Goal: Task Accomplishment & Management: Manage account settings

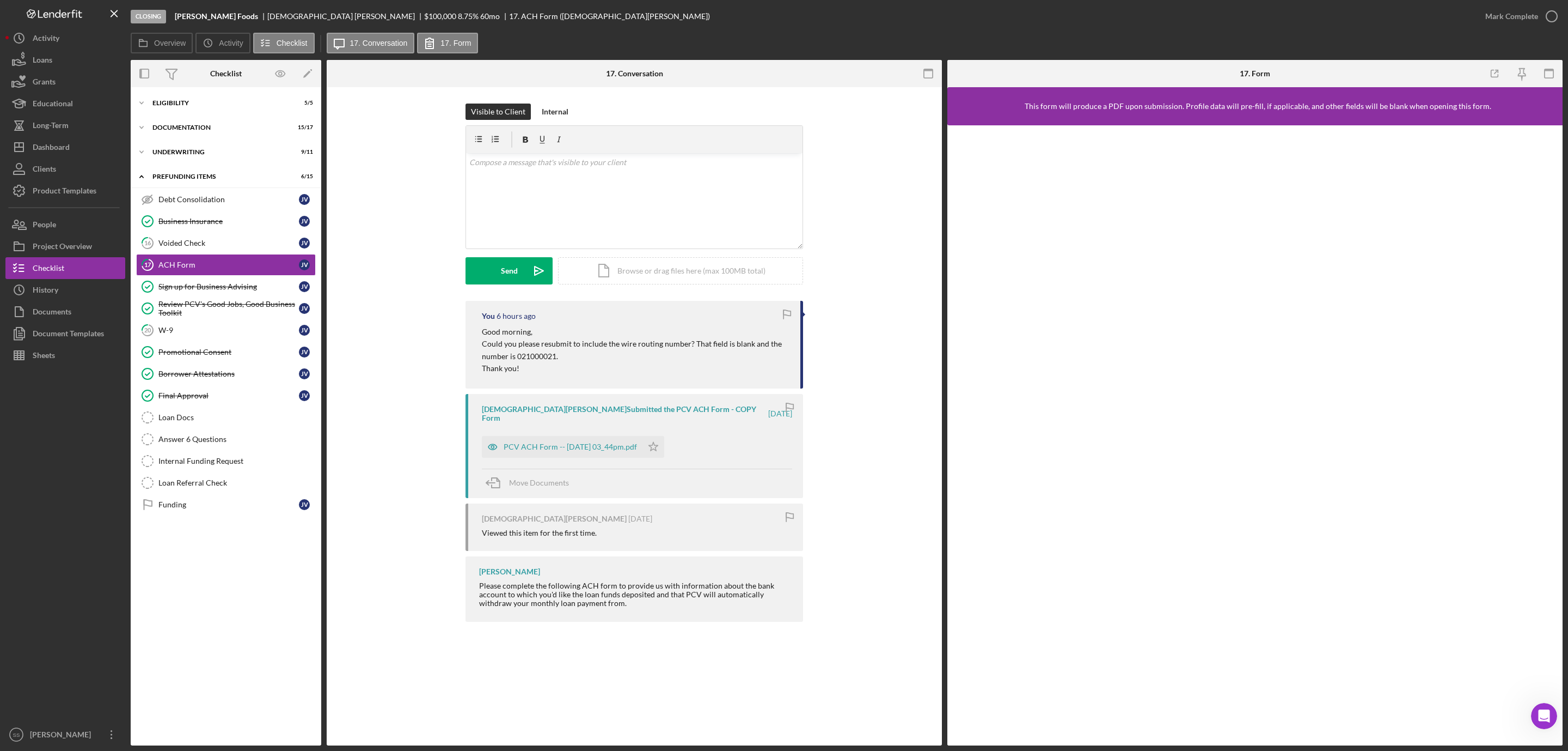
click at [95, 152] on button "Icon/Dashboard Dashboard" at bounding box center [65, 147] width 120 height 22
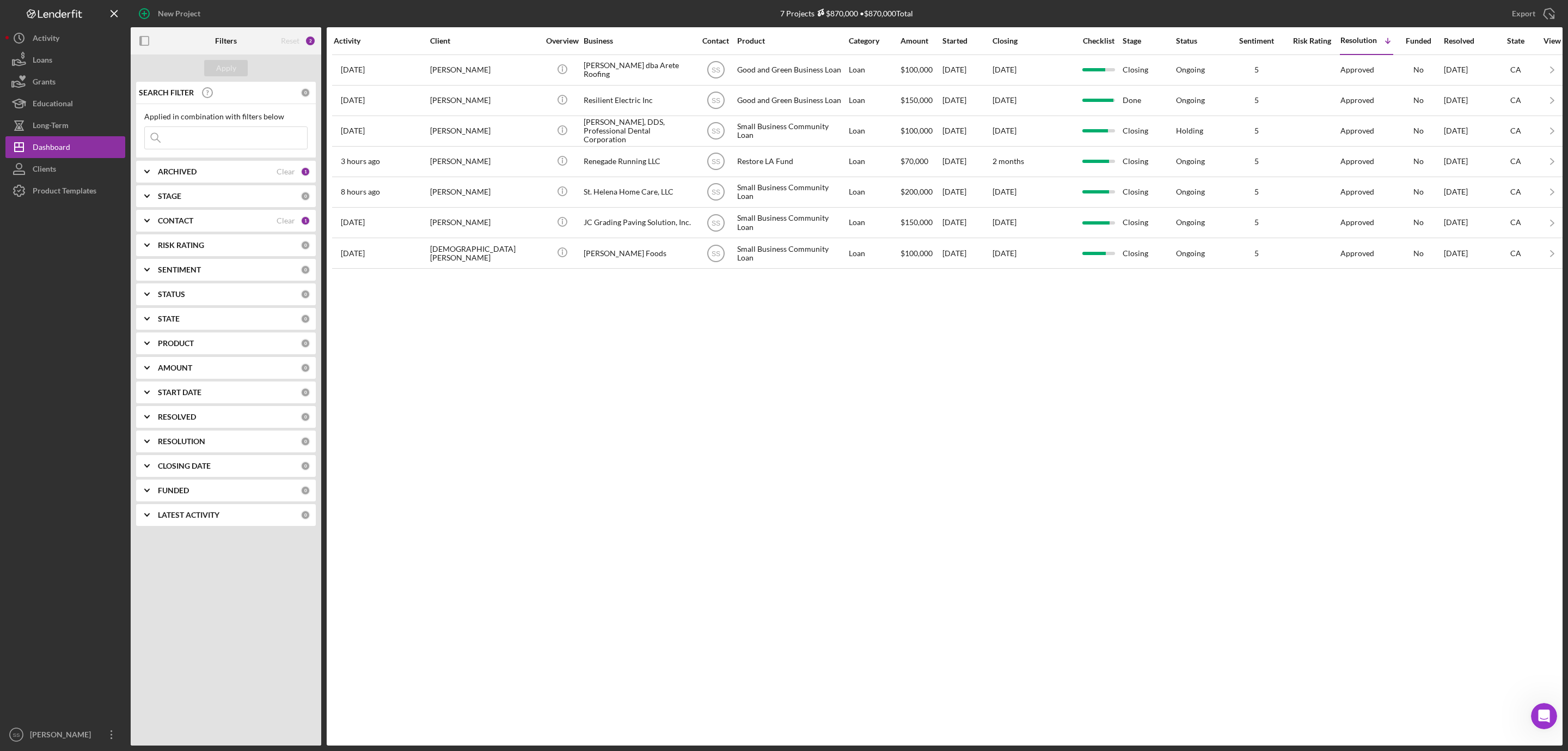
click at [224, 141] on input at bounding box center [225, 137] width 162 height 22
click at [194, 165] on div "ARCHIVED Clear 1" at bounding box center [234, 171] width 153 height 22
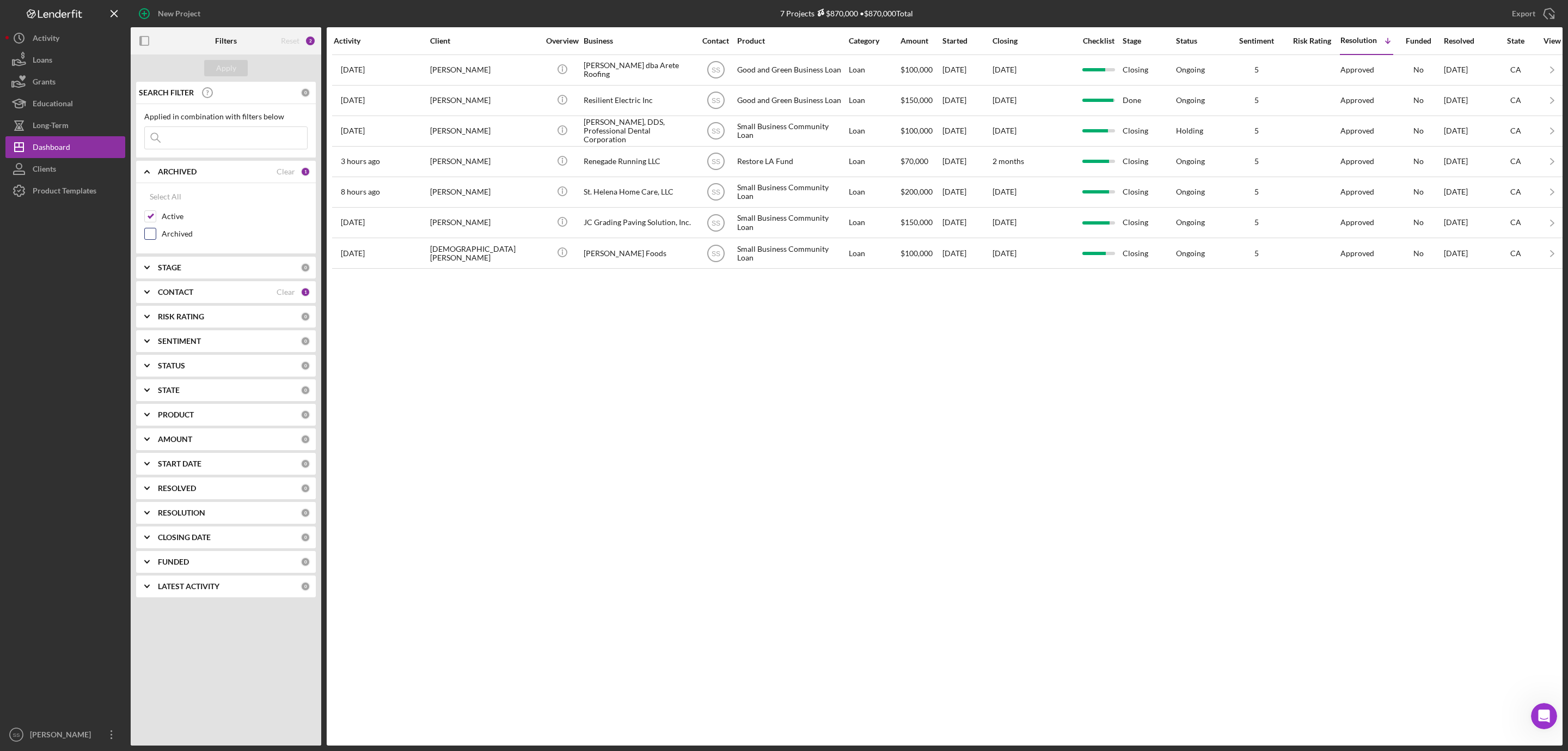
click at [151, 235] on input "Archived" at bounding box center [150, 234] width 11 height 11
checkbox input "true"
click at [205, 140] on input at bounding box center [225, 137] width 162 height 22
type input "platinum"
click at [228, 69] on div "Apply" at bounding box center [225, 68] width 20 height 16
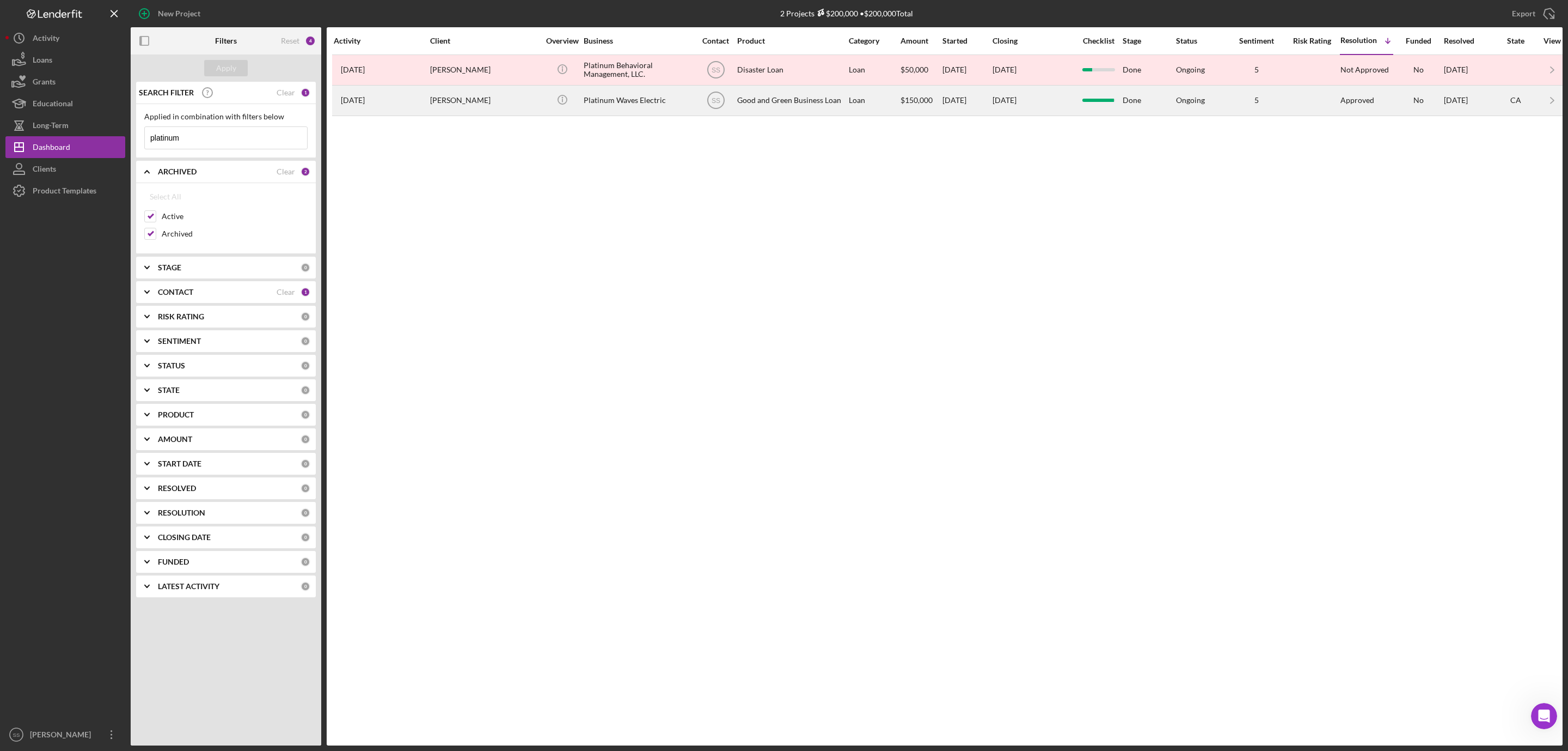
click at [510, 105] on div "Kenneth Arabia" at bounding box center [484, 100] width 109 height 29
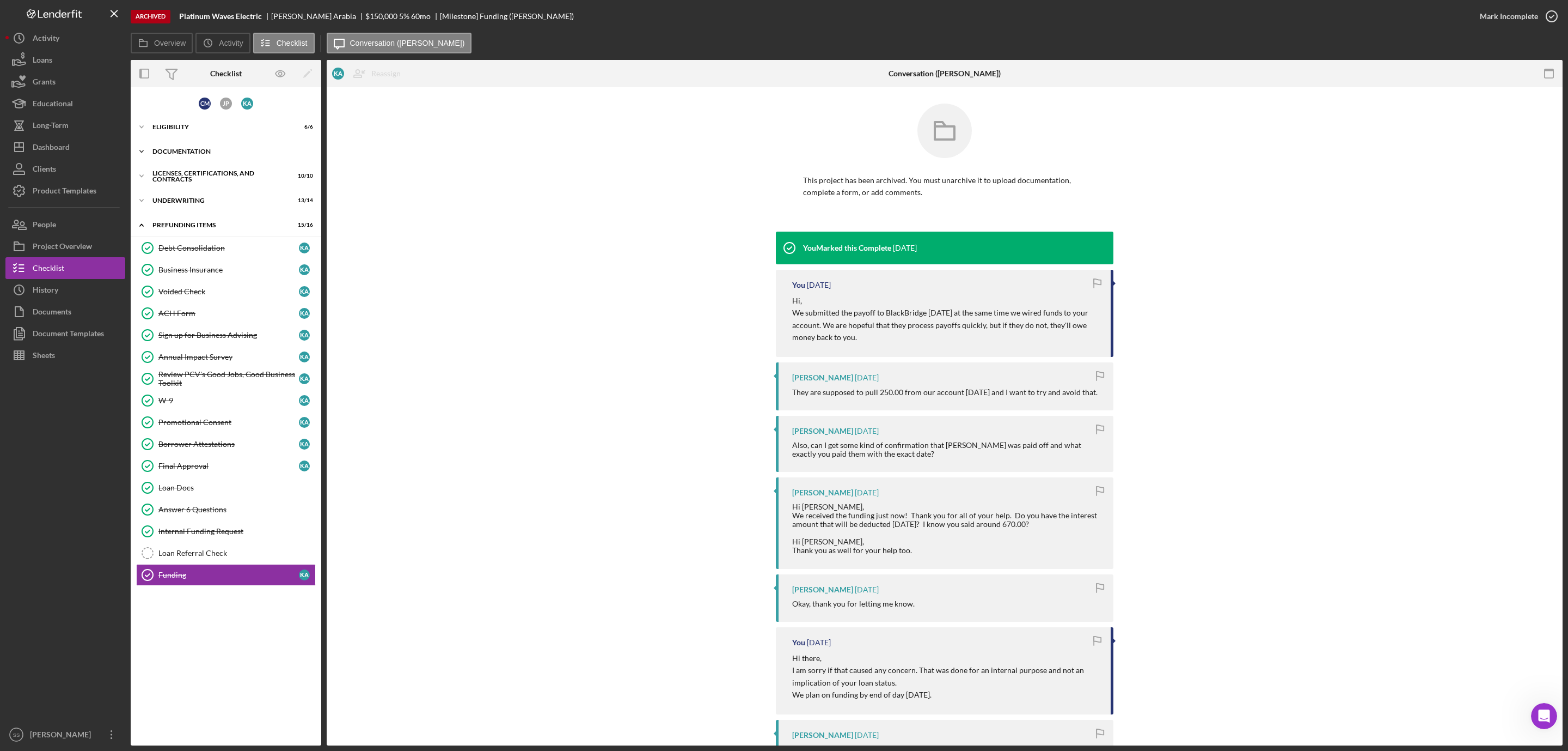
click at [202, 146] on div "Icon/Expander Documentation 17 / 17" at bounding box center [225, 151] width 191 height 22
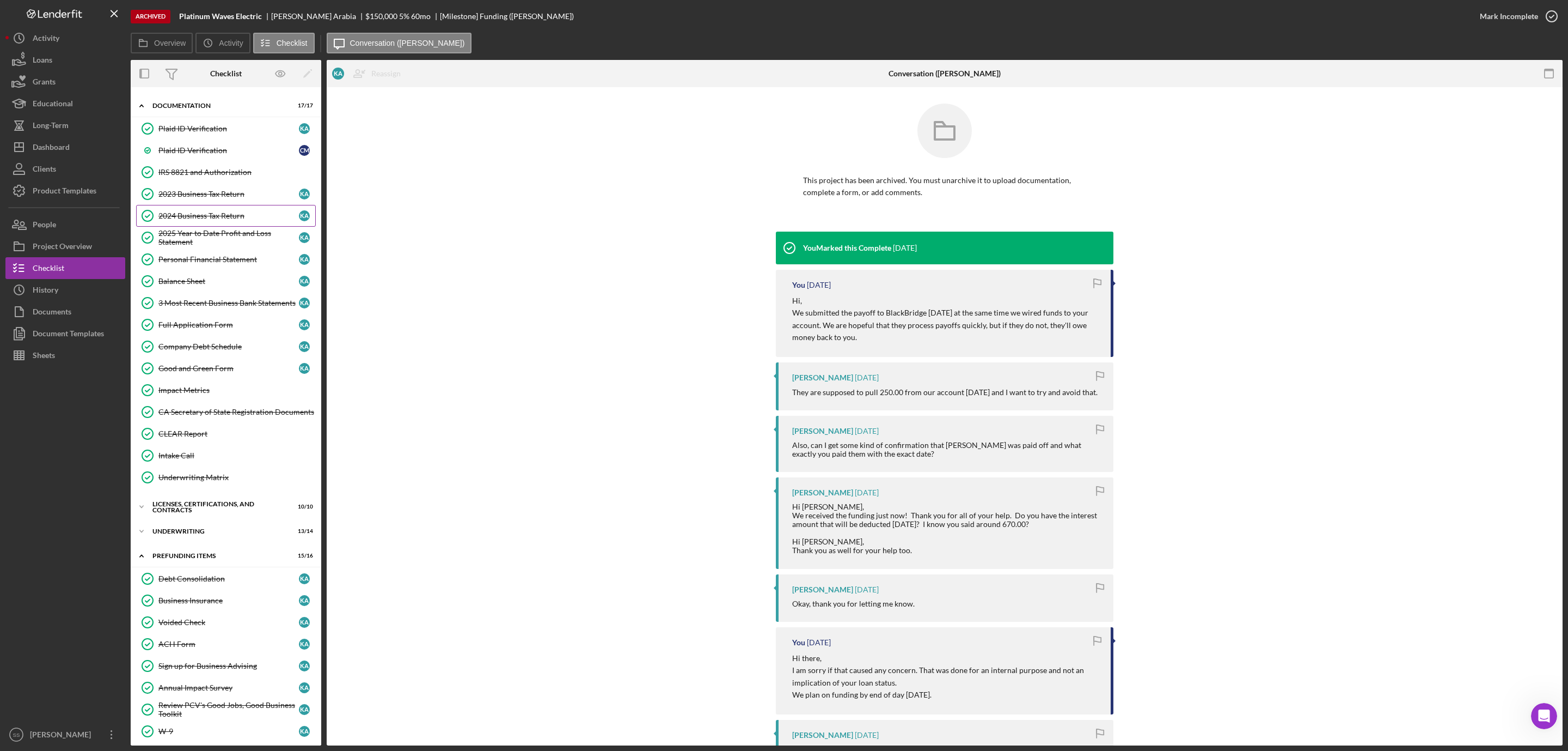
scroll to position [82, 0]
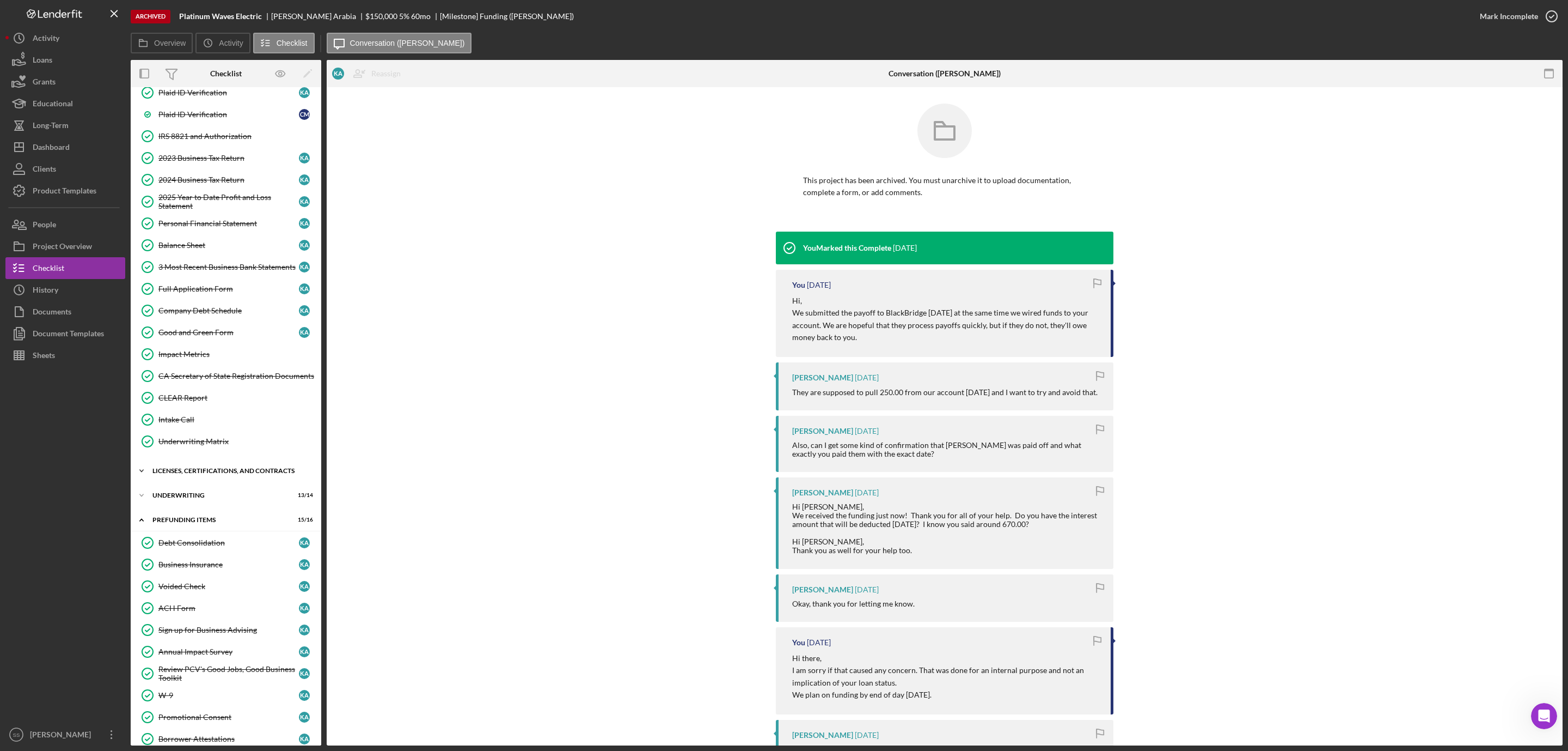
click at [185, 474] on div "Licenses, Certifications, and Contracts" at bounding box center [230, 470] width 155 height 7
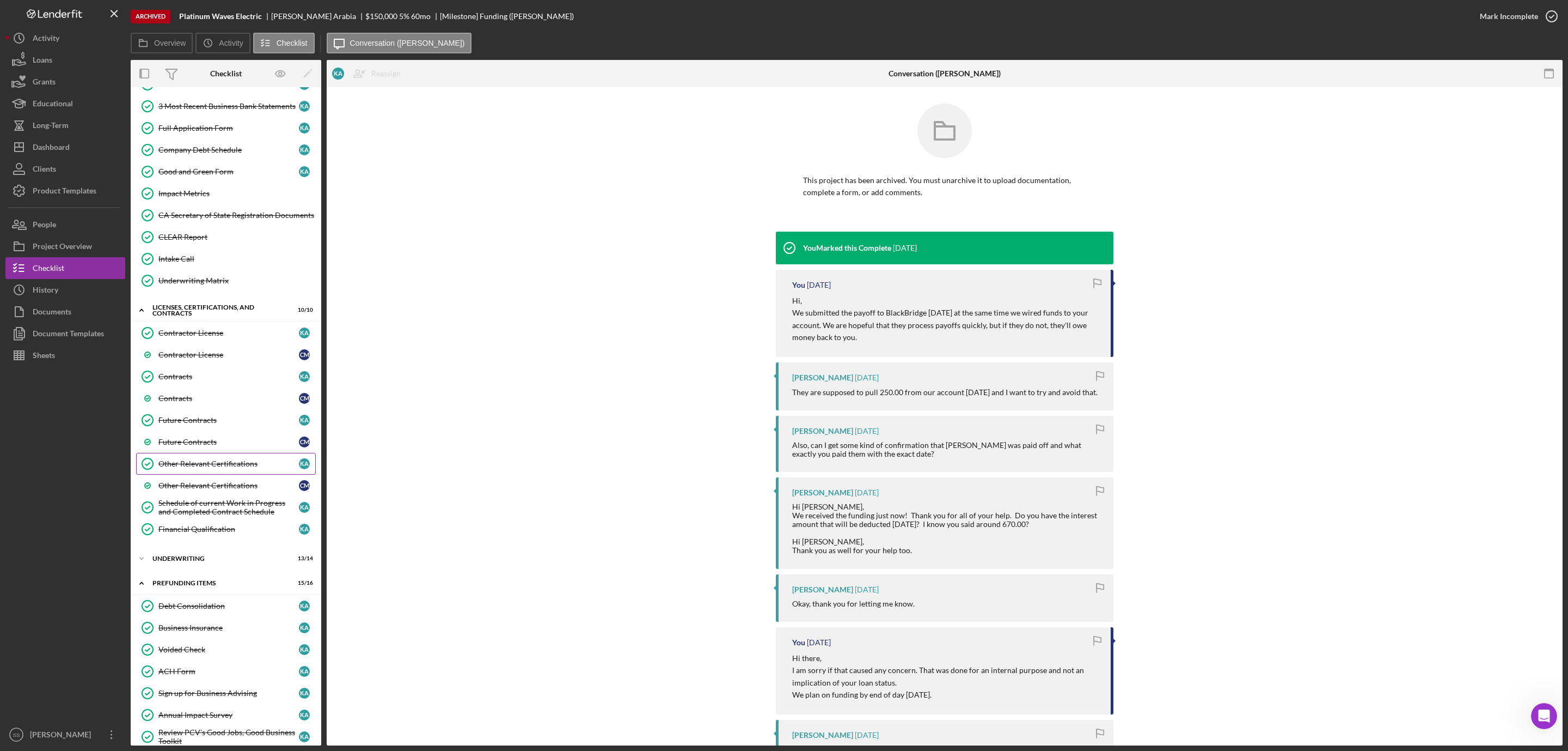
scroll to position [245, 0]
click at [178, 561] on div "Icon/Expander Underwriting 13 / 14" at bounding box center [225, 555] width 191 height 22
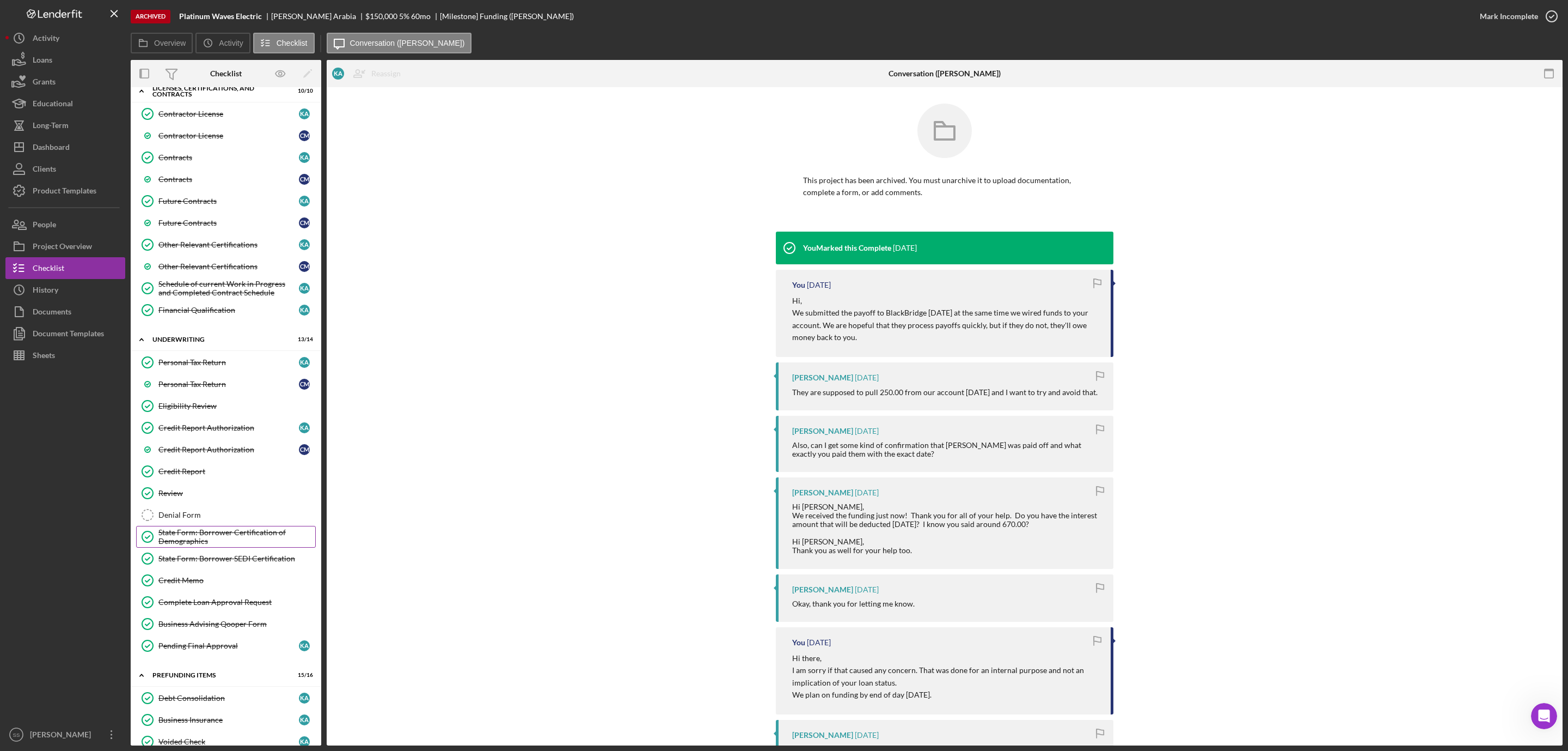
scroll to position [491, 0]
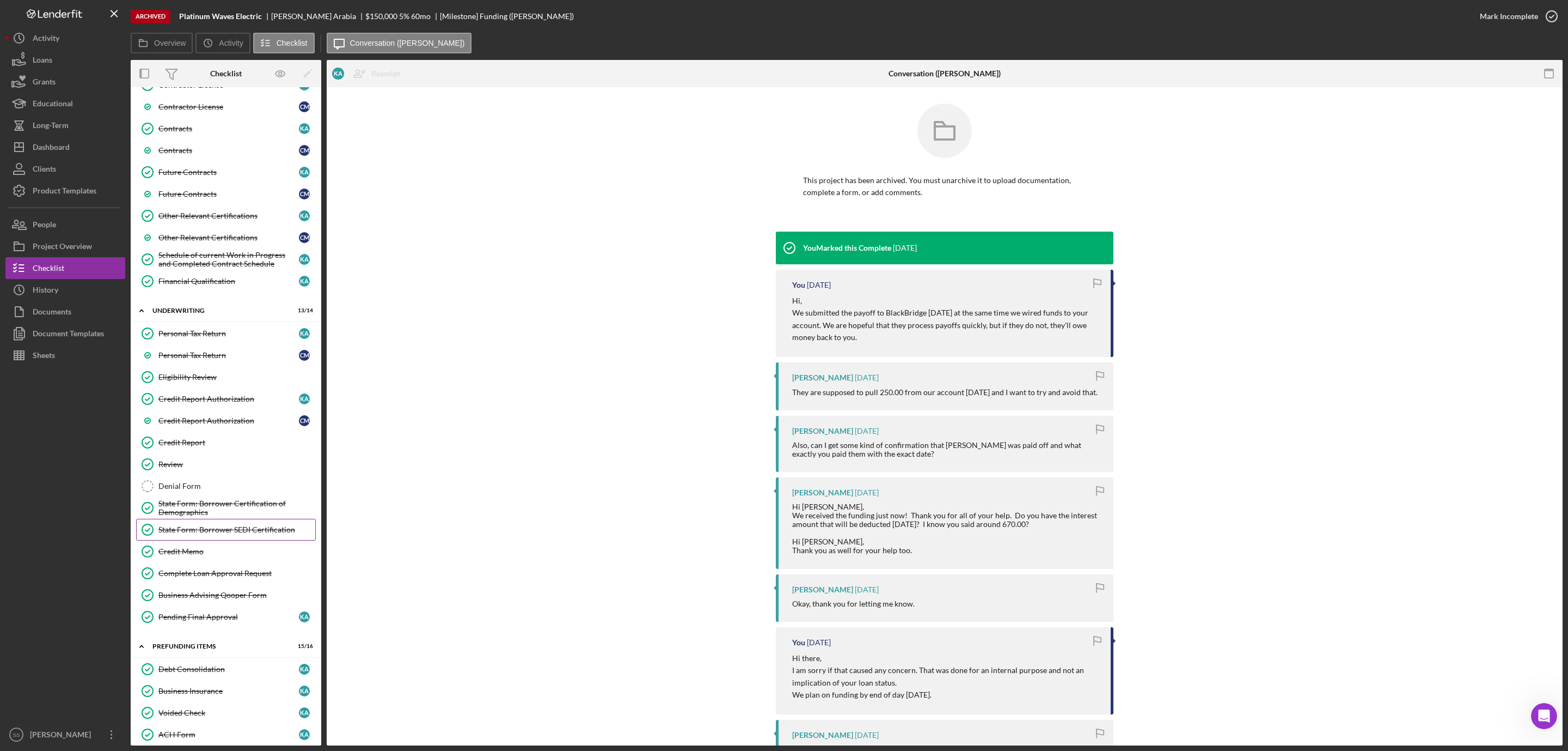
click at [216, 534] on div "State Form: Borrower SEDI Certification" at bounding box center [237, 530] width 157 height 9
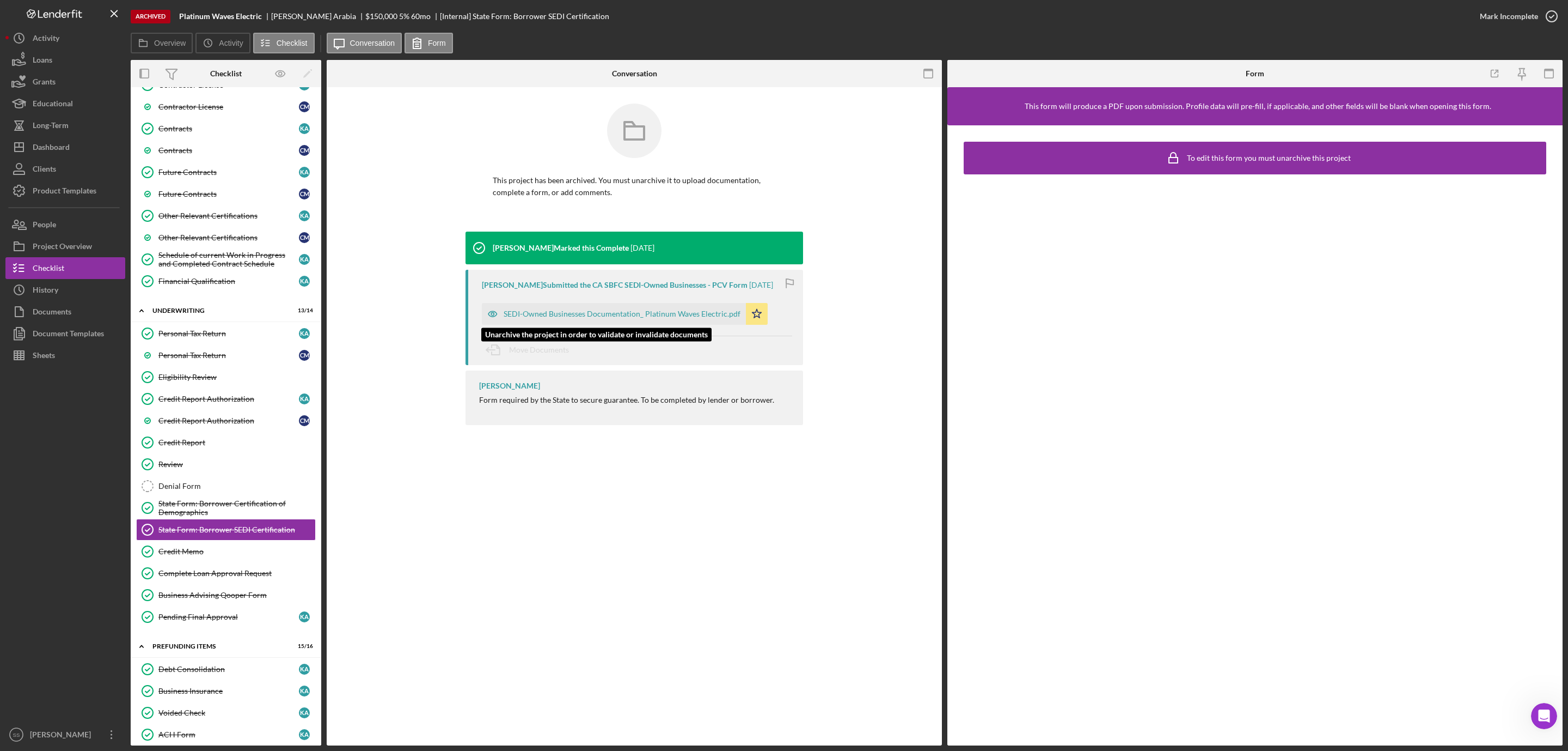
click at [544, 309] on div "SEDI-Owned Businesses Documentation_ Platinum Waves Electric.pdf" at bounding box center [622, 314] width 237 height 9
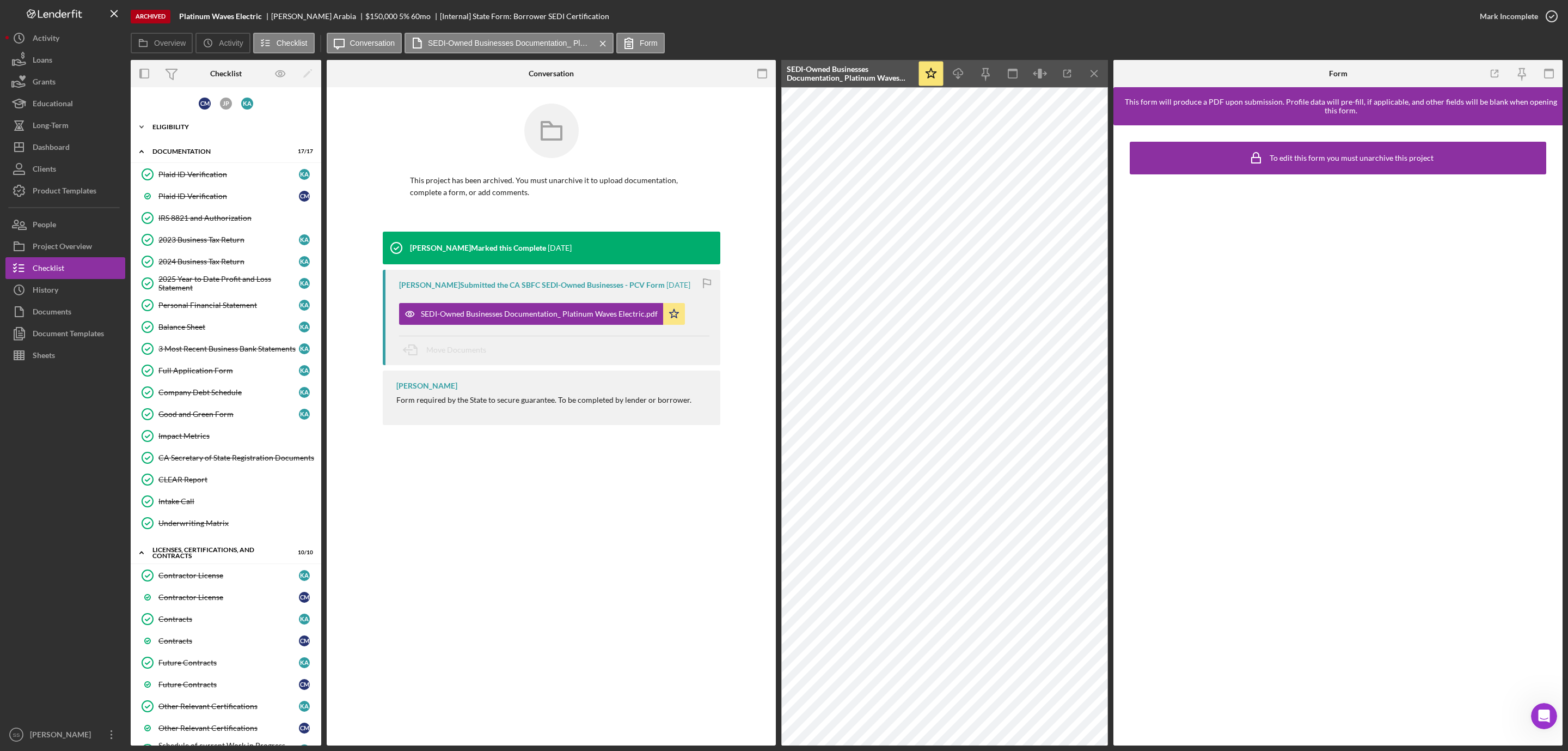
click at [167, 122] on div "Icon/Expander Eligibility 6 / 6" at bounding box center [225, 126] width 191 height 22
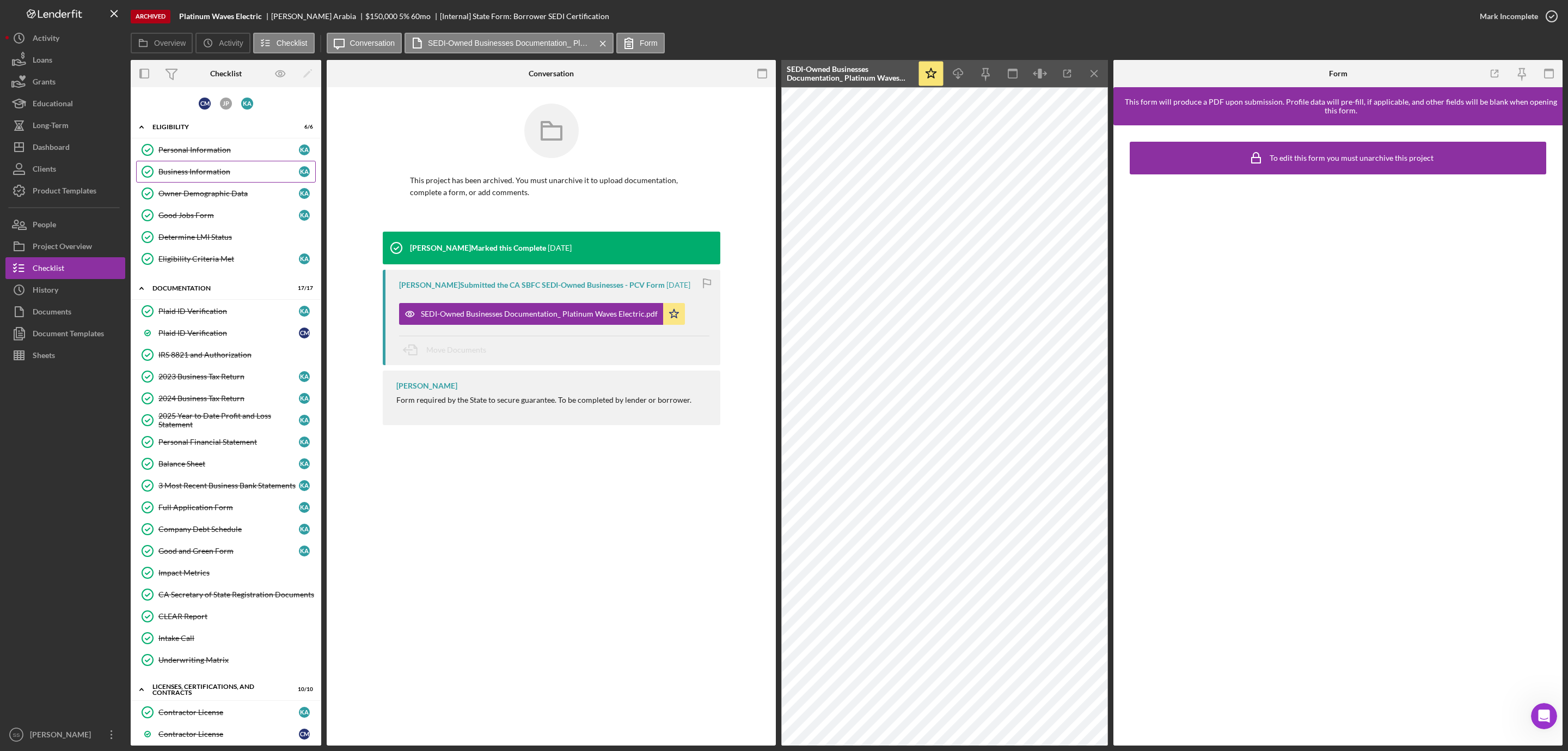
click at [226, 171] on div "Business Information" at bounding box center [228, 171] width 140 height 9
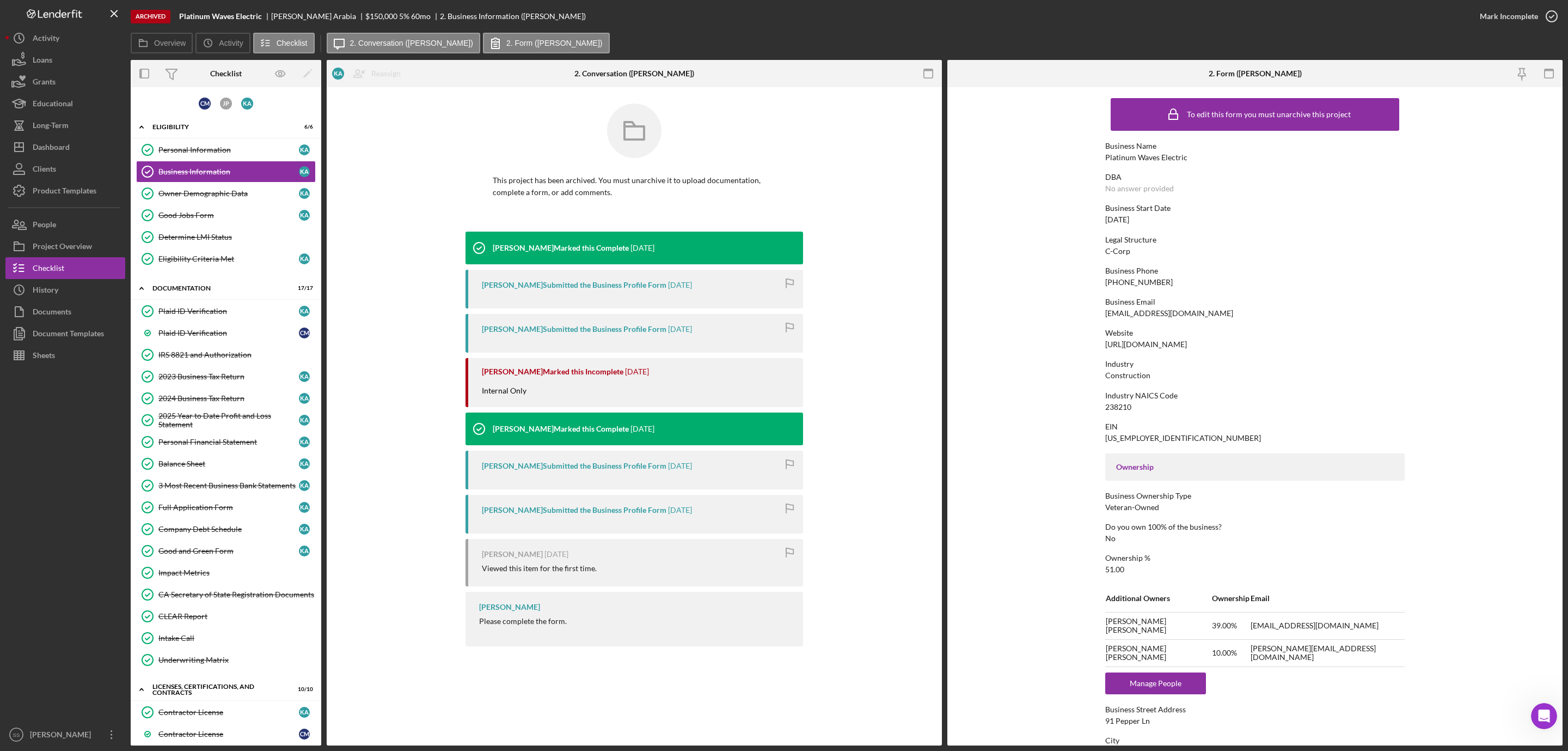
click at [1145, 314] on div "kenarabia@platinumwavesinc.com" at bounding box center [1169, 313] width 128 height 9
copy div "kenarabia@platinumwavesinc.com"
click at [218, 240] on div "Determine LMI Status" at bounding box center [237, 237] width 157 height 9
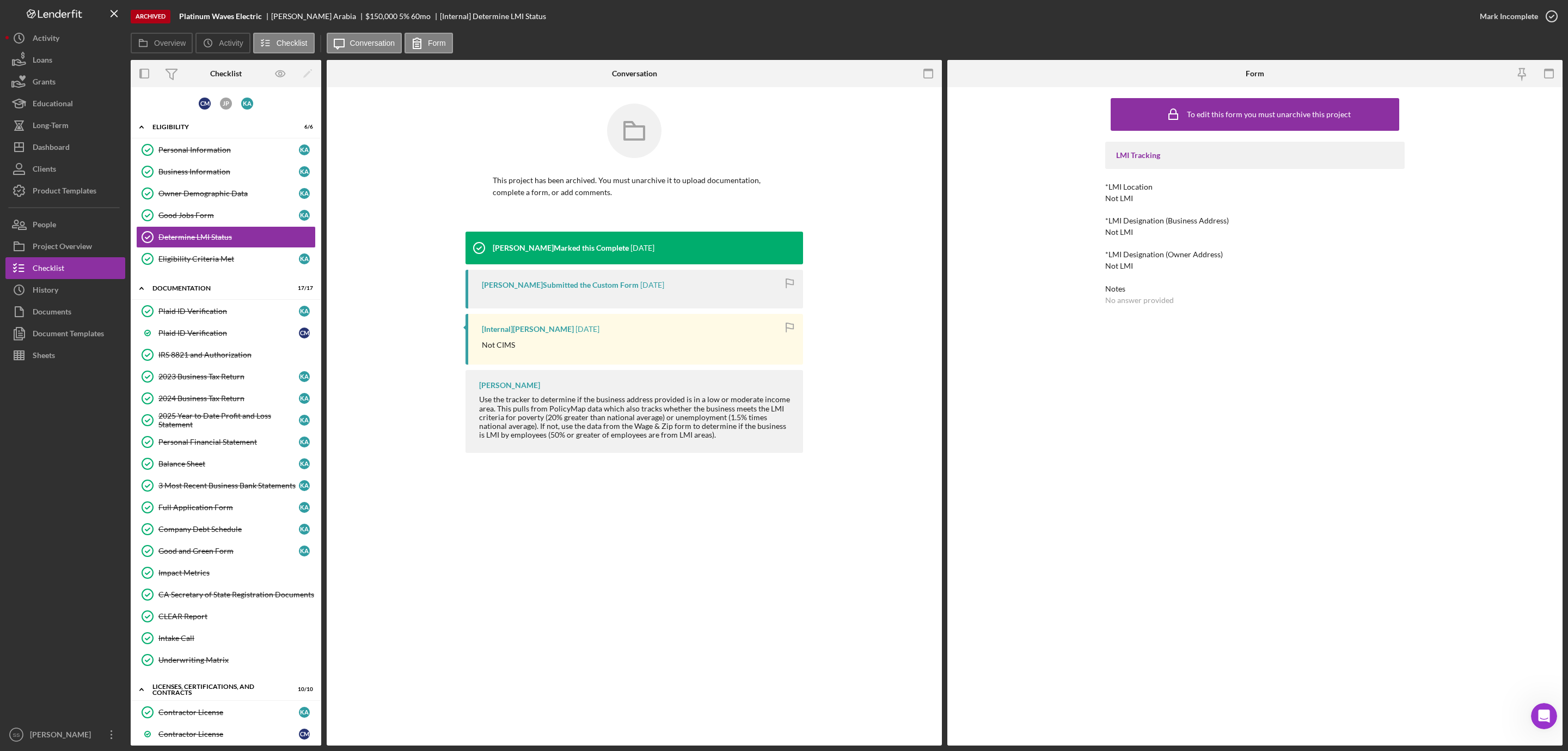
click at [239, 193] on div "Owner Demographic Data" at bounding box center [228, 194] width 140 height 9
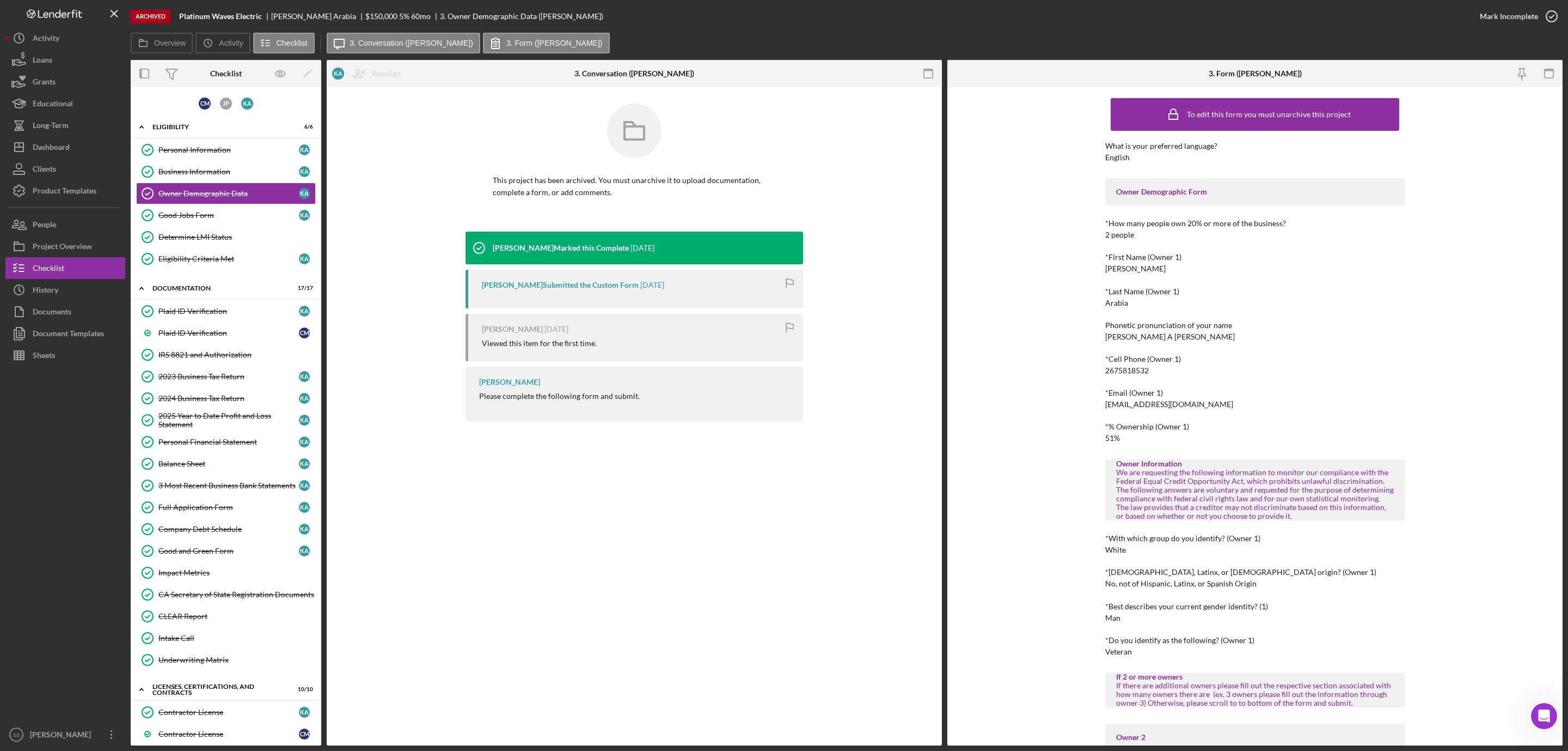
click at [1142, 403] on div "kenarabia@platinumwavesinc.com" at bounding box center [1169, 404] width 128 height 9
copy div "kenarabia@platinumwavesinc.com"
click at [75, 142] on button "Icon/Dashboard Dashboard" at bounding box center [65, 147] width 120 height 22
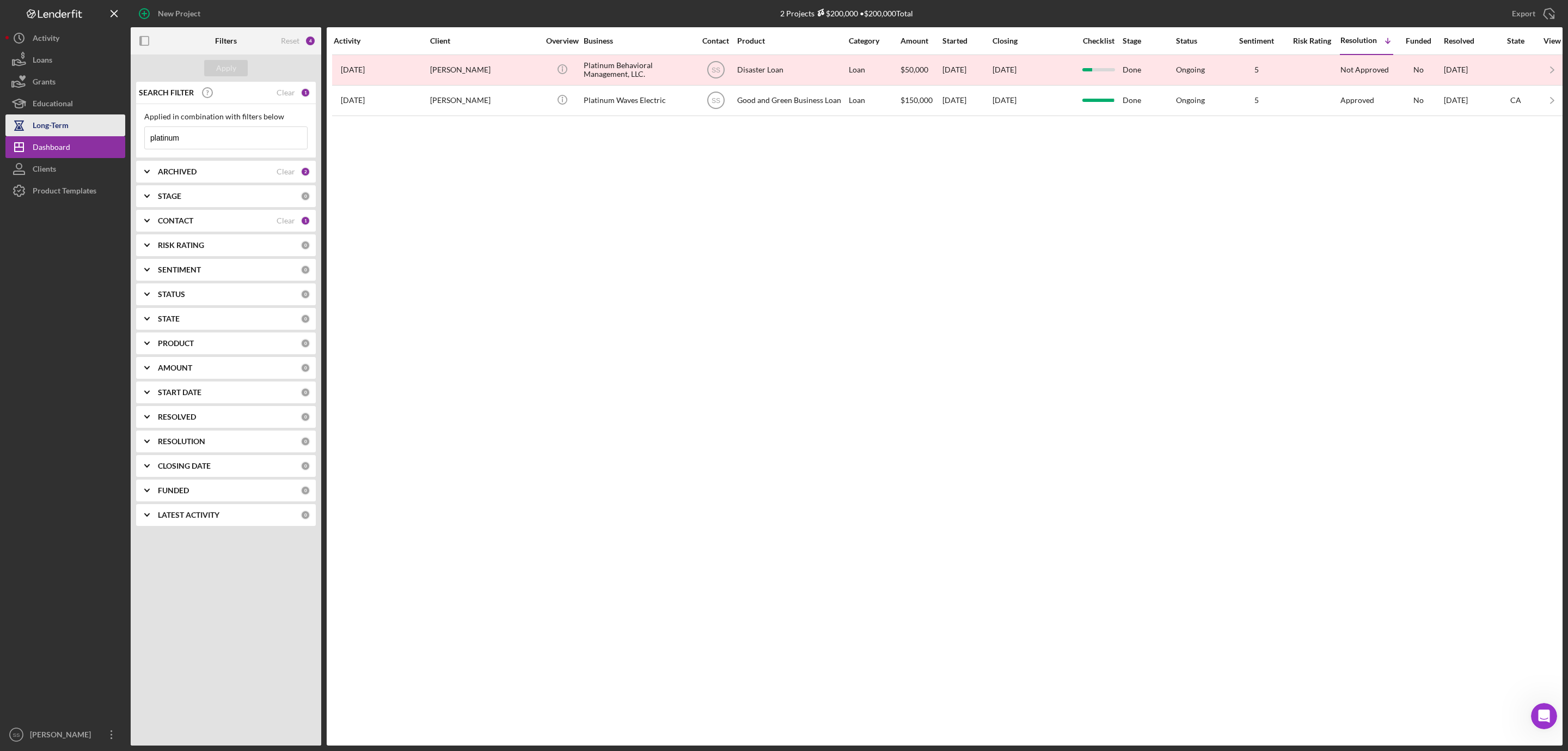
drag, startPoint x: 223, startPoint y: 144, endPoint x: 61, endPoint y: 126, distance: 163.0
click at [62, 129] on div "New Project 2 Projects $200,000 • $200,000 Total platinum Export Icon/Export Fi…" at bounding box center [784, 373] width 1558 height 745
click at [243, 171] on div "ARCHIVED" at bounding box center [217, 171] width 119 height 9
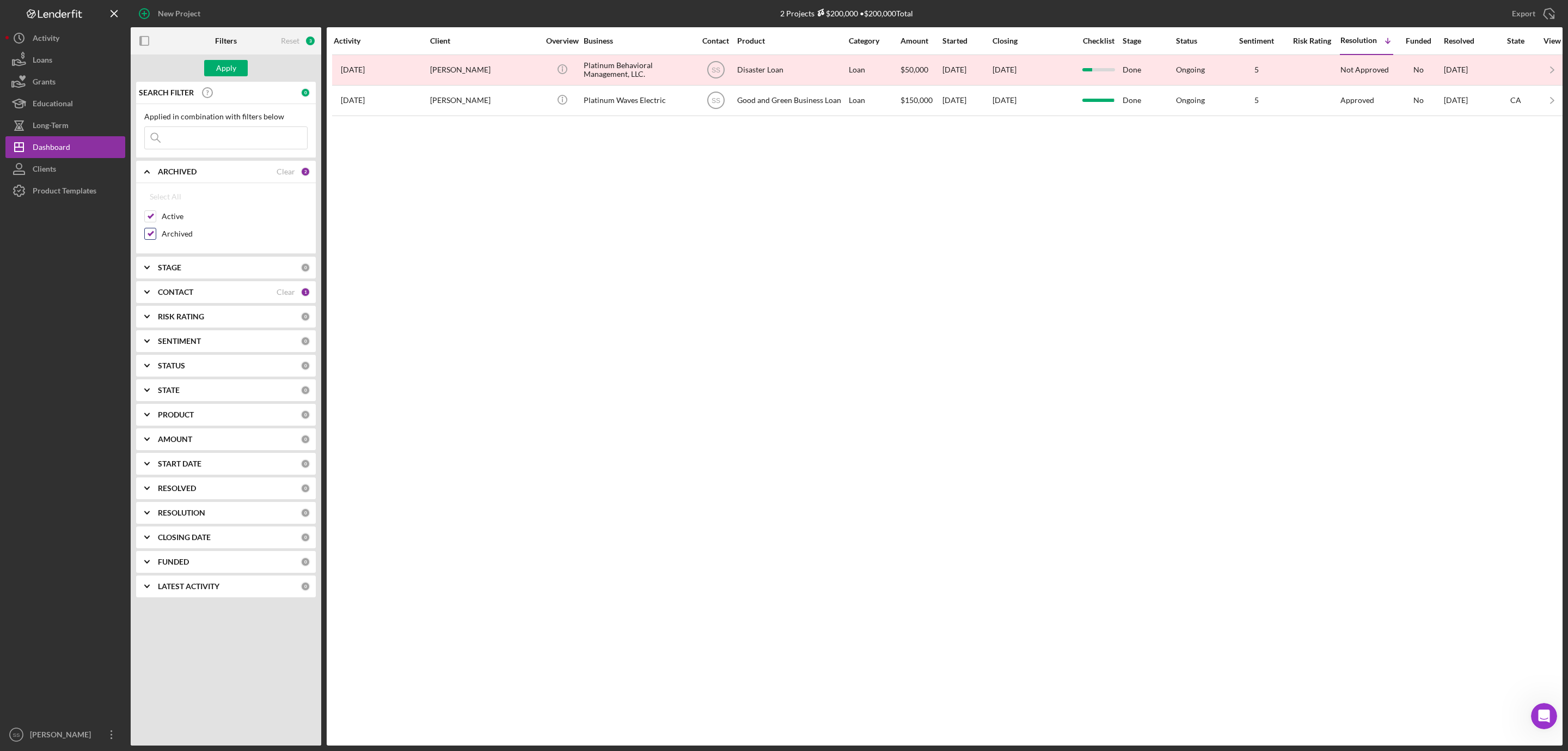
click at [147, 235] on input "Archived" at bounding box center [150, 234] width 11 height 11
checkbox input "false"
click at [232, 73] on div "Apply" at bounding box center [225, 68] width 20 height 16
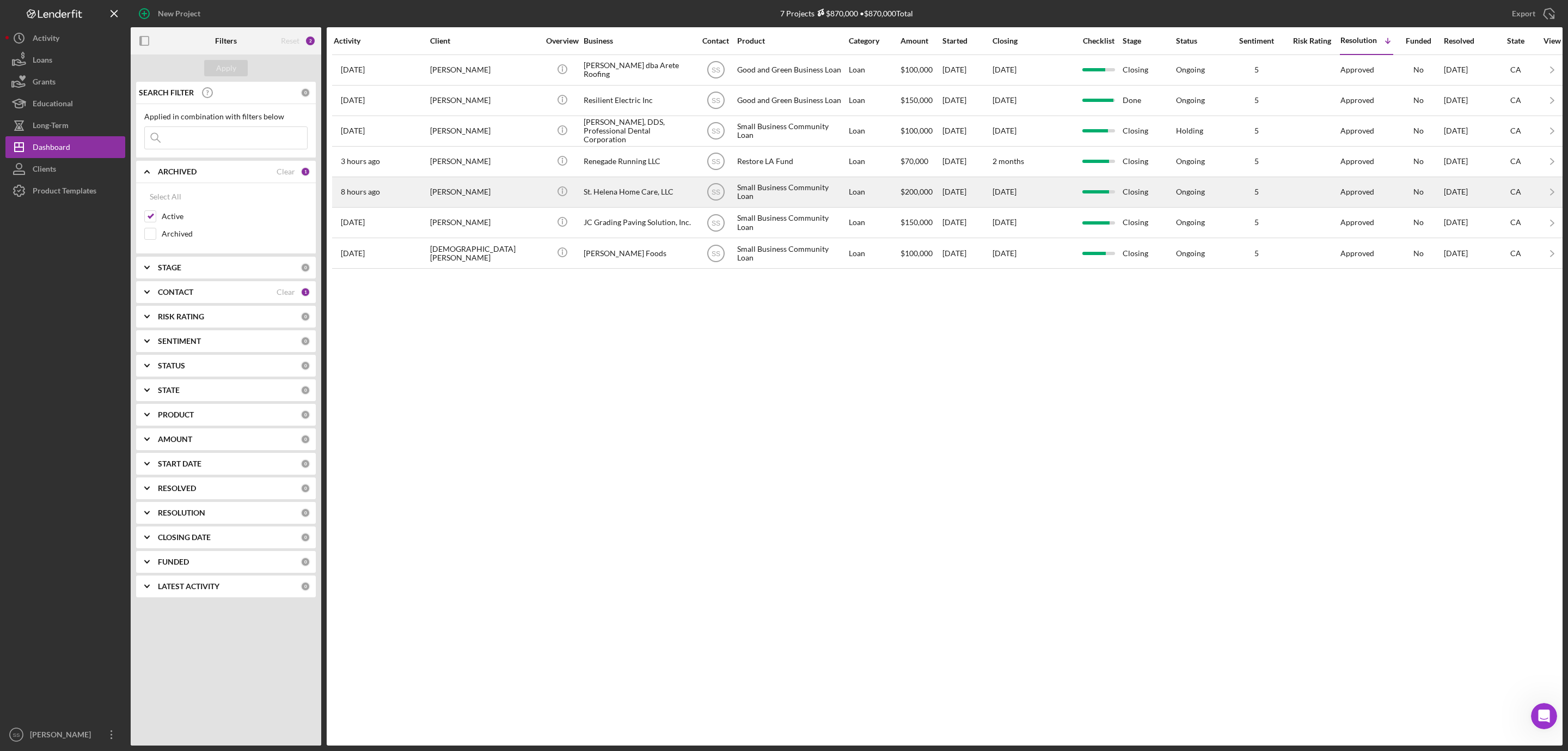
click at [461, 191] on div "Maria Gutierrez" at bounding box center [484, 191] width 109 height 29
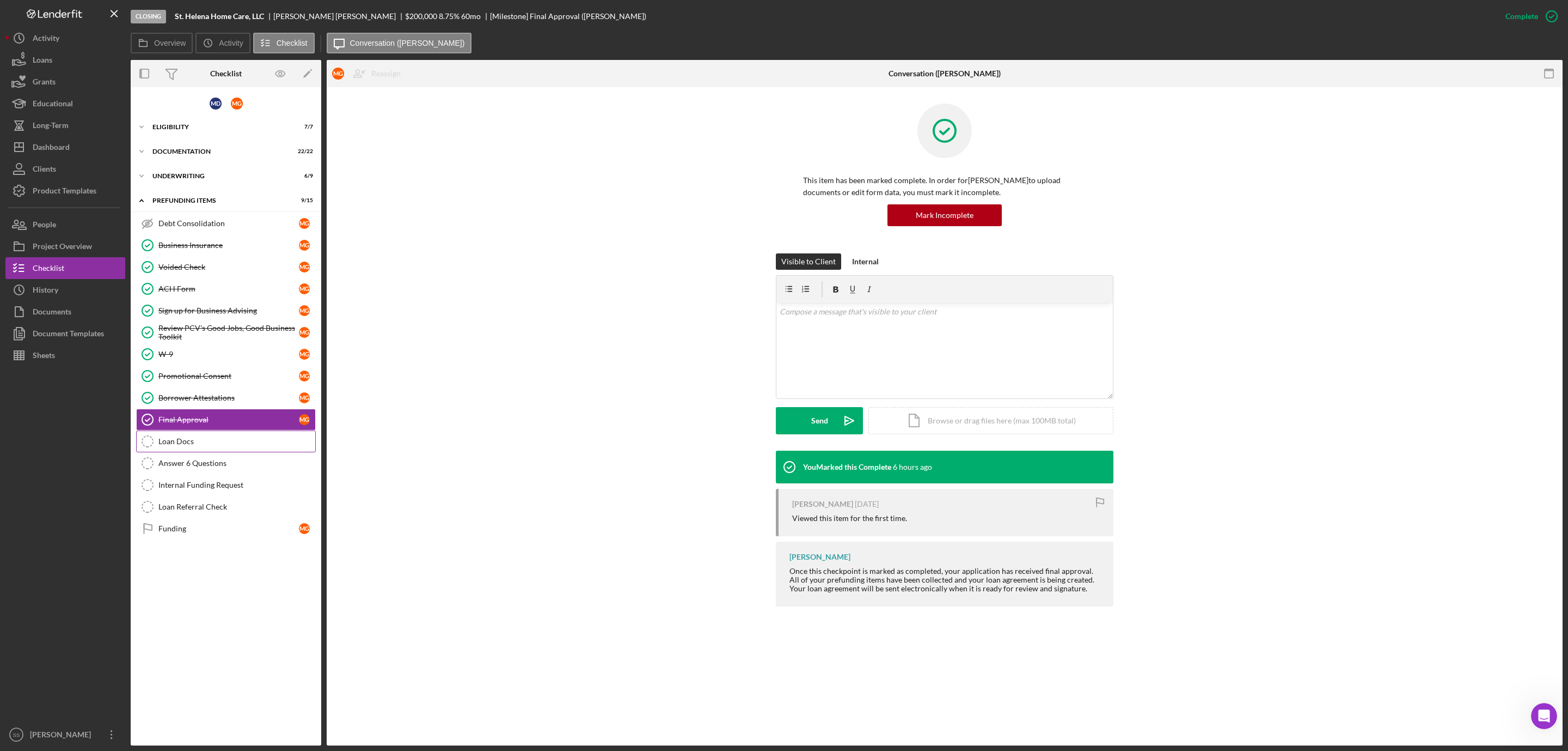
click at [191, 452] on link "Loan Docs Loan Docs" at bounding box center [226, 441] width 179 height 22
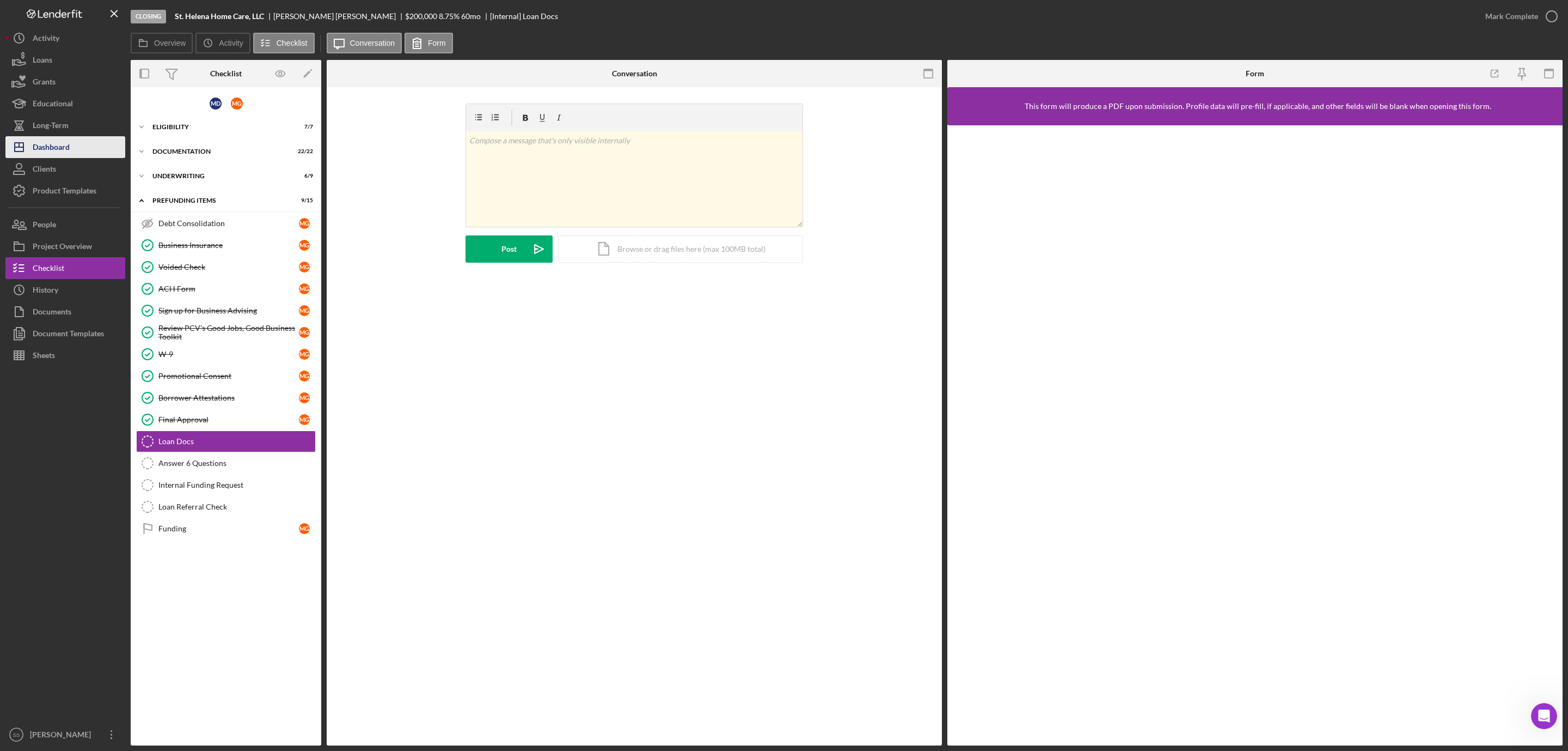
click at [82, 141] on button "Icon/Dashboard Dashboard" at bounding box center [65, 147] width 120 height 22
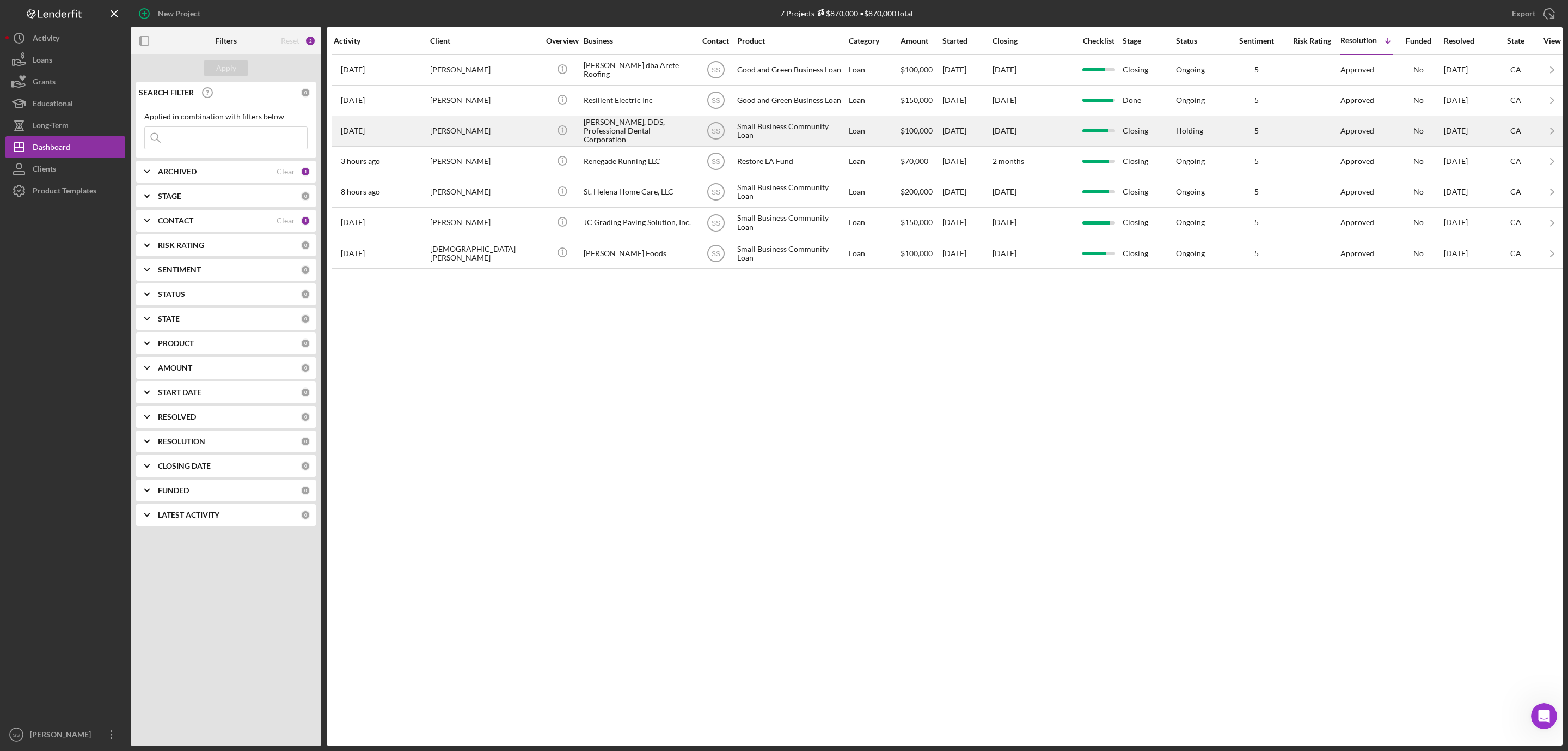
click at [505, 131] on div "Ekaterina Galina" at bounding box center [484, 131] width 109 height 29
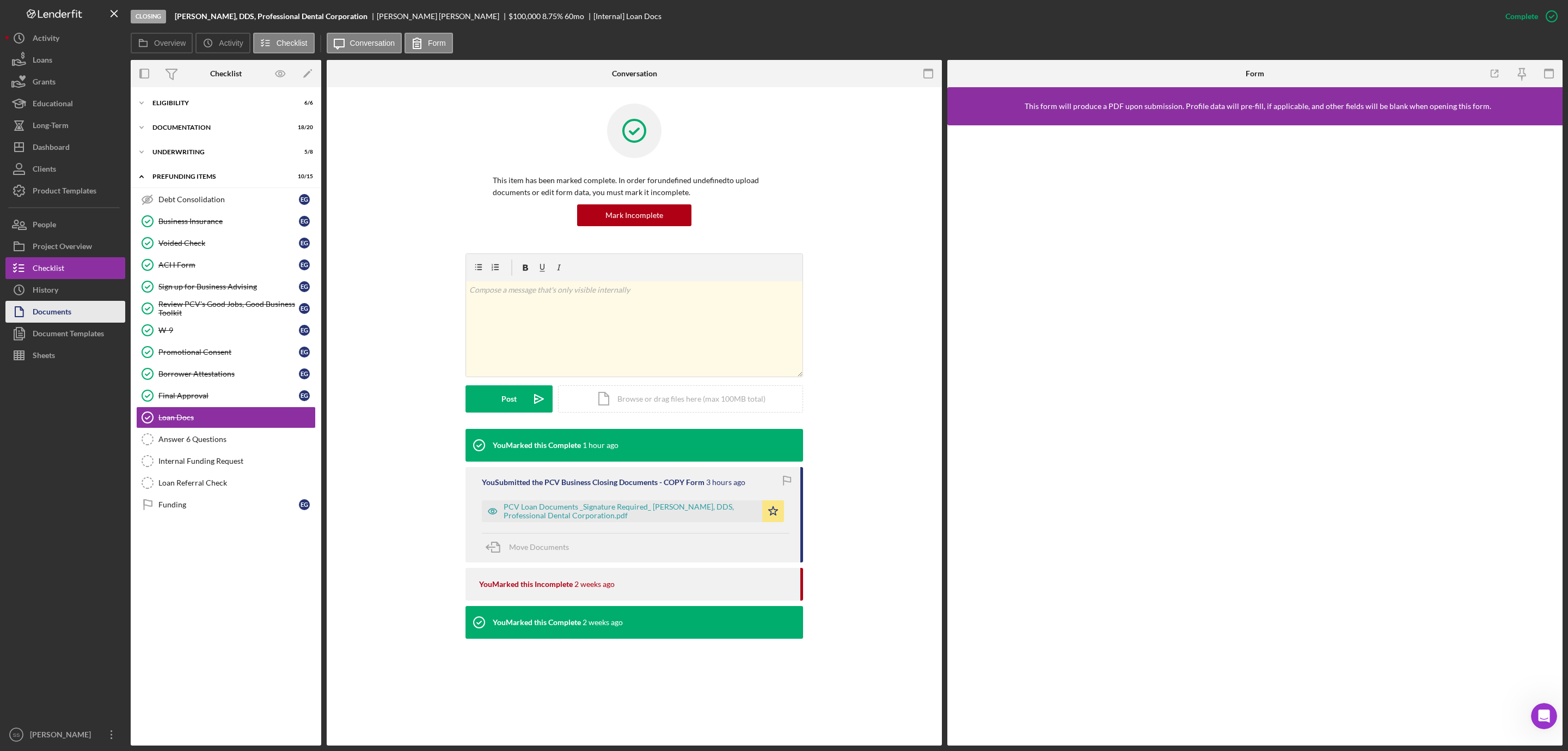
click at [72, 310] on button "Documents" at bounding box center [65, 311] width 120 height 22
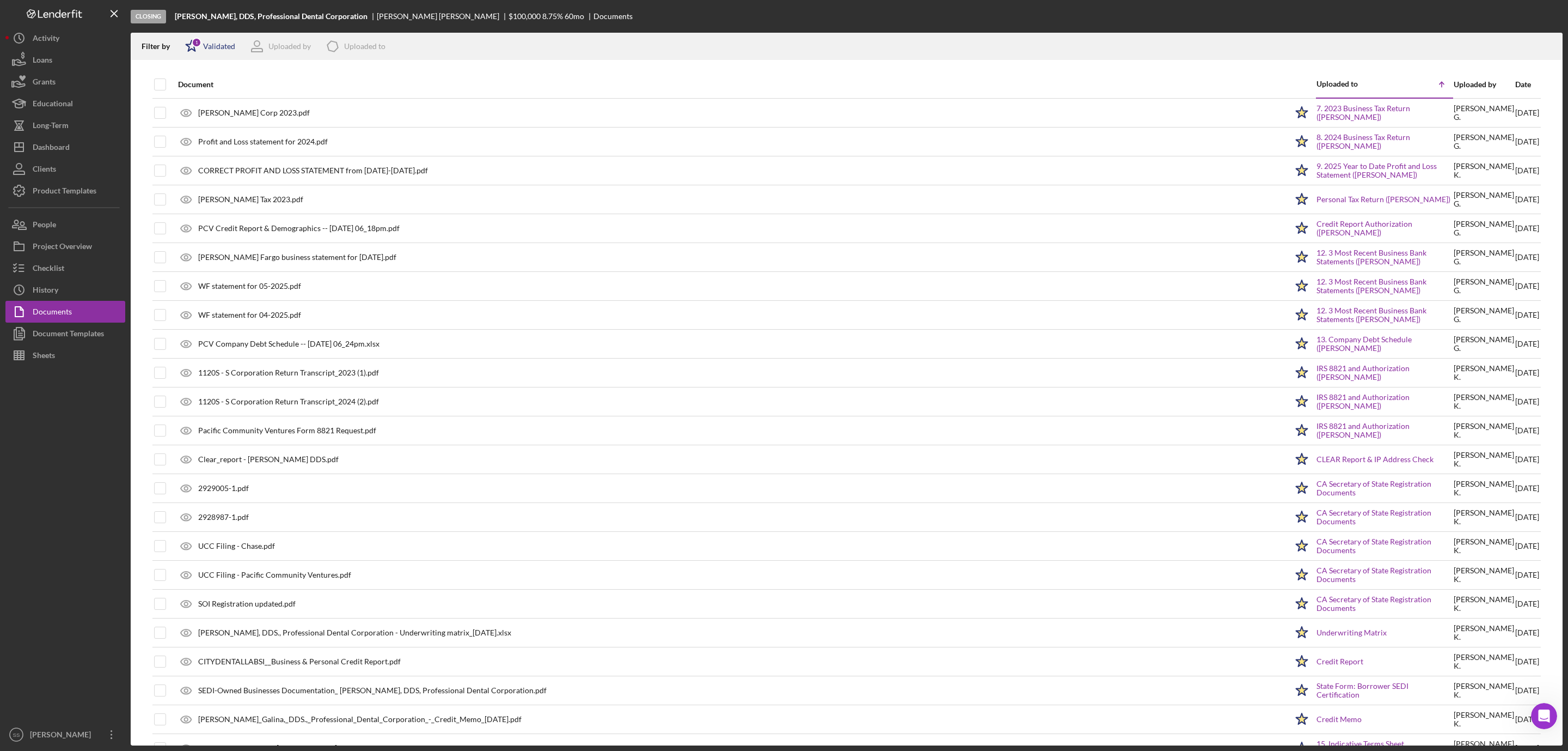
click at [216, 46] on div "Validated" at bounding box center [219, 47] width 32 height 9
click at [185, 99] on div at bounding box center [191, 104] width 12 height 12
click at [191, 107] on input "checkbox" at bounding box center [191, 104] width 11 height 11
checkbox input "true"
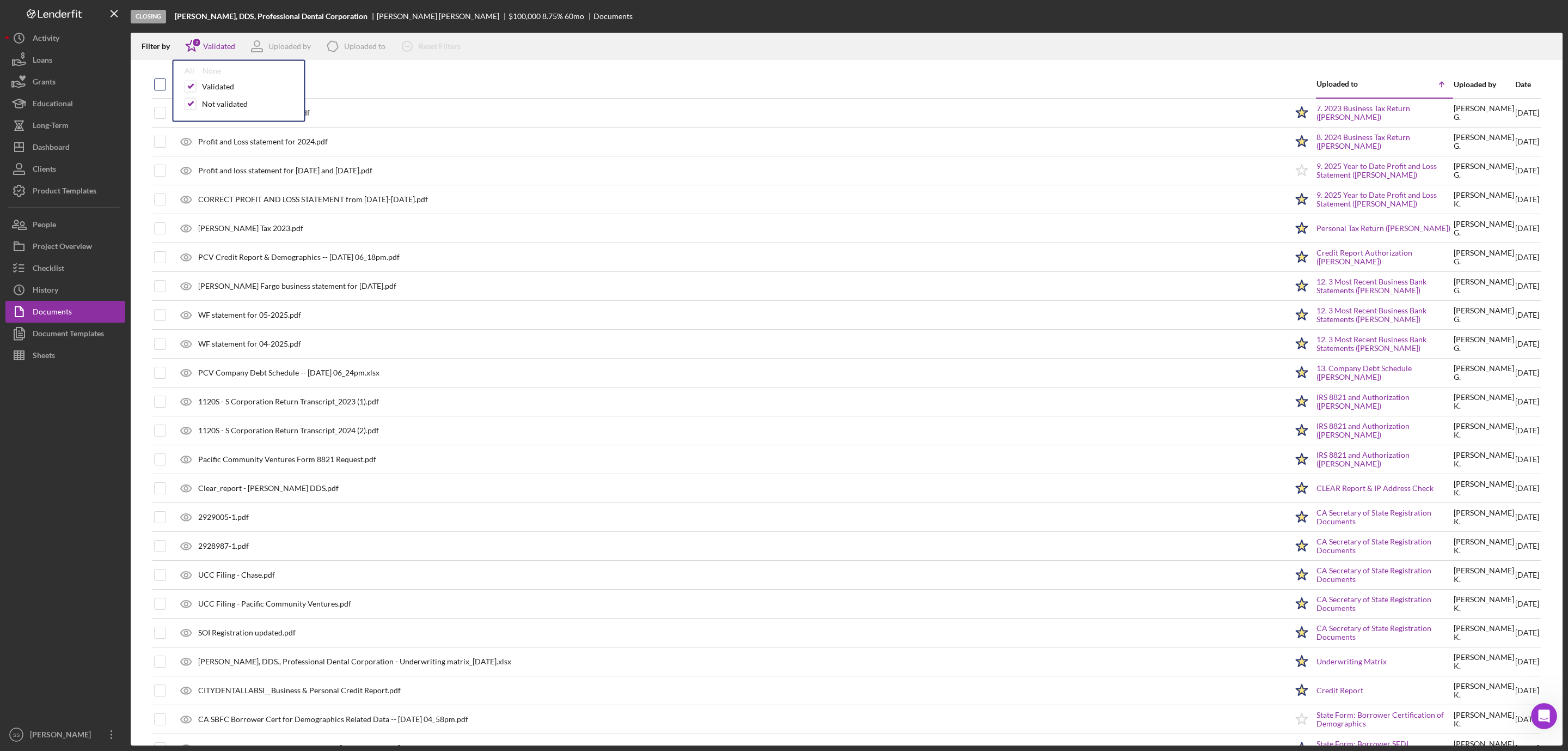
click at [162, 87] on input "checkbox" at bounding box center [159, 84] width 11 height 11
checkbox input "true"
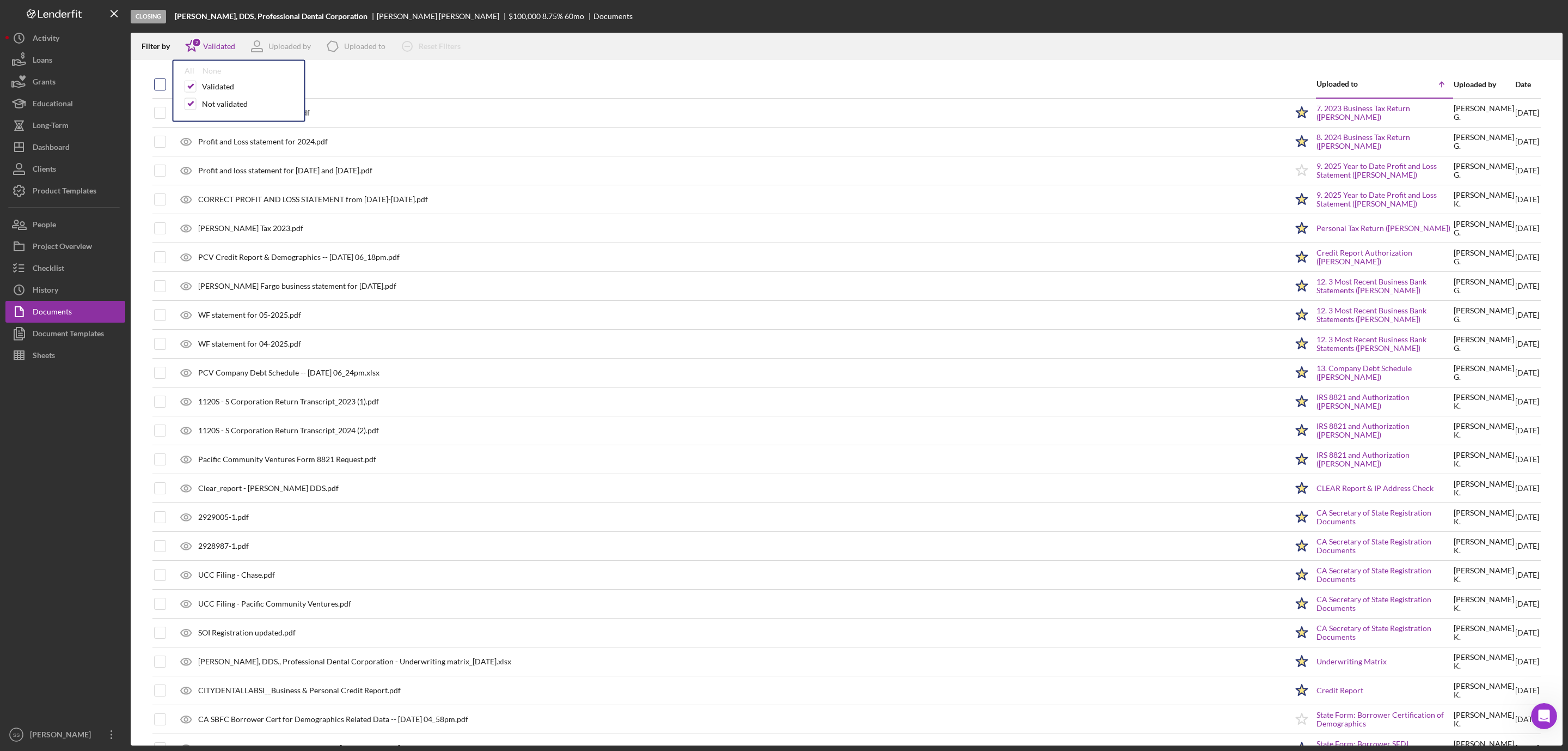
checkbox input "true"
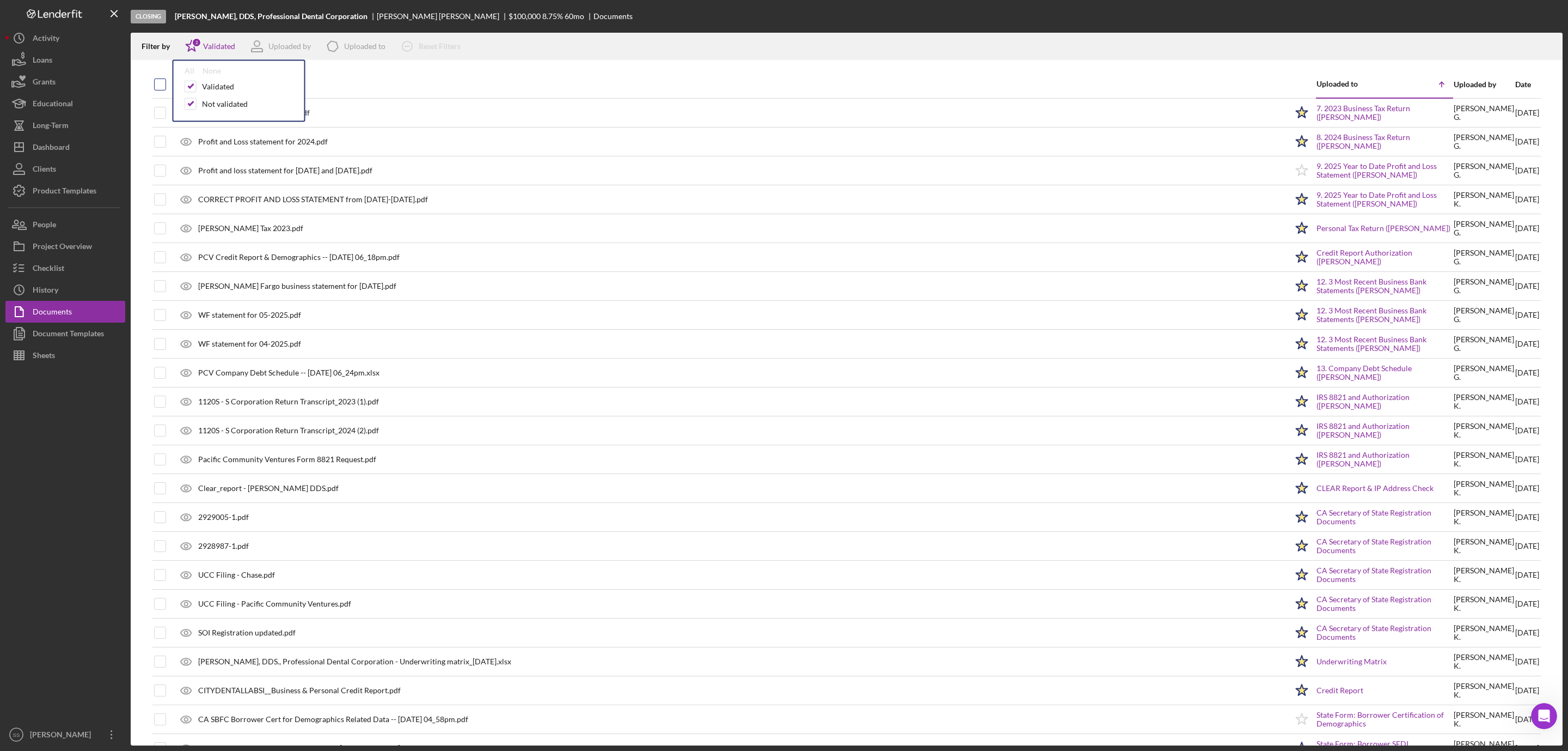
checkbox input "true"
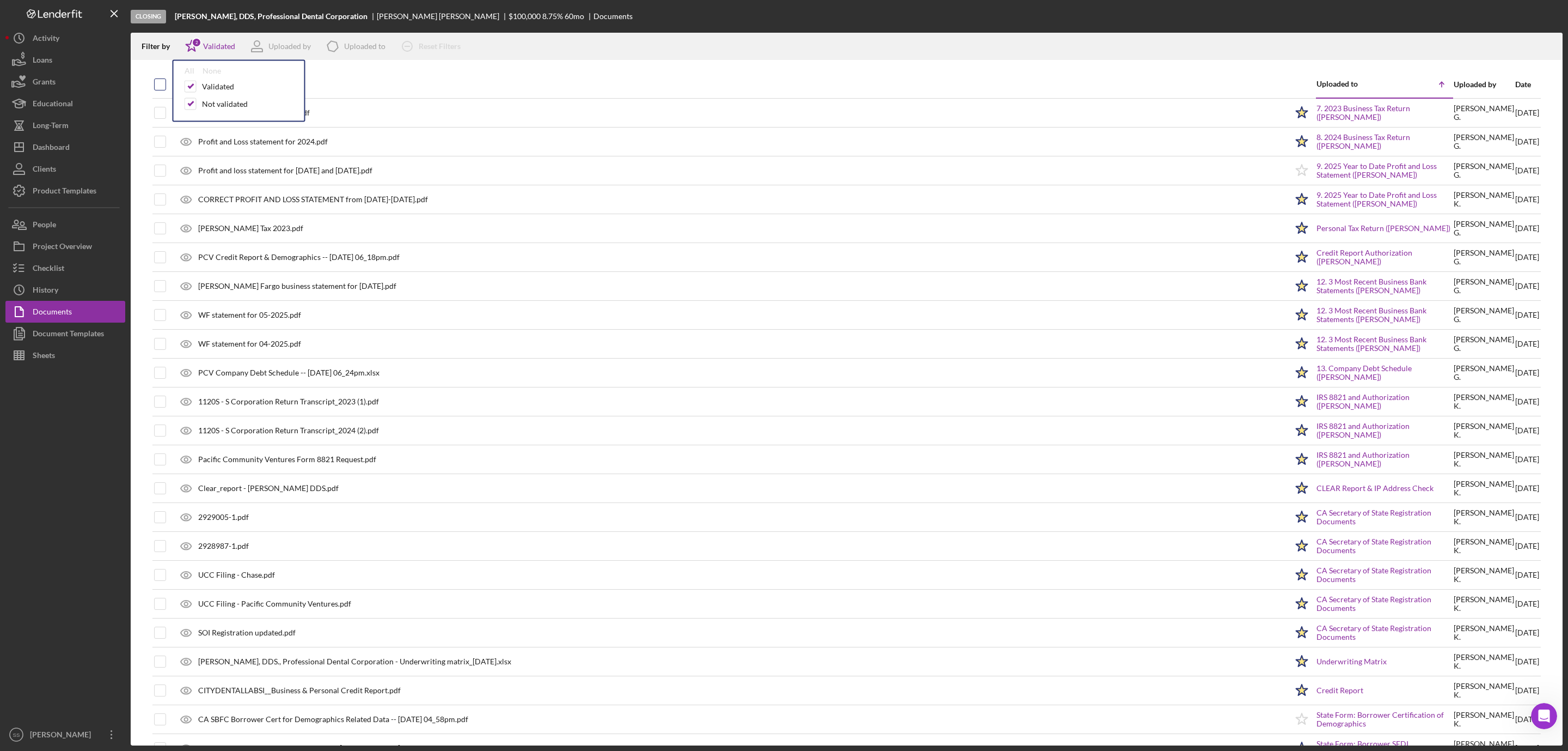
checkbox input "true"
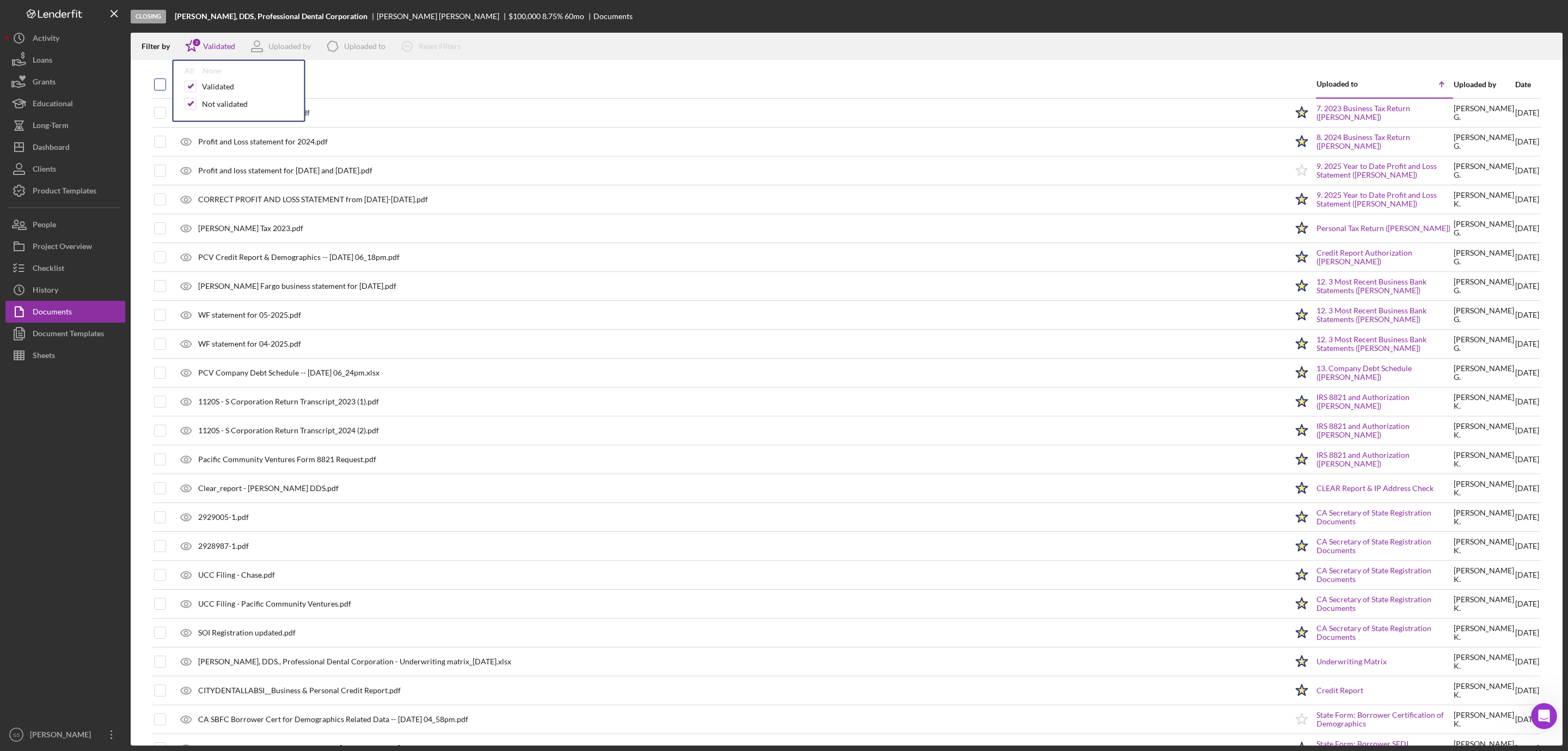
checkbox input "true"
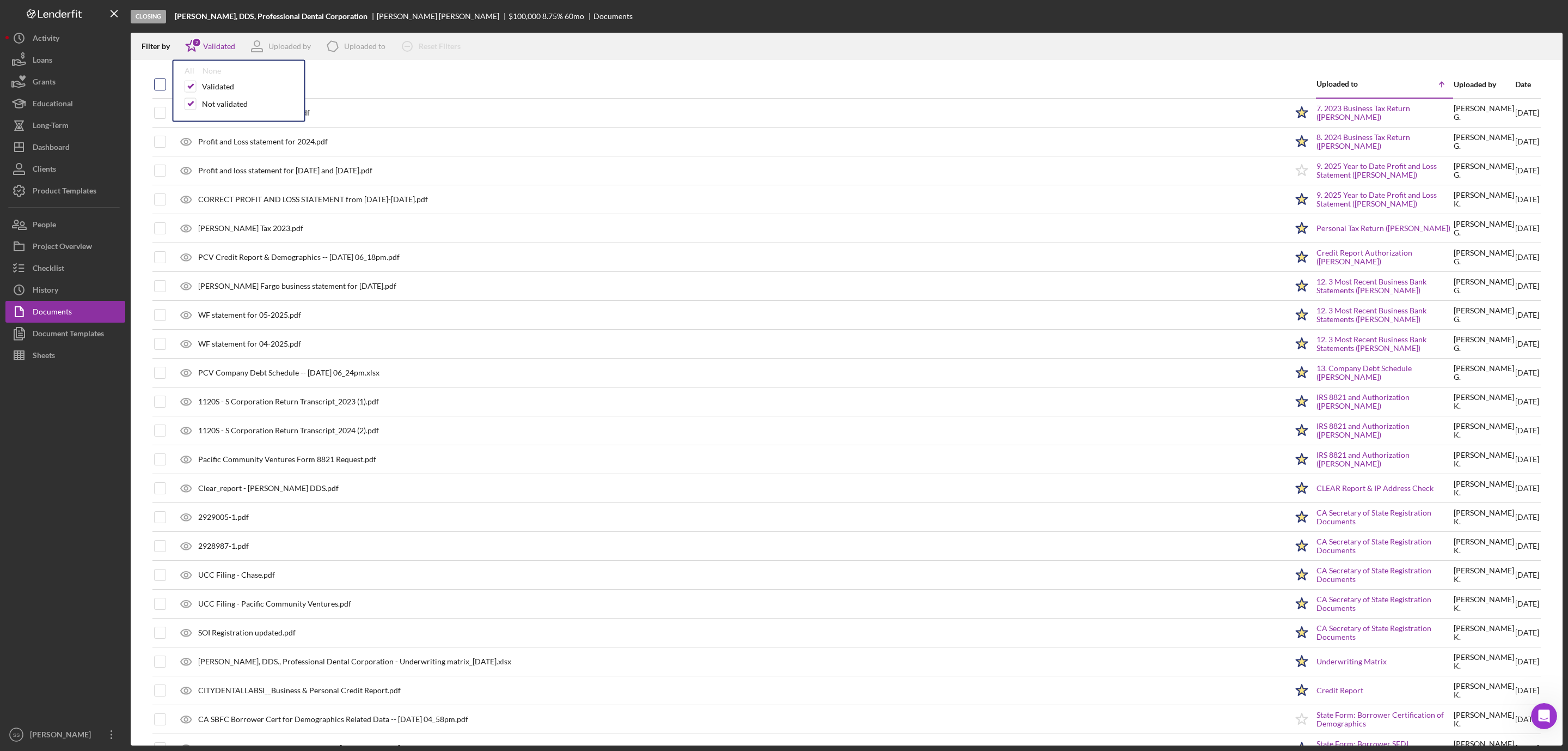
checkbox input "true"
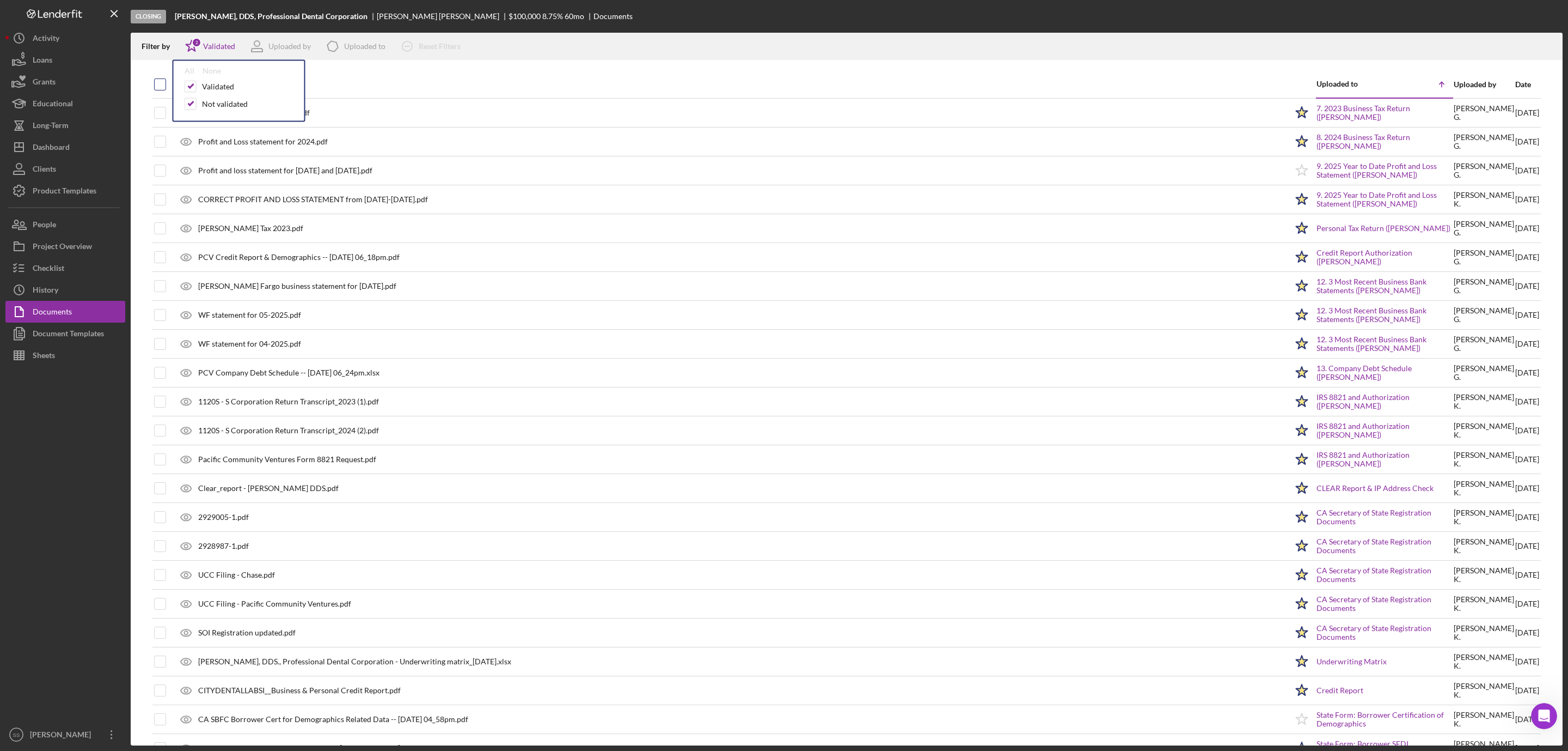
checkbox input "true"
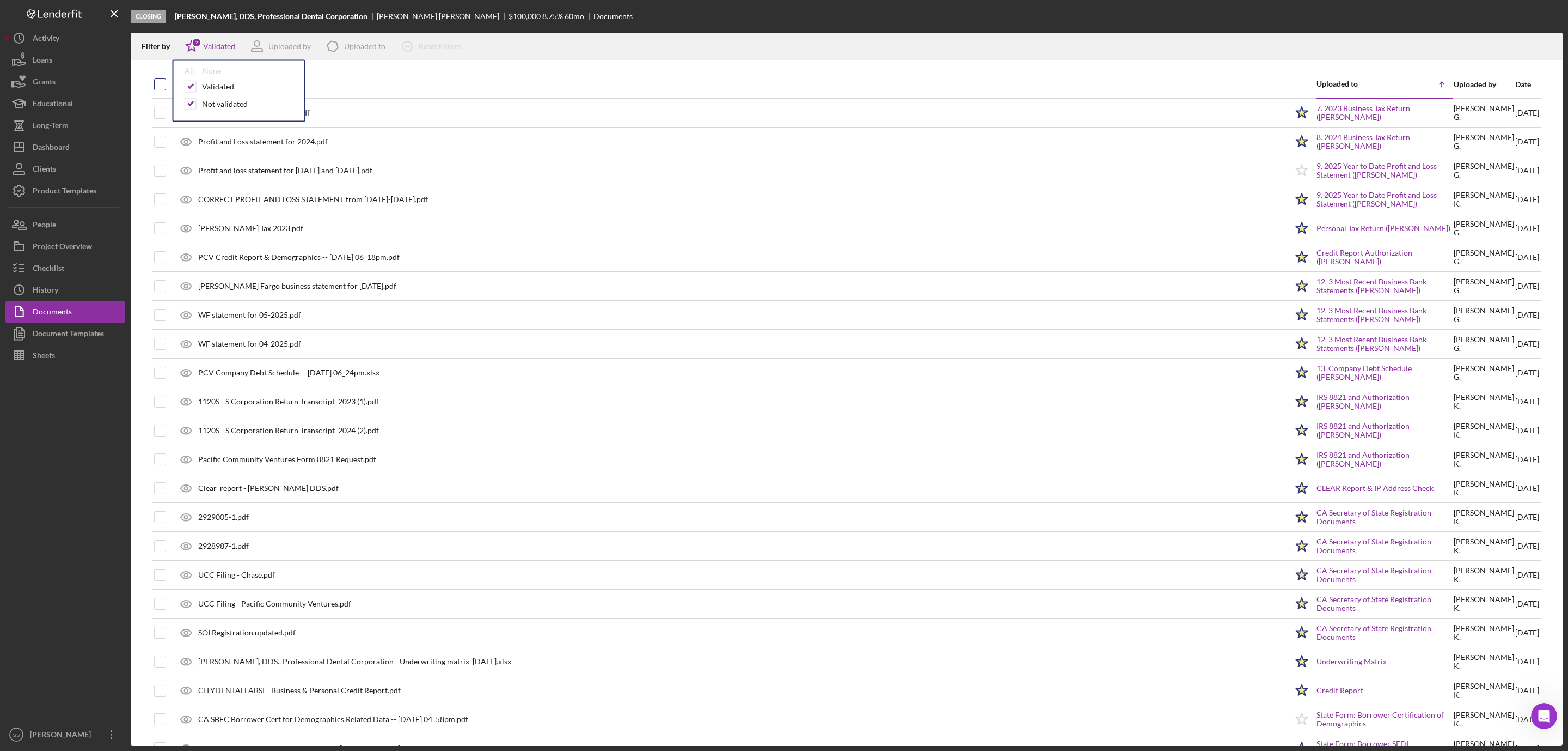
checkbox input "true"
click at [1541, 46] on icon "Icon/Download" at bounding box center [1549, 46] width 24 height 24
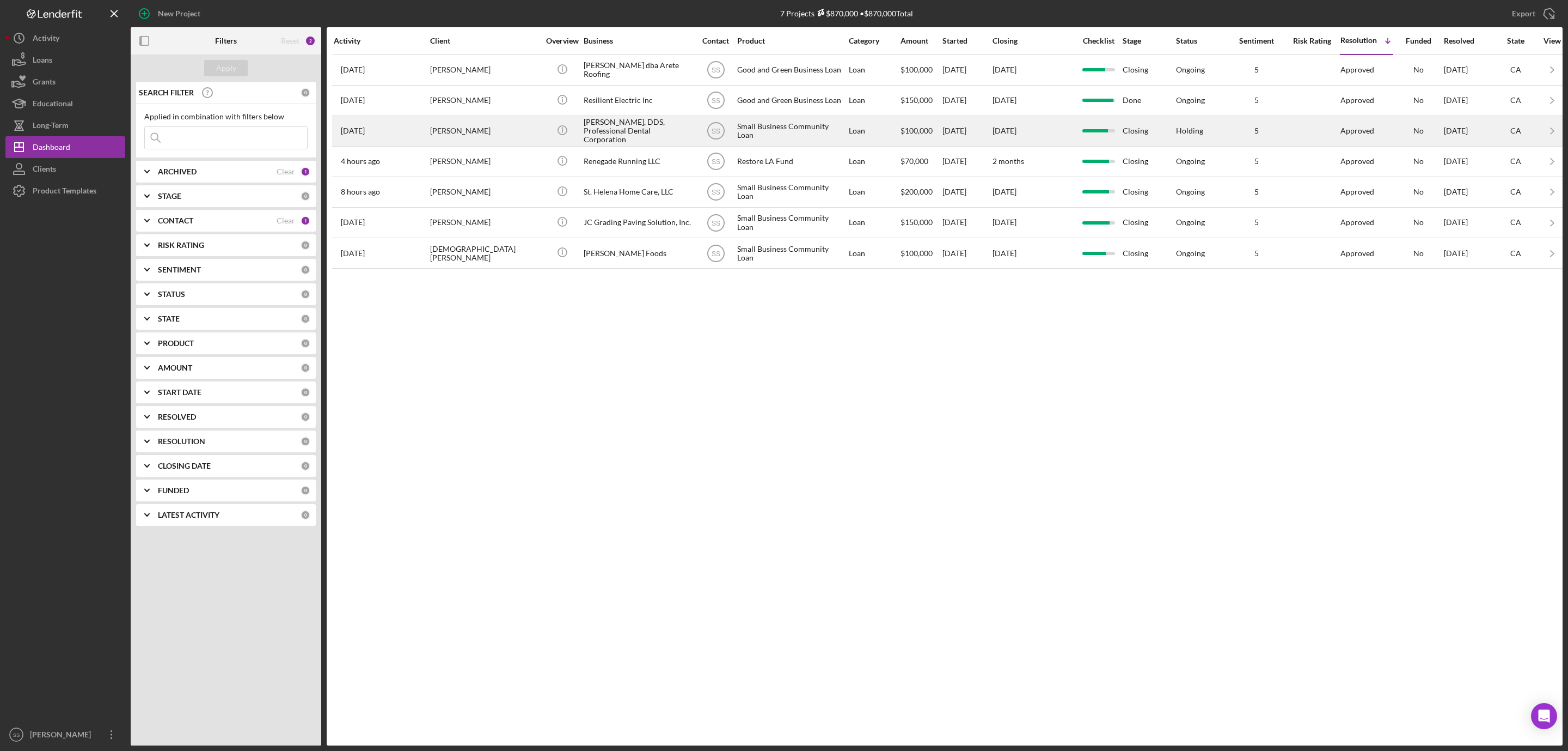
click at [646, 144] on div "[PERSON_NAME], DDS, Professional Dental Corporation" at bounding box center [638, 131] width 109 height 29
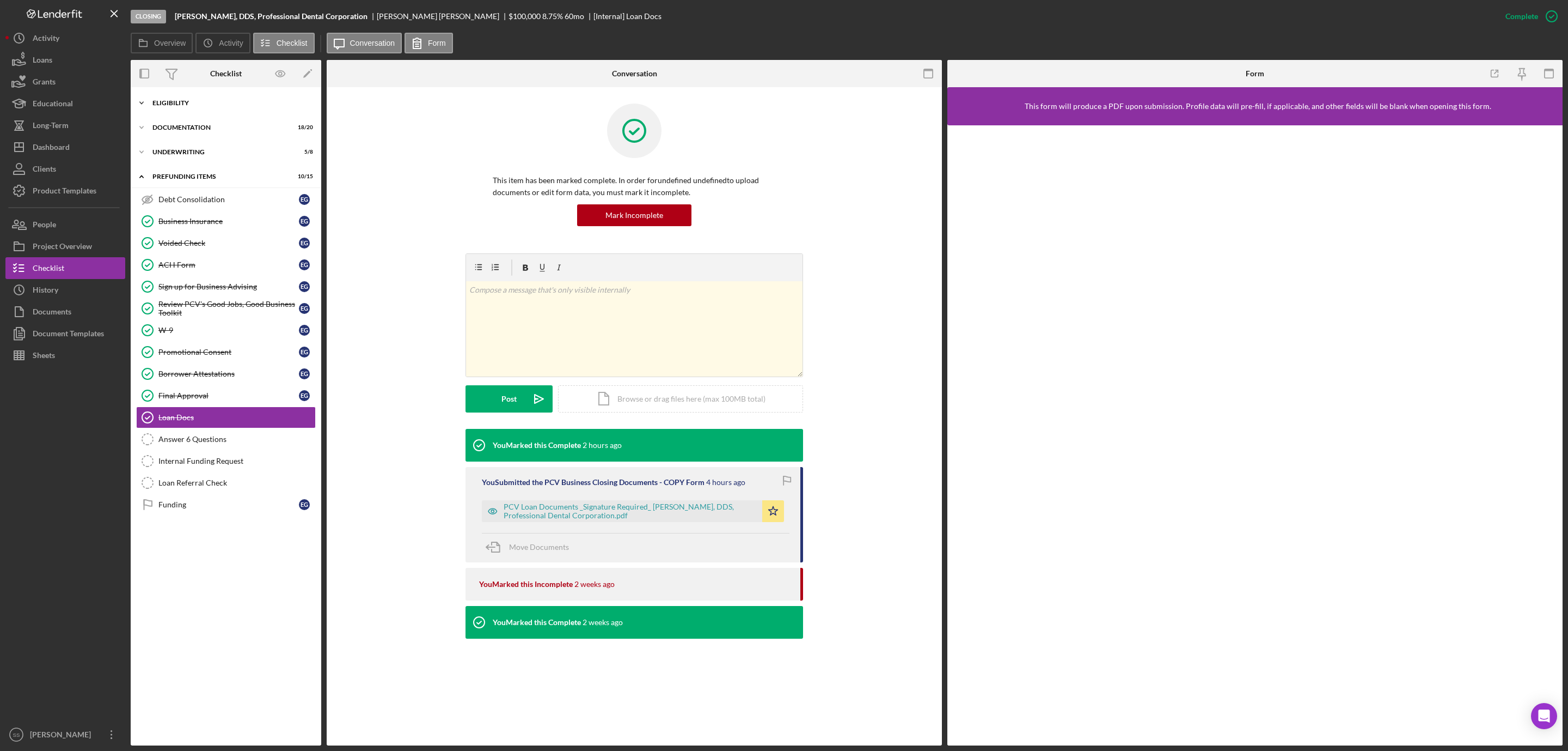
click at [193, 103] on div "Eligibility" at bounding box center [230, 102] width 155 height 7
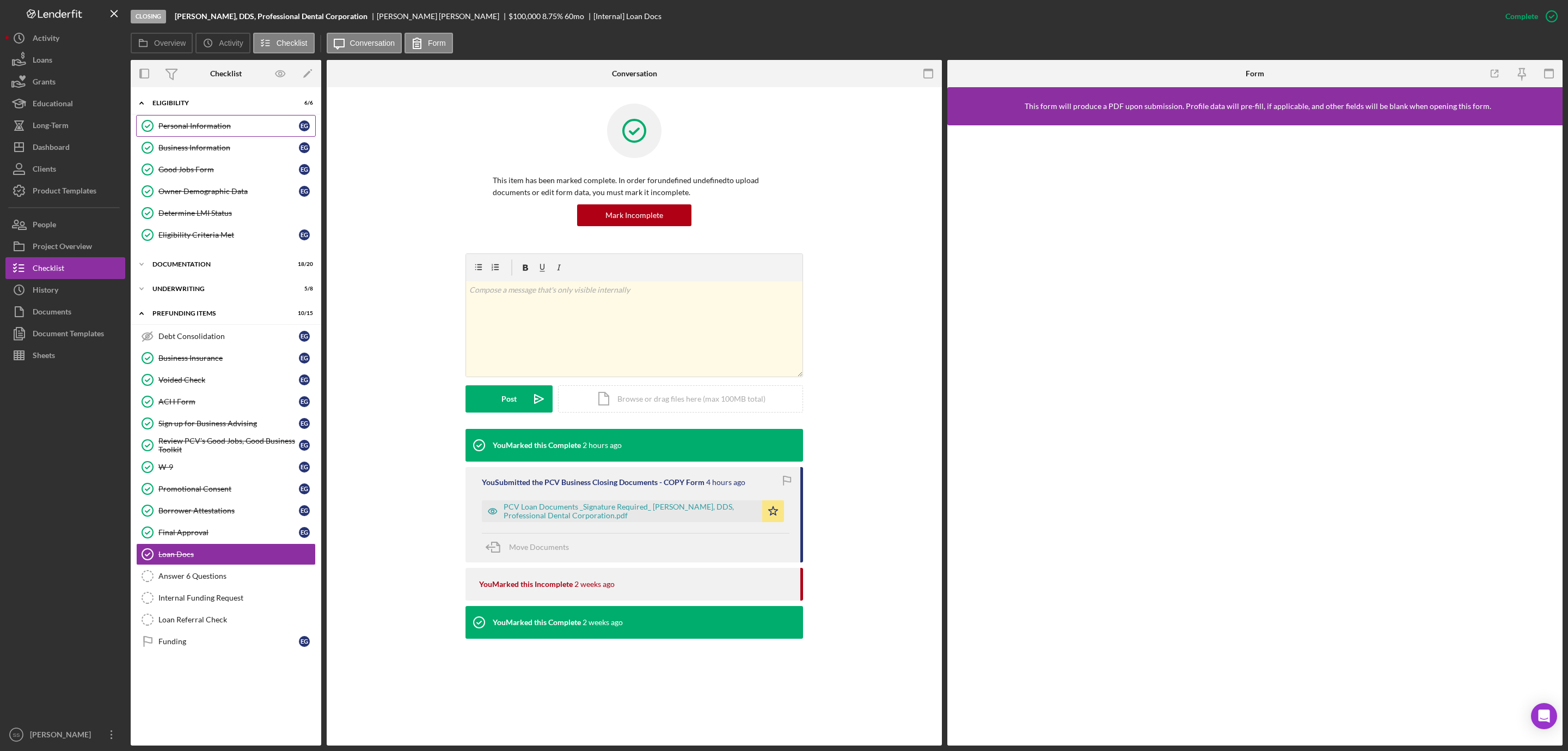
click at [219, 123] on div "Personal Information" at bounding box center [228, 126] width 140 height 9
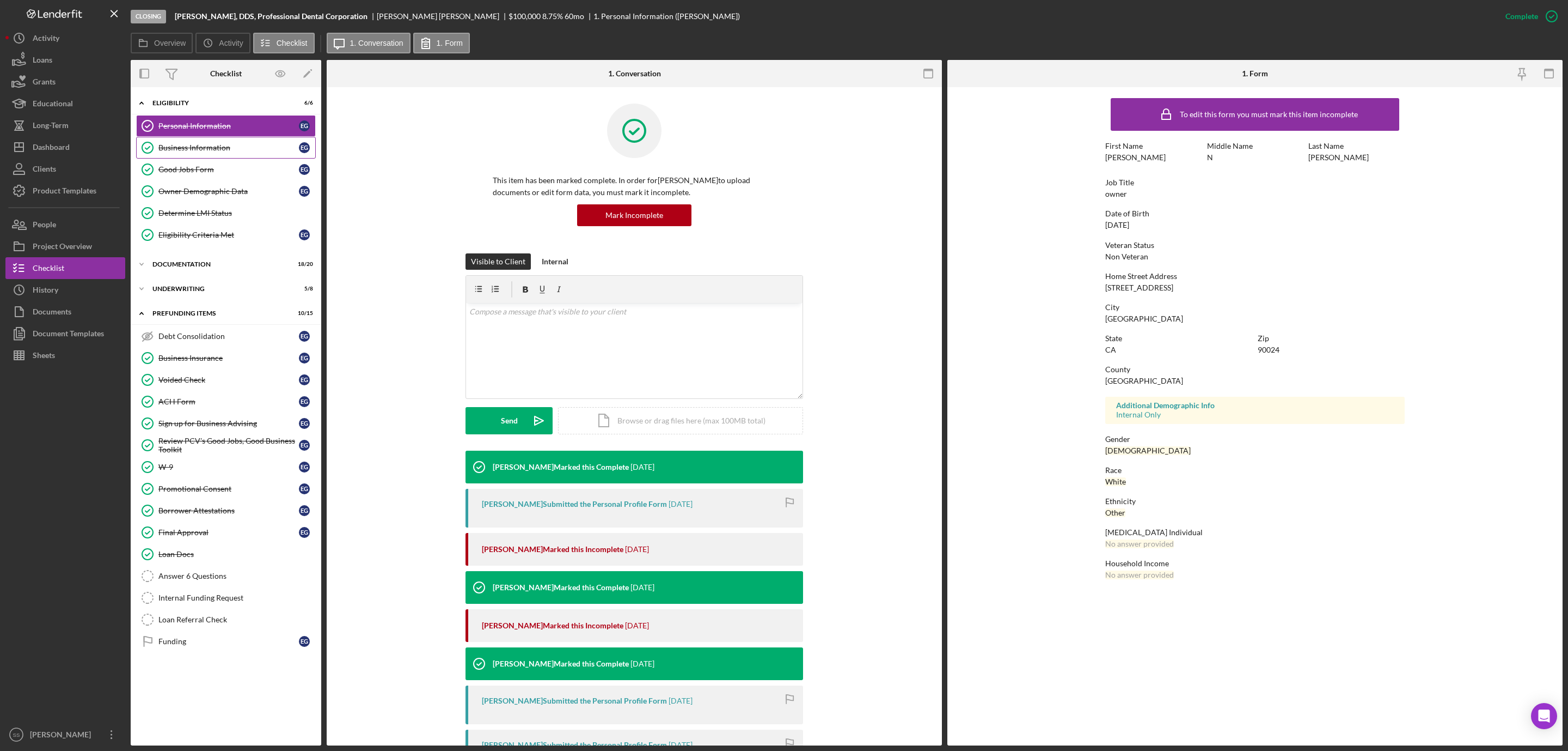
click at [214, 142] on link "Business Information Business Information E G" at bounding box center [226, 147] width 179 height 22
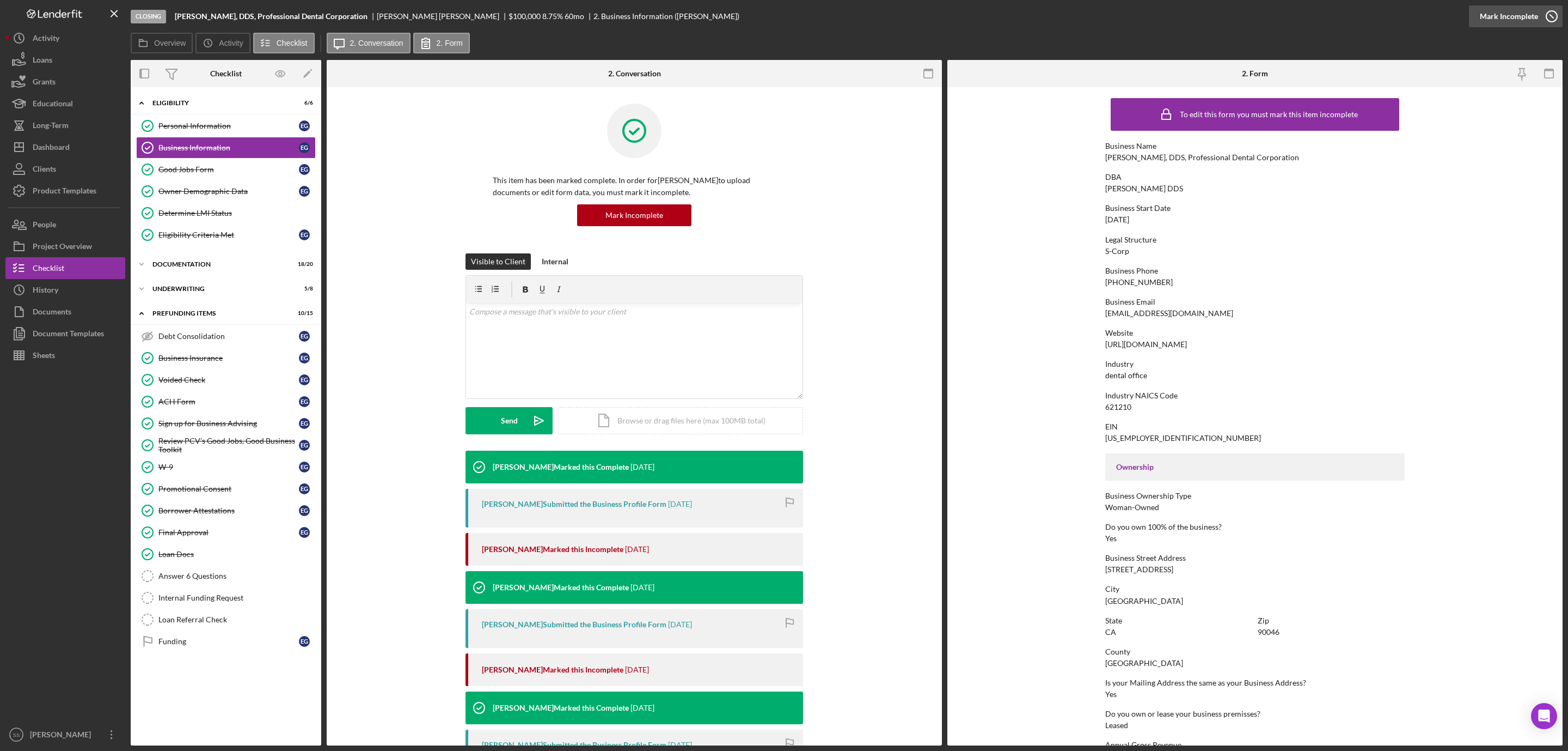
click at [1509, 12] on div "Mark Incomplete" at bounding box center [1509, 16] width 59 height 22
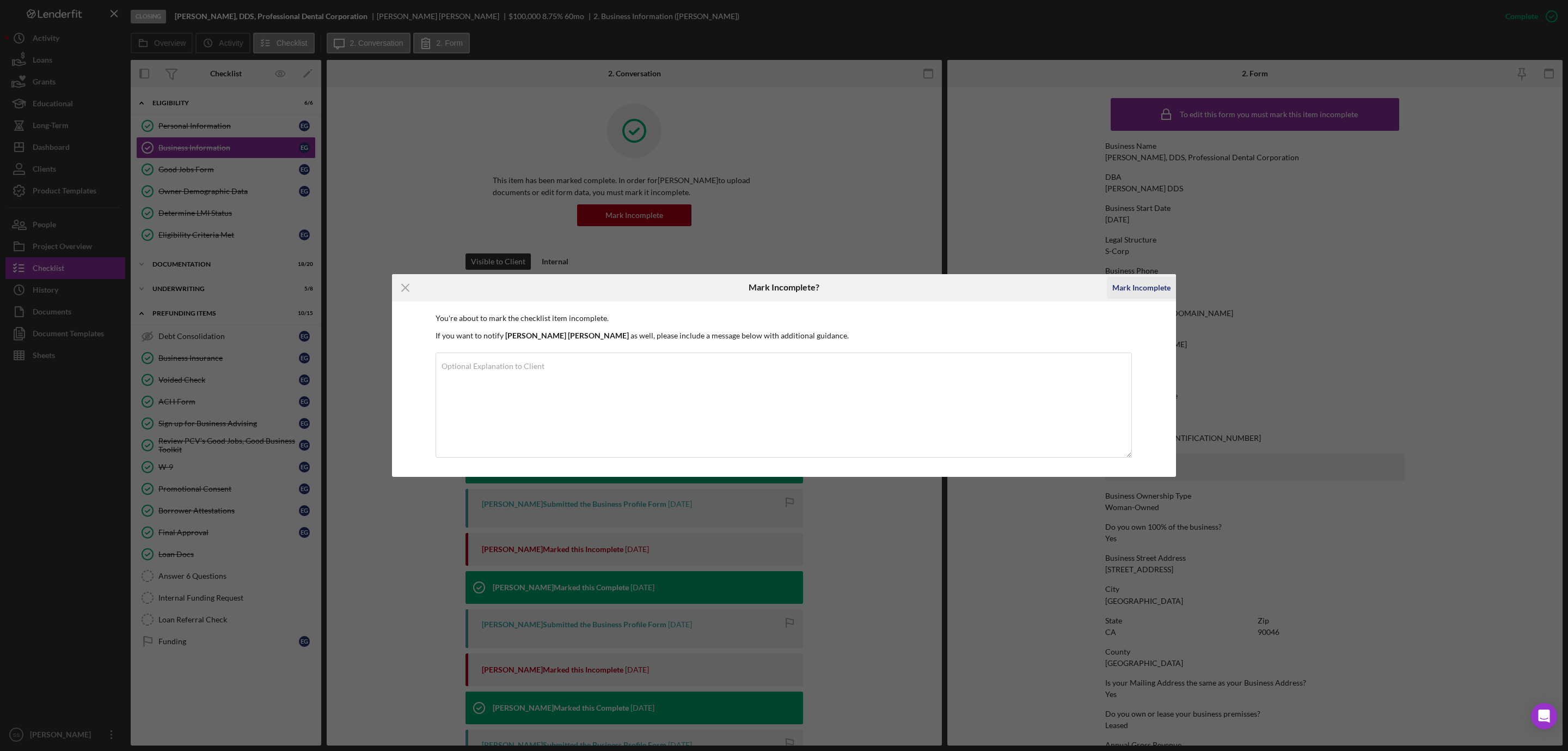
click at [1111, 283] on button "Mark Incomplete" at bounding box center [1141, 287] width 69 height 22
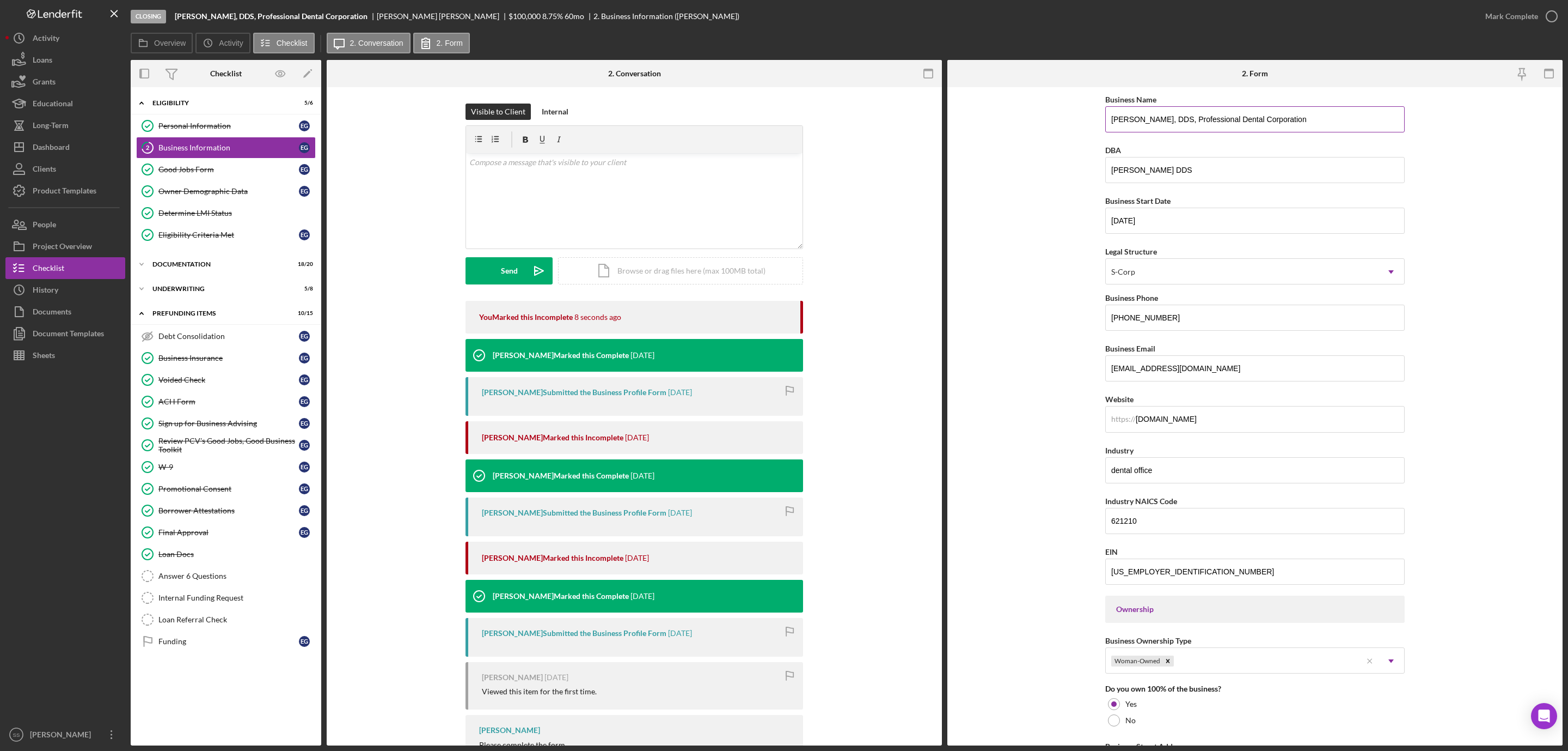
drag, startPoint x: 1351, startPoint y: 118, endPoint x: 1198, endPoint y: 120, distance: 153.0
click at [1198, 120] on input "Ekaterina N. Galina, DDS, Professional Dental Corporation" at bounding box center [1255, 119] width 300 height 26
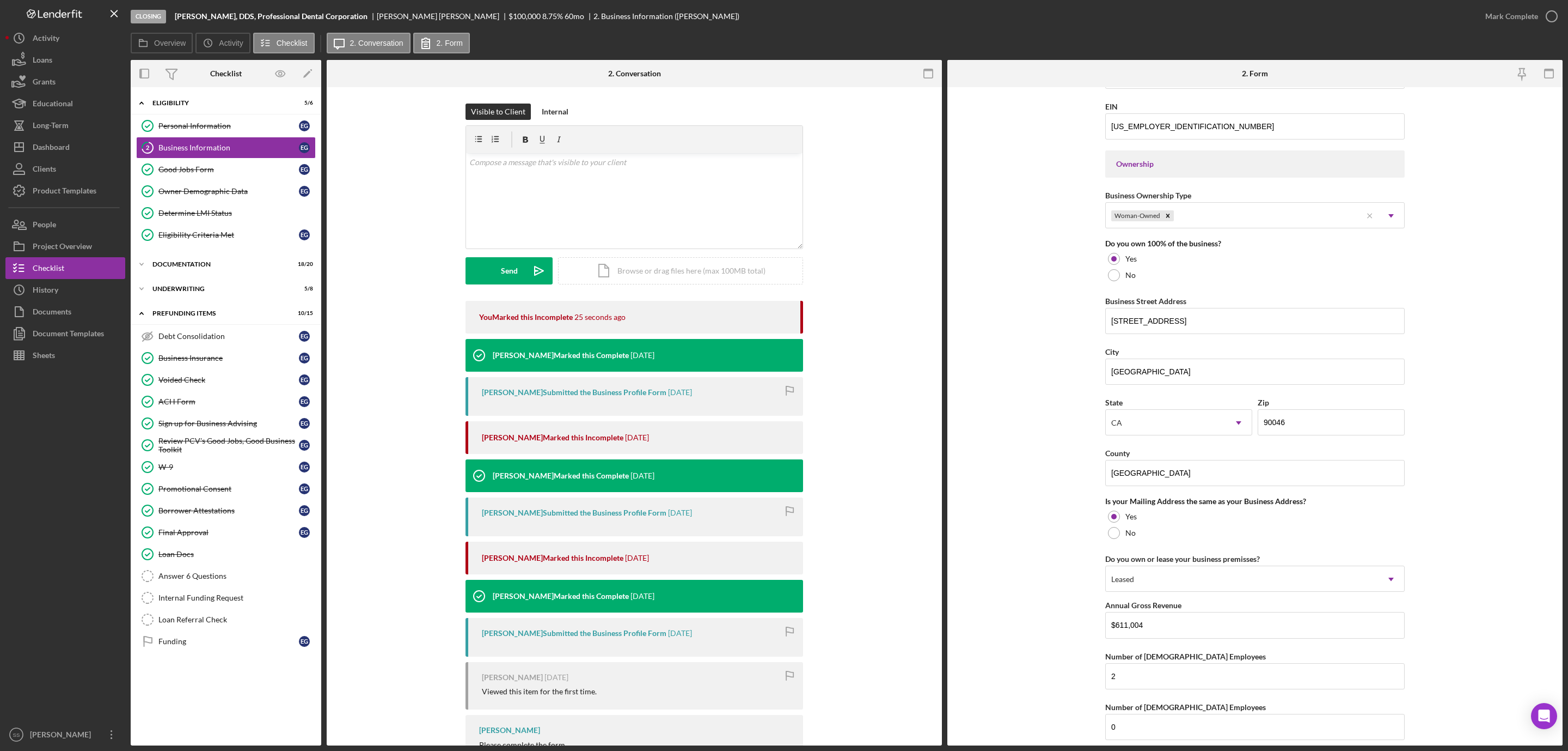
scroll to position [560, 0]
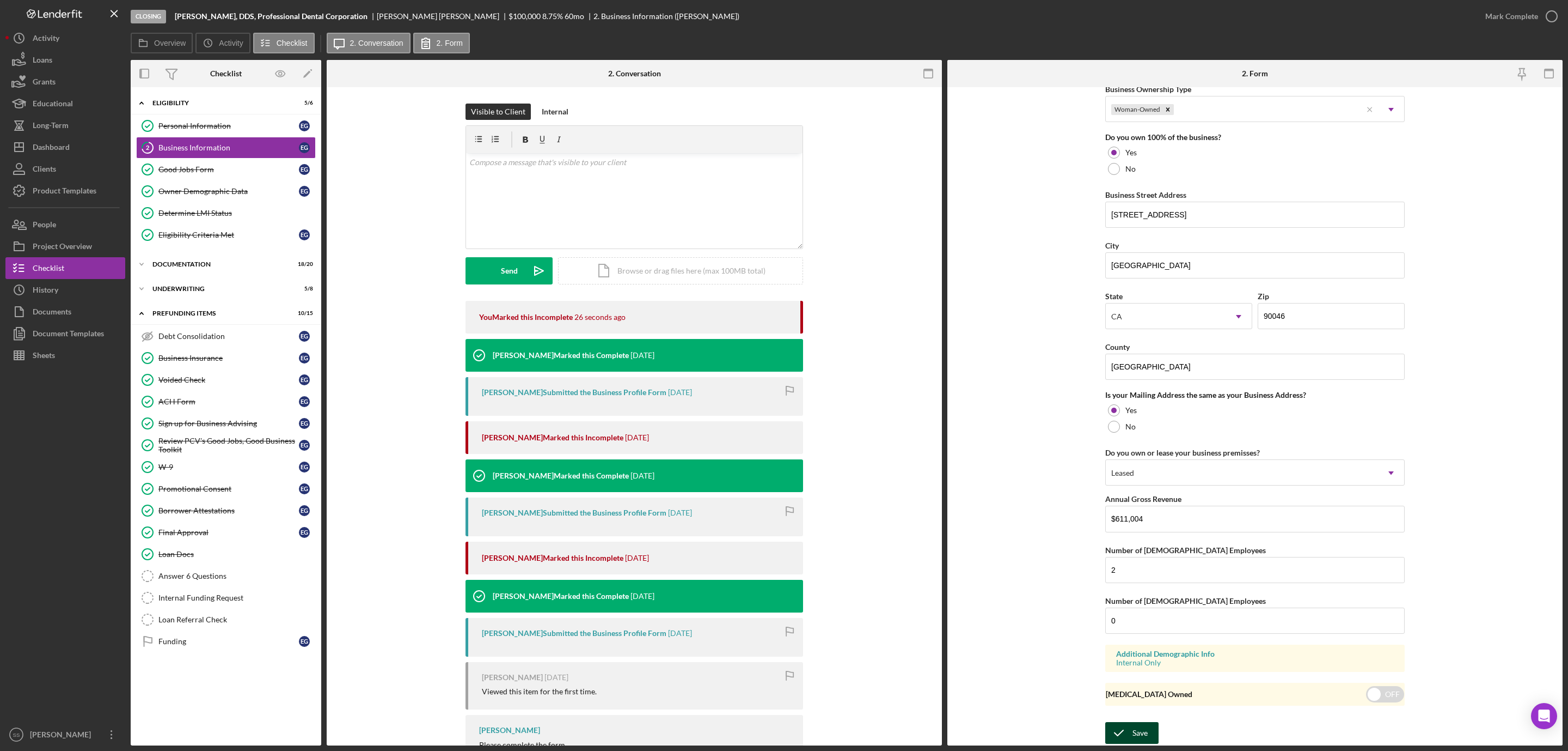
type input "Ekaterina N. Galina, DDS, Prfl Dntl Crp"
click at [1140, 732] on div "Save" at bounding box center [1140, 732] width 16 height 22
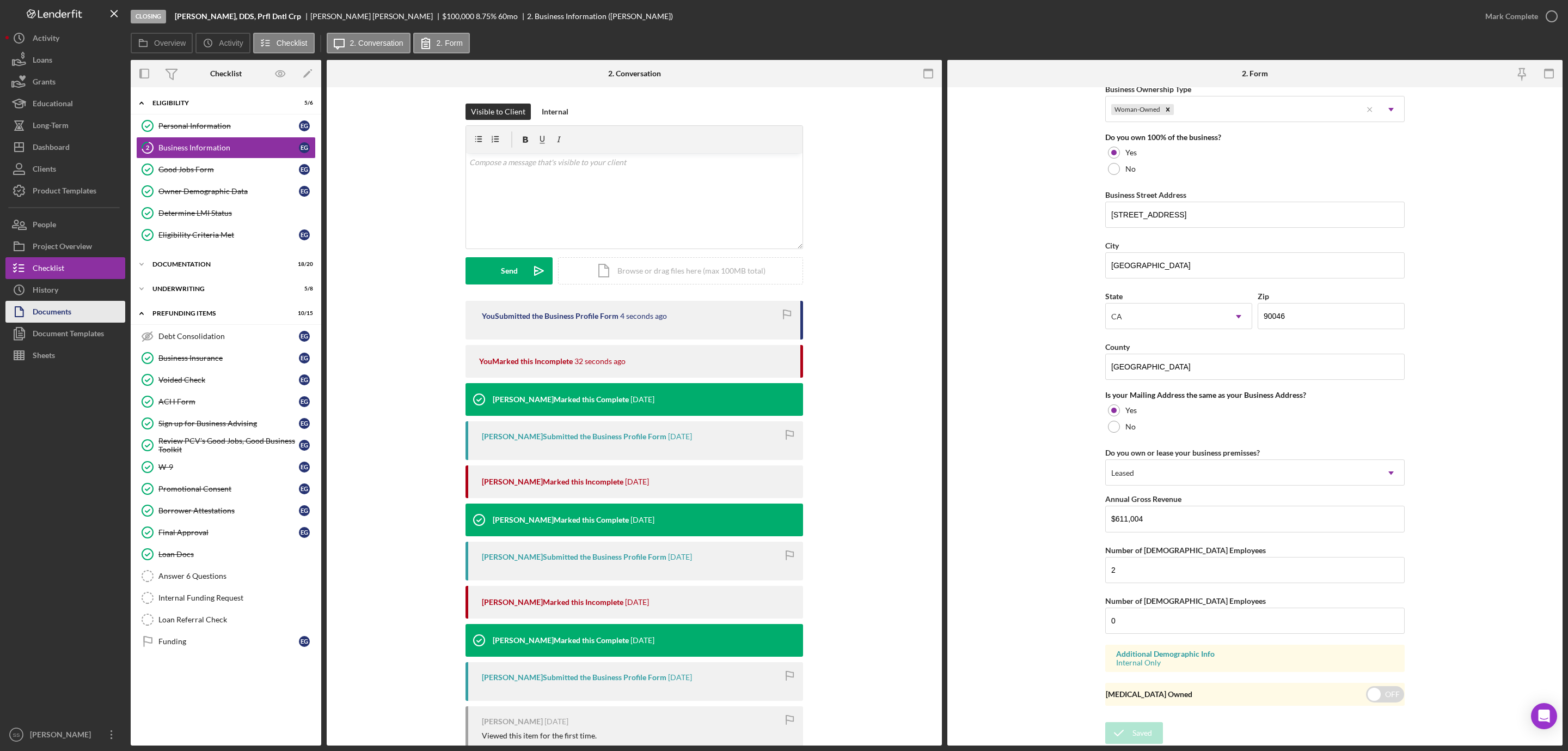
click at [70, 319] on div "Documents" at bounding box center [52, 312] width 39 height 24
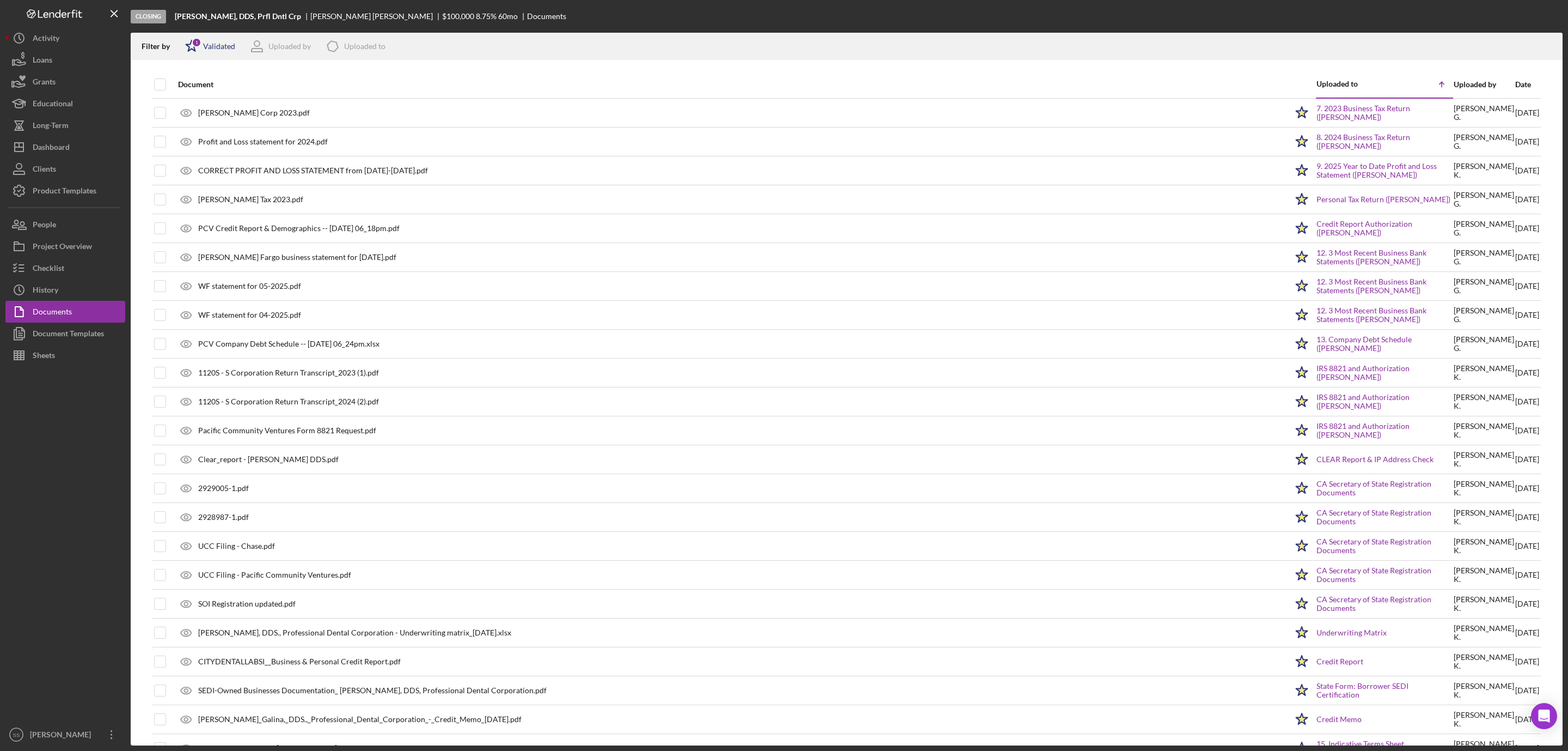
click at [205, 46] on div "Validated" at bounding box center [219, 47] width 32 height 9
click at [193, 108] on input "checkbox" at bounding box center [191, 104] width 11 height 11
checkbox input "true"
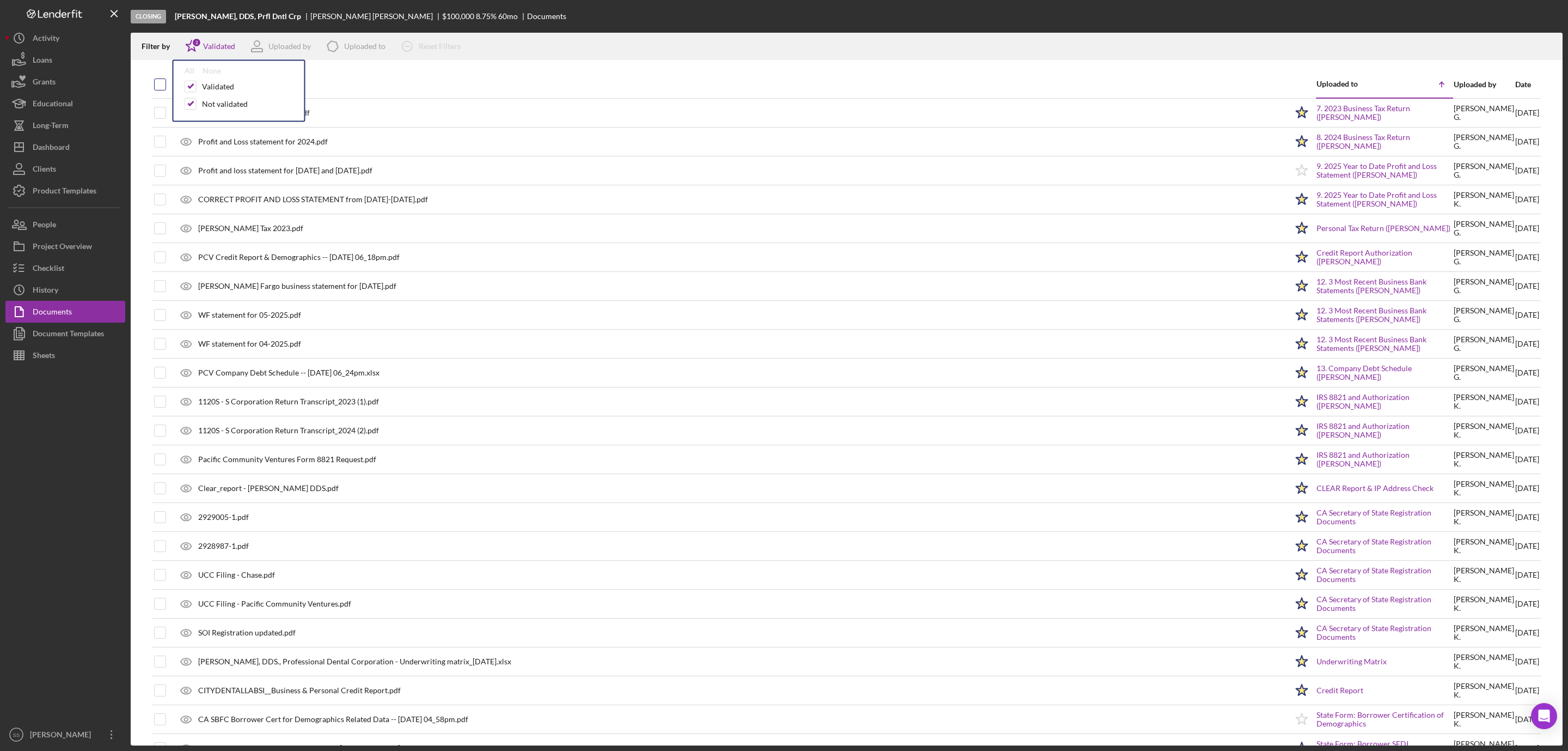
click at [162, 85] on input "checkbox" at bounding box center [159, 84] width 11 height 11
checkbox input "true"
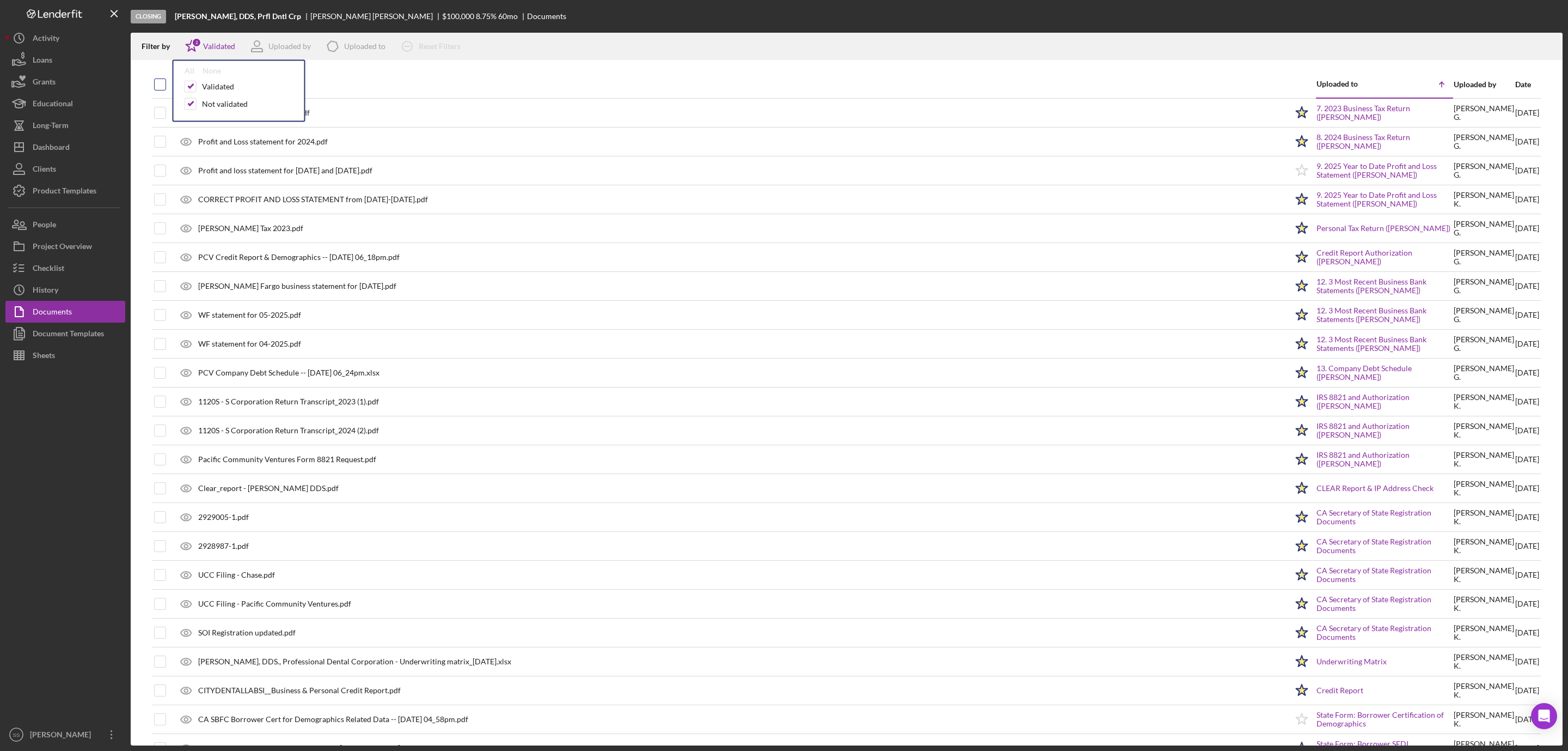
checkbox input "true"
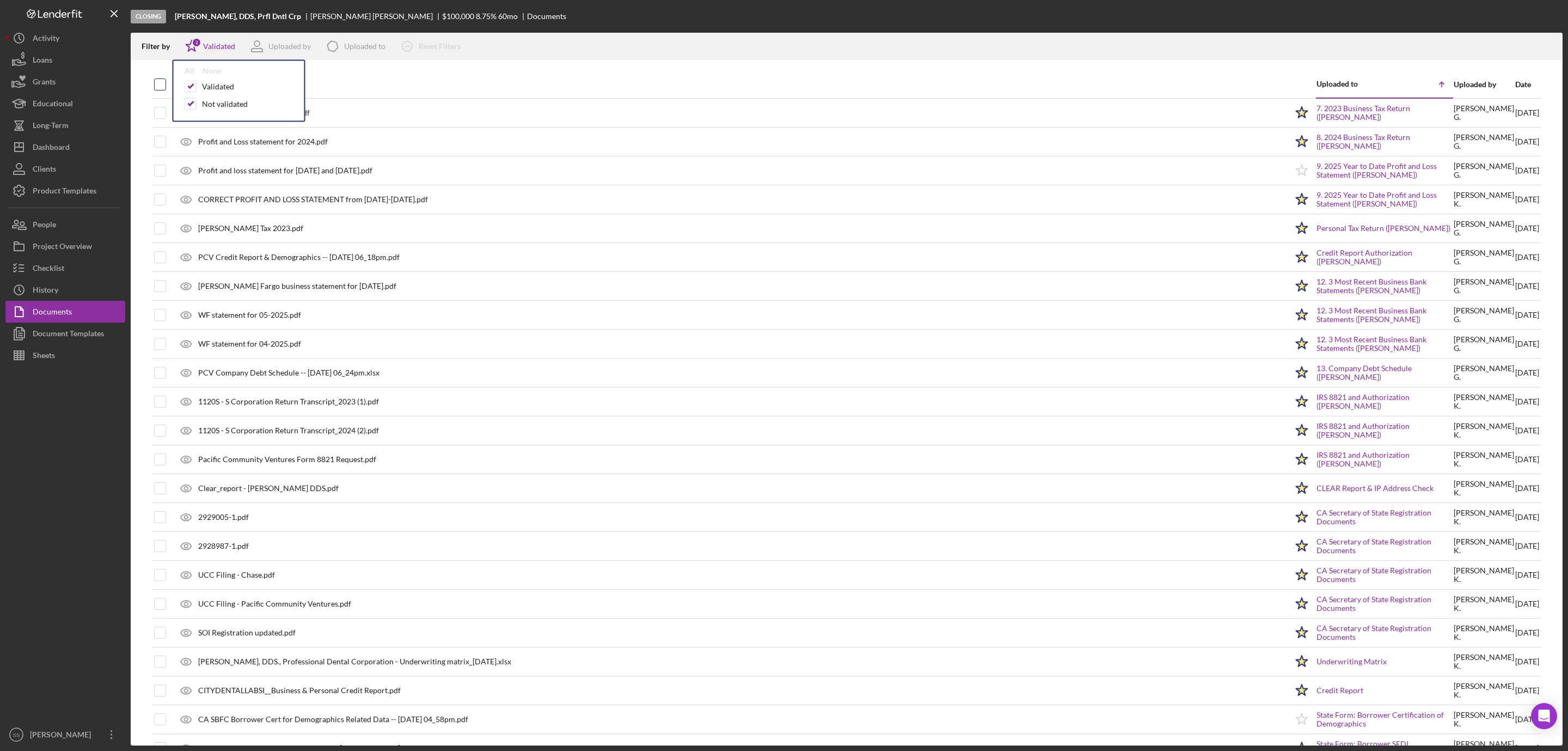
checkbox input "true"
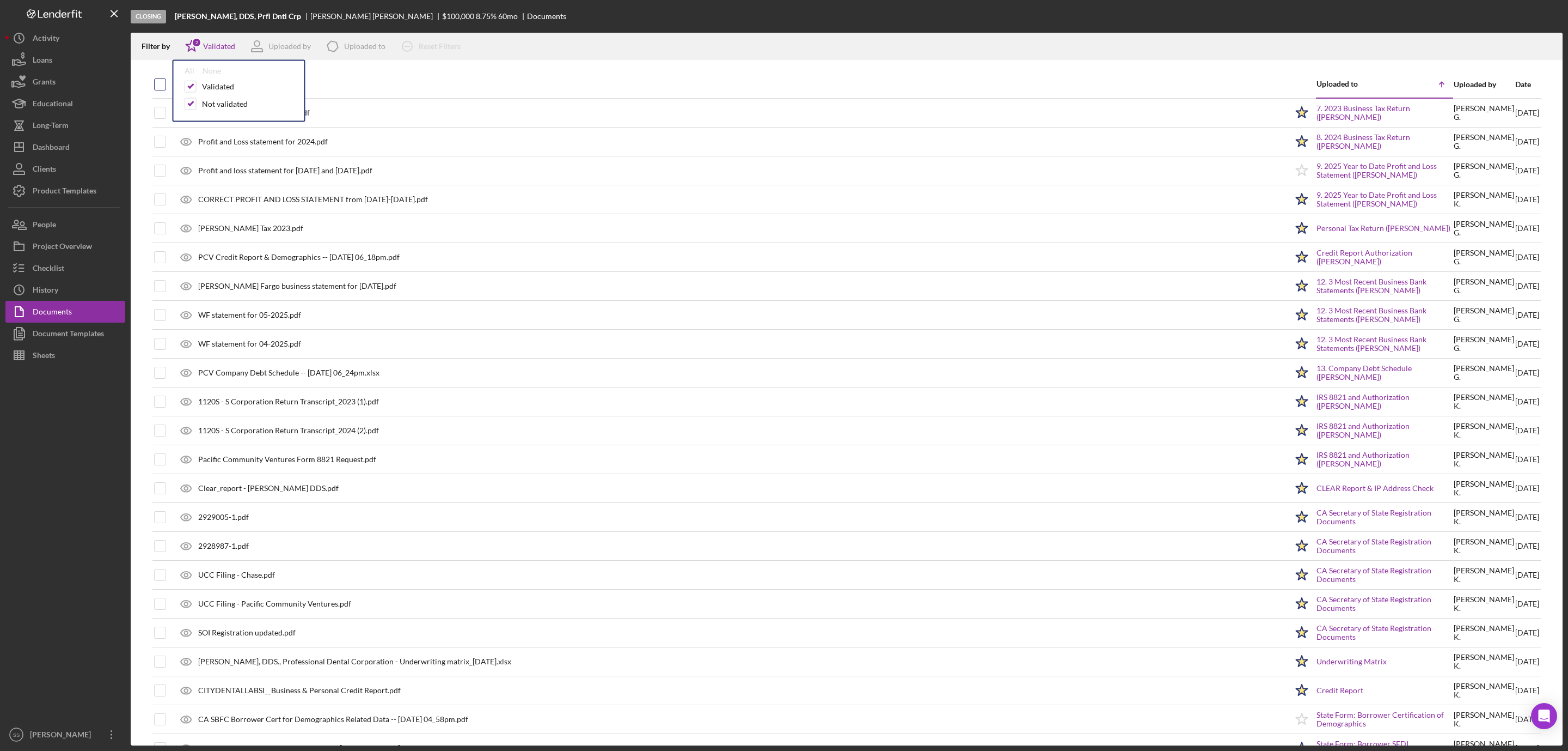
checkbox input "true"
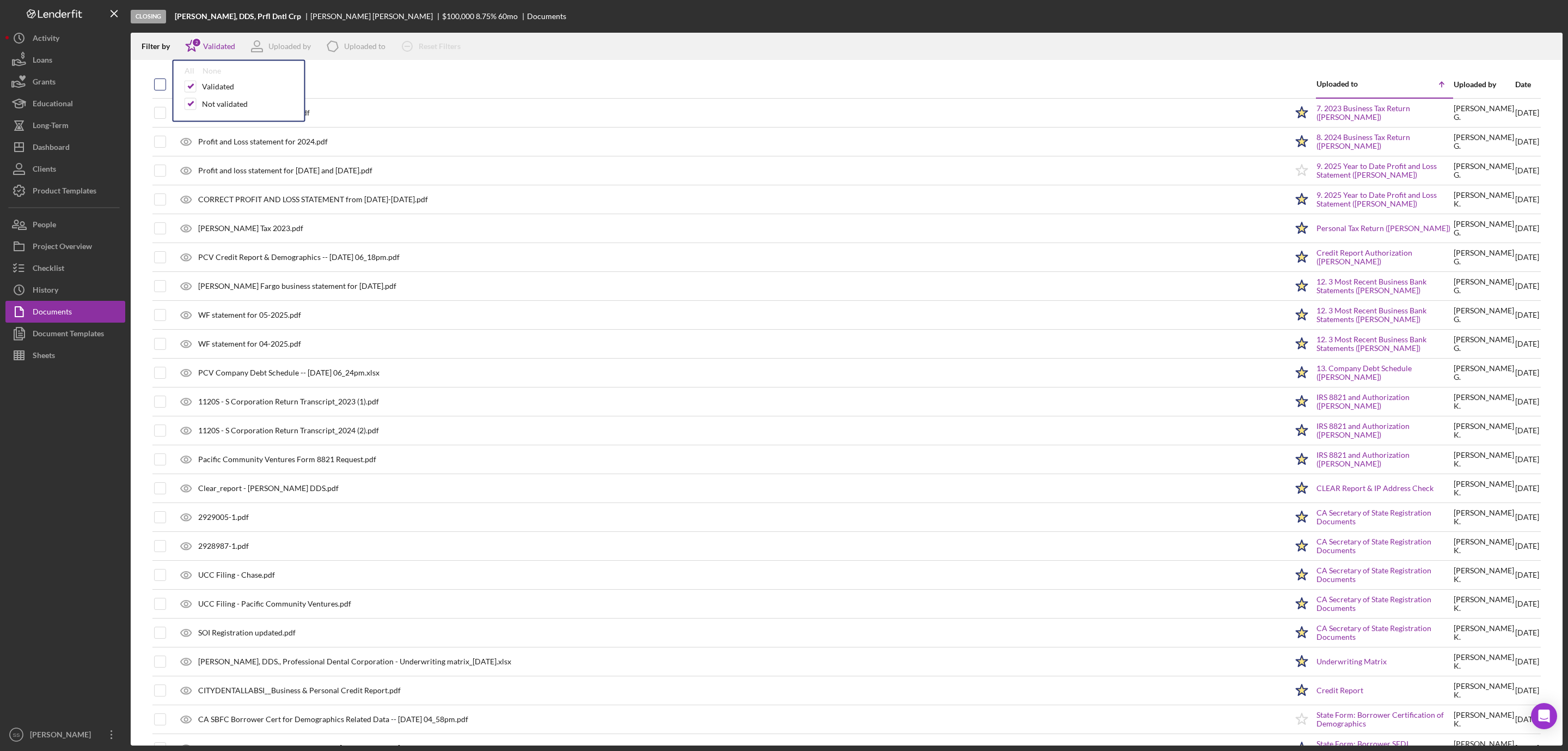
checkbox input "true"
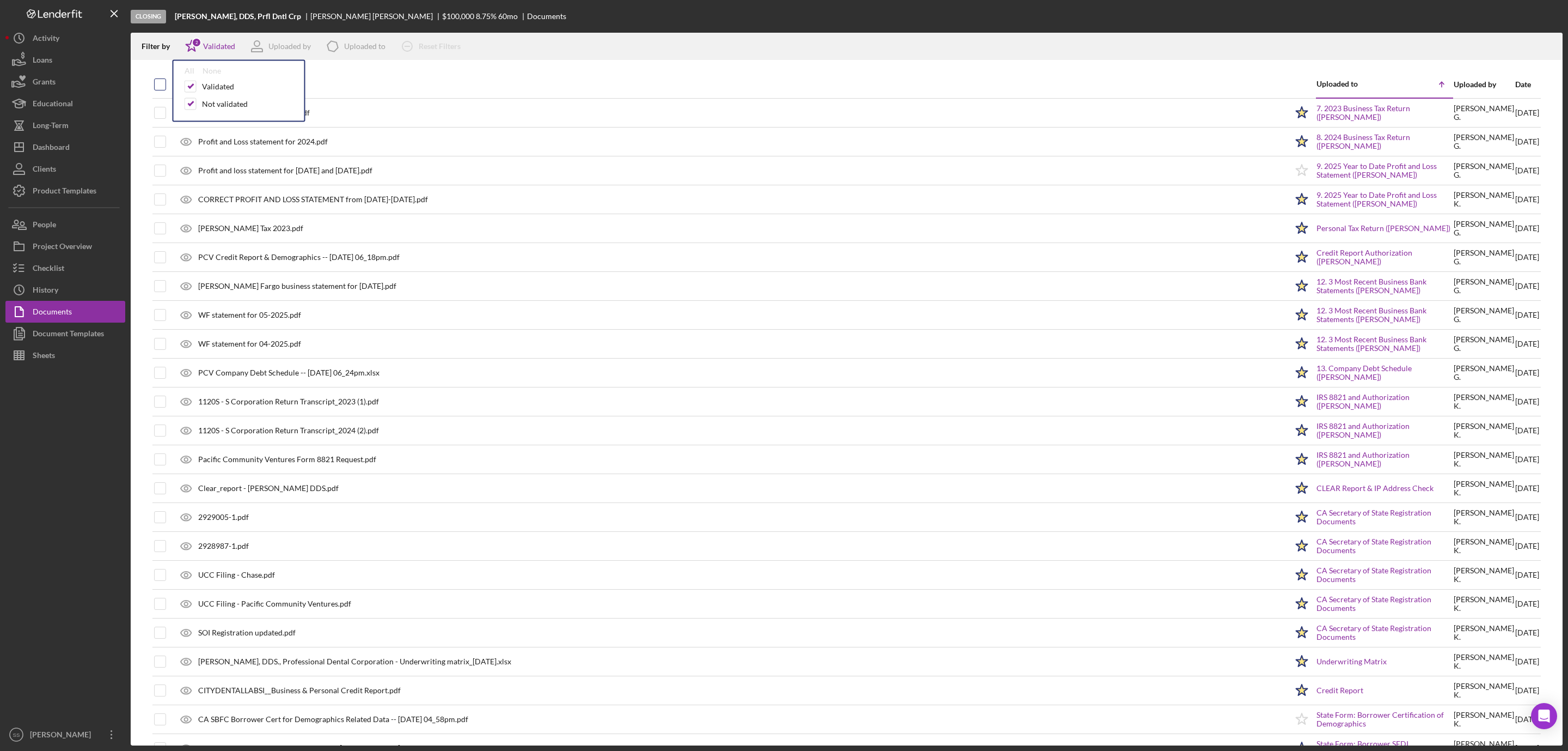
checkbox input "true"
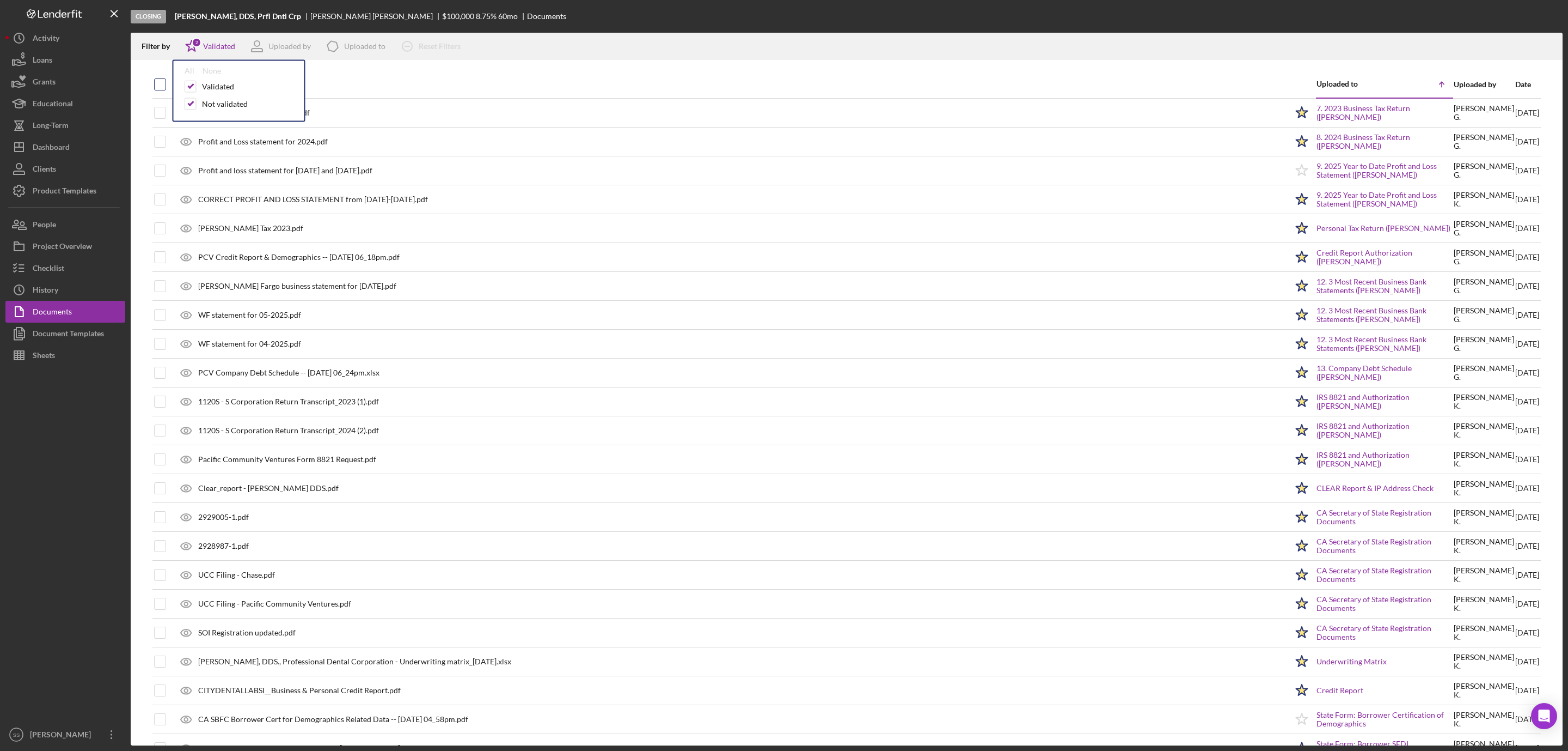
checkbox input "true"
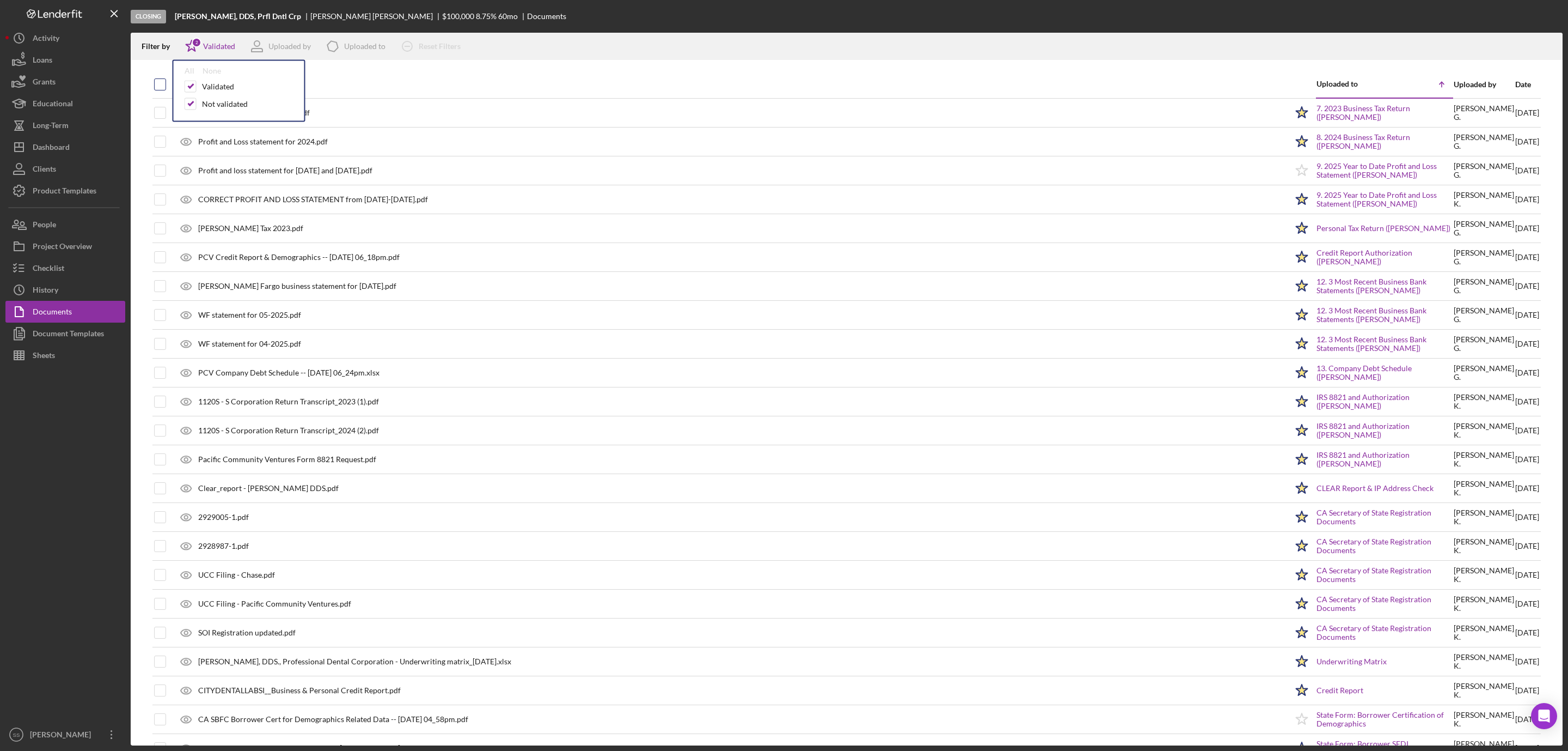
checkbox input "true"
click at [1542, 44] on icon "Icon/Download" at bounding box center [1549, 46] width 24 height 24
drag, startPoint x: 74, startPoint y: 247, endPoint x: 81, endPoint y: 239, distance: 10.6
click at [74, 247] on div "Project Overview" at bounding box center [62, 247] width 59 height 24
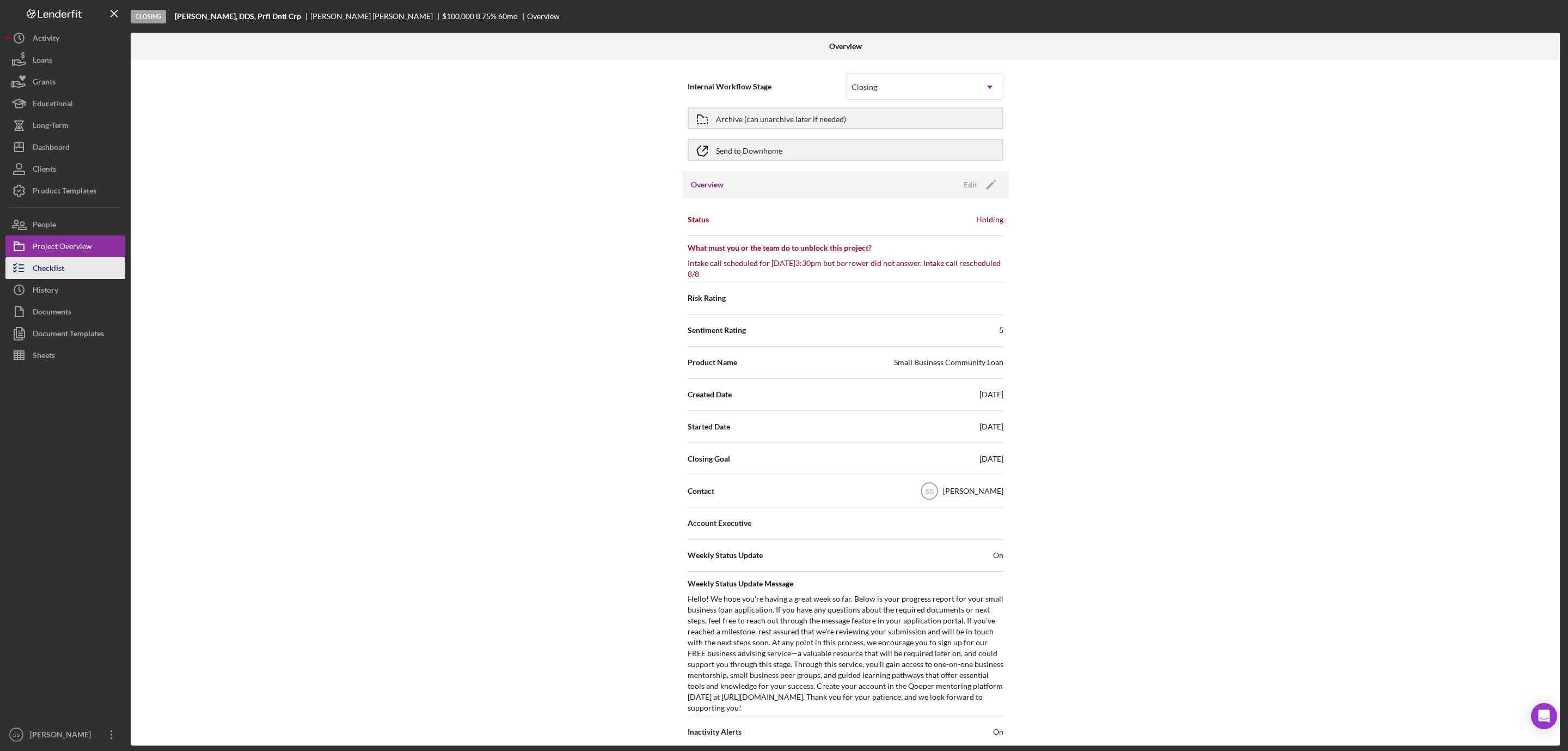
click at [62, 266] on div "Checklist" at bounding box center [48, 269] width 32 height 24
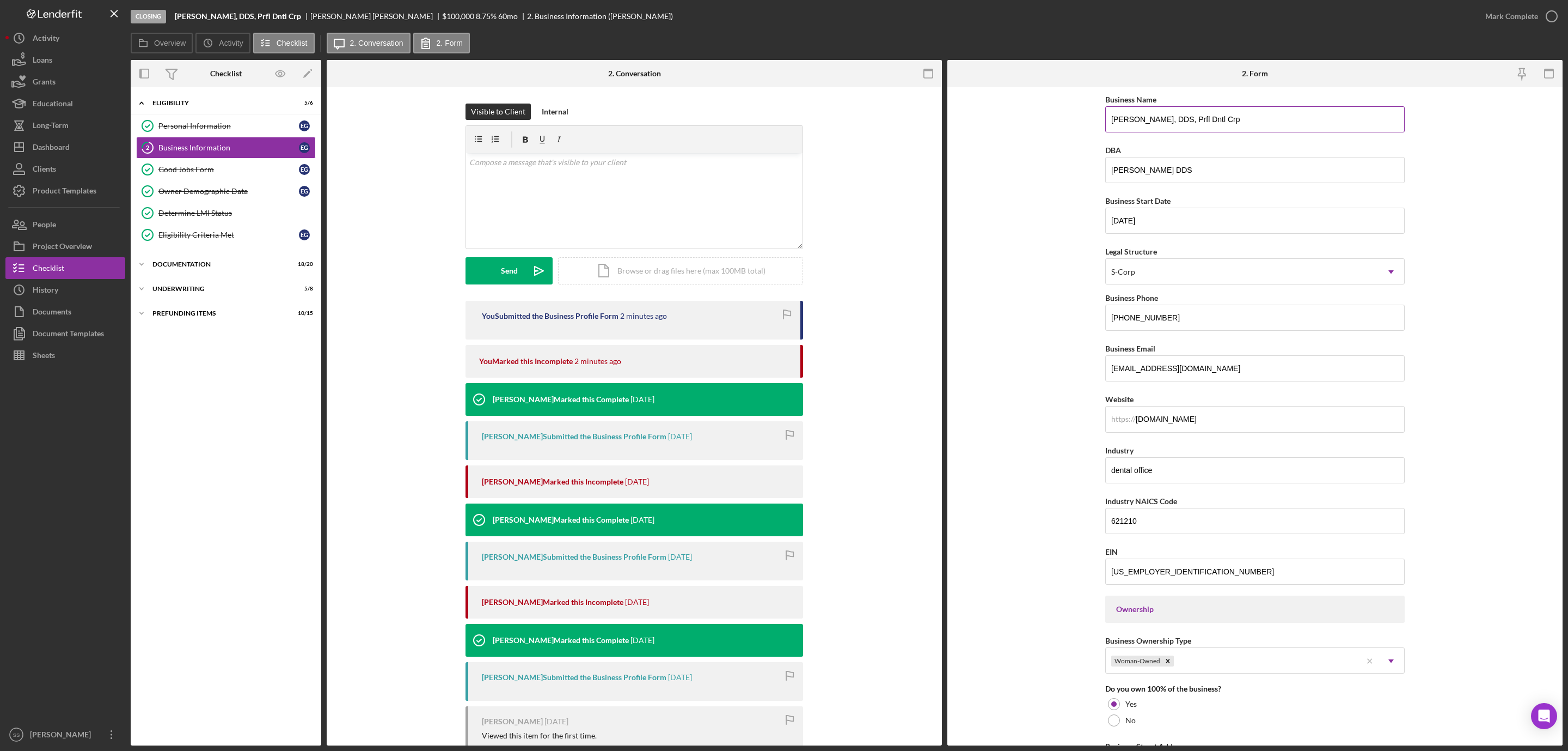
drag, startPoint x: 1317, startPoint y: 118, endPoint x: 1197, endPoint y: 121, distance: 120.0
click at [1197, 121] on input "Ekaterina N. Galina, DDS, Prfl Dntl Crp" at bounding box center [1255, 119] width 300 height 26
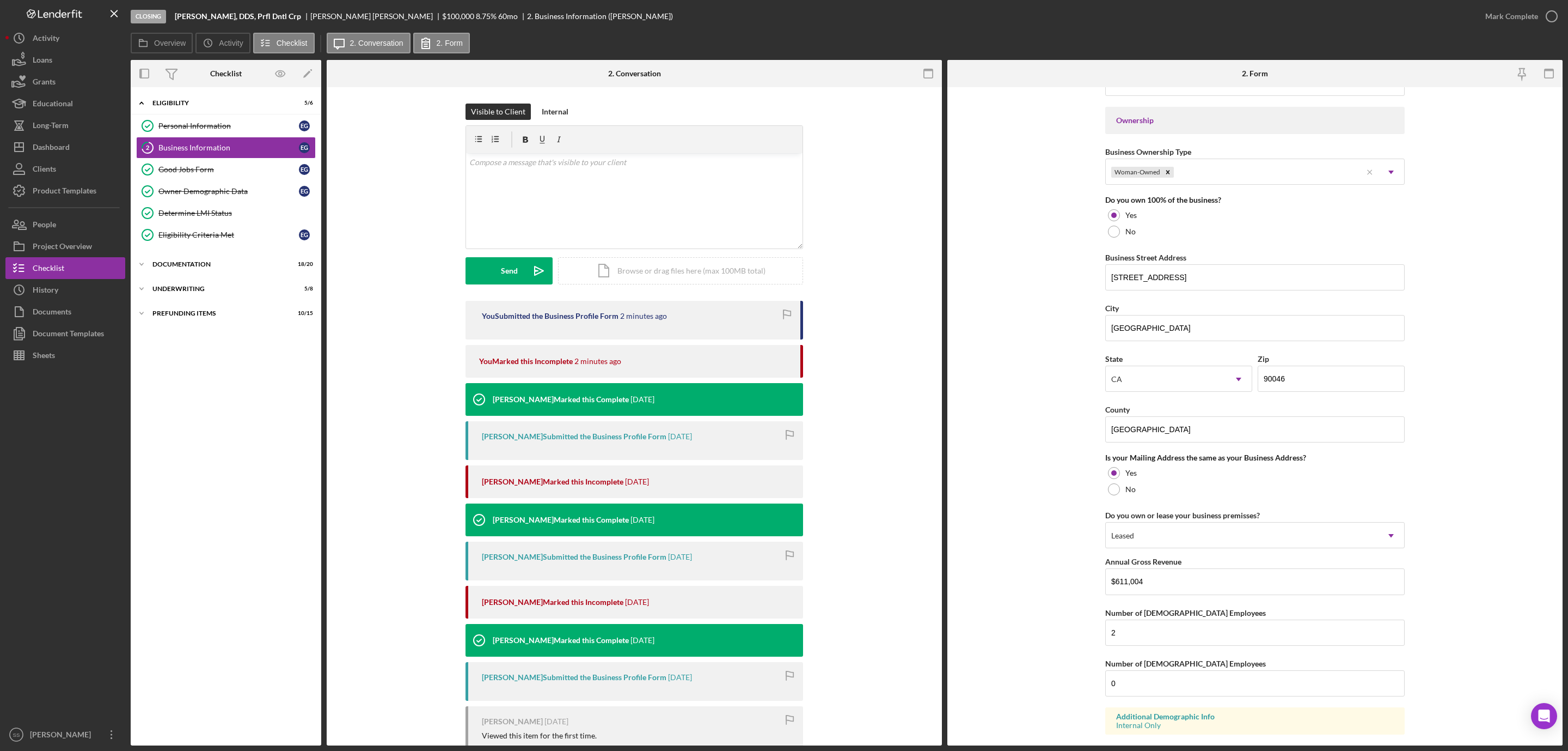
scroll to position [560, 0]
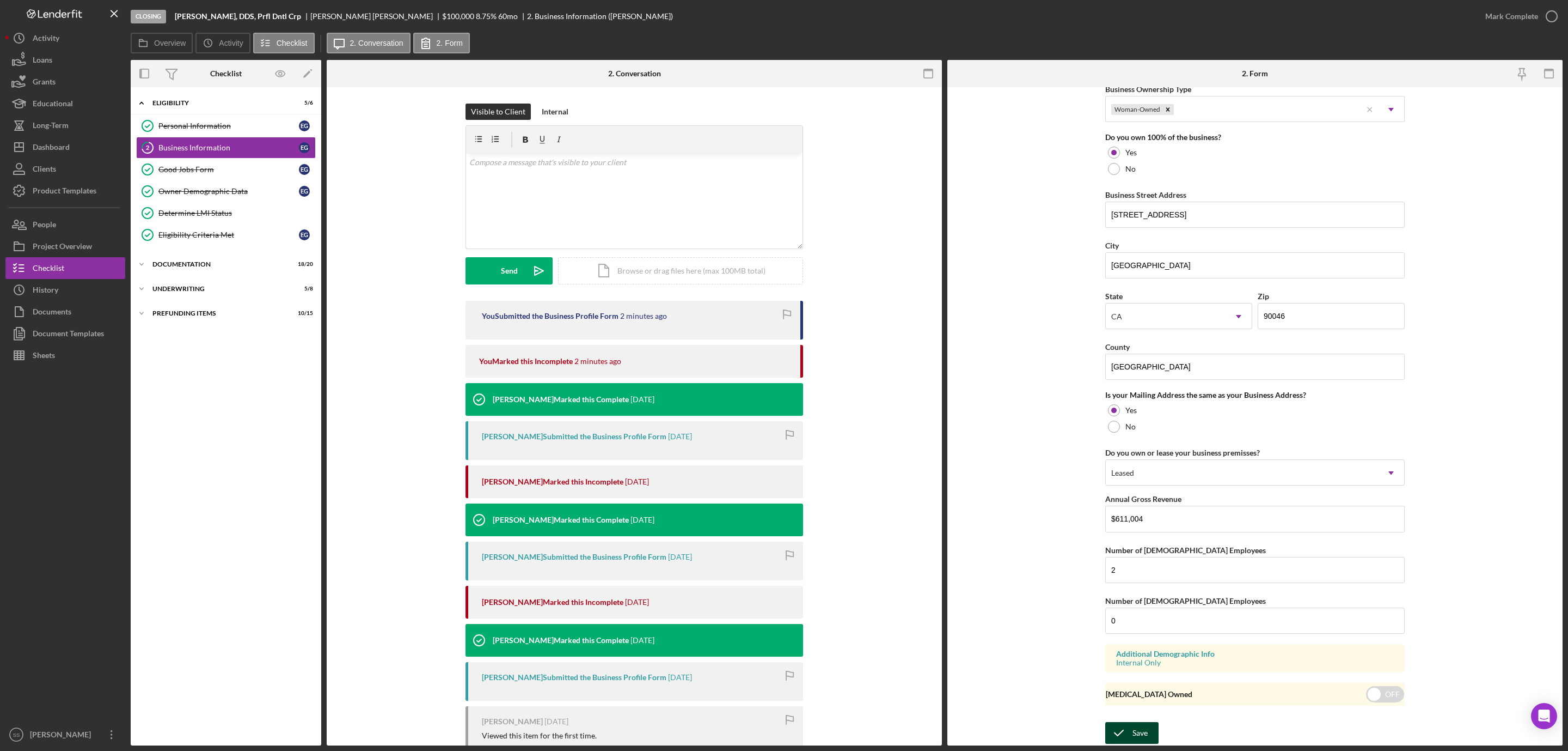
type input "Ekaterina N. Galina, DDS"
click at [1147, 734] on button "Save" at bounding box center [1132, 732] width 53 height 22
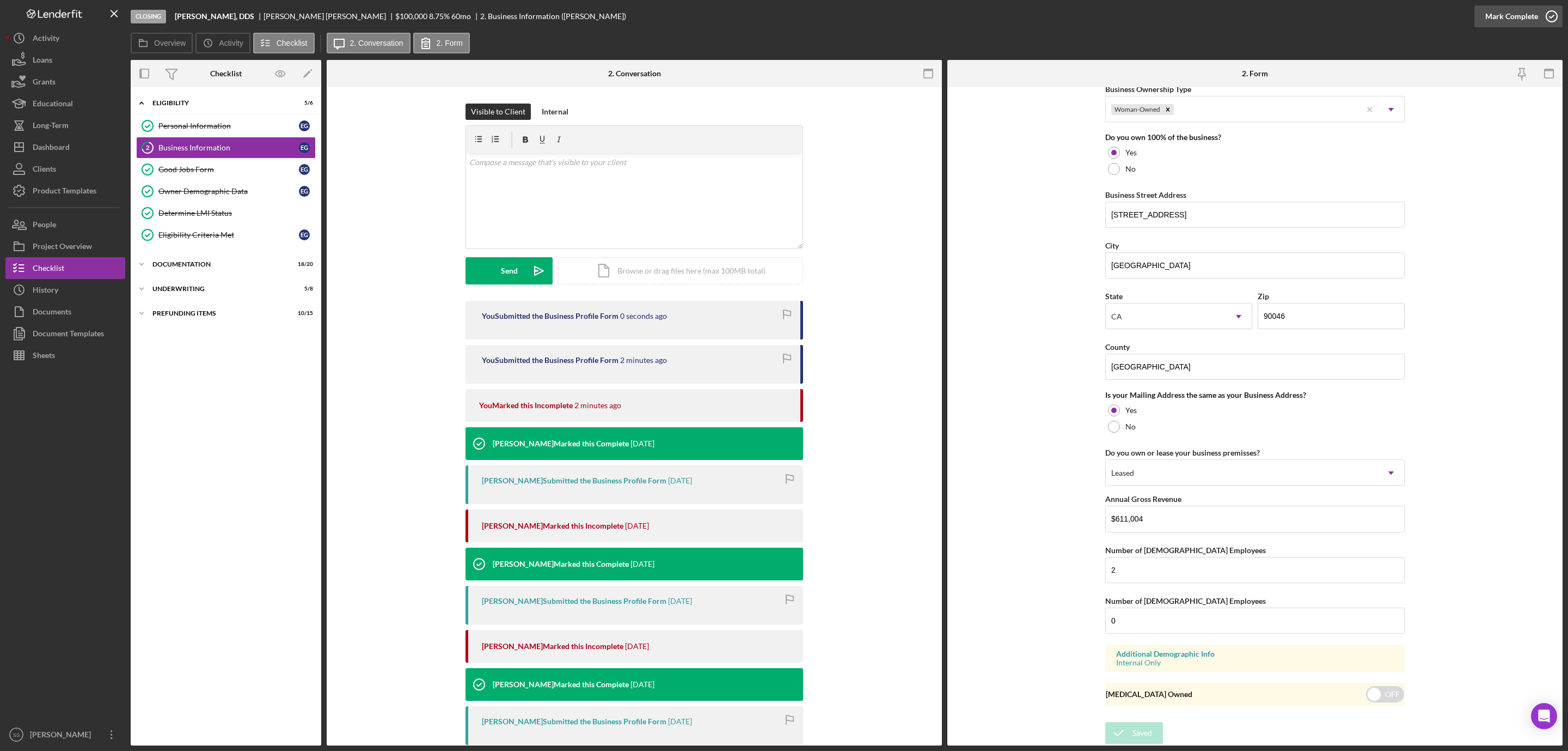
click at [1549, 13] on icon "button" at bounding box center [1552, 16] width 27 height 27
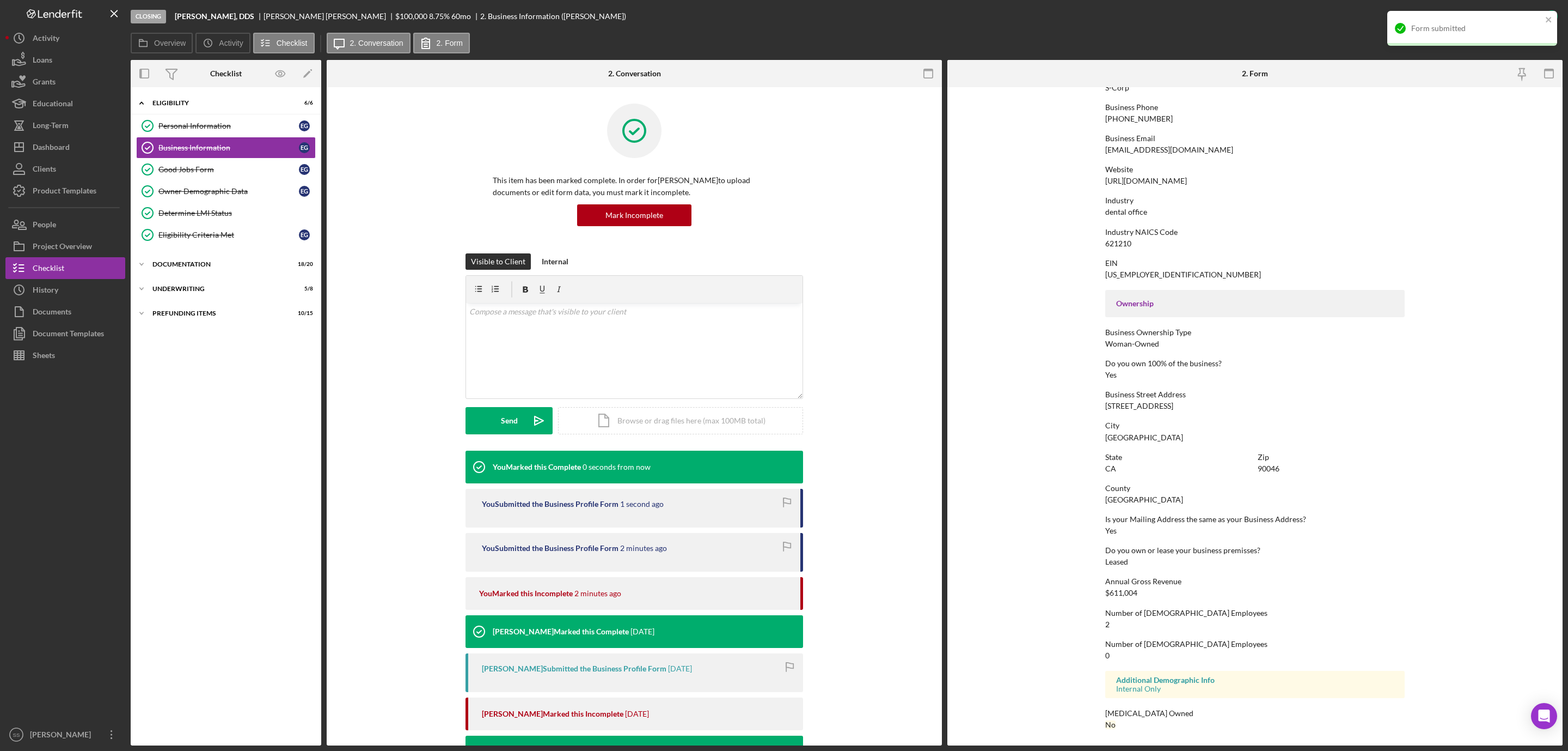
scroll to position [163, 0]
click at [183, 317] on div "Prefunding Items" at bounding box center [230, 313] width 155 height 7
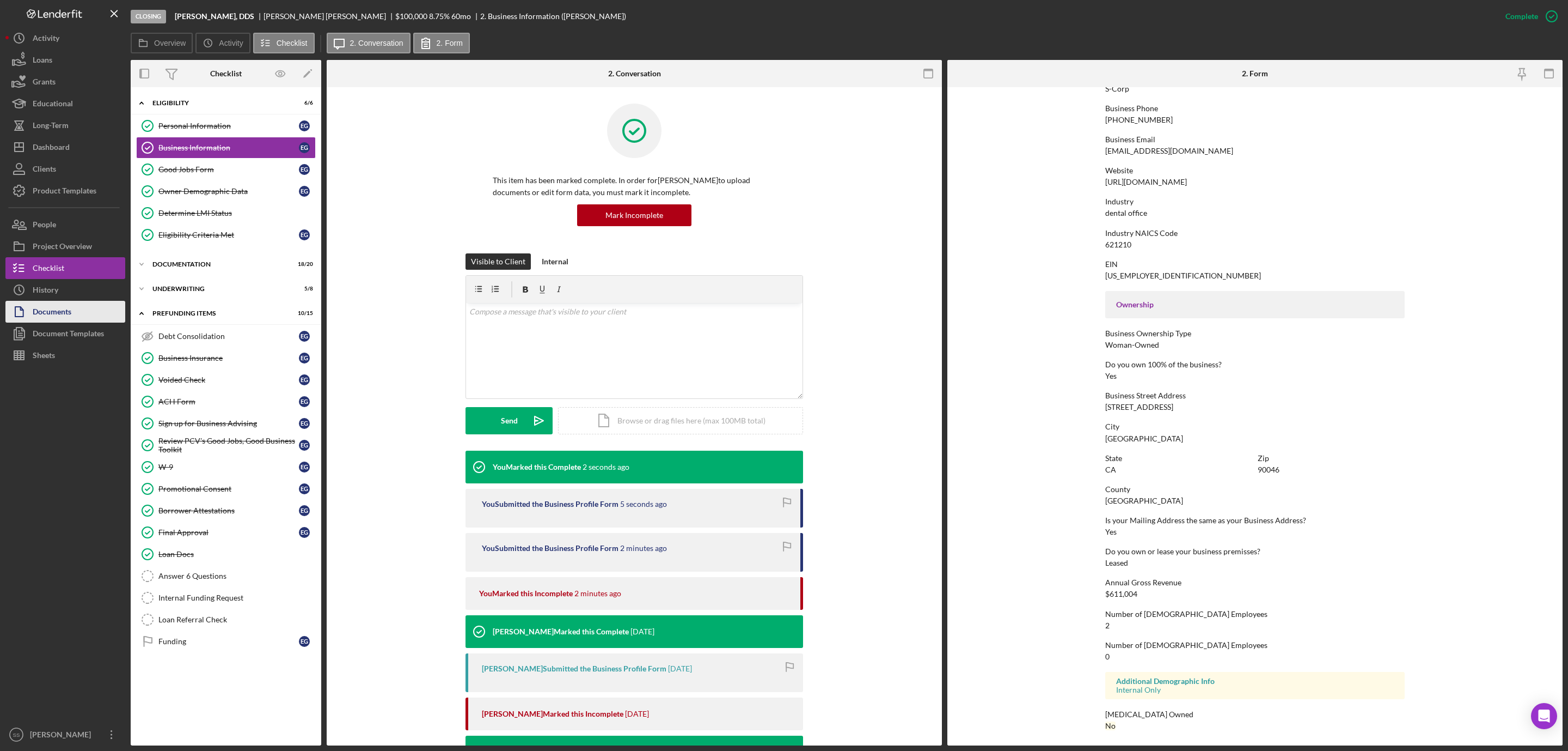
click at [90, 315] on button "Documents" at bounding box center [65, 311] width 120 height 22
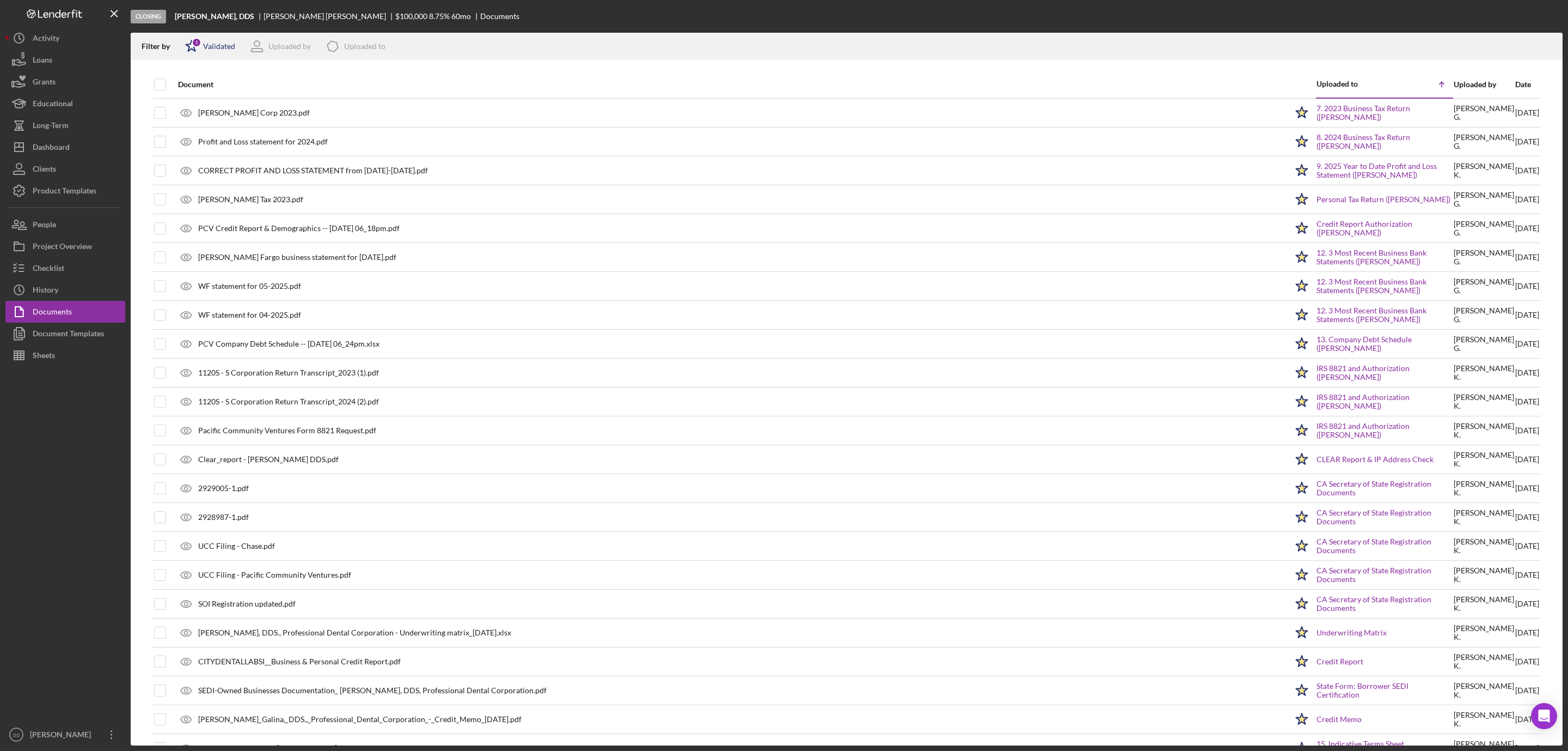
click at [211, 49] on div "Validated" at bounding box center [219, 47] width 32 height 9
click at [185, 106] on input "checkbox" at bounding box center [191, 104] width 11 height 11
checkbox input "true"
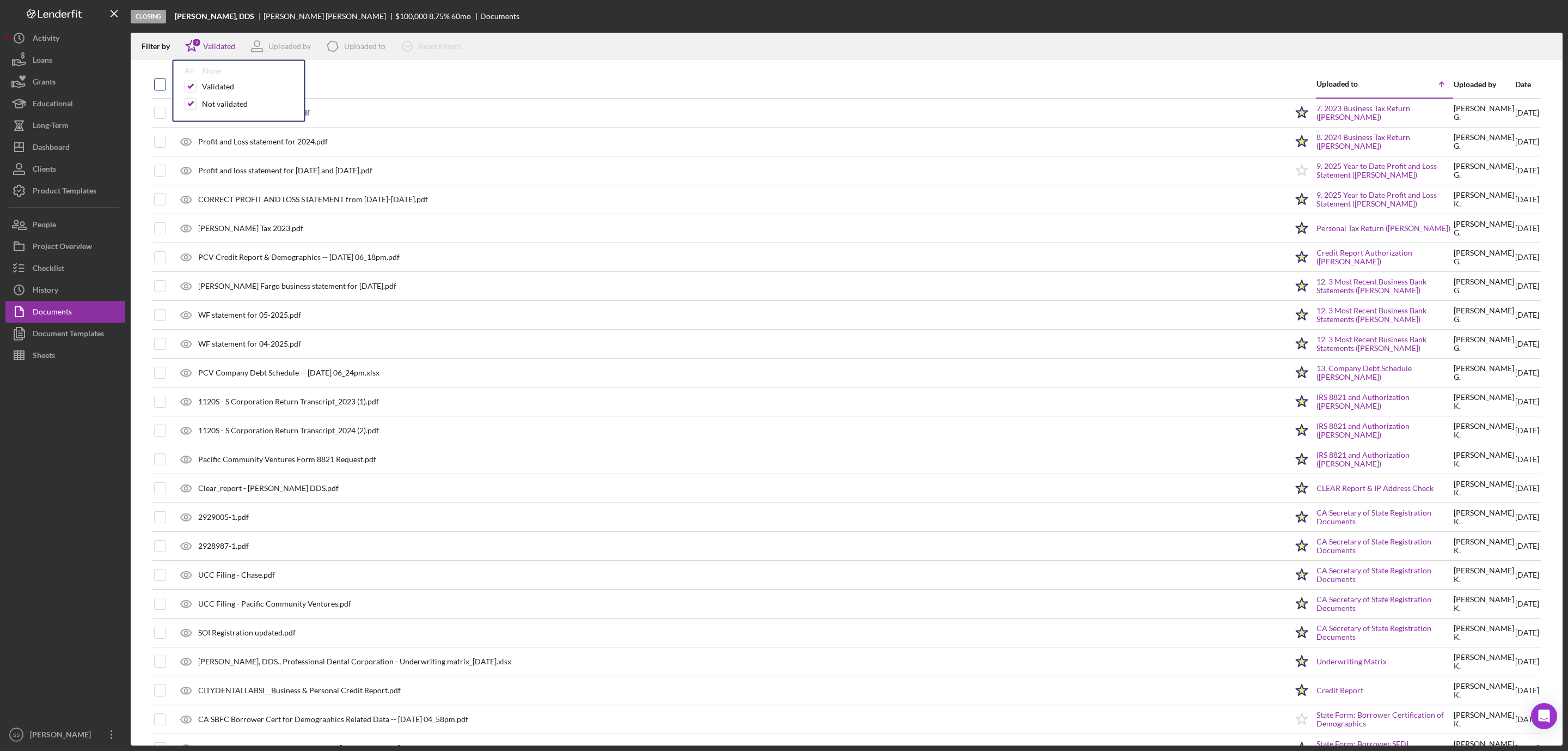
click at [162, 81] on input "checkbox" at bounding box center [159, 84] width 11 height 11
checkbox input "true"
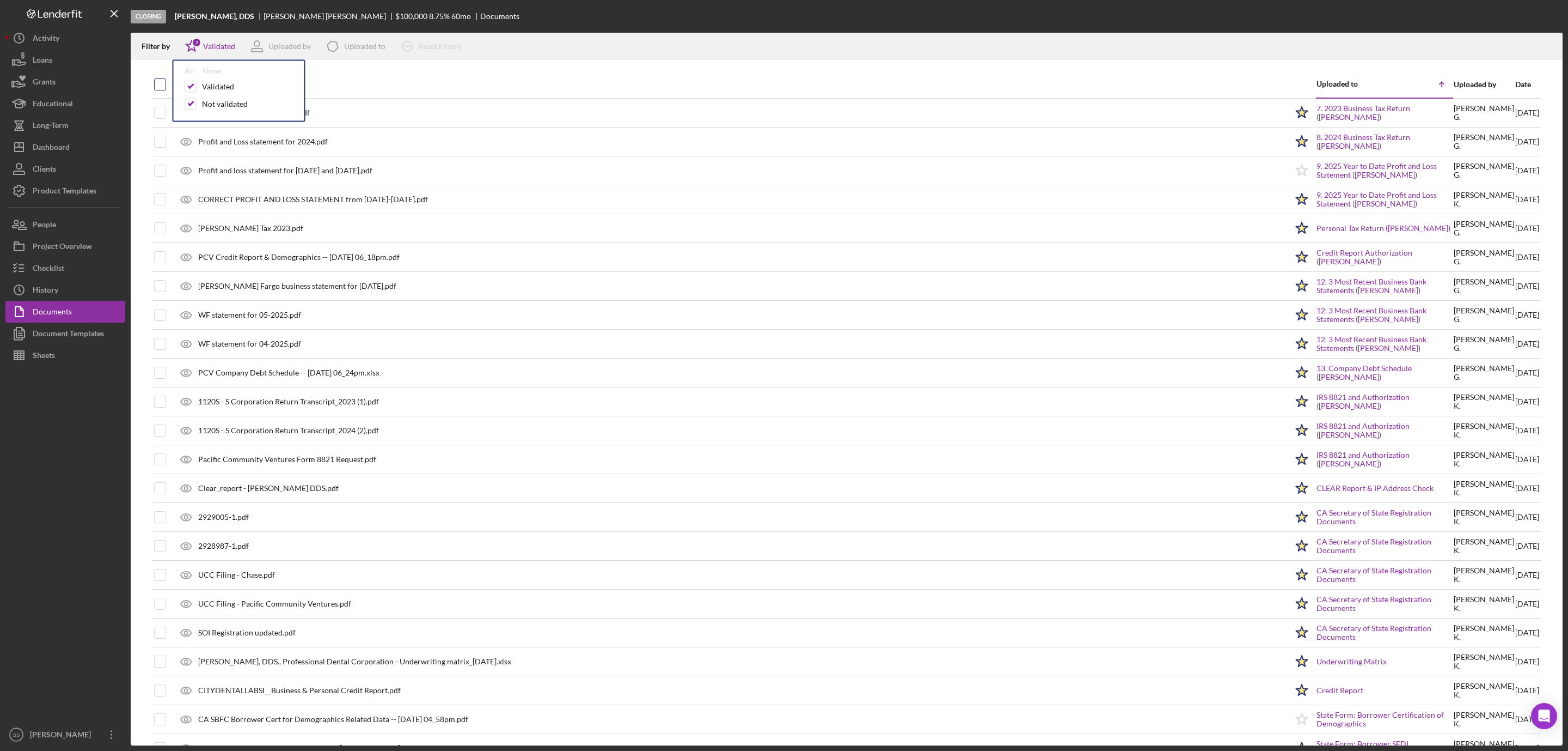
checkbox input "true"
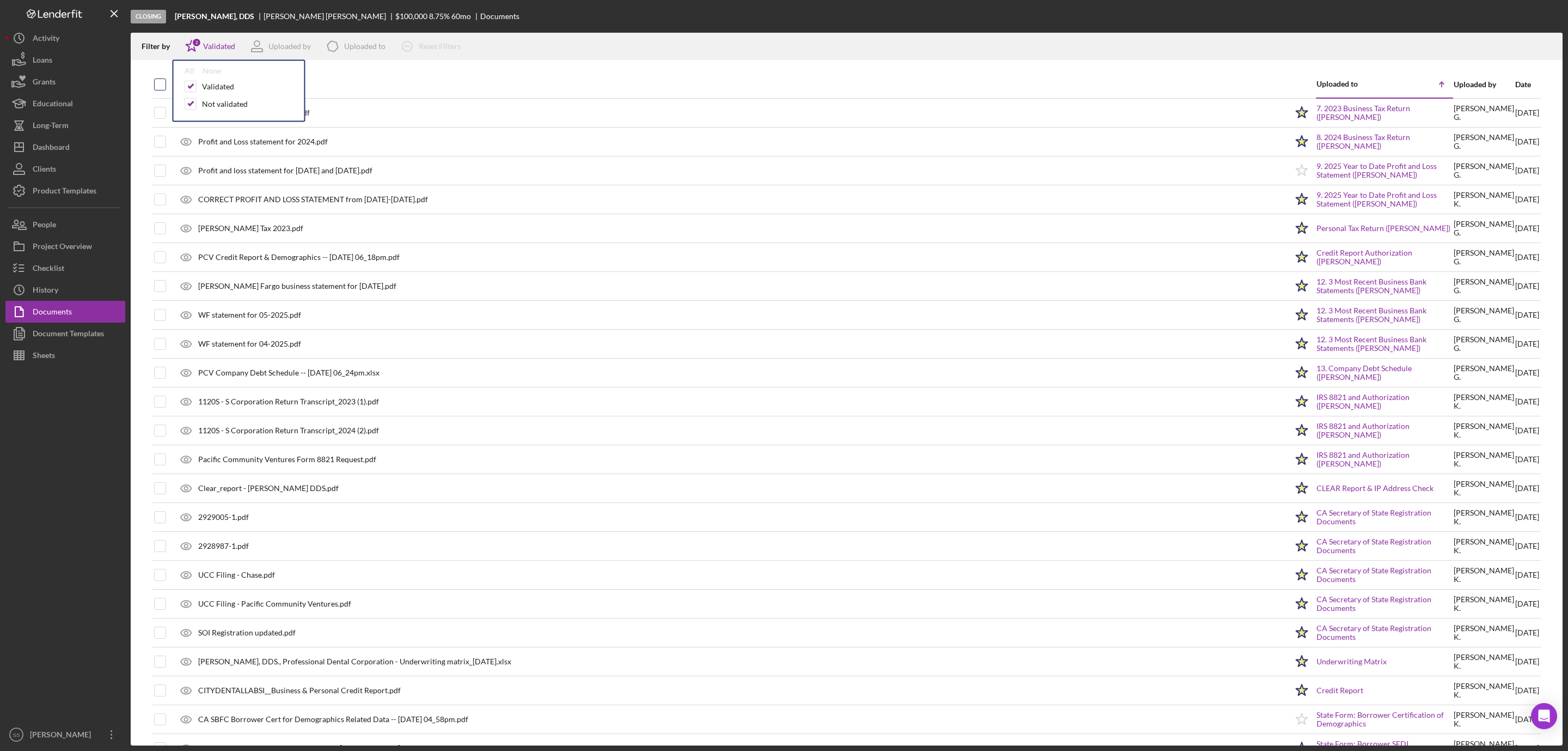
checkbox input "true"
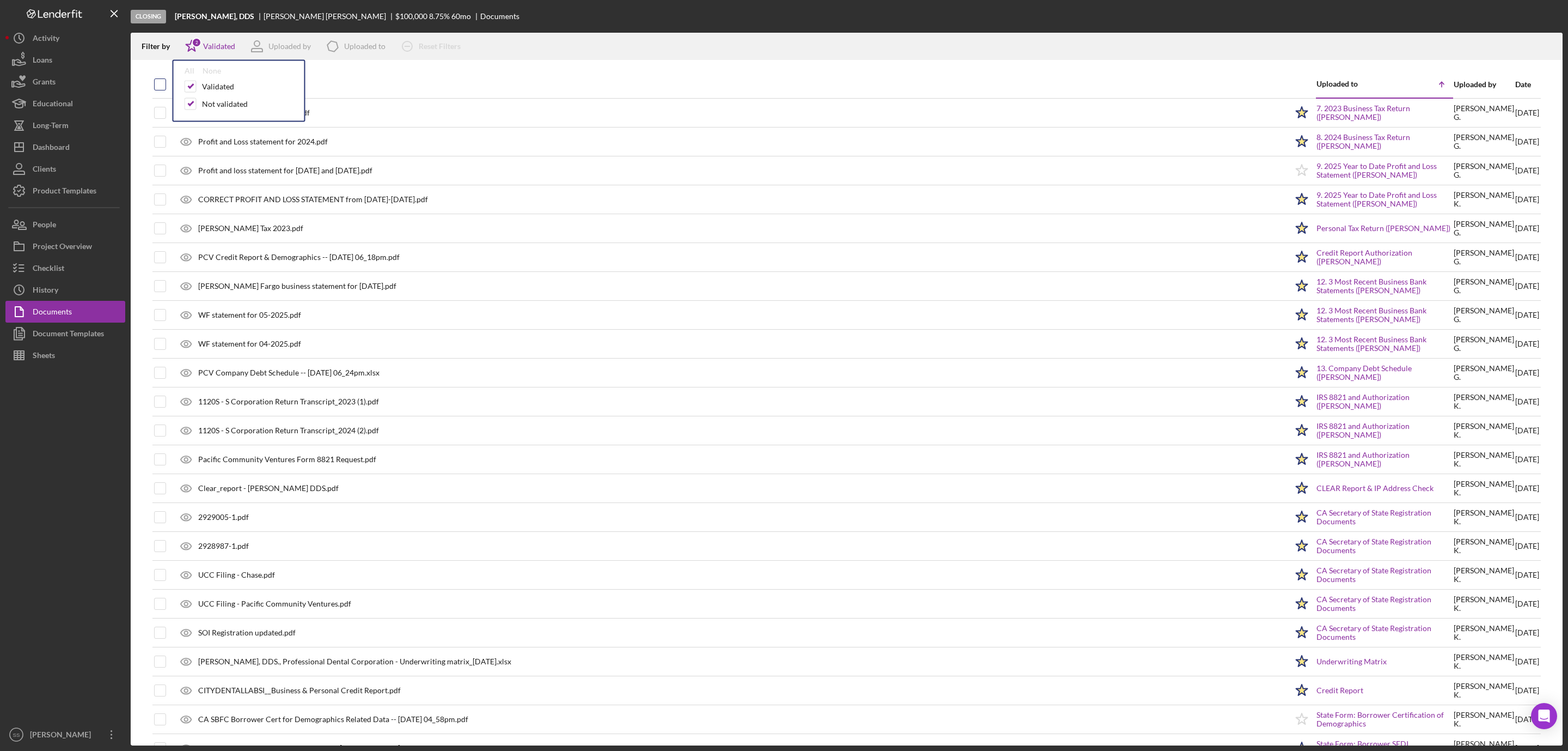
checkbox input "true"
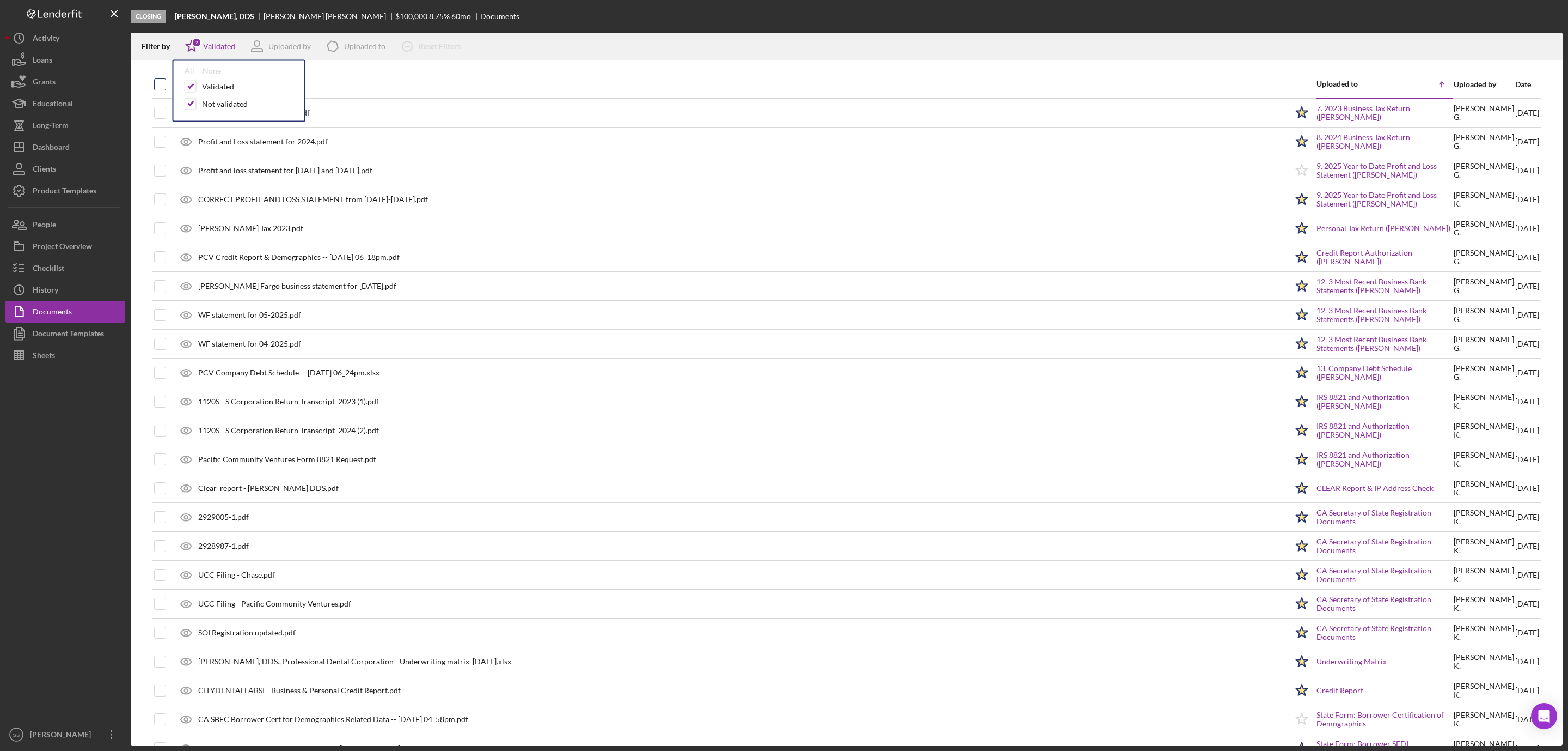
checkbox input "true"
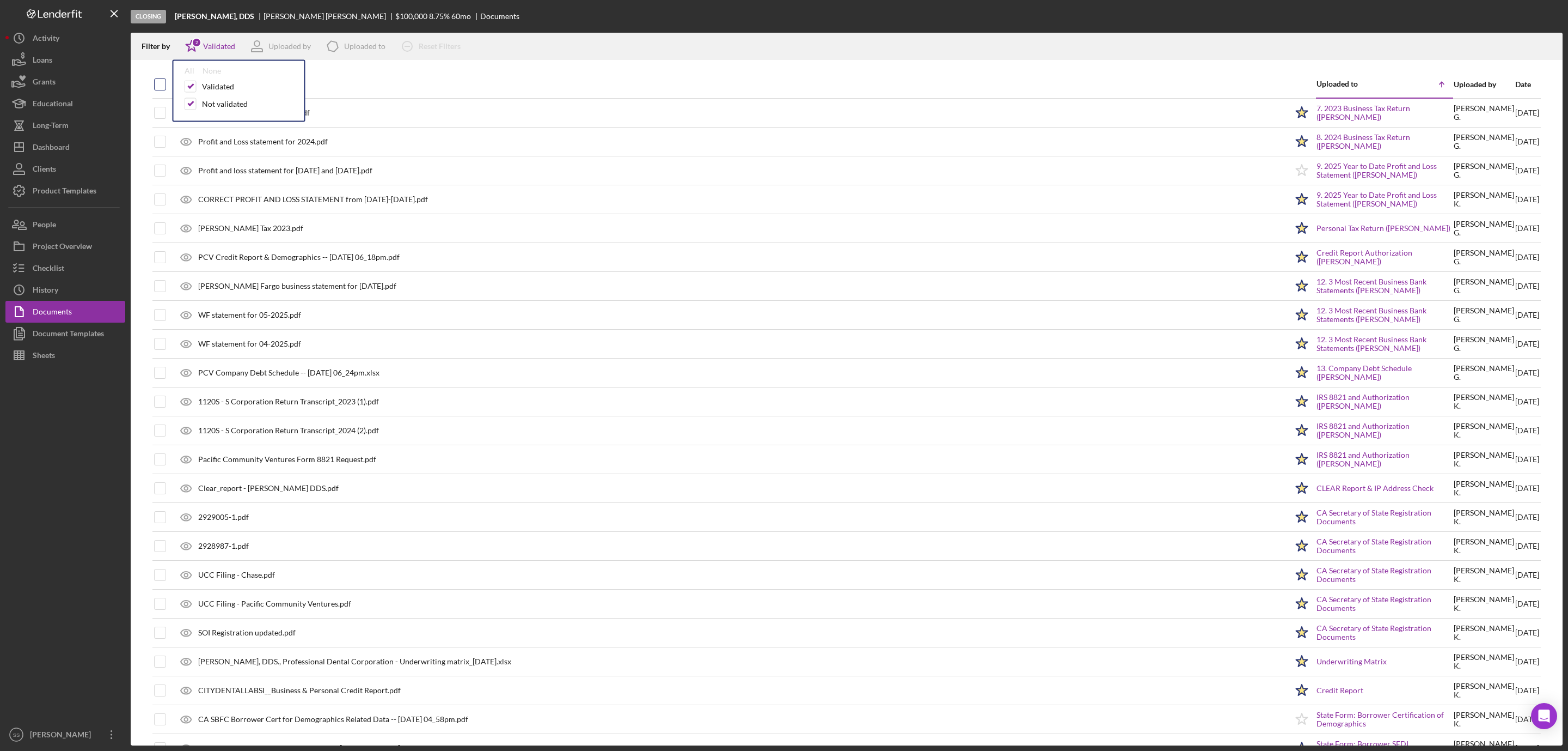
checkbox input "true"
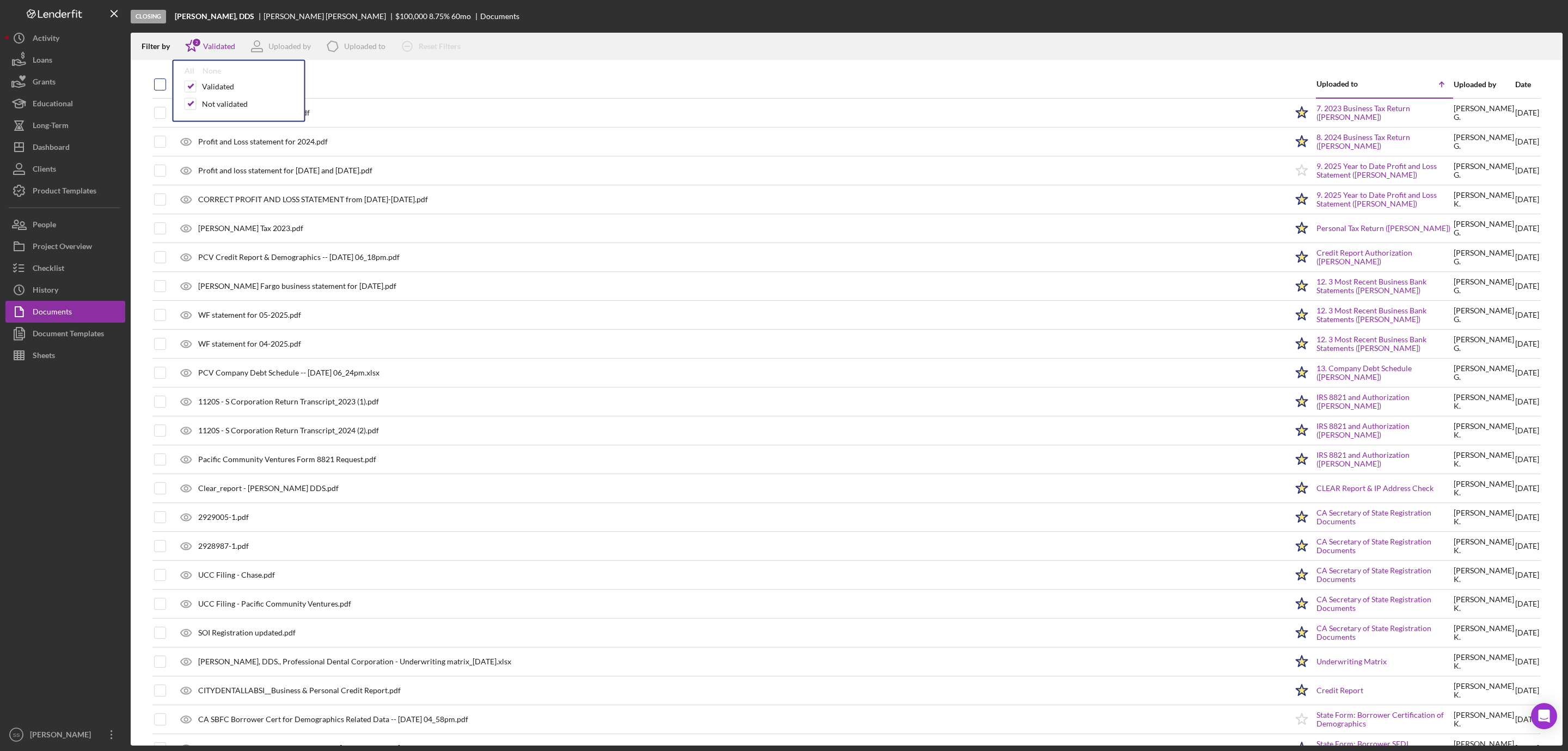
checkbox input "true"
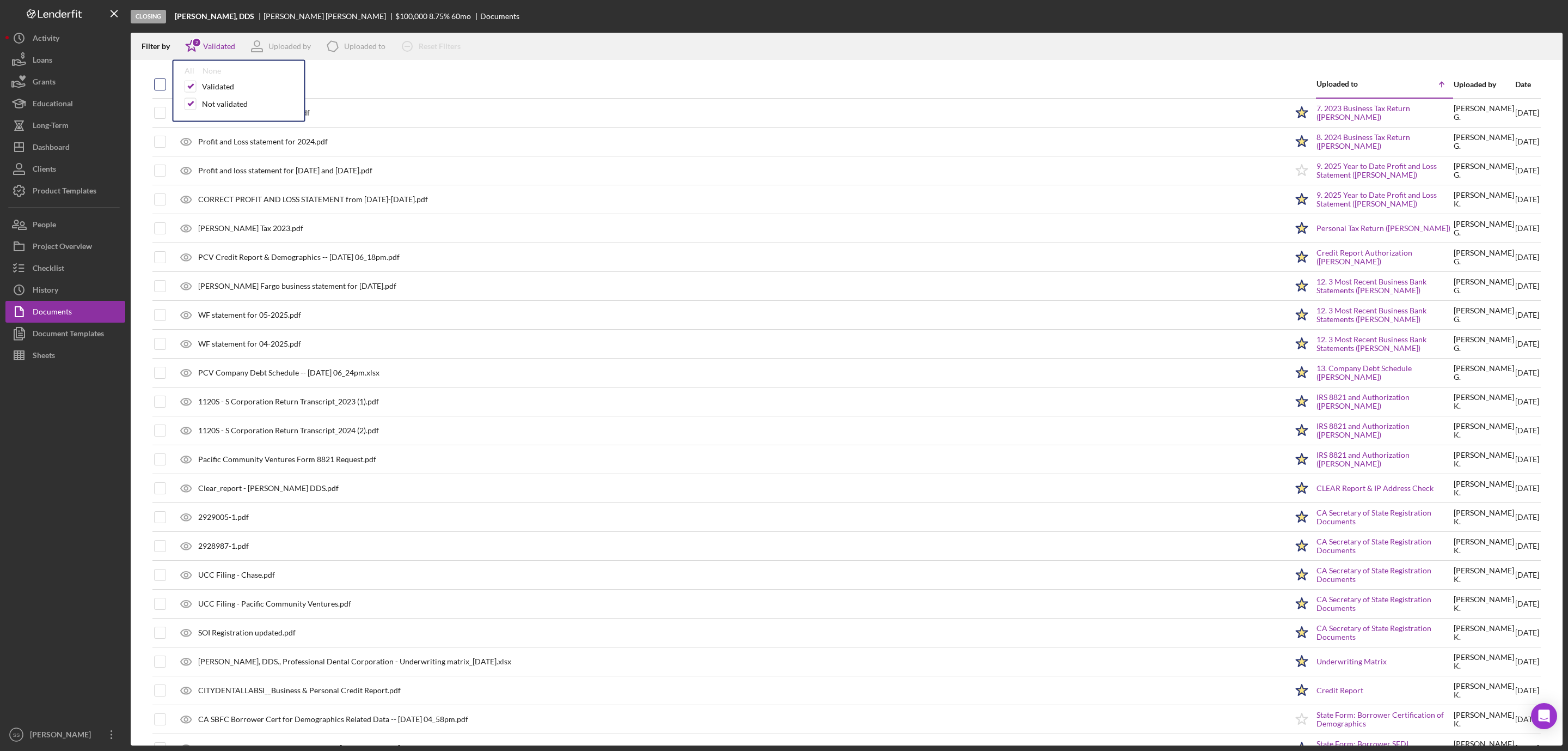
checkbox input "true"
click at [1550, 44] on icon "Icon/Download" at bounding box center [1549, 46] width 24 height 24
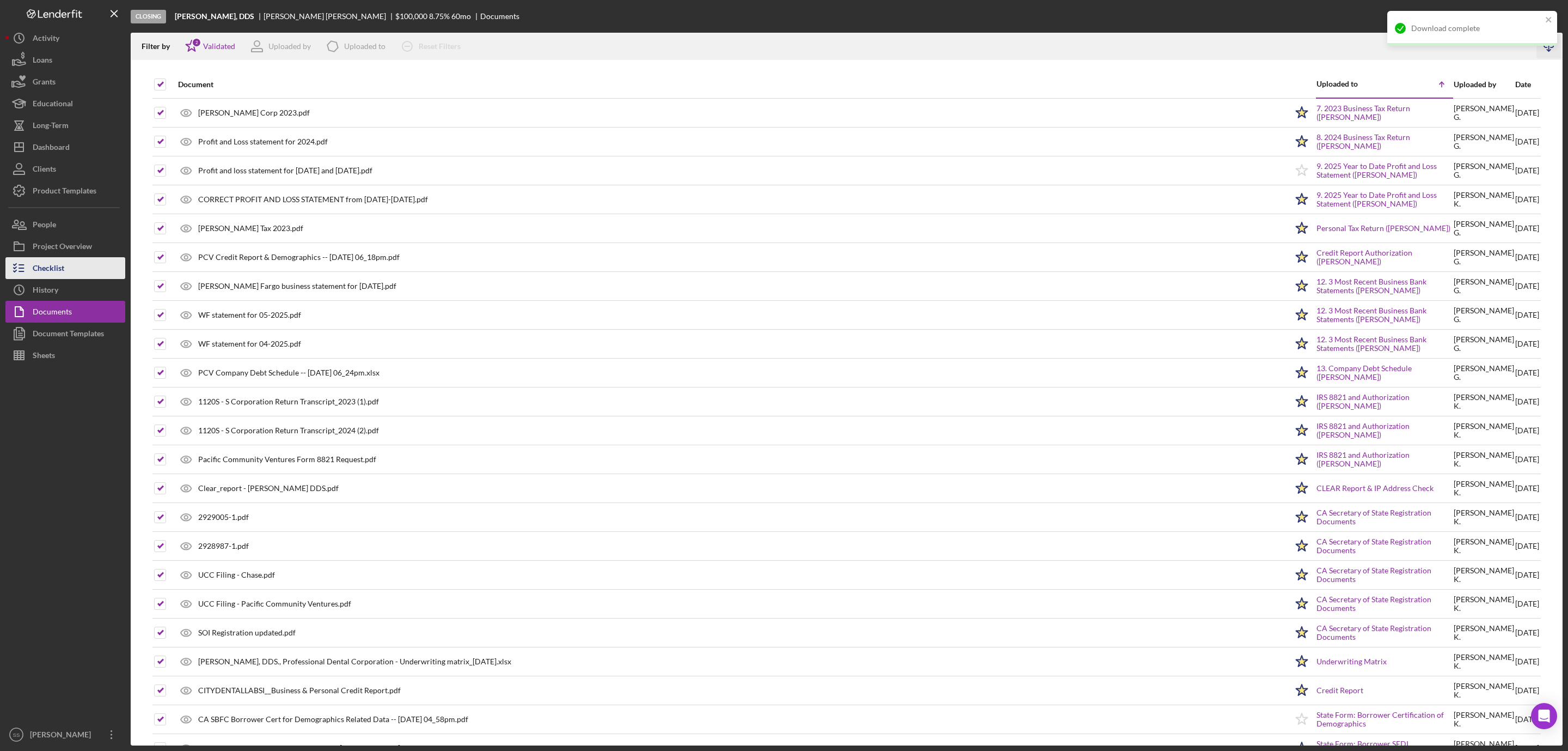
click at [70, 272] on button "Checklist" at bounding box center [65, 268] width 120 height 22
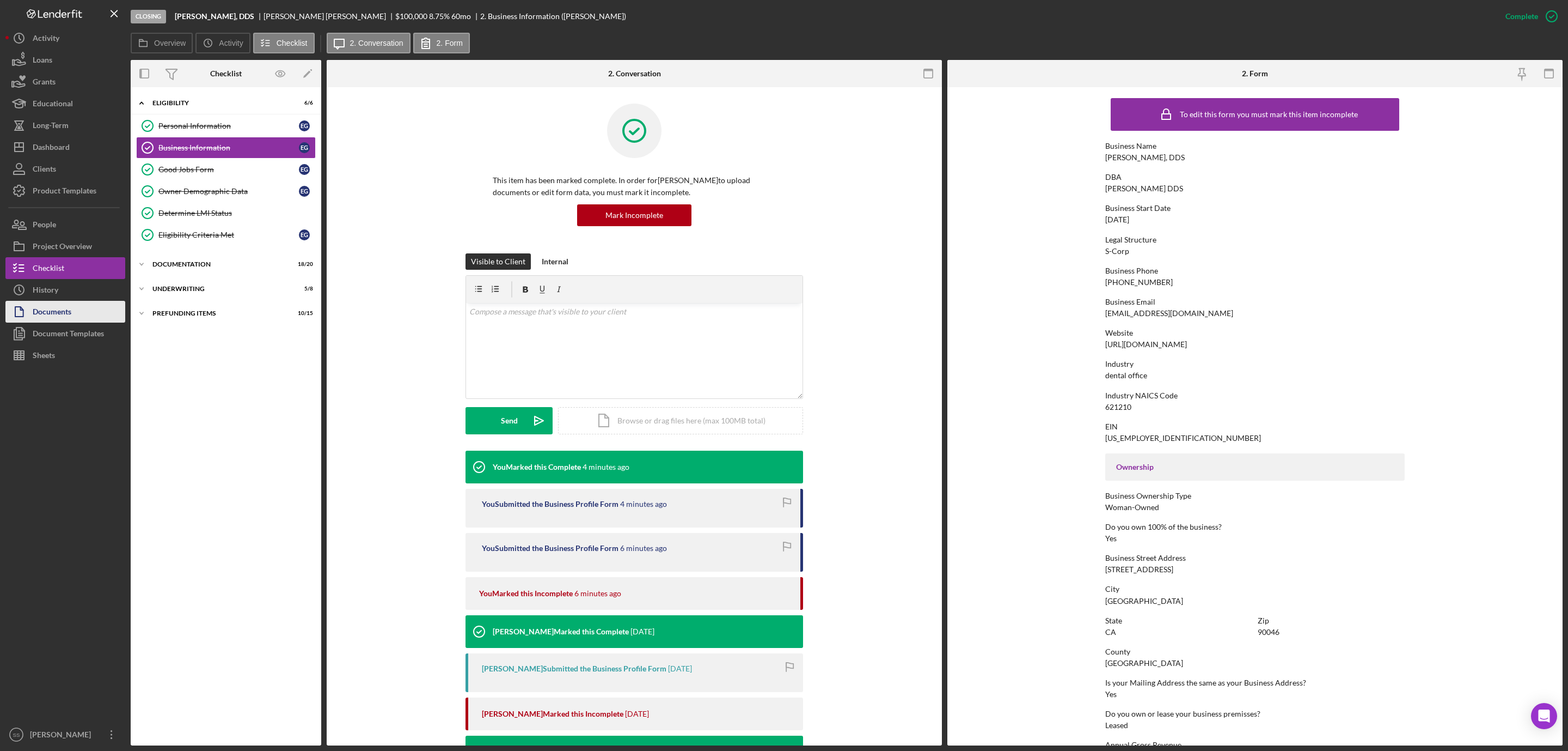
click at [72, 307] on button "Documents" at bounding box center [65, 311] width 120 height 22
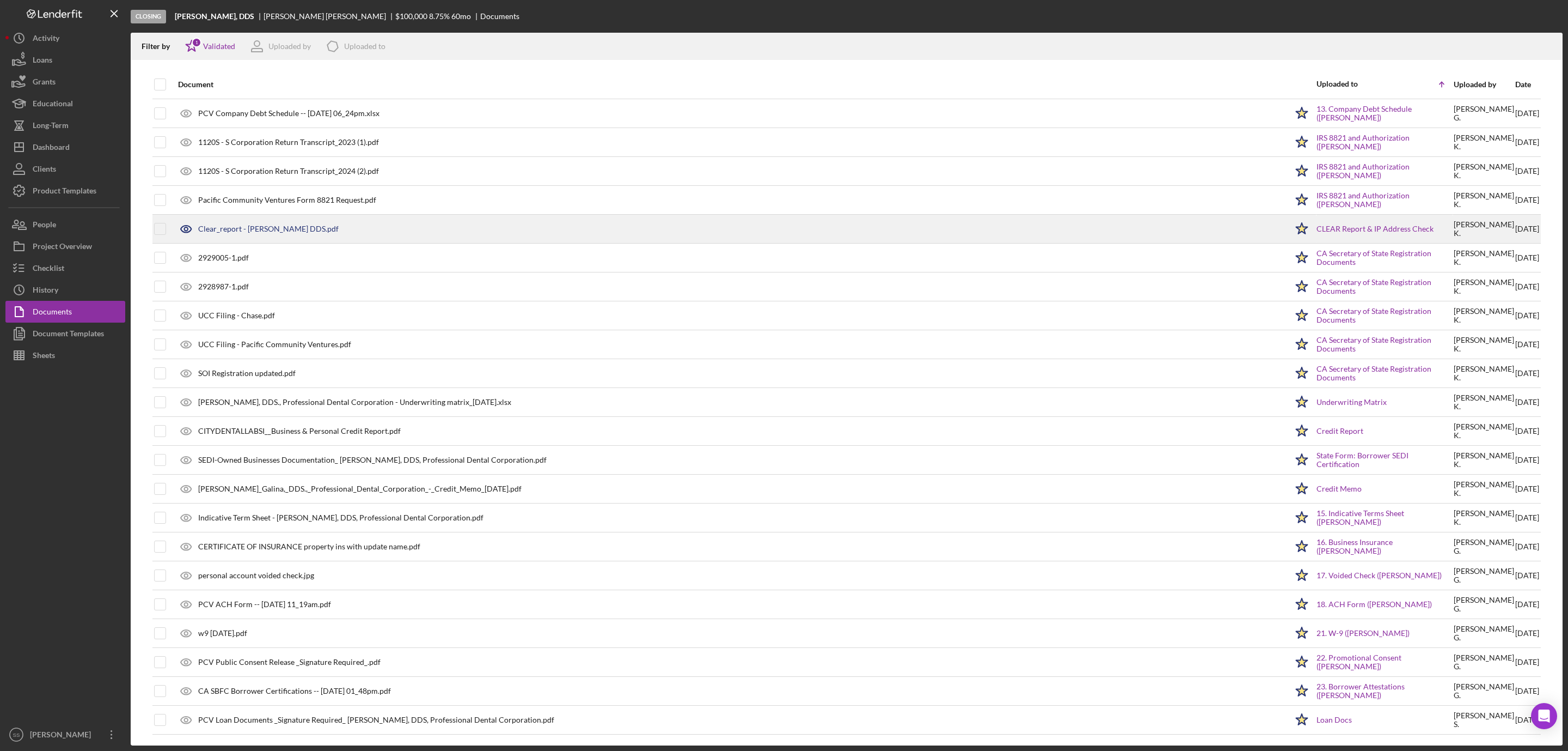
scroll to position [237, 0]
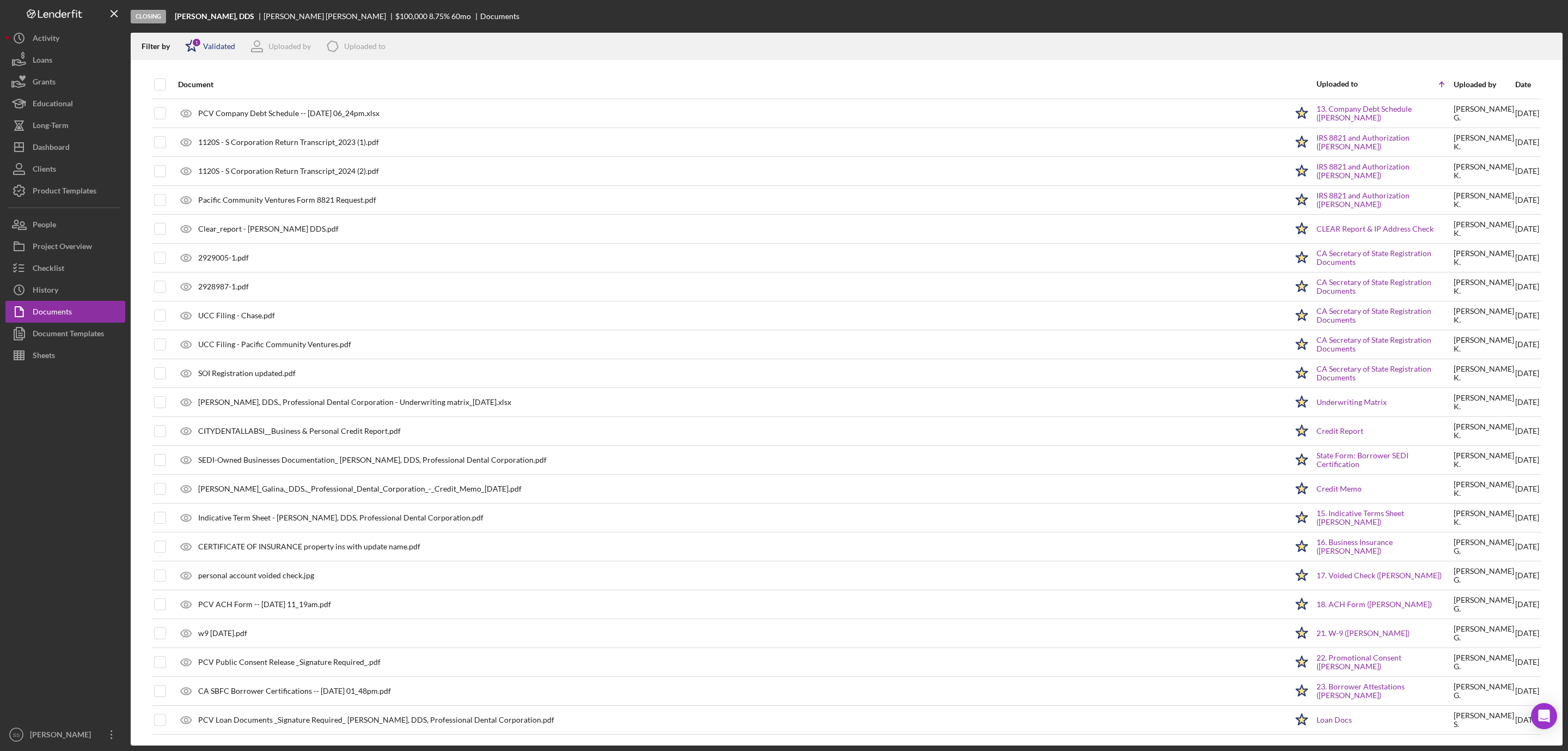
click at [220, 42] on div "Validated" at bounding box center [219, 47] width 32 height 9
drag, startPoint x: 185, startPoint y: 105, endPoint x: 190, endPoint y: 102, distance: 5.8
click at [186, 105] on input "checkbox" at bounding box center [191, 104] width 11 height 11
checkbox input "true"
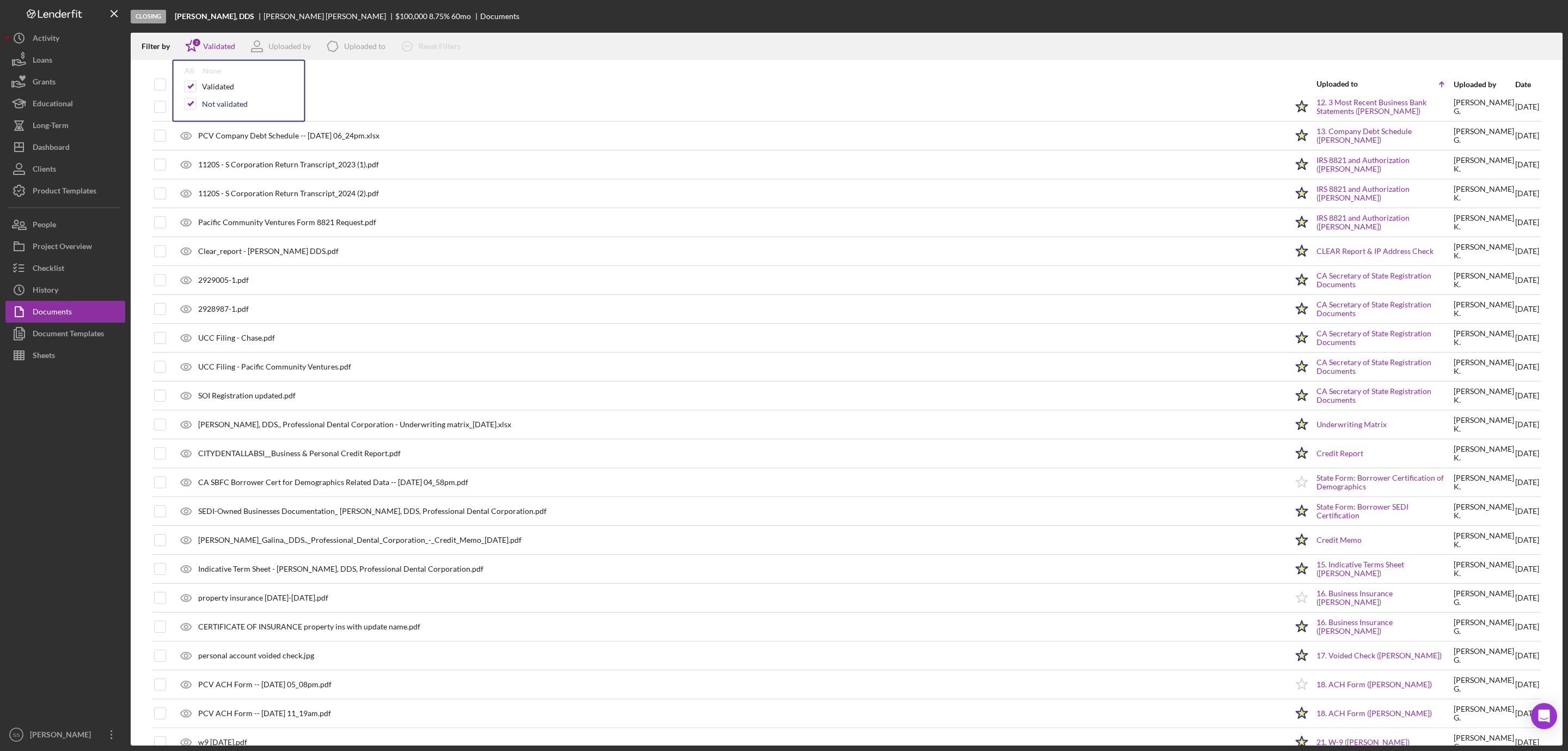
scroll to position [266, 0]
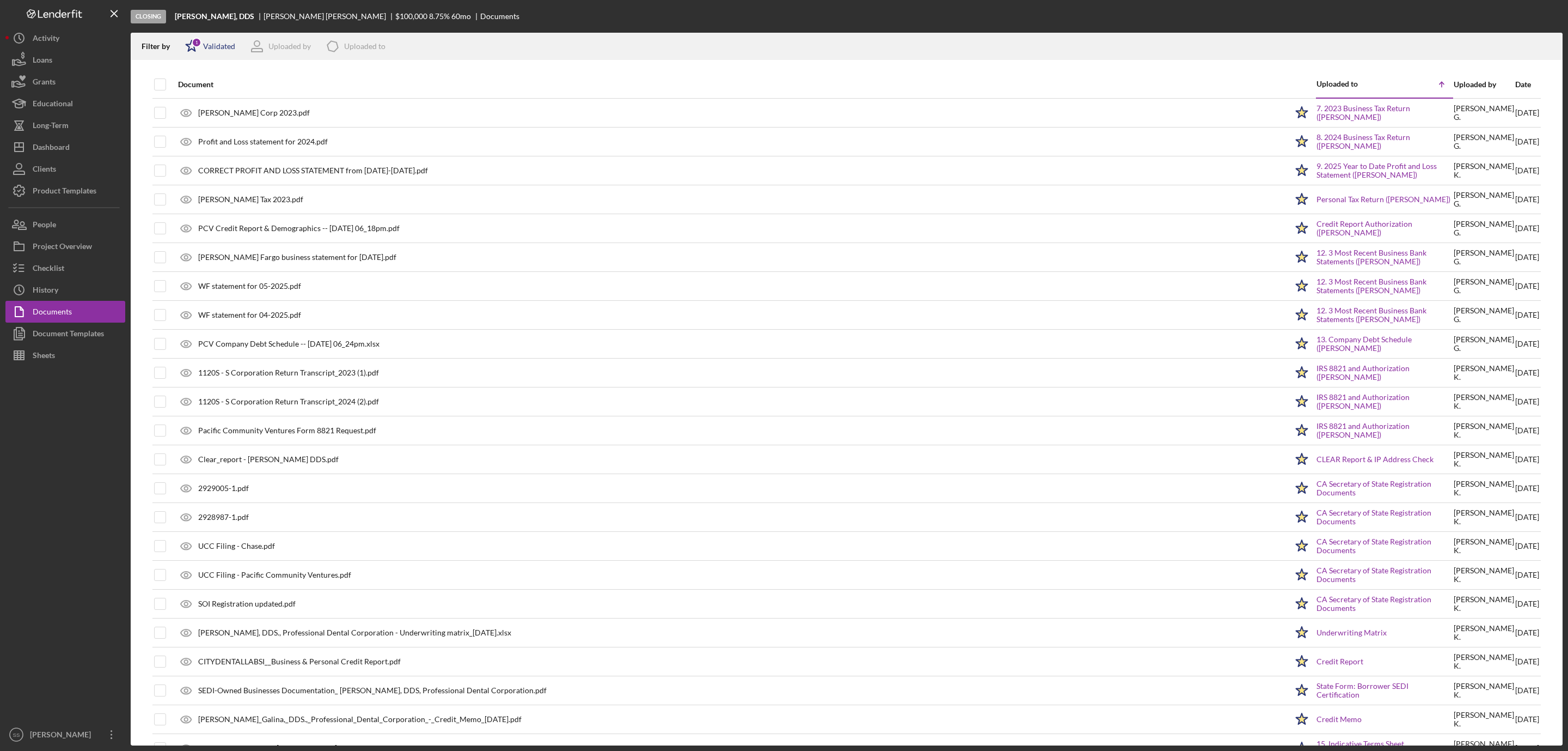
click at [216, 42] on div "Validated" at bounding box center [219, 47] width 32 height 9
drag, startPoint x: 188, startPoint y: 99, endPoint x: 194, endPoint y: 99, distance: 6.0
click at [189, 100] on input "checkbox" at bounding box center [191, 104] width 11 height 11
checkbox input "true"
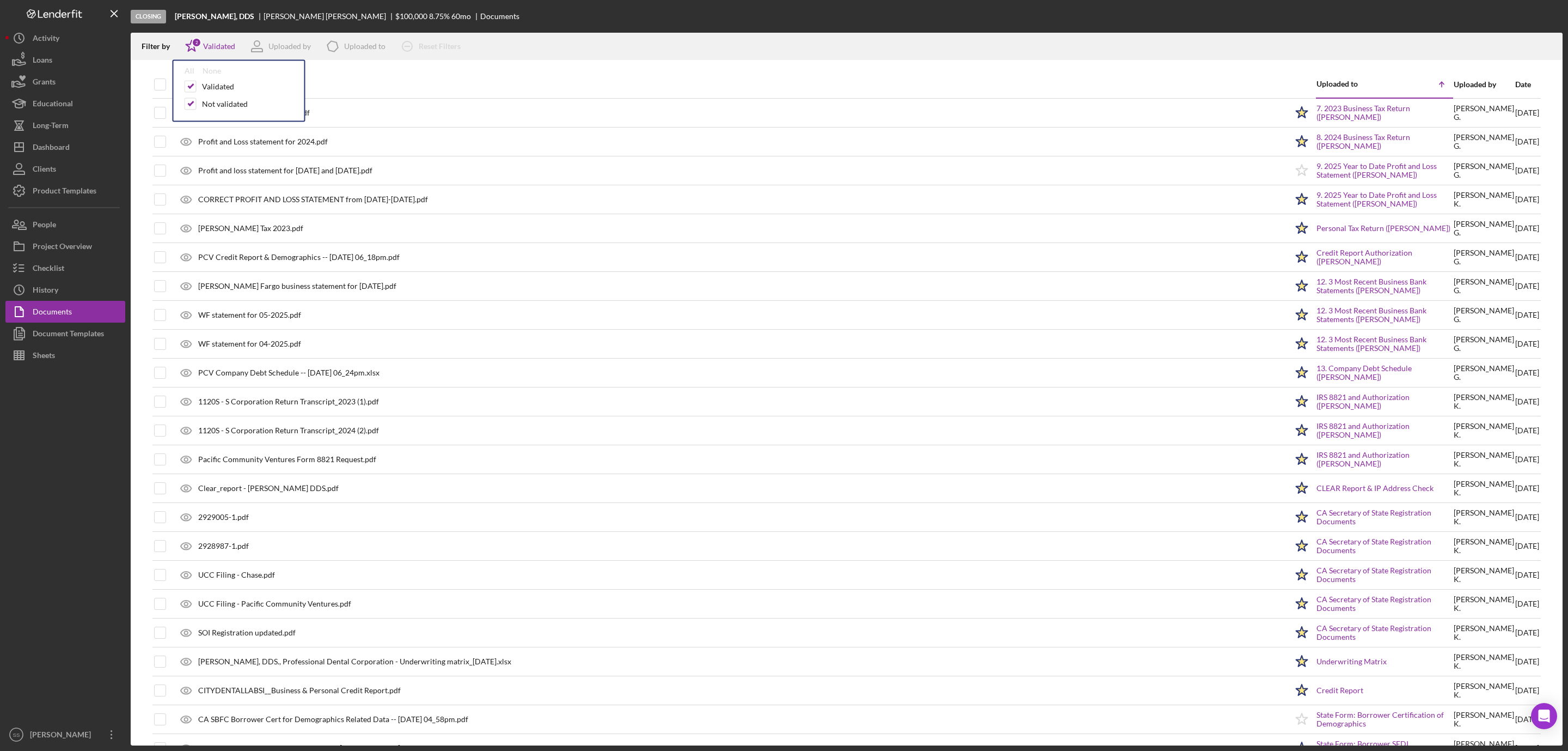
click at [1054, 42] on div "Filter by Icon/Star 2 Validated All None Validated Not validated Uploaded by Ic…" at bounding box center [846, 46] width 1432 height 27
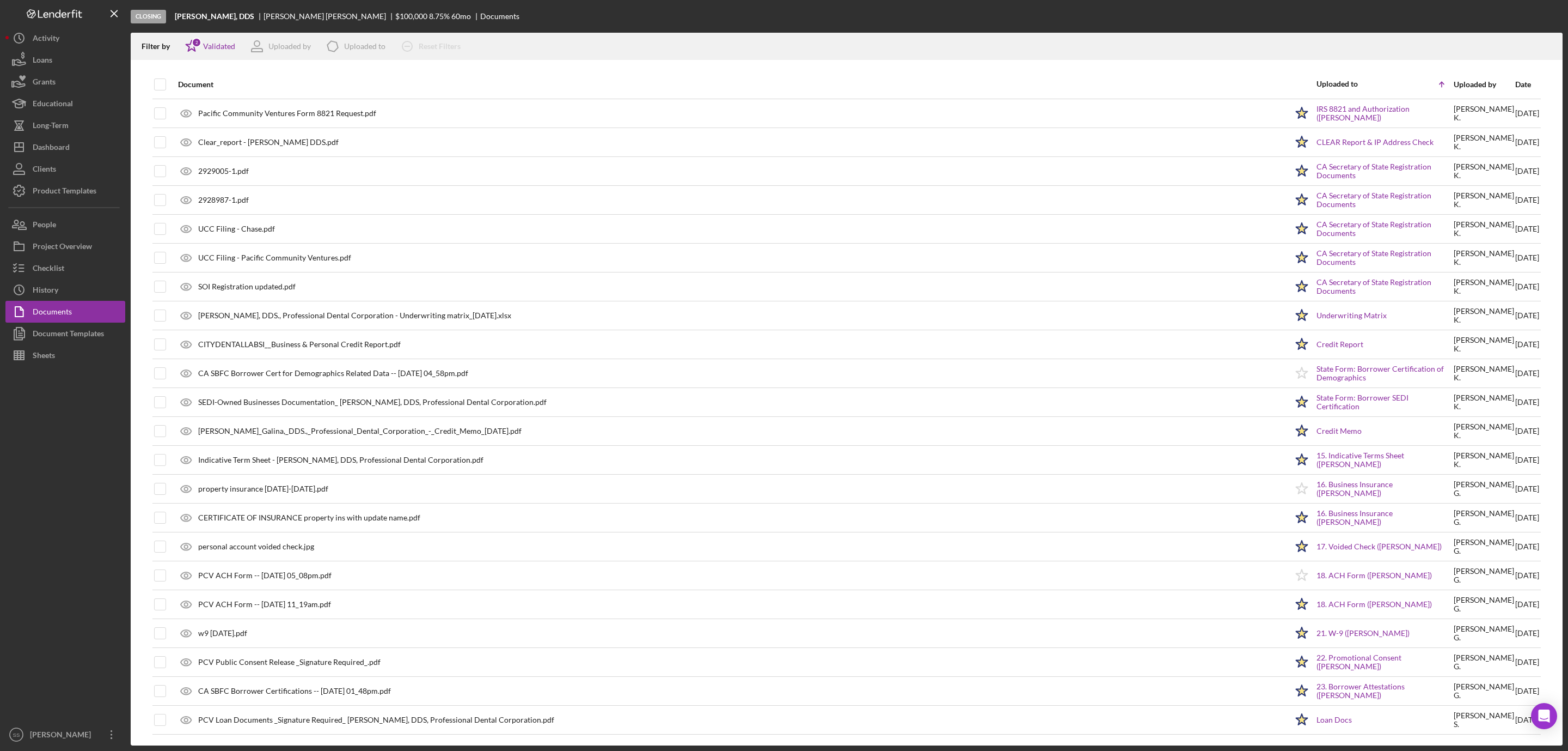
scroll to position [353, 0]
click at [73, 270] on button "Checklist" at bounding box center [65, 268] width 120 height 22
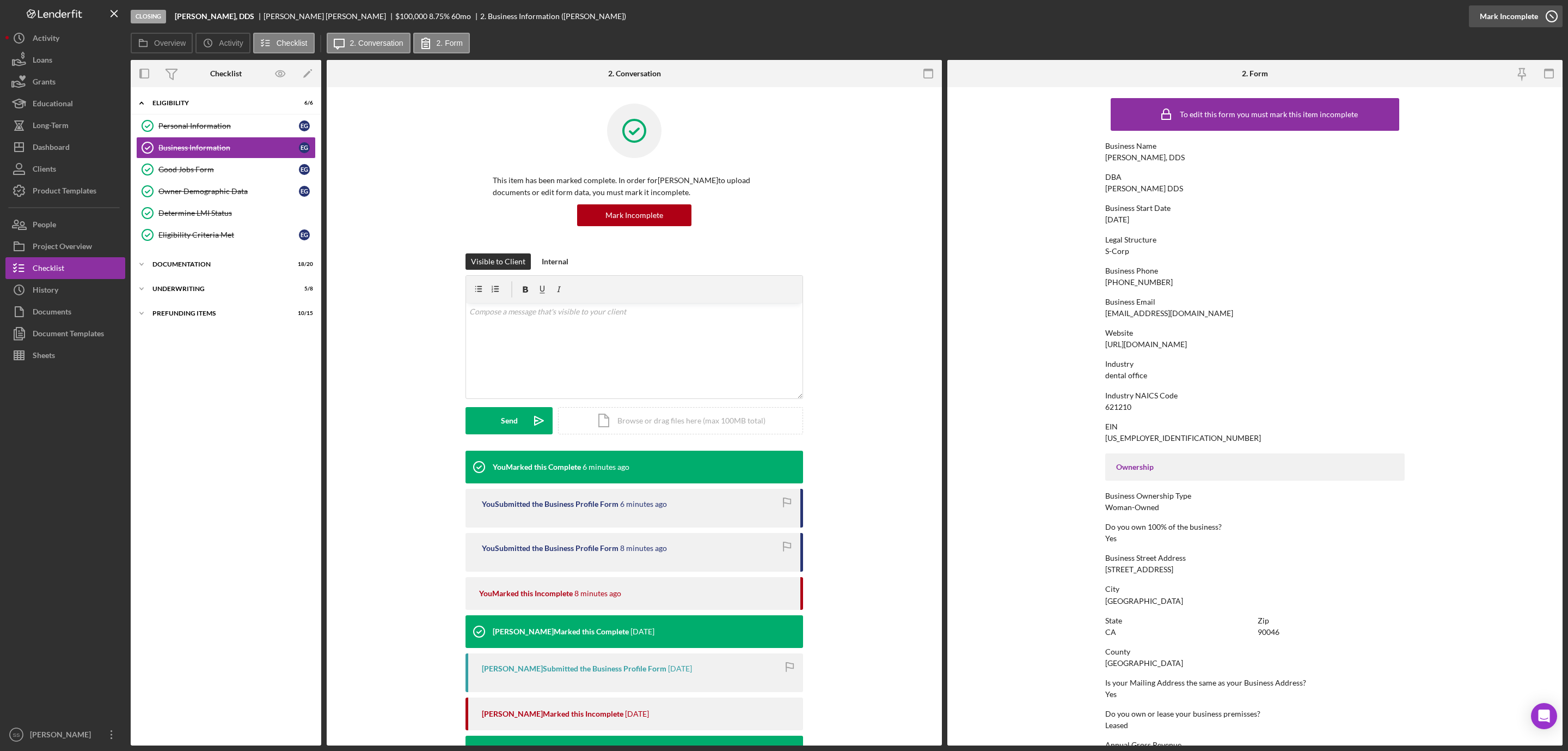
click at [1518, 15] on div "Mark Incomplete" at bounding box center [1509, 16] width 59 height 22
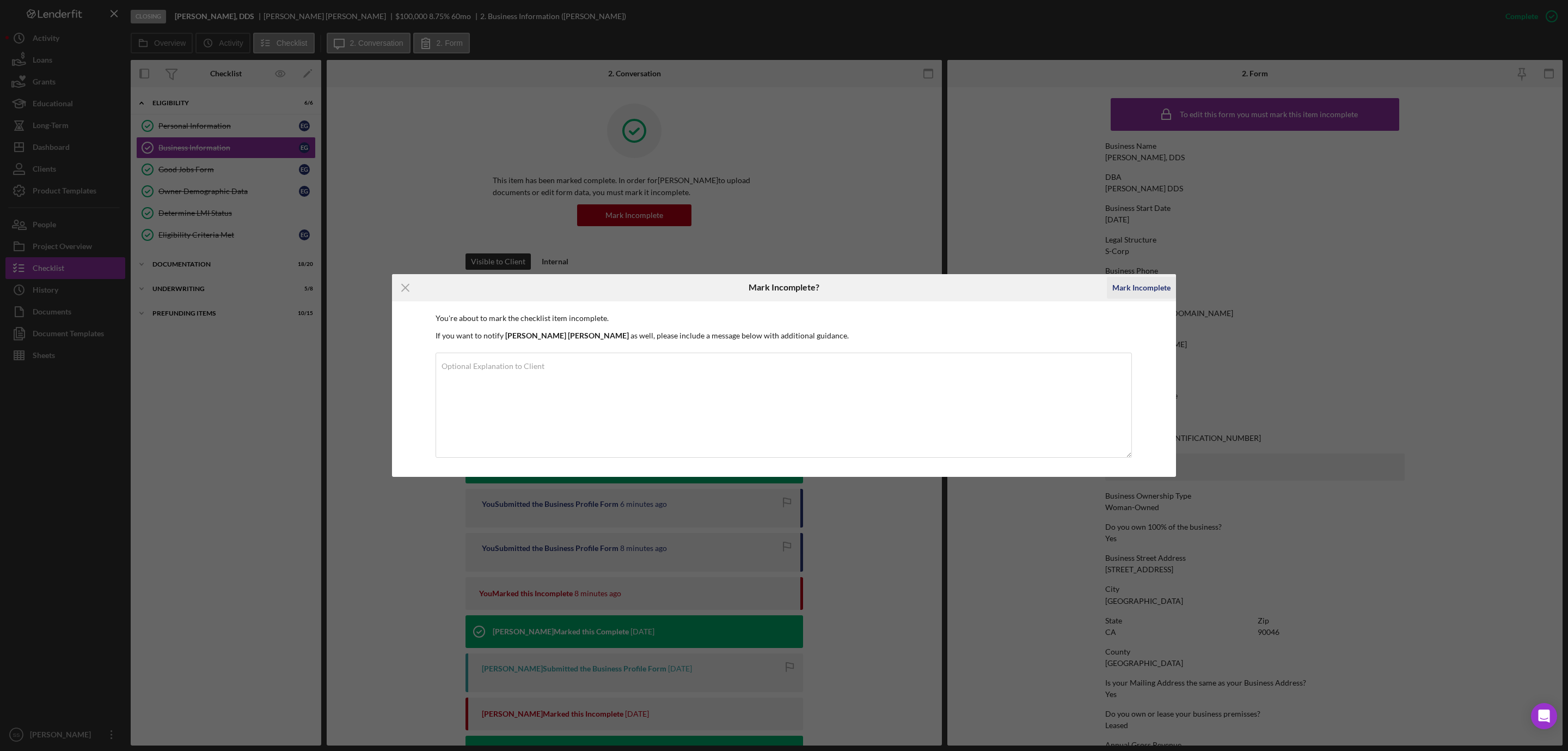
click at [1124, 286] on div "Mark Incomplete" at bounding box center [1142, 287] width 59 height 22
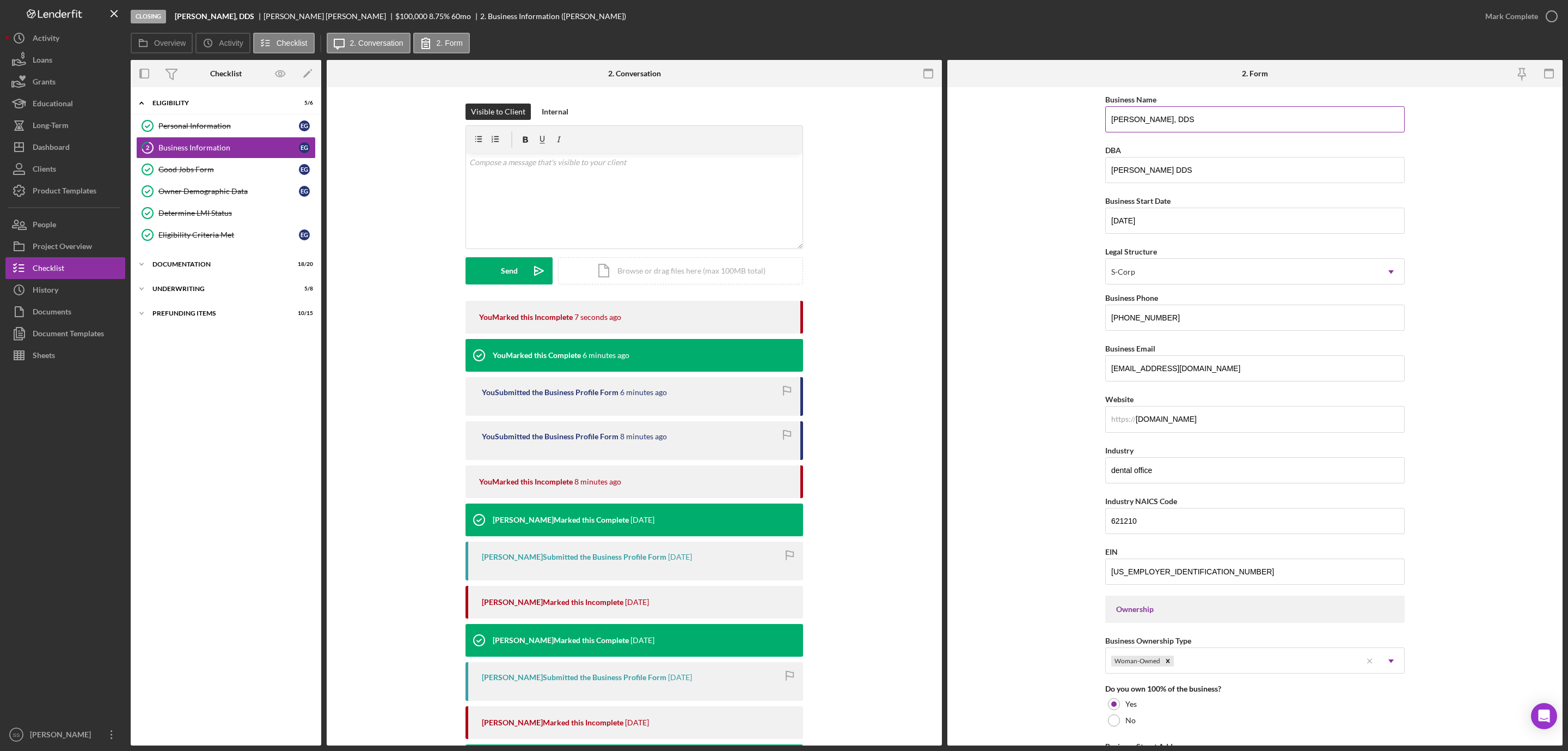
drag, startPoint x: 1196, startPoint y: 117, endPoint x: 1103, endPoint y: 111, distance: 93.2
click at [1105, 111] on input "Ekaterina N. Galina, DDS" at bounding box center [1255, 119] width 300 height 26
drag, startPoint x: 1187, startPoint y: 126, endPoint x: 1030, endPoint y: 120, distance: 157.1
click at [1035, 120] on form "Business Name Dr. Galina DBA Ekaterina N. Galina DDS Business Start Date 05/07/…" at bounding box center [1255, 416] width 616 height 658
type input "Dr. Galina"
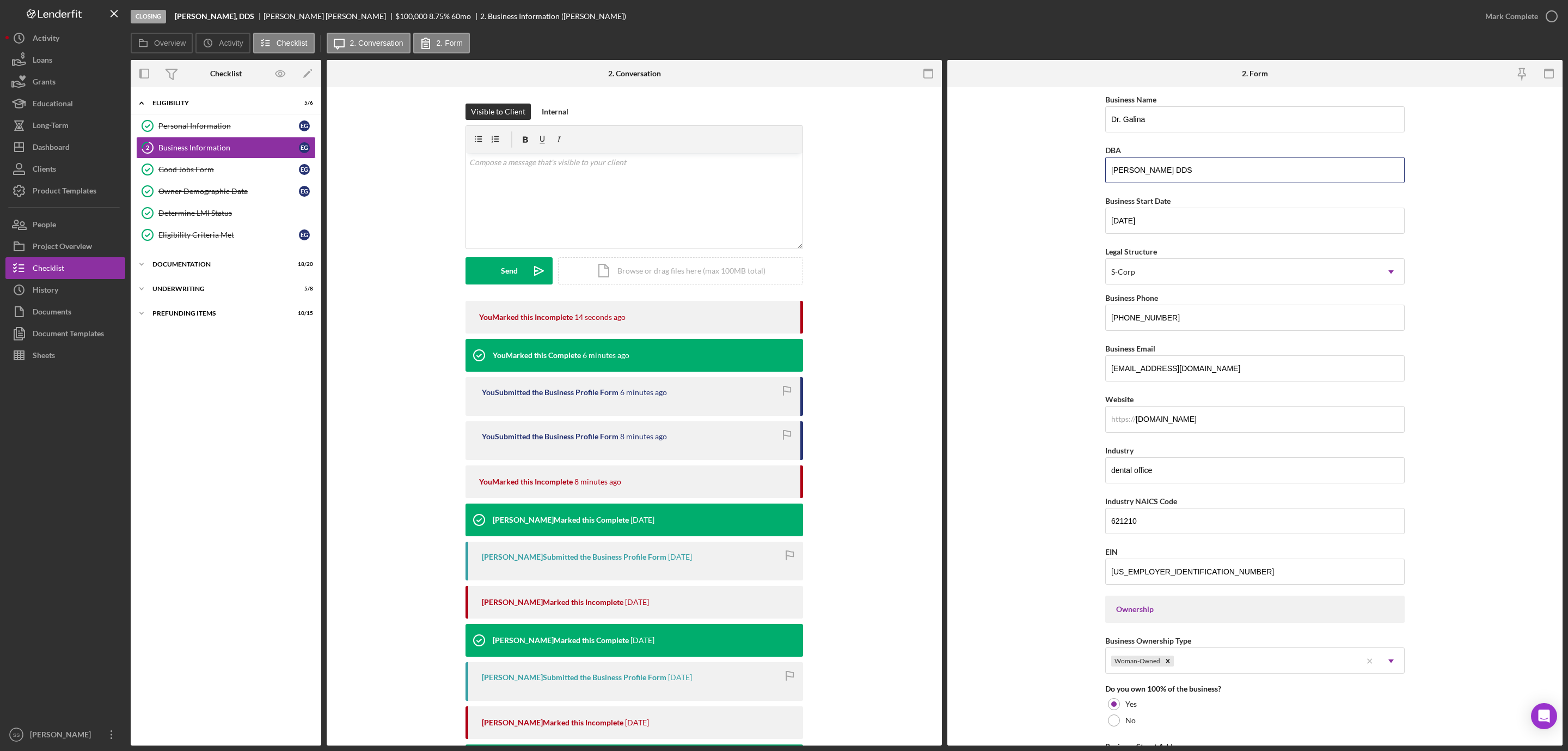
drag, startPoint x: 1228, startPoint y: 169, endPoint x: 972, endPoint y: 167, distance: 256.0
click at [974, 167] on form "Business Name Dr. Galina DBA Ekaterina N. Galina DDS Business Start Date 05/07/…" at bounding box center [1255, 416] width 616 height 658
paste input "Dr. Galina"
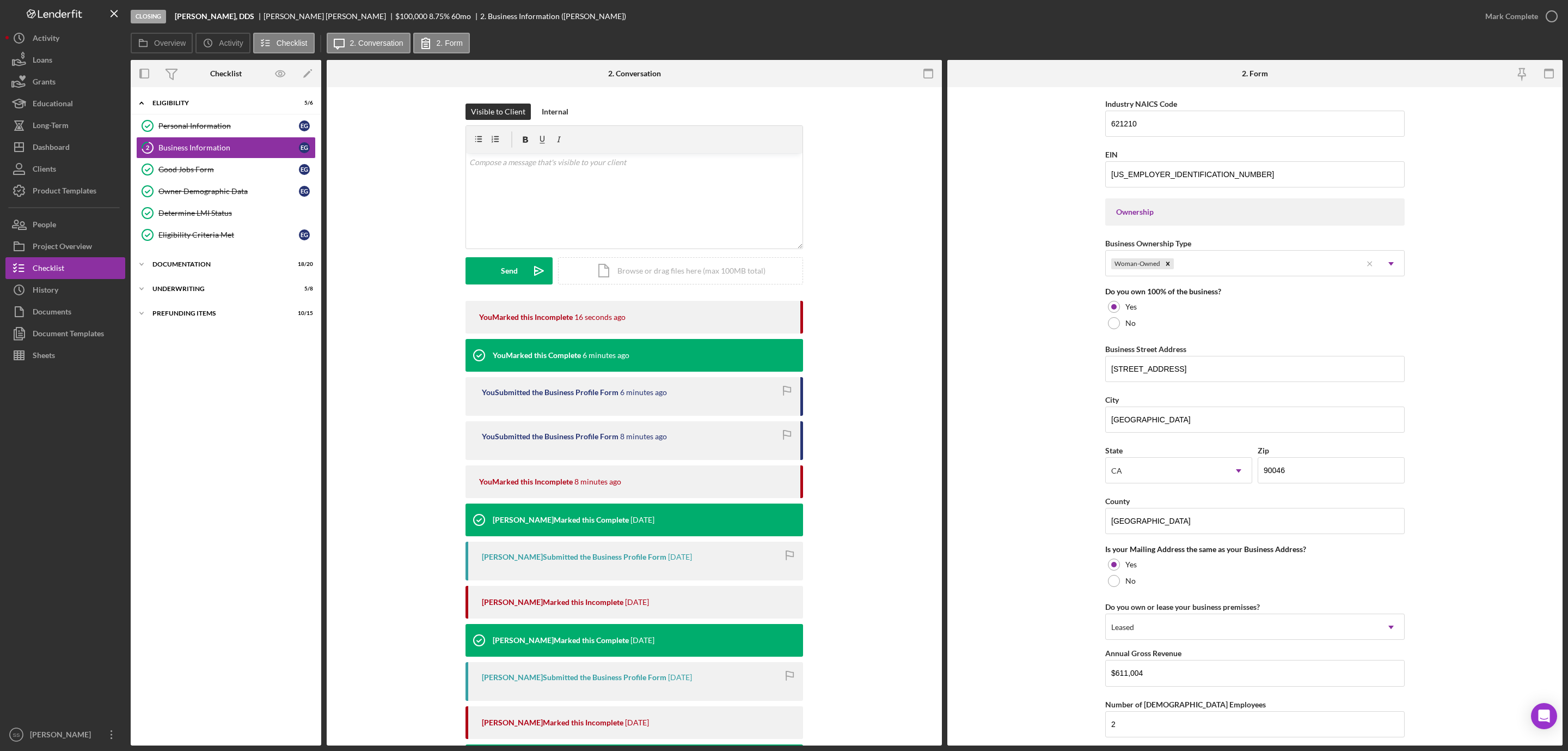
scroll to position [560, 0]
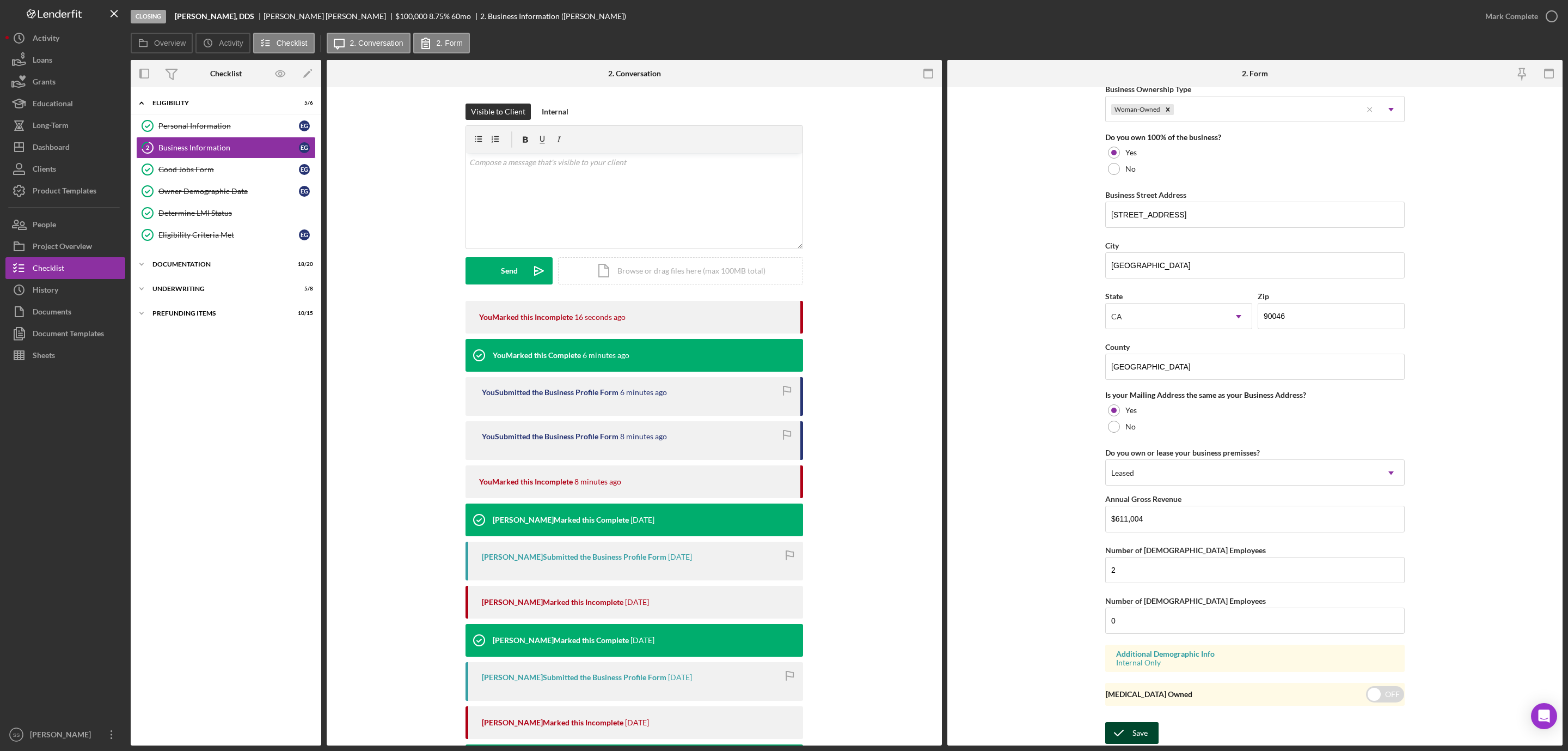
type input "Dr. Galina"
click at [1136, 727] on div "Save" at bounding box center [1140, 732] width 16 height 22
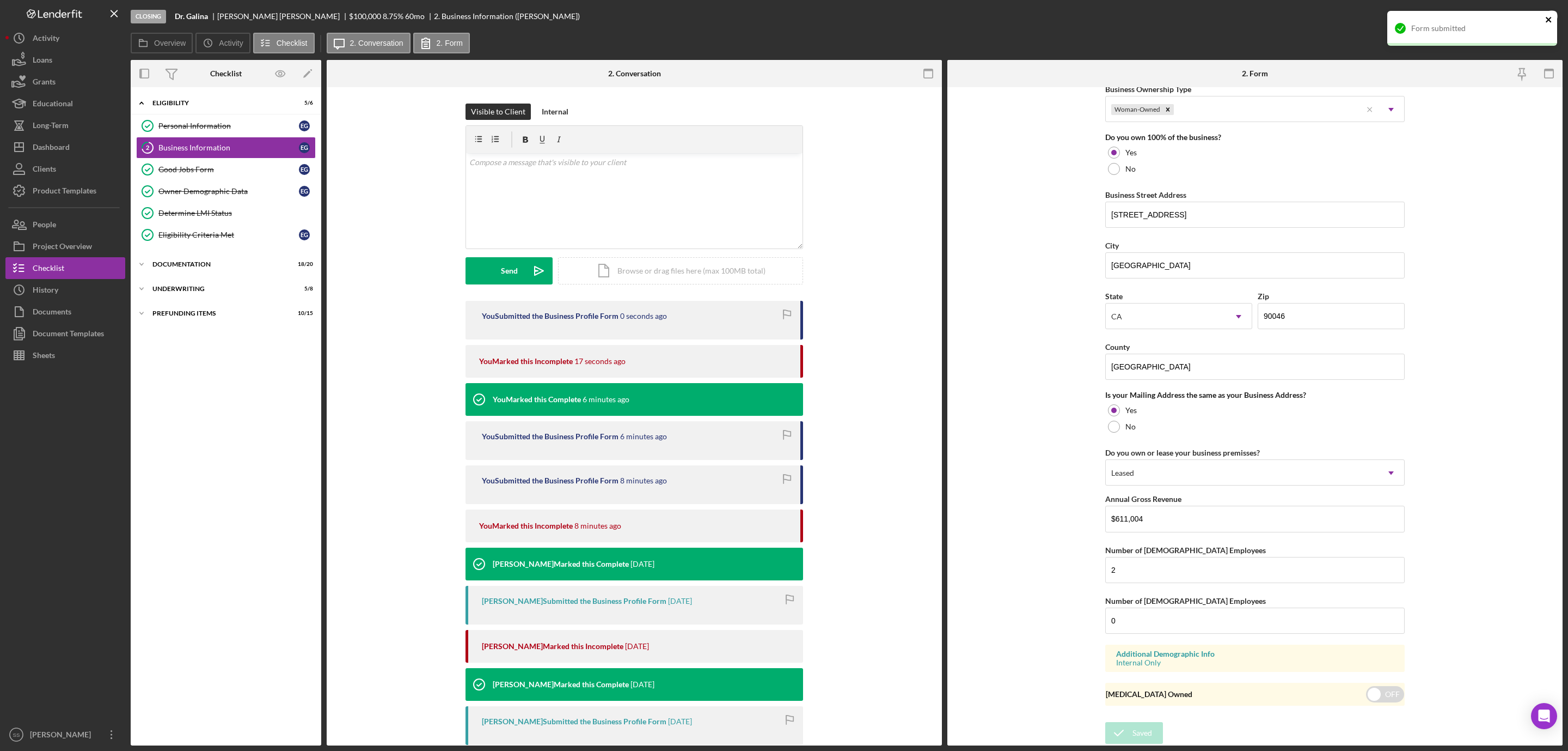
click at [1549, 16] on icon "close" at bounding box center [1549, 20] width 7 height 9
click at [1552, 15] on icon "button" at bounding box center [1552, 16] width 27 height 27
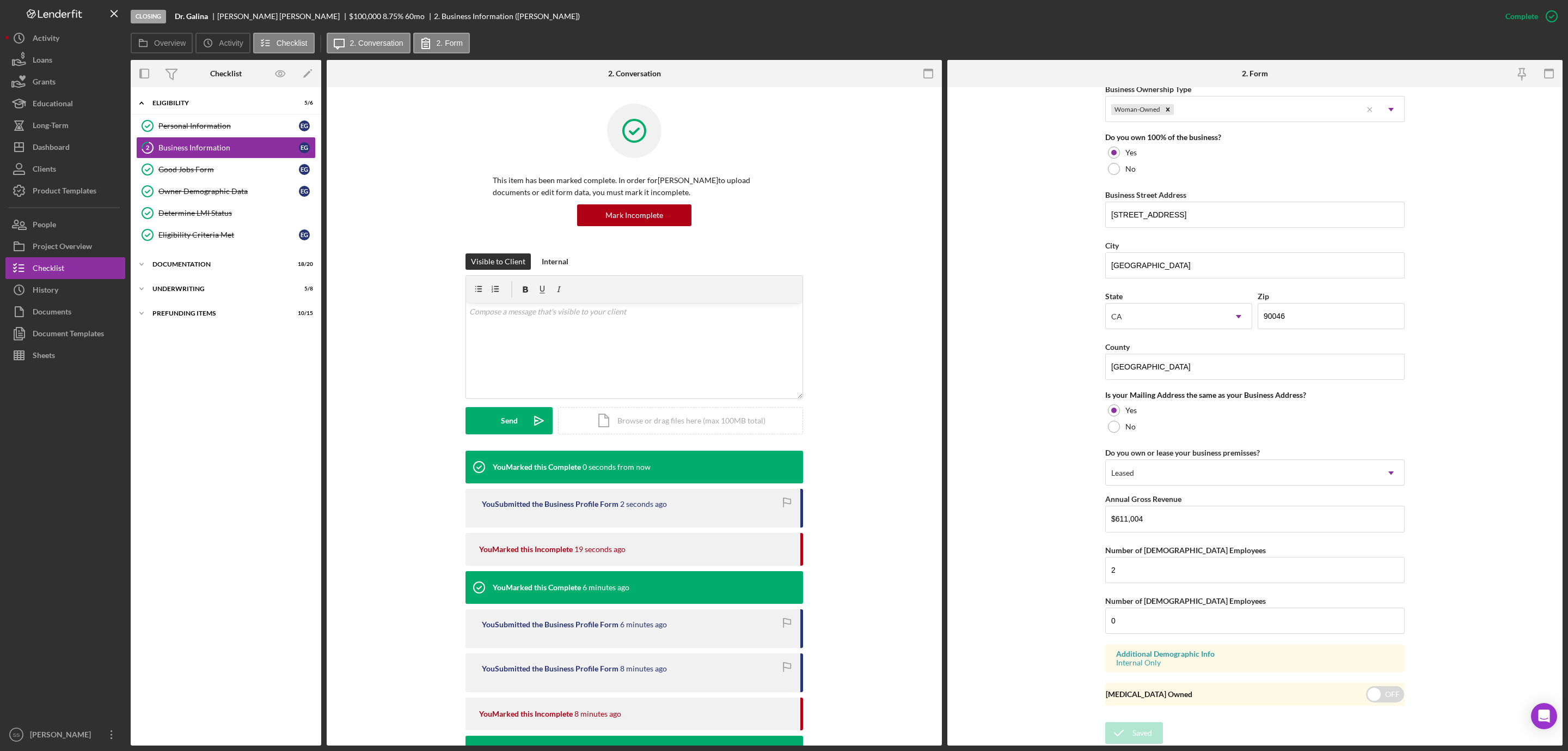
scroll to position [163, 0]
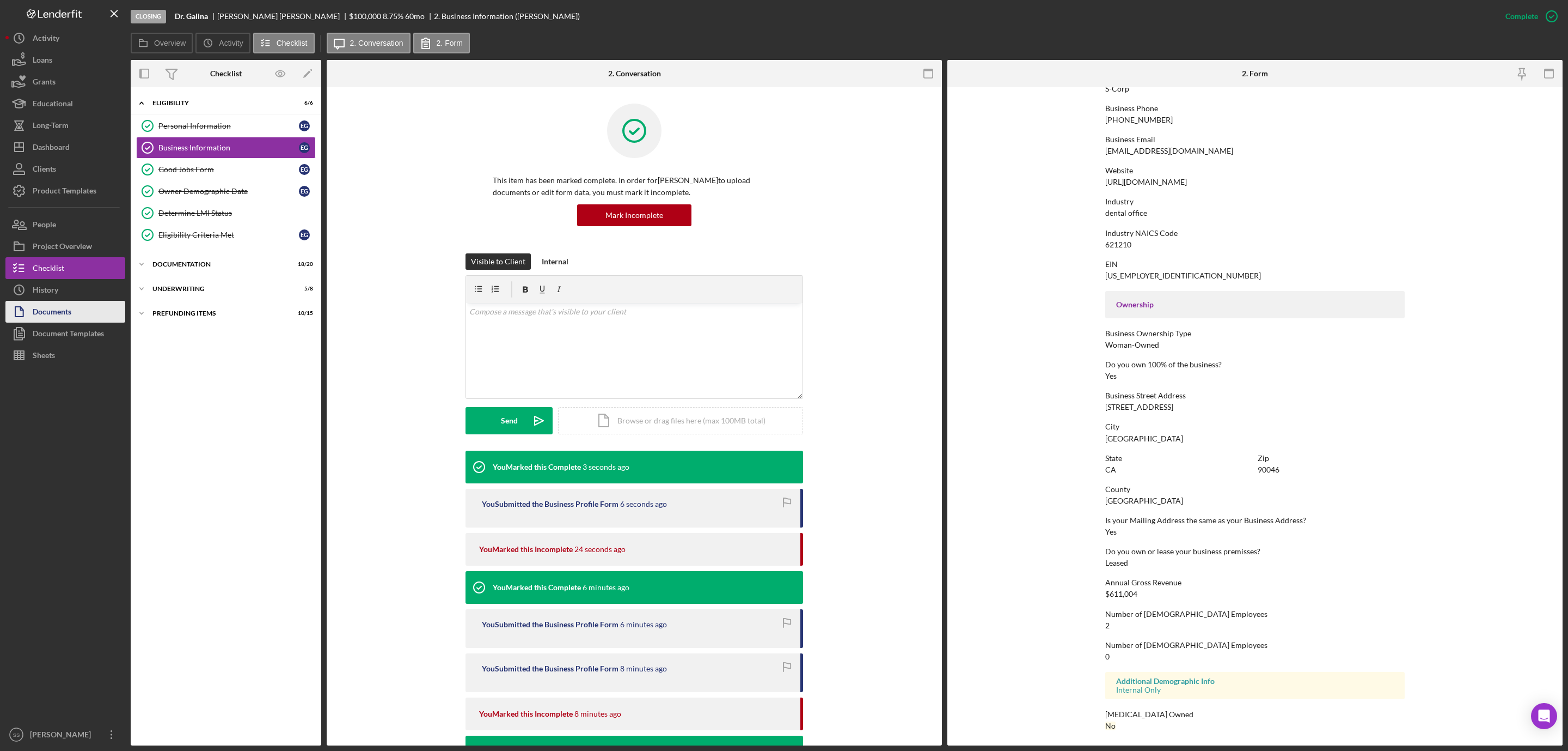
click at [88, 312] on button "Documents" at bounding box center [65, 311] width 120 height 22
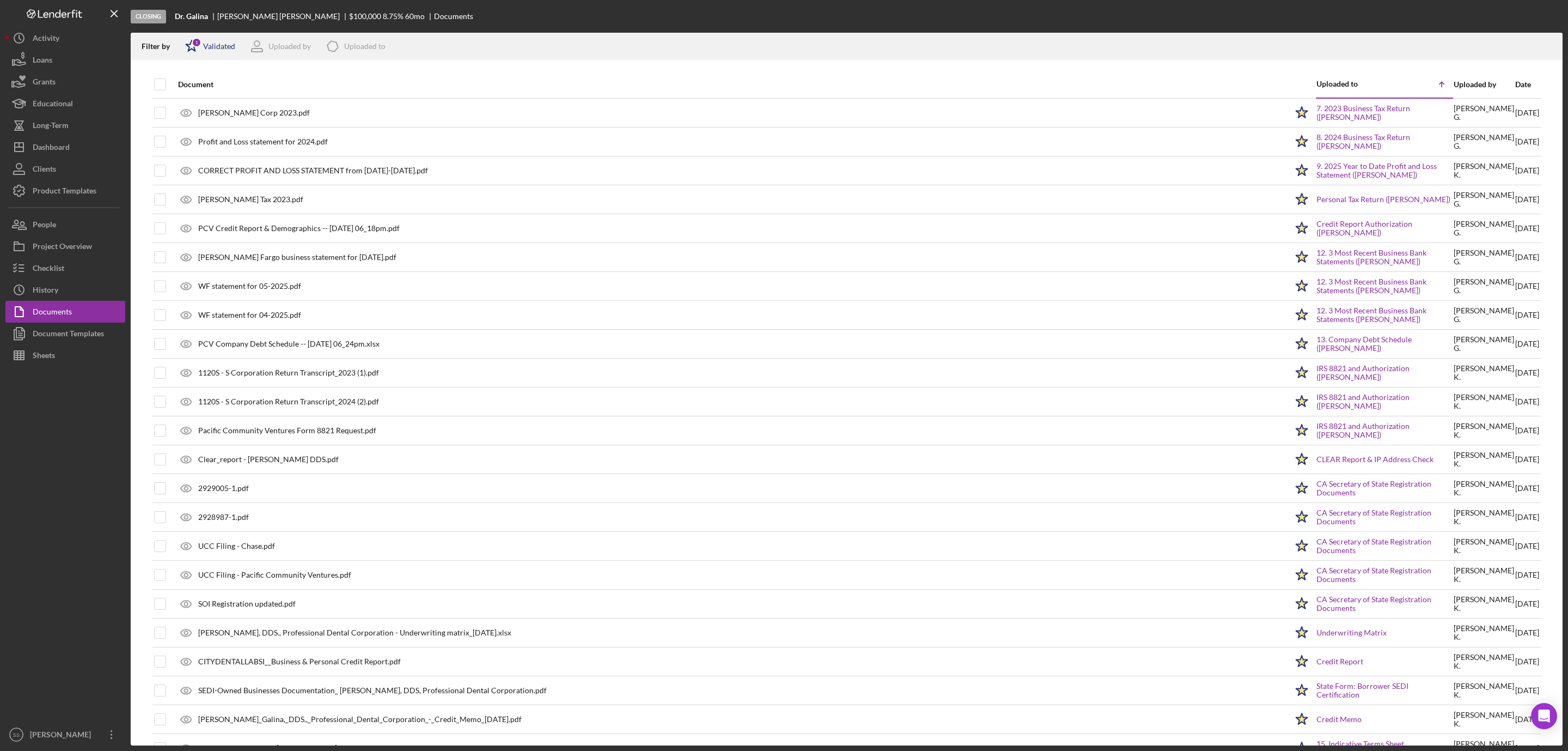
click at [218, 48] on div "Validated" at bounding box center [219, 47] width 32 height 9
click at [191, 108] on input "checkbox" at bounding box center [191, 104] width 11 height 11
checkbox input "true"
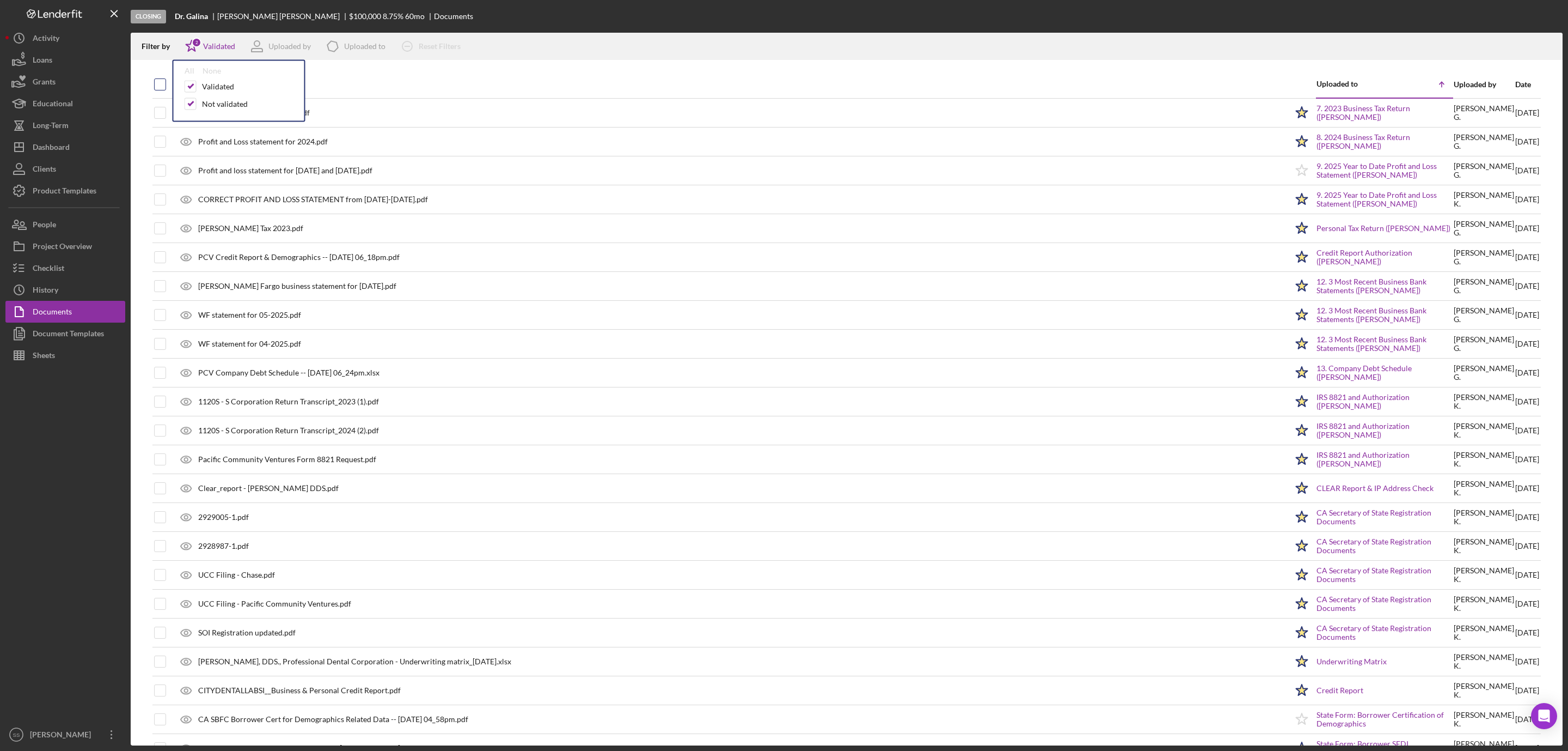
click at [164, 87] on input "checkbox" at bounding box center [159, 84] width 11 height 11
checkbox input "true"
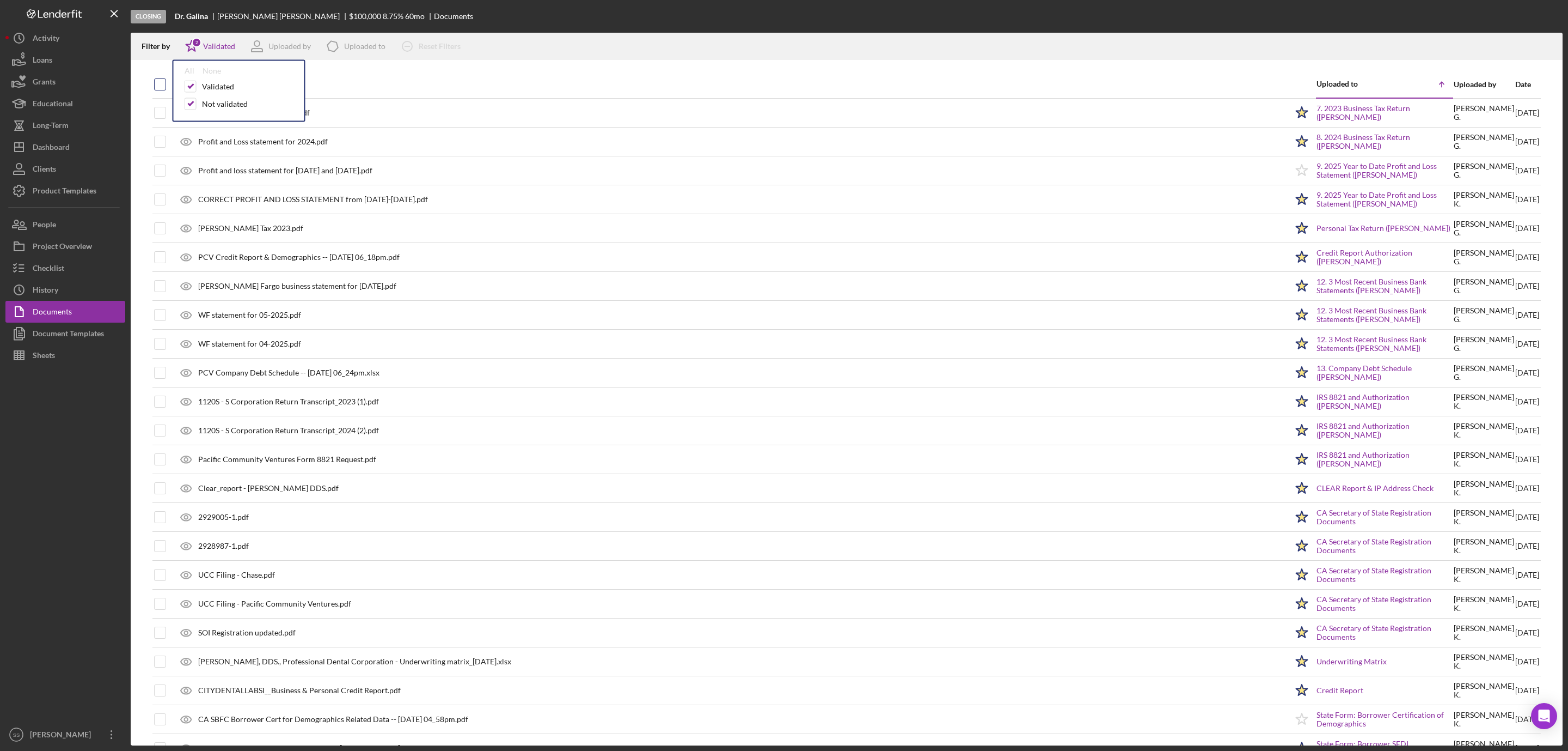
checkbox input "true"
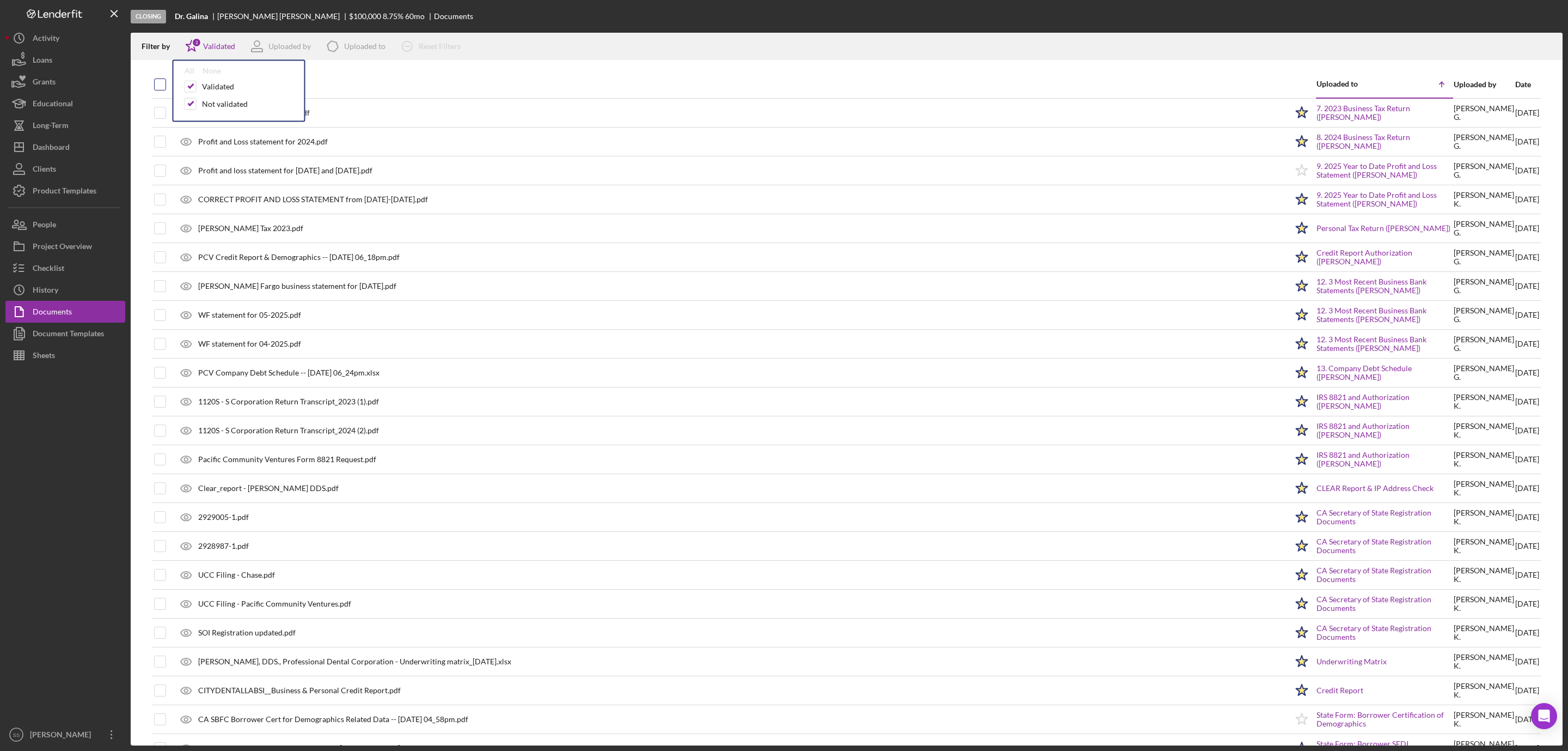
checkbox input "true"
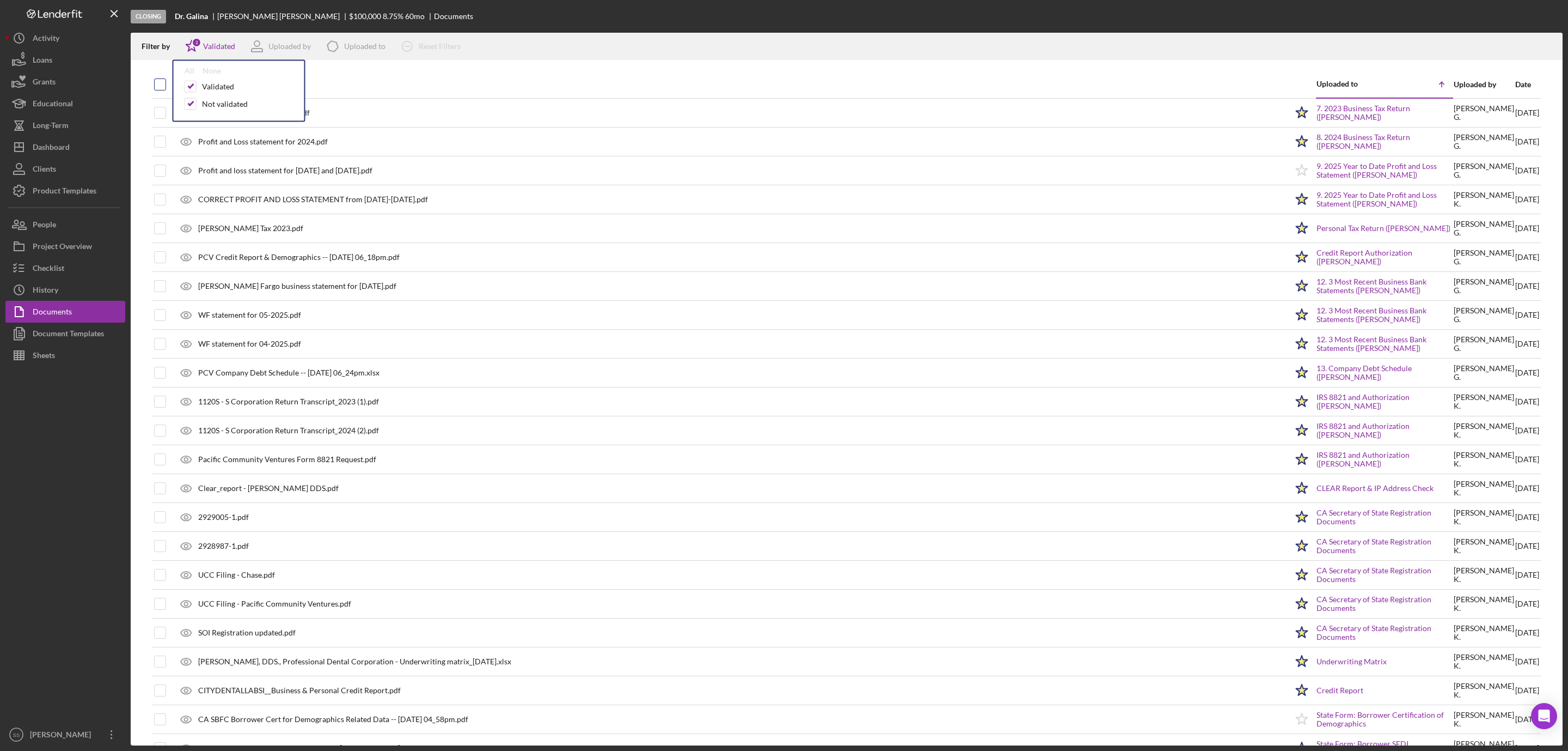
checkbox input "true"
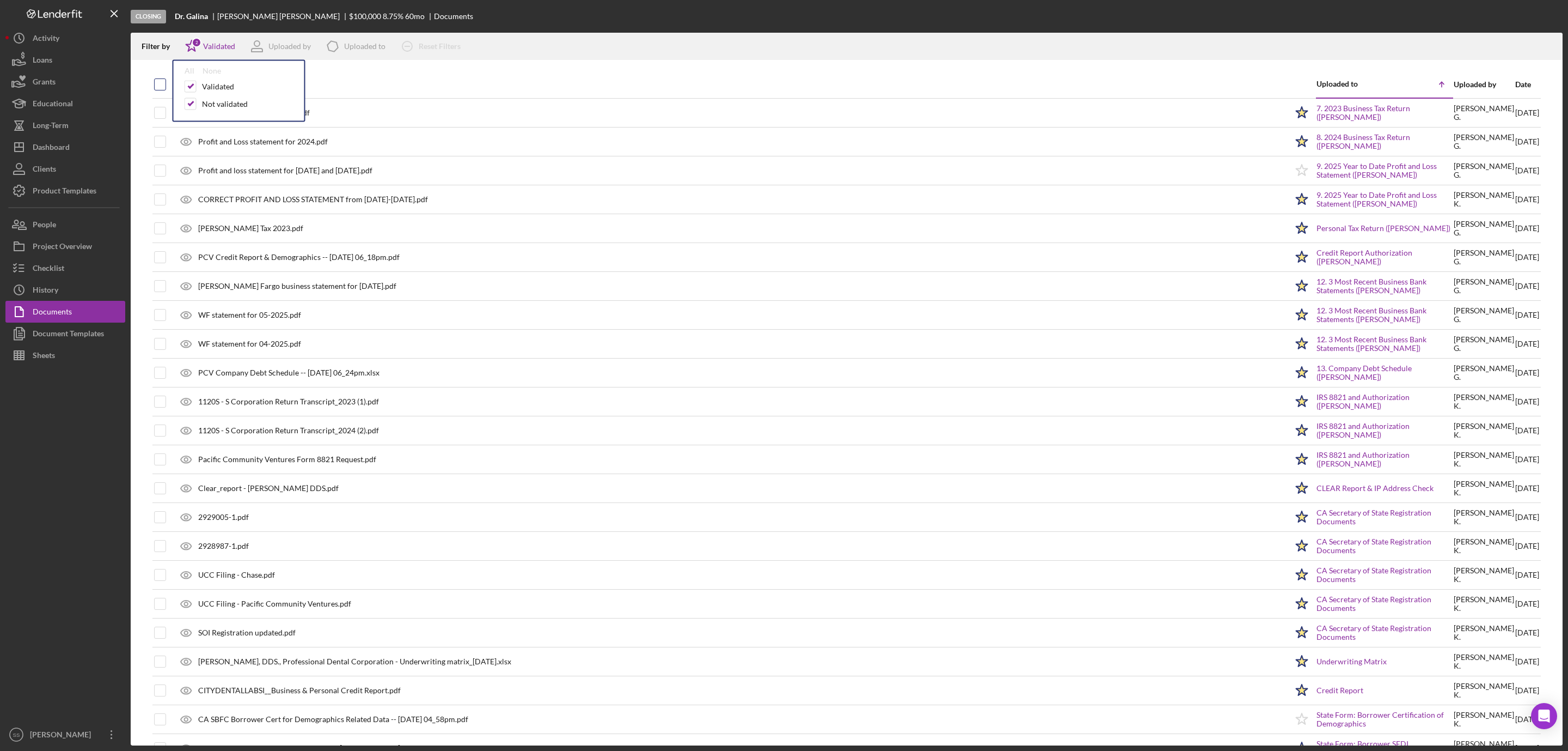
checkbox input "true"
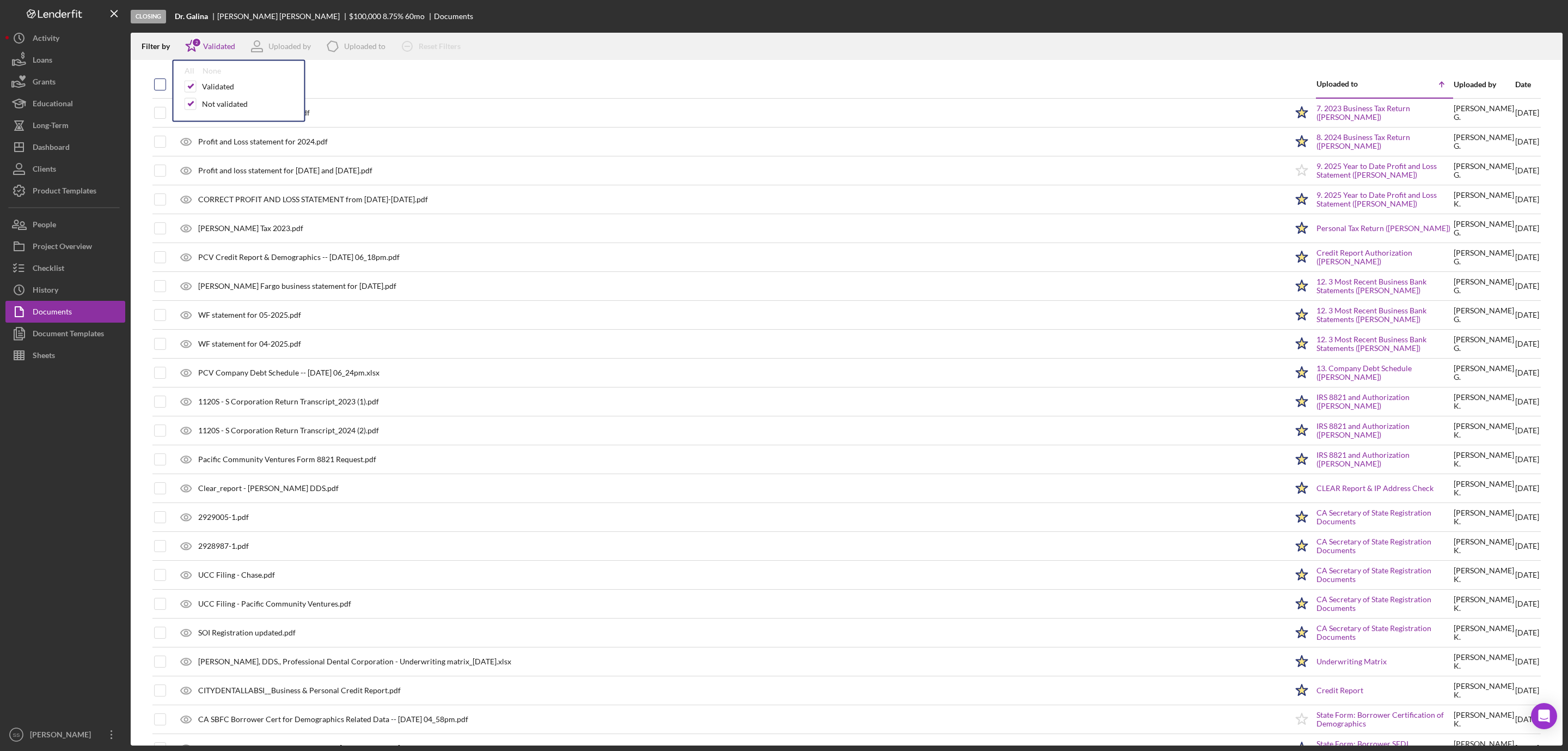
checkbox input "true"
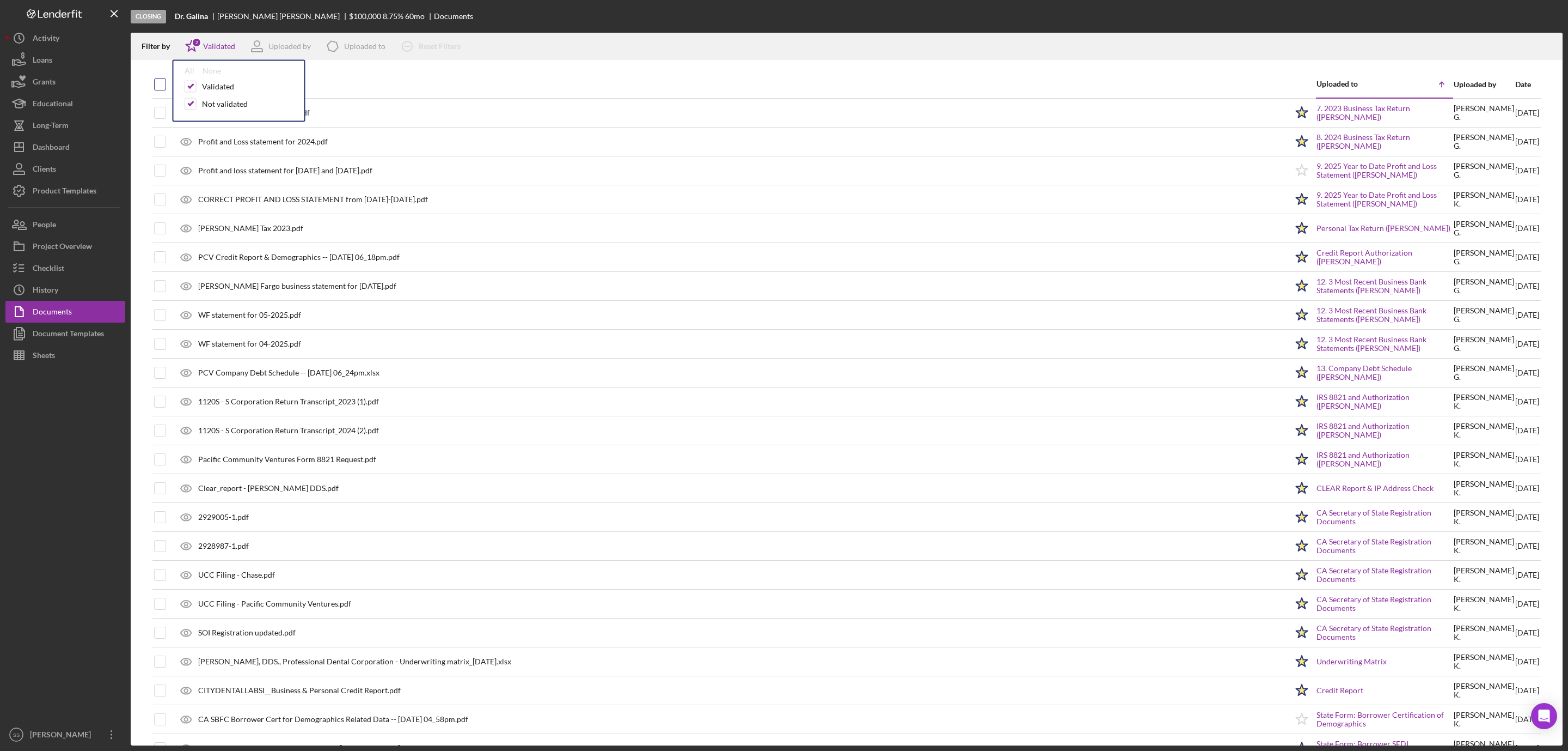
checkbox input "true"
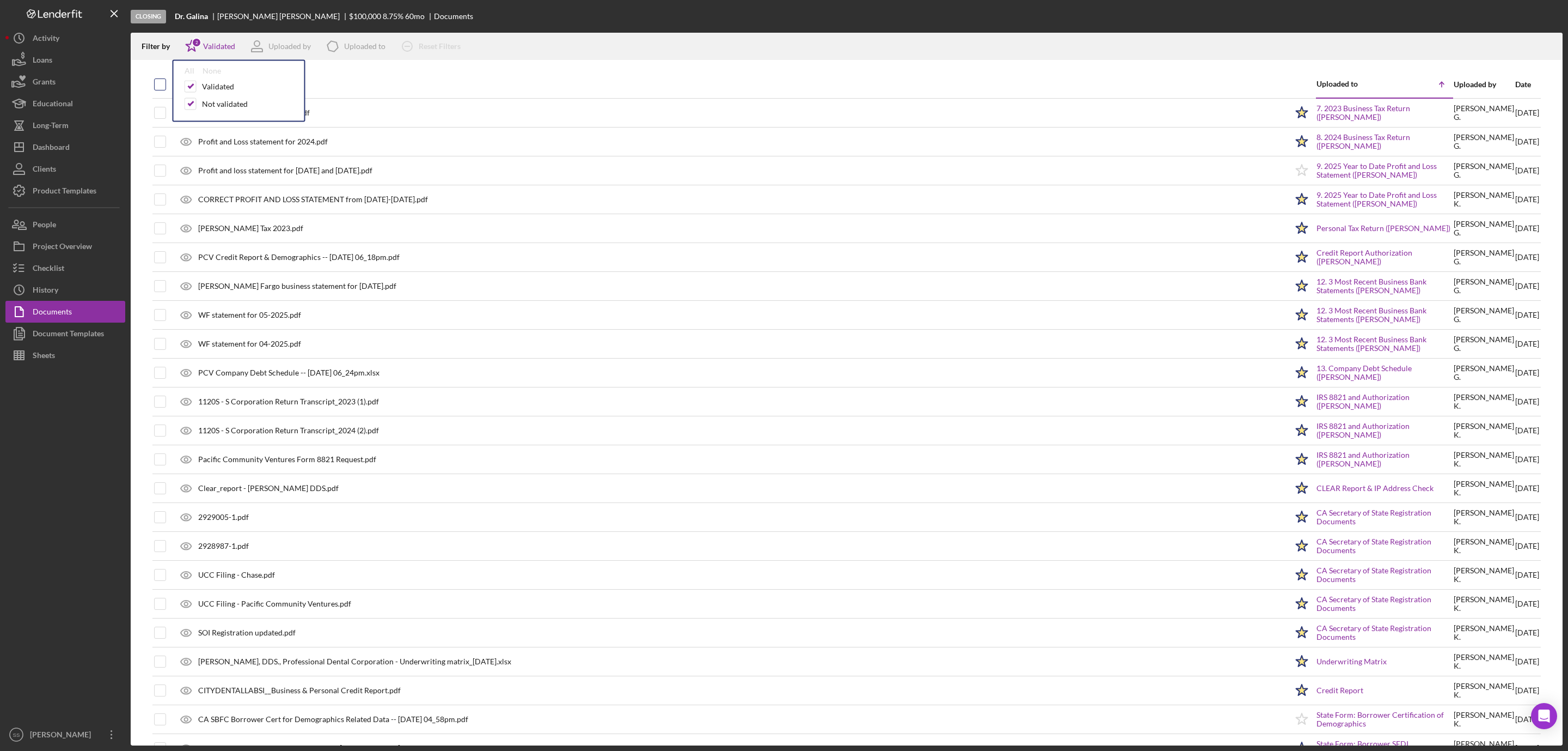
checkbox input "true"
click at [1547, 43] on icon "Icon/Download" at bounding box center [1549, 46] width 24 height 24
click at [64, 268] on div "Checklist" at bounding box center [48, 269] width 32 height 24
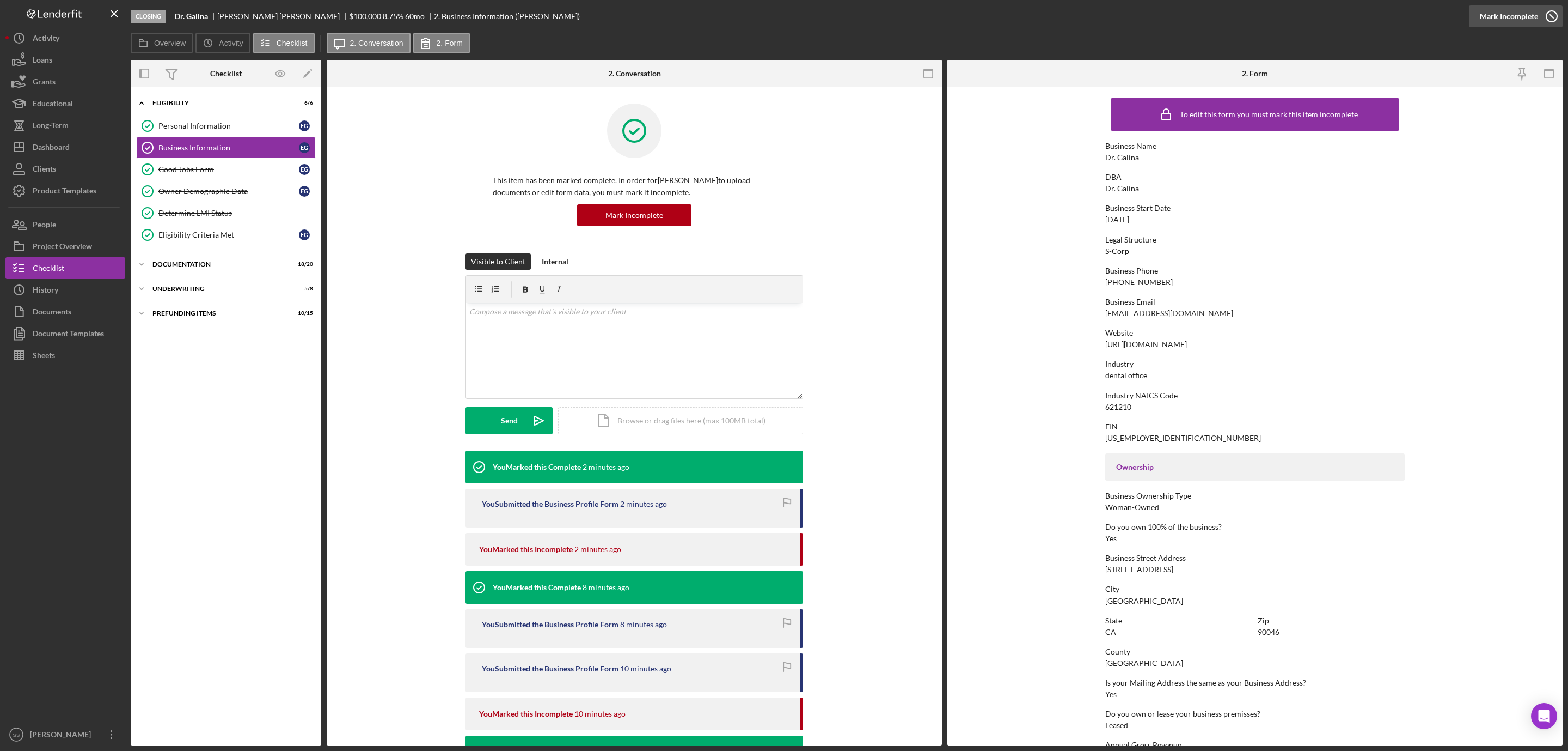
click at [1498, 13] on div "Mark Incomplete" at bounding box center [1509, 16] width 59 height 22
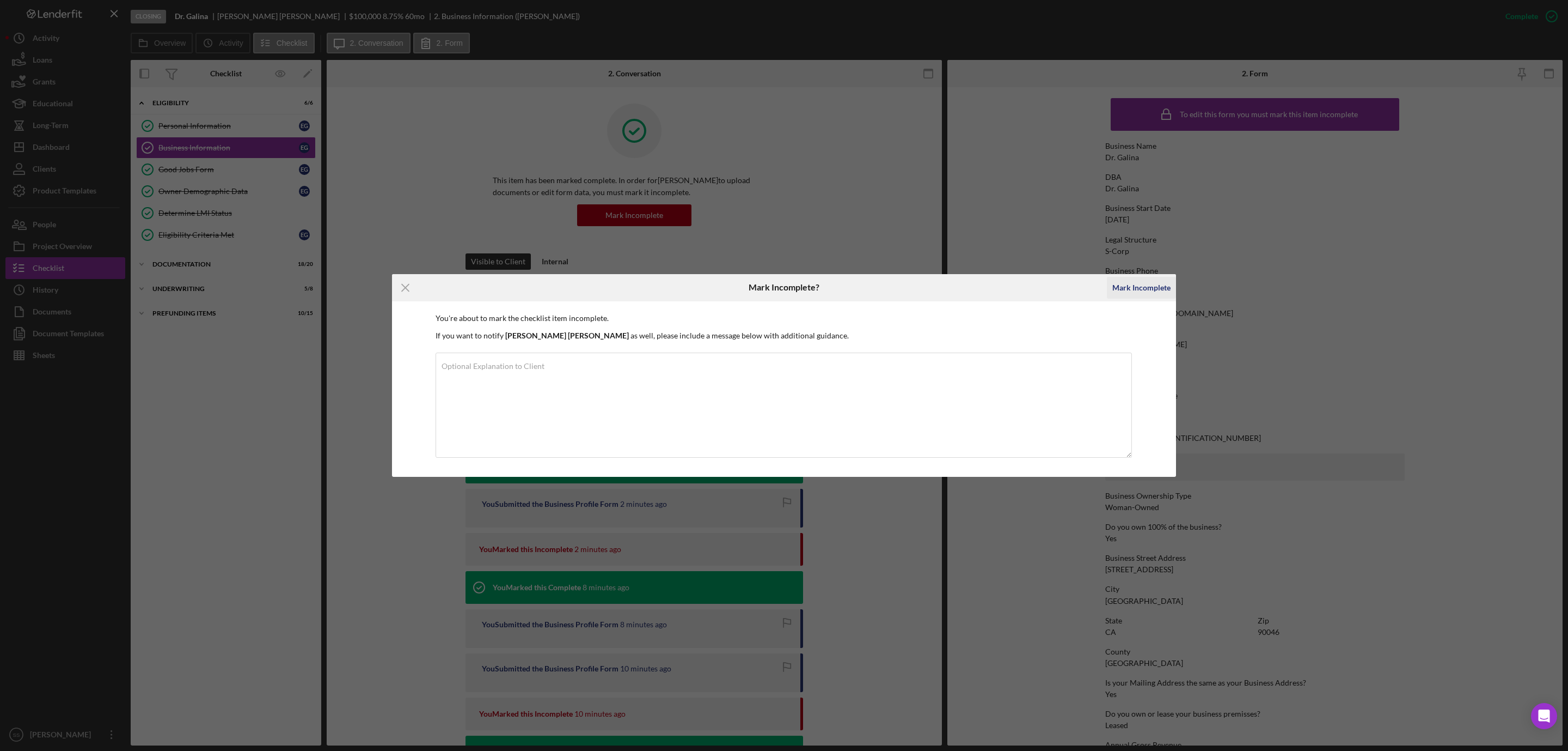
click at [1136, 288] on div "Mark Incomplete" at bounding box center [1142, 287] width 59 height 22
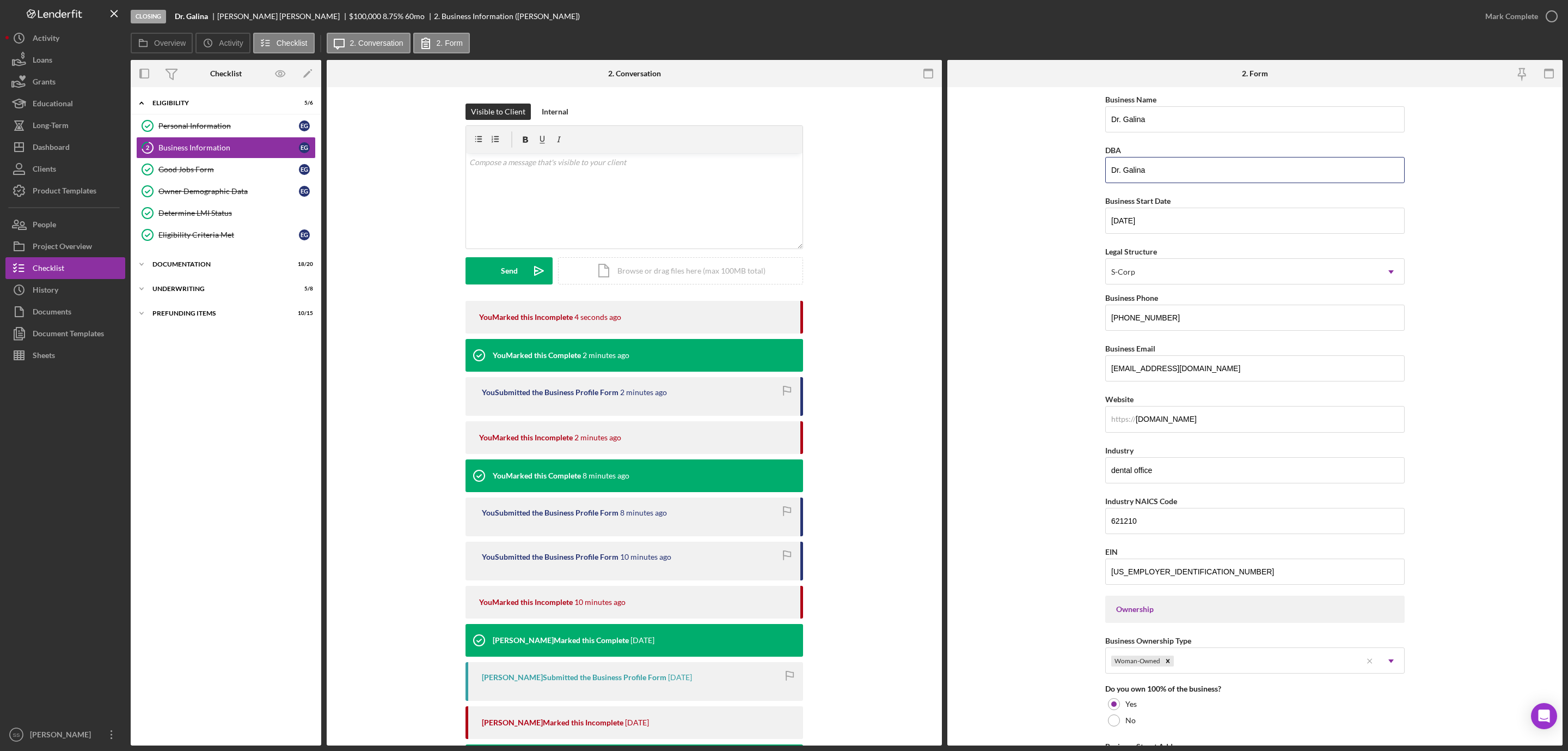
drag, startPoint x: 1229, startPoint y: 180, endPoint x: 1035, endPoint y: 182, distance: 194.0
click at [1035, 182] on form "Business Name Dr. Galina DBA Dr. Galina Business Start Date 05/07/1995 Legal St…" at bounding box center [1255, 416] width 616 height 658
paste input "Ekaterina N. Galina, DDS, Professional Dental Corporation"
type input "Ekaterina N. Galina, DDS, Professional Dental Corporation"
drag, startPoint x: 1201, startPoint y: 105, endPoint x: 1035, endPoint y: 124, distance: 167.1
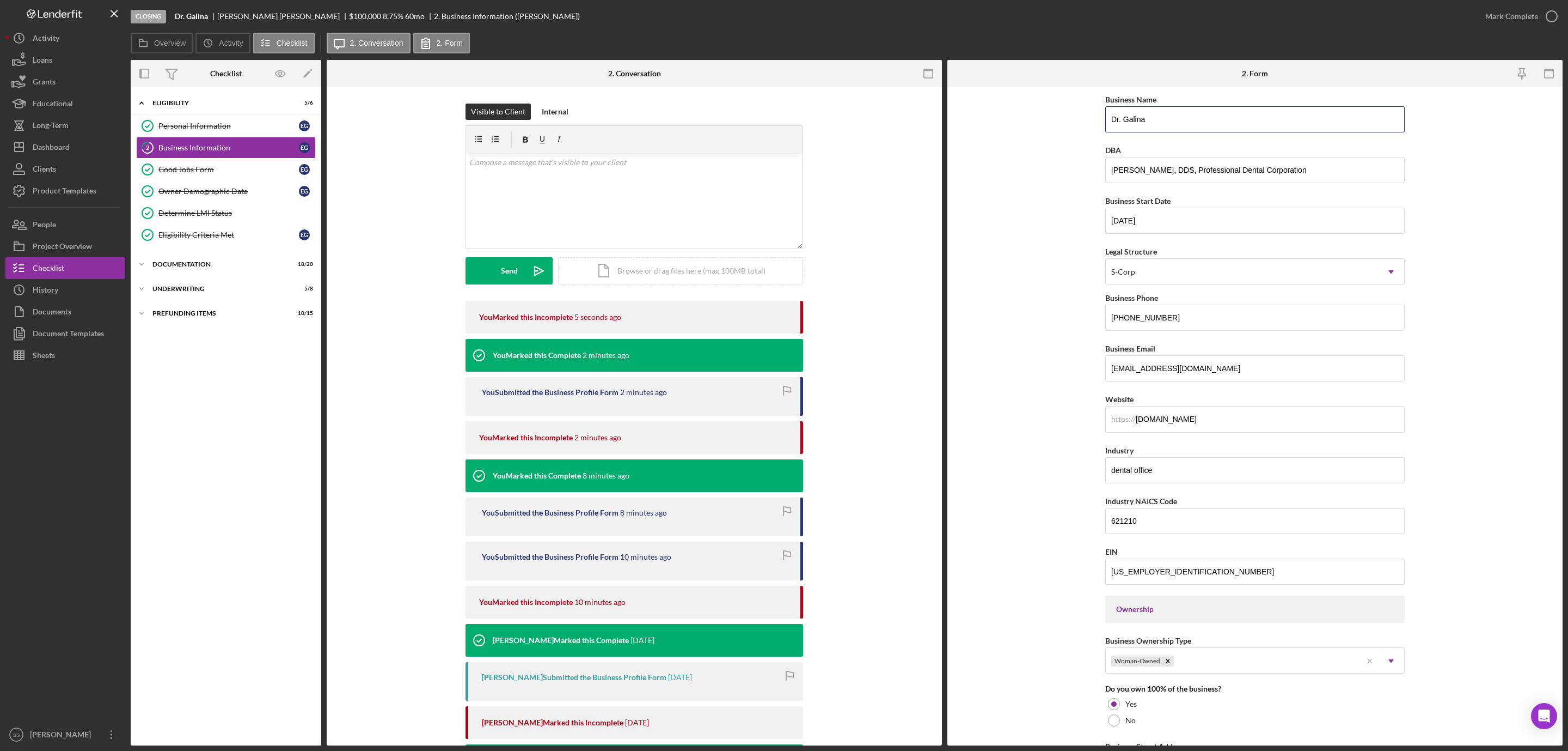
click at [1035, 124] on form "Business Name Dr. Galina DBA Ekaterina N. Galina, DDS, Professional Dental Corp…" at bounding box center [1255, 416] width 616 height 658
paste input "Ekaterina N. Galina, DDS, Professional Dental Corporation"
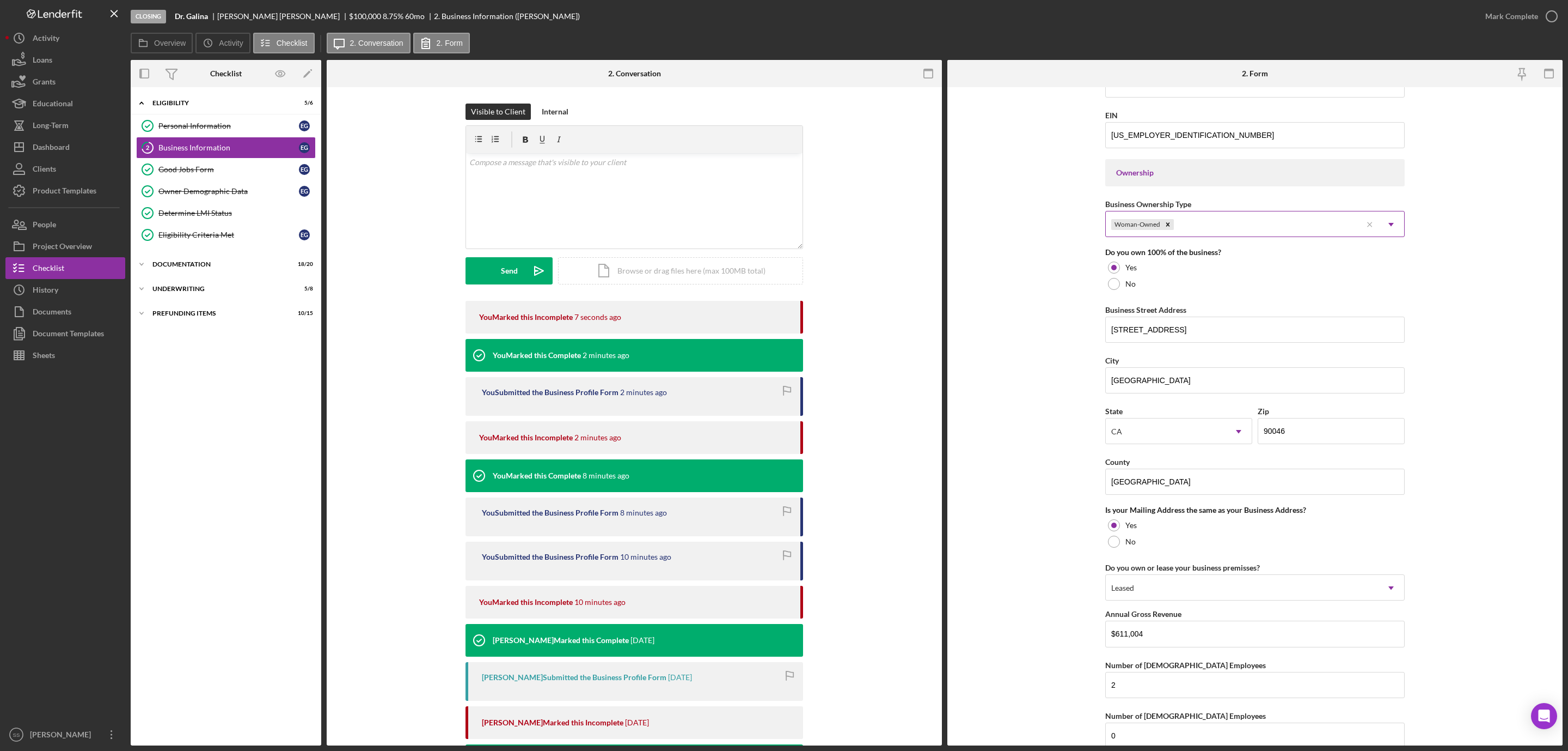
scroll to position [560, 0]
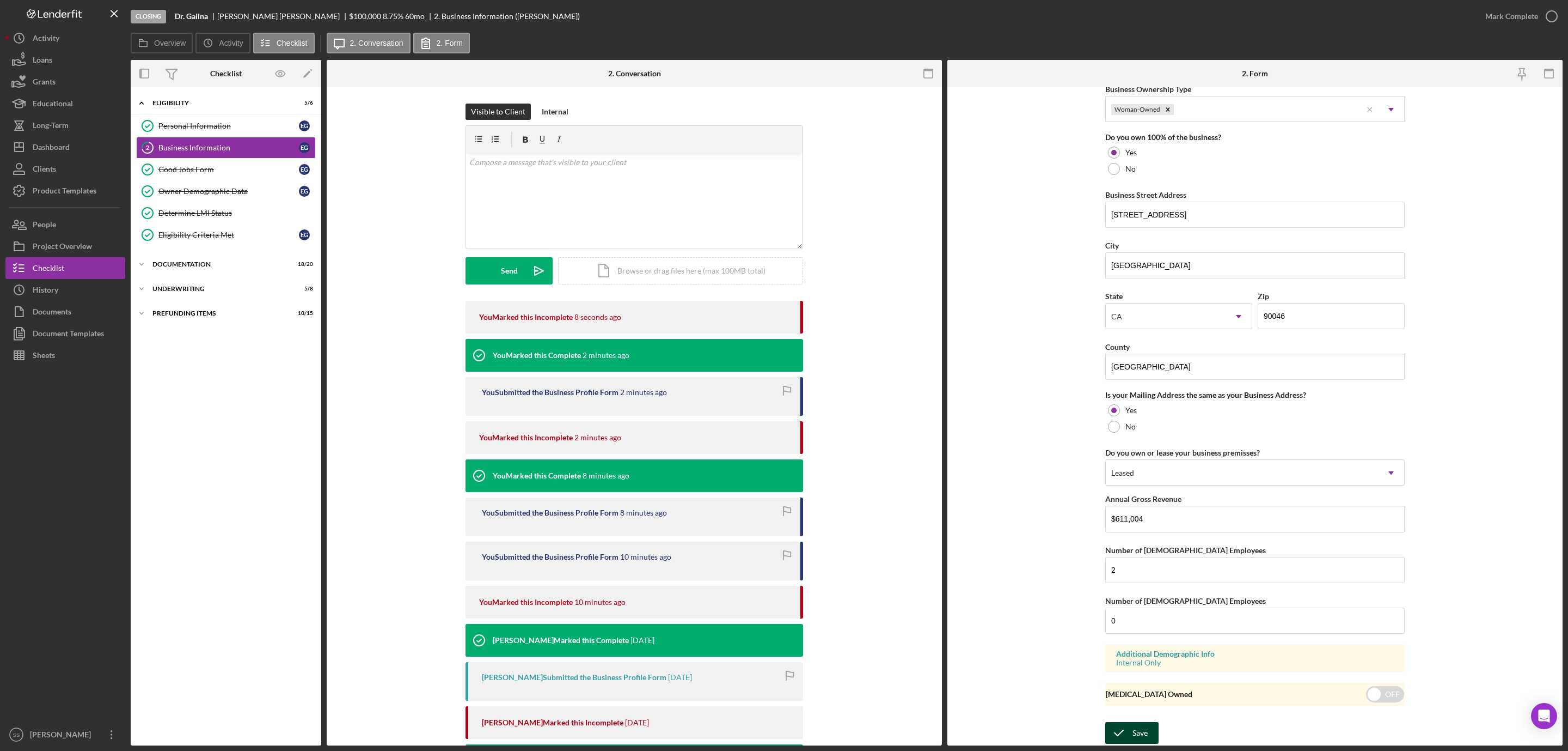
type input "Ekaterina N. Galina, DDS, Professional Dental Corporation"
drag, startPoint x: 1119, startPoint y: 738, endPoint x: 1125, endPoint y: 727, distance: 12.5
click at [1119, 737] on icon "submit" at bounding box center [1119, 732] width 27 height 27
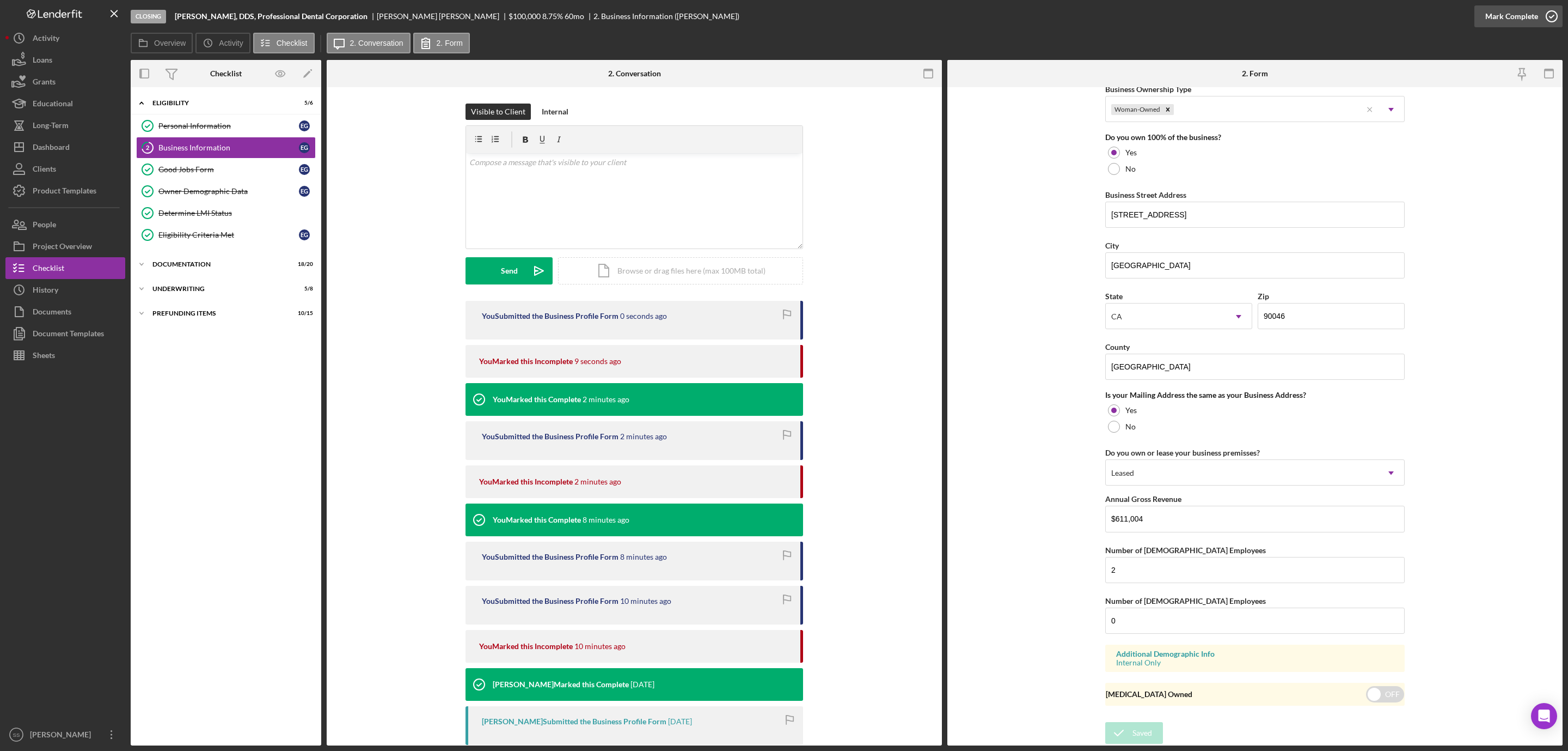
click at [1555, 13] on icon "button" at bounding box center [1552, 16] width 27 height 27
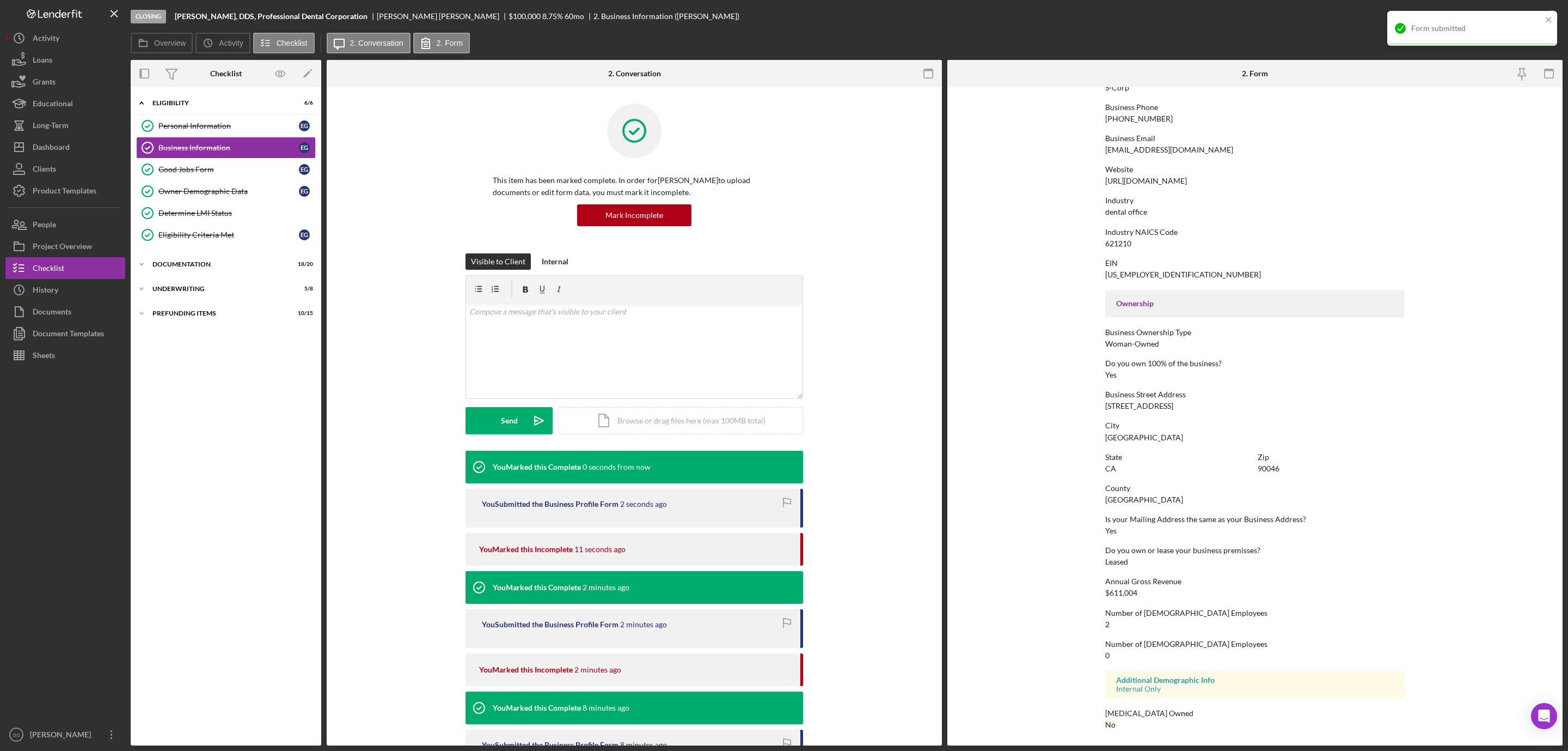
scroll to position [163, 0]
click at [201, 292] on div "Underwriting" at bounding box center [230, 289] width 155 height 7
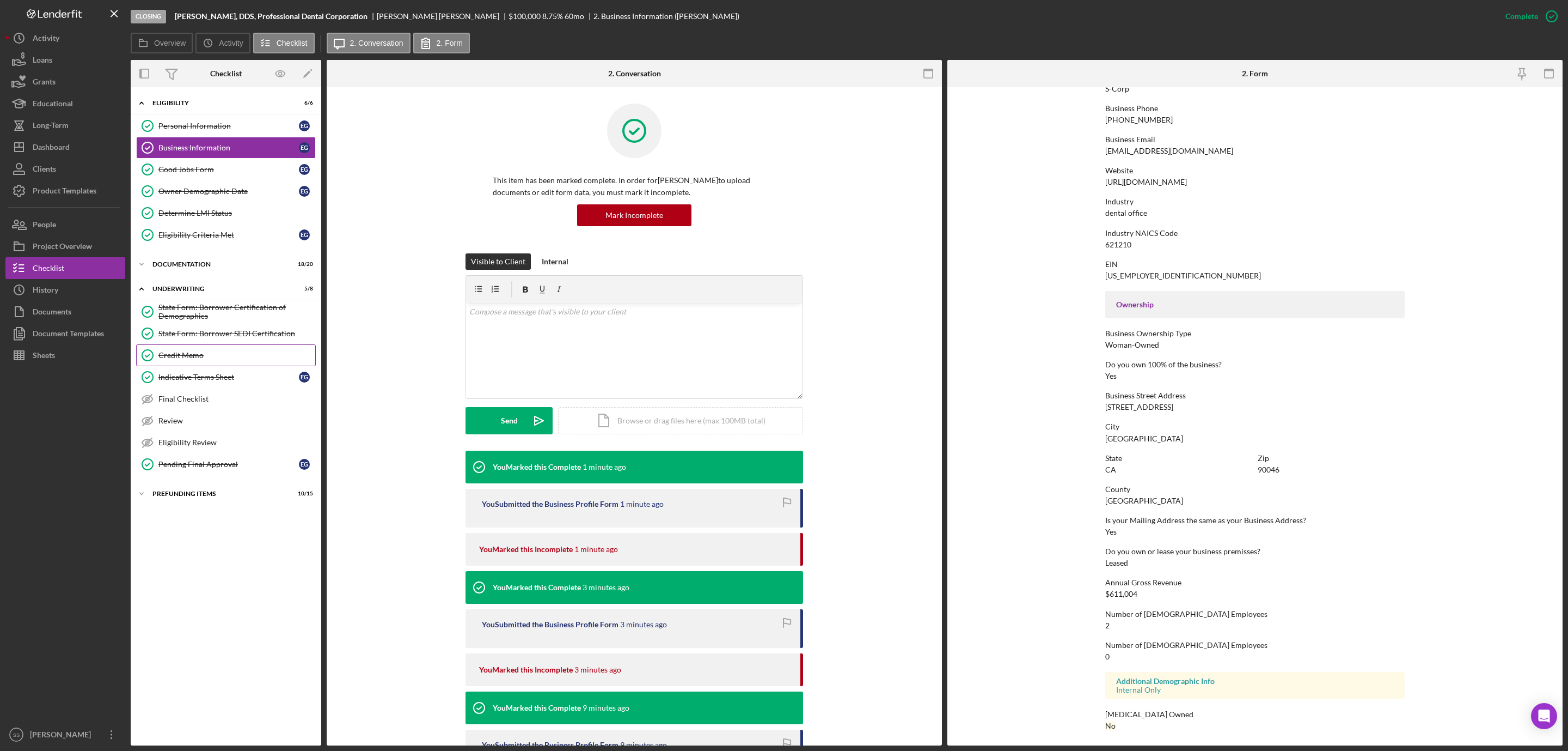
click at [208, 360] on div "Credit Memo" at bounding box center [237, 355] width 157 height 9
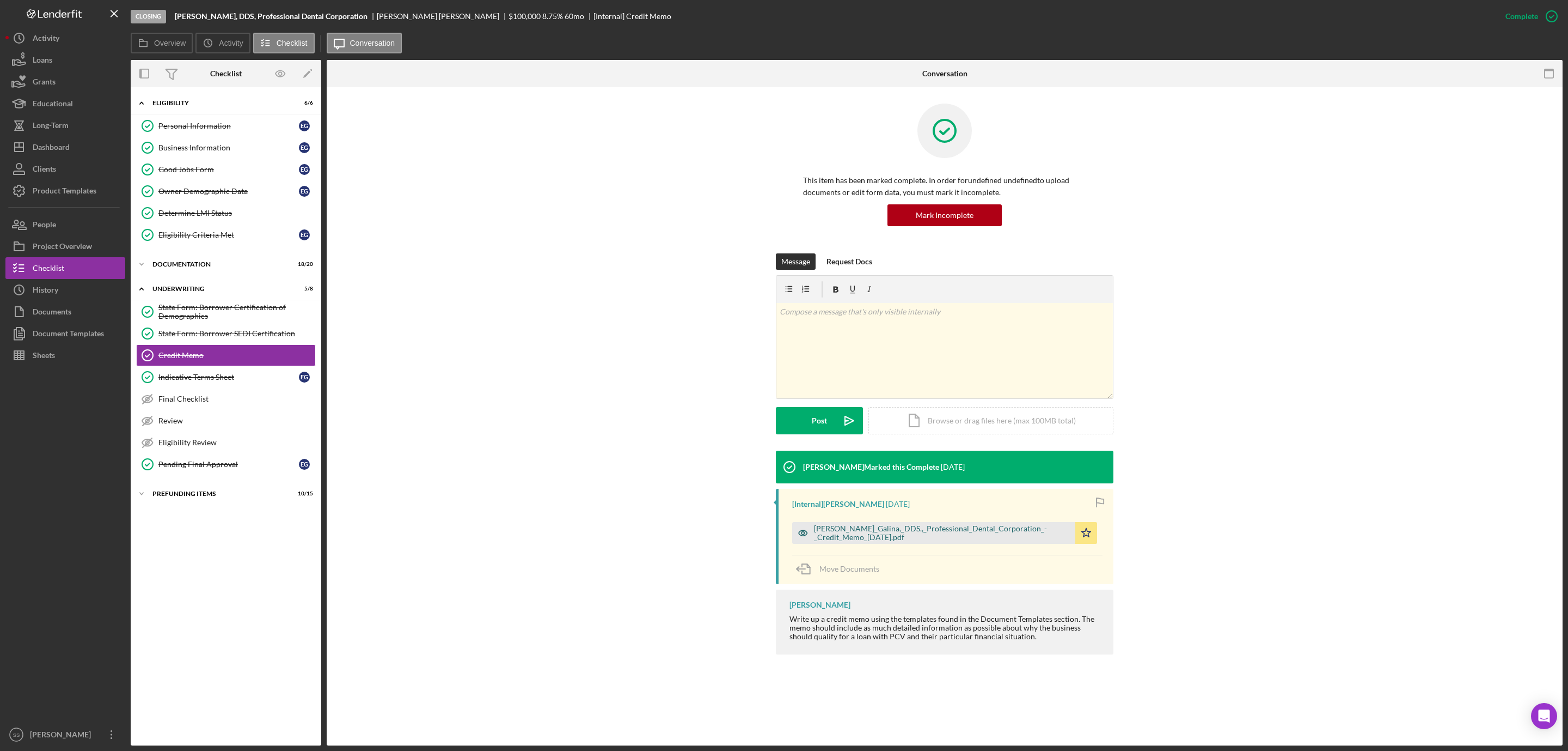
click at [903, 526] on div "Ekaterina_N._Galina,_DDS.,_Professional_Dental_Corporation_-_Credit_Memo_8.21.2…" at bounding box center [941, 532] width 256 height 17
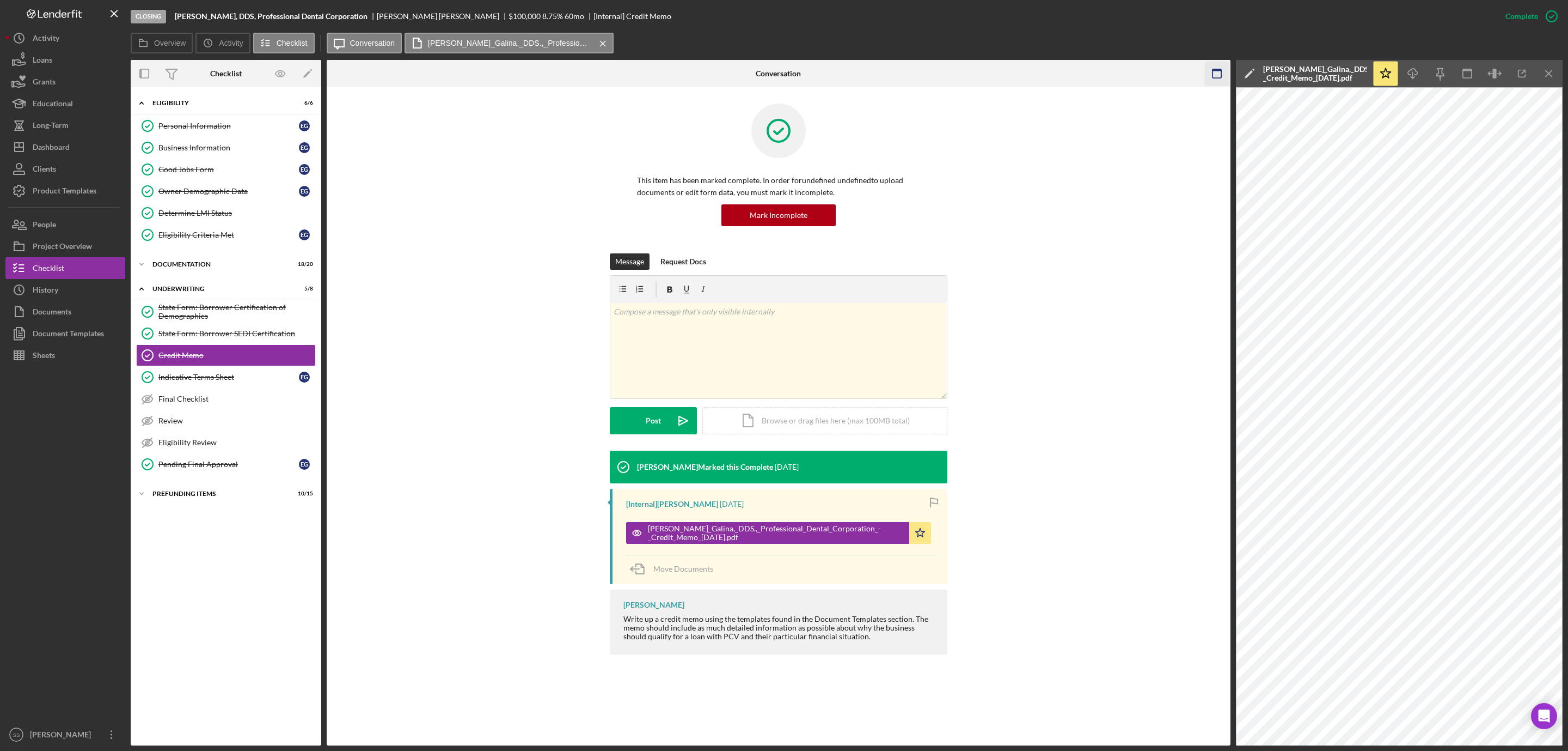
click at [1221, 68] on icon "button" at bounding box center [1216, 73] width 24 height 24
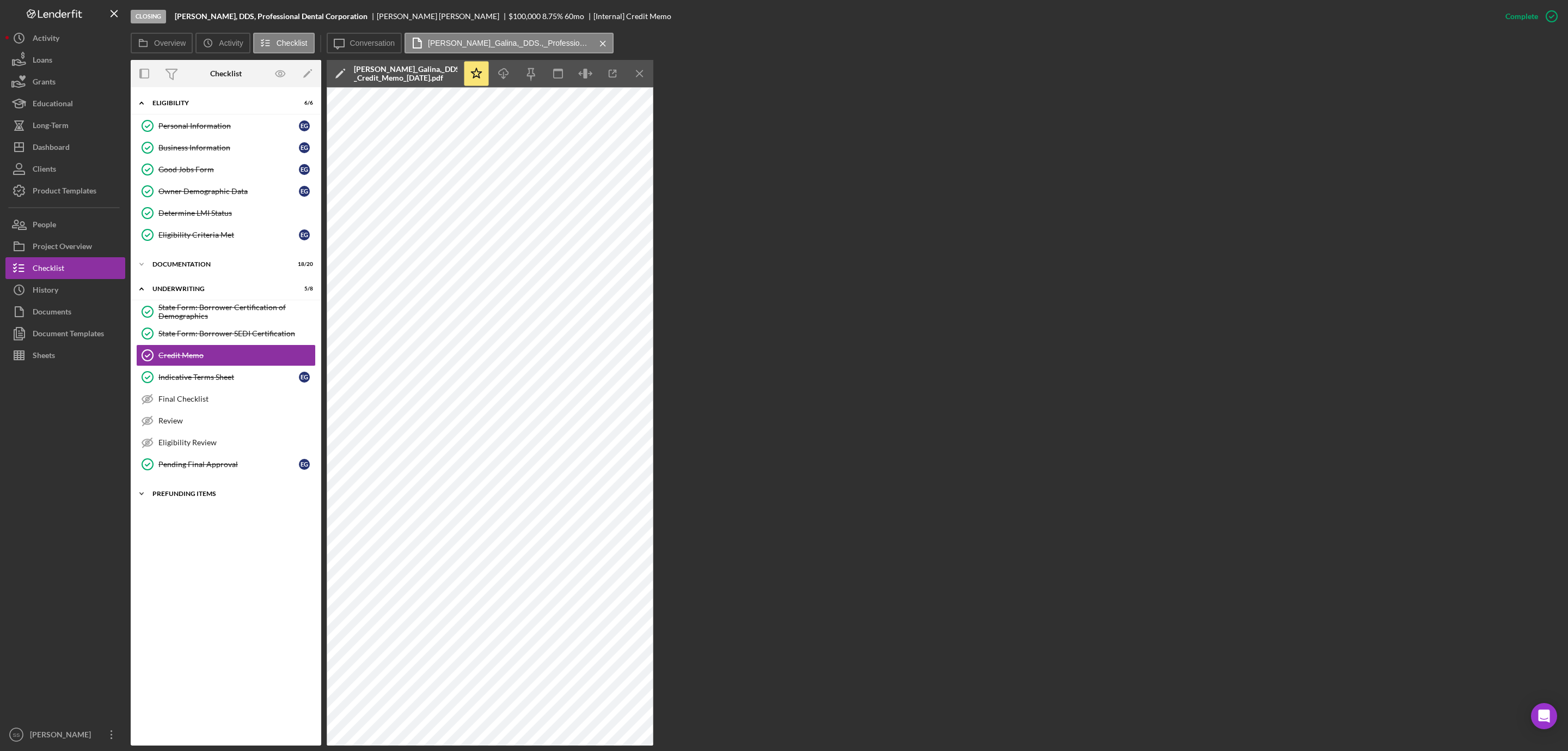
click at [172, 497] on div "Prefunding Items" at bounding box center [230, 493] width 155 height 7
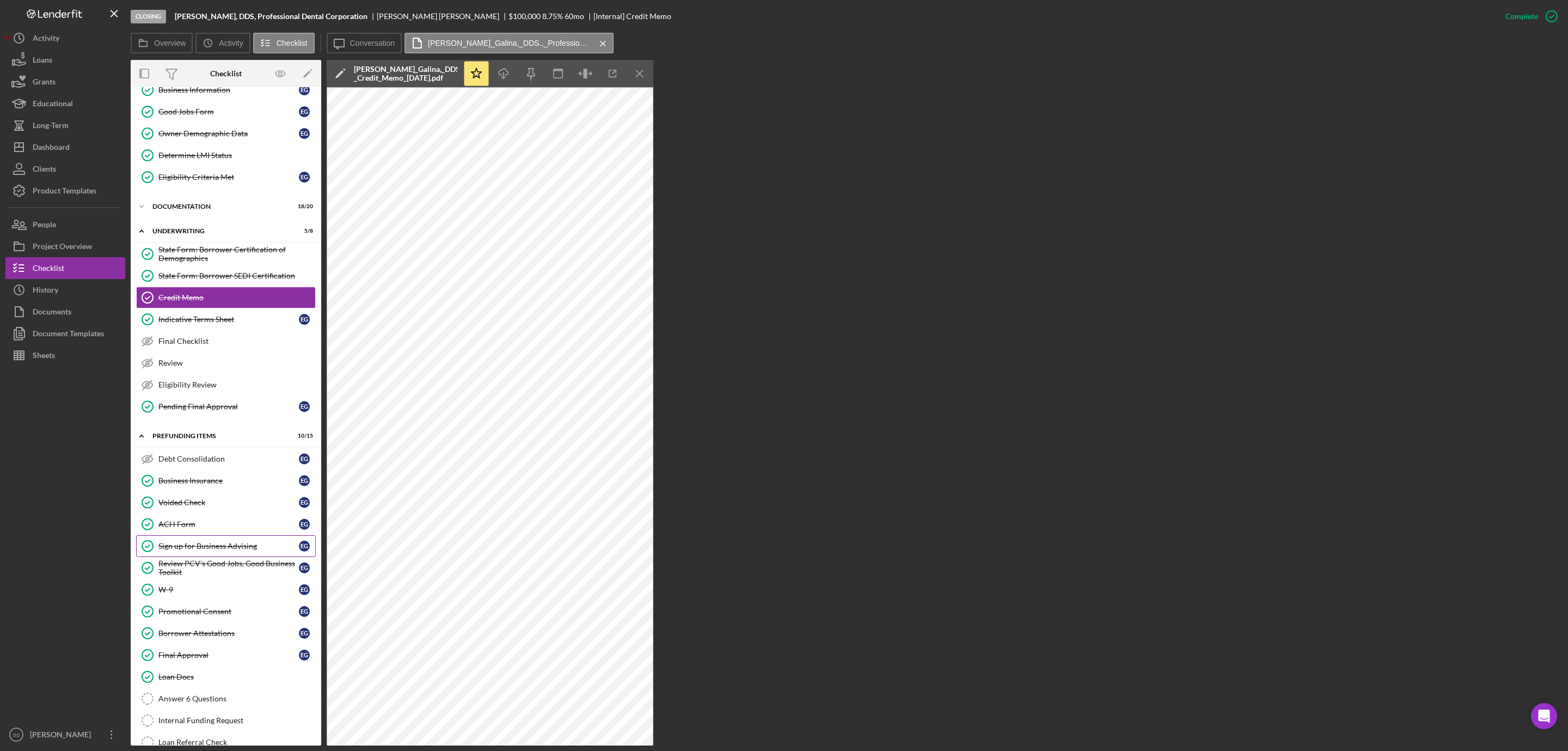
scroll to position [114, 0]
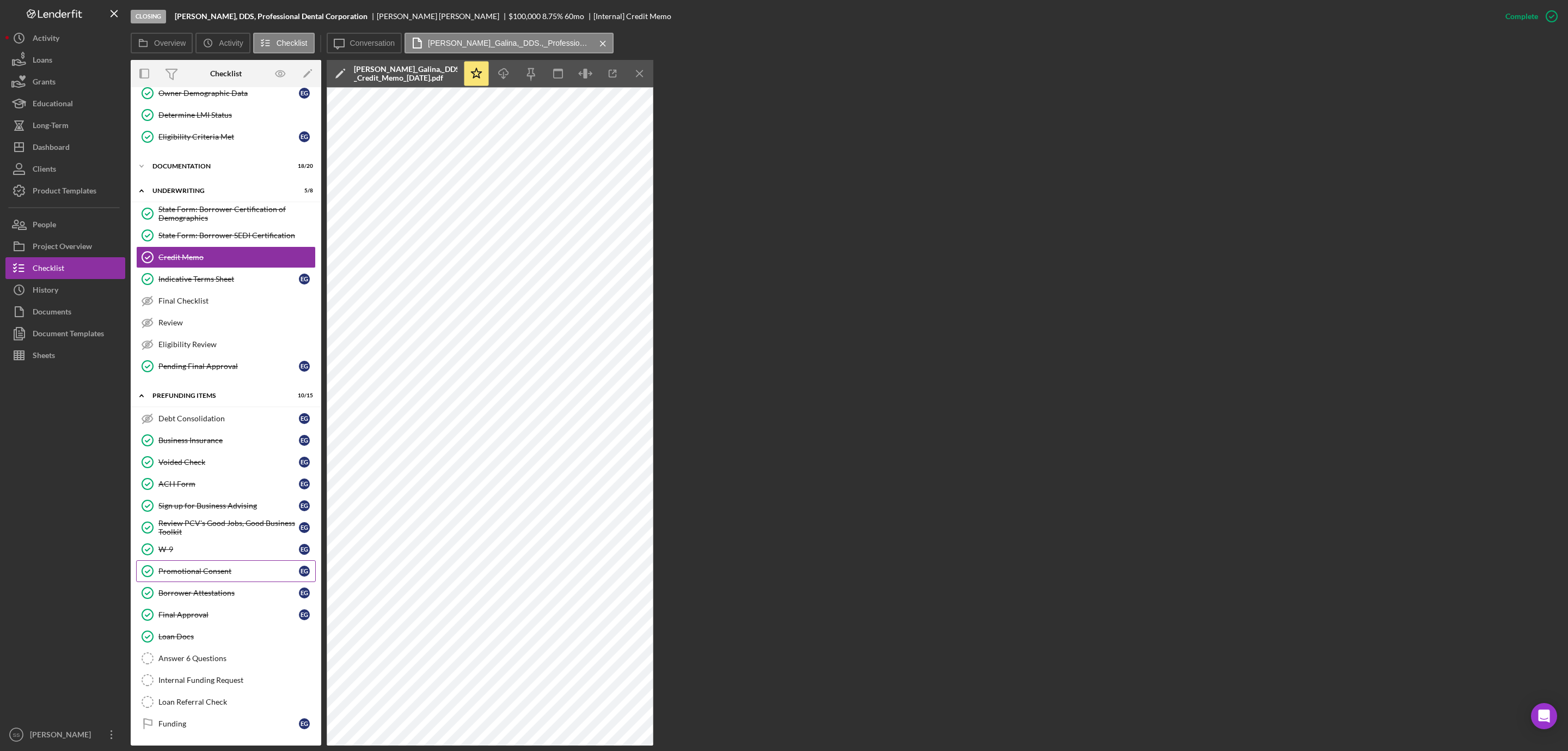
drag, startPoint x: 195, startPoint y: 634, endPoint x: 271, endPoint y: 577, distance: 95.0
click at [195, 633] on div "Loan Docs" at bounding box center [237, 637] width 157 height 9
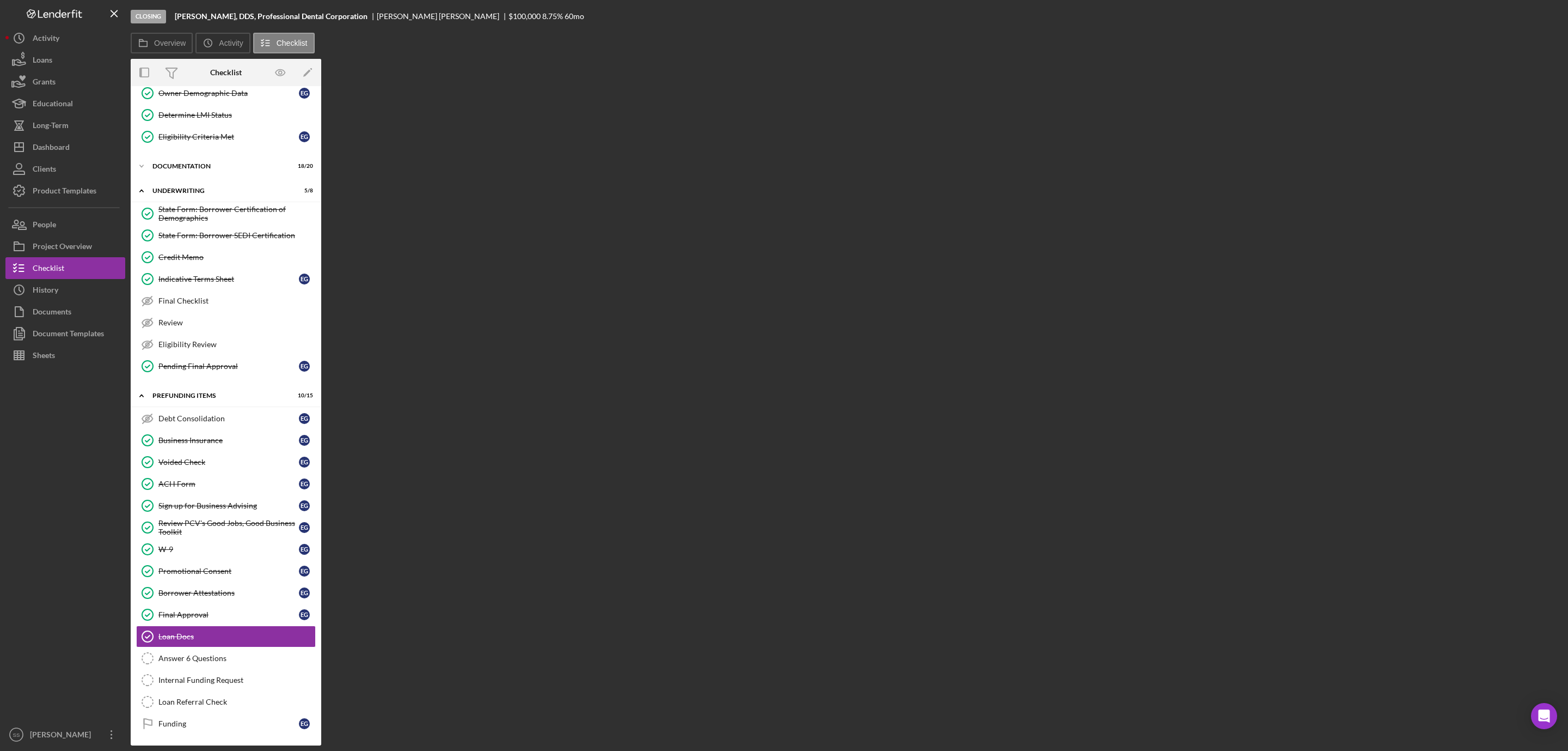
scroll to position [114, 0]
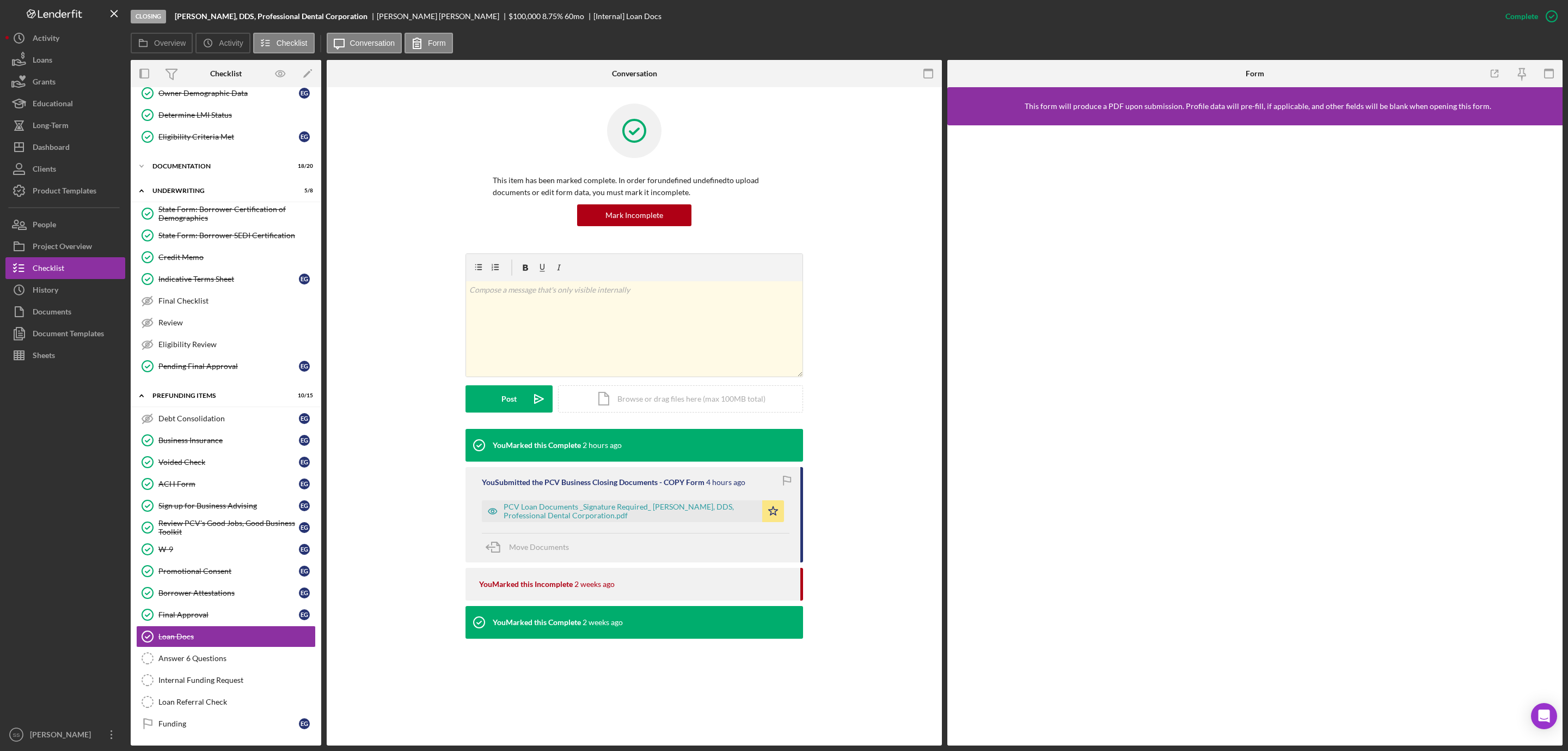
click at [595, 499] on div "PCV Loan Documents _Signature Required_ Ekaterina N. Galina, DDS, Professional …" at bounding box center [636, 508] width 308 height 27
click at [597, 512] on div "PCV Loan Documents _Signature Required_ Ekaterina N. Galina, DDS, Professional …" at bounding box center [630, 511] width 253 height 17
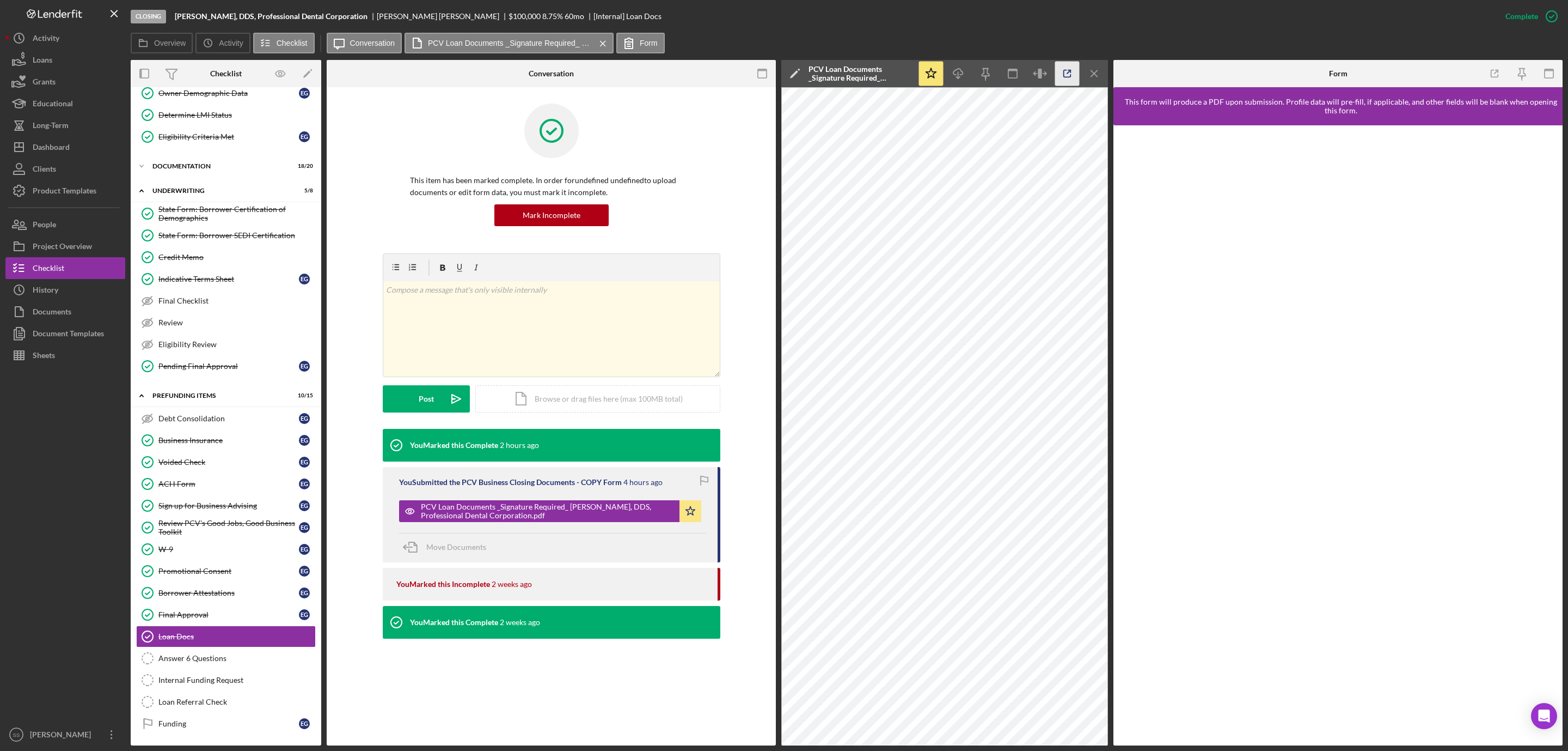
click at [1067, 72] on icon "button" at bounding box center [1067, 73] width 24 height 24
drag, startPoint x: 214, startPoint y: 471, endPoint x: 266, endPoint y: 463, distance: 52.6
click at [216, 473] on link "ACH Form ACH Form E G" at bounding box center [226, 483] width 179 height 22
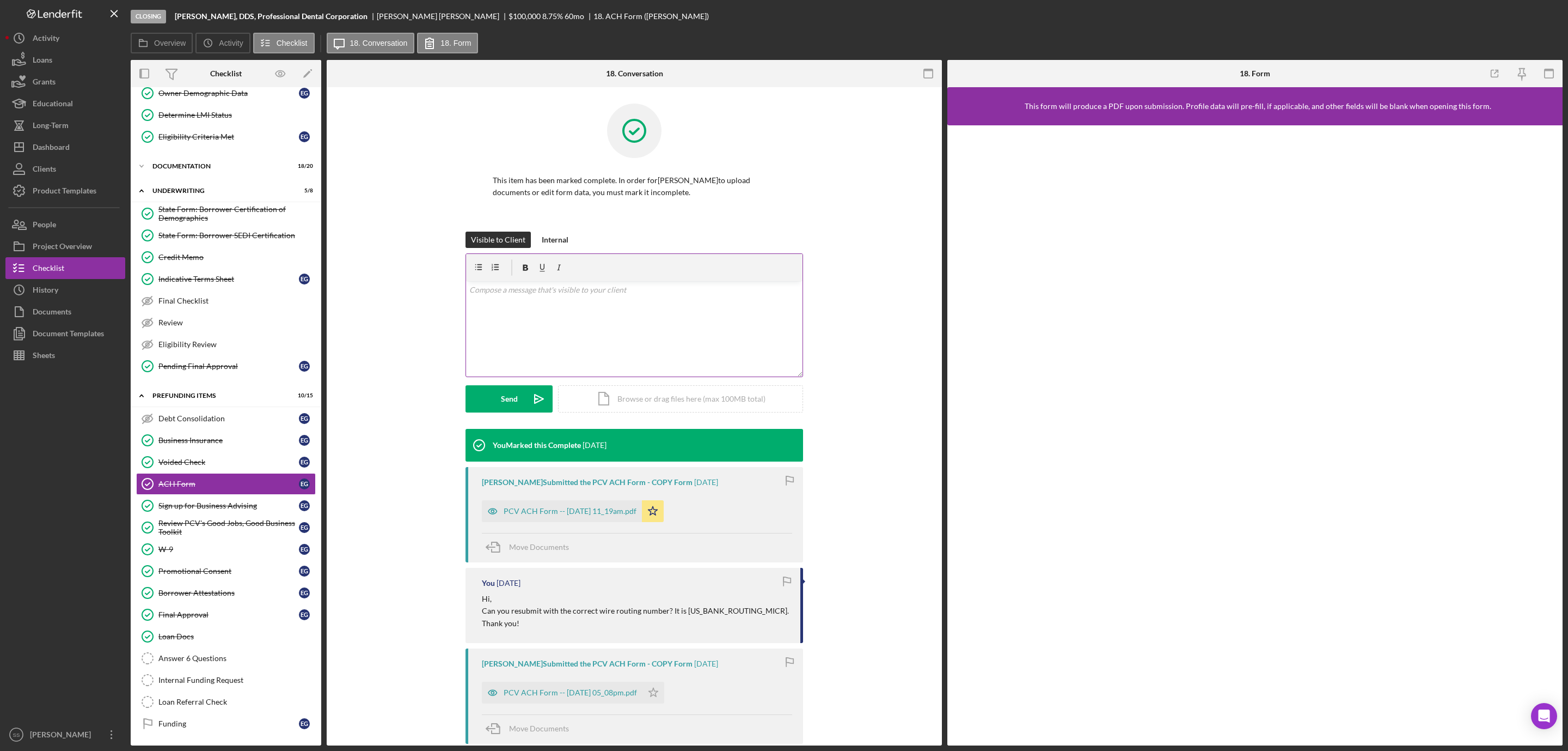
scroll to position [114, 0]
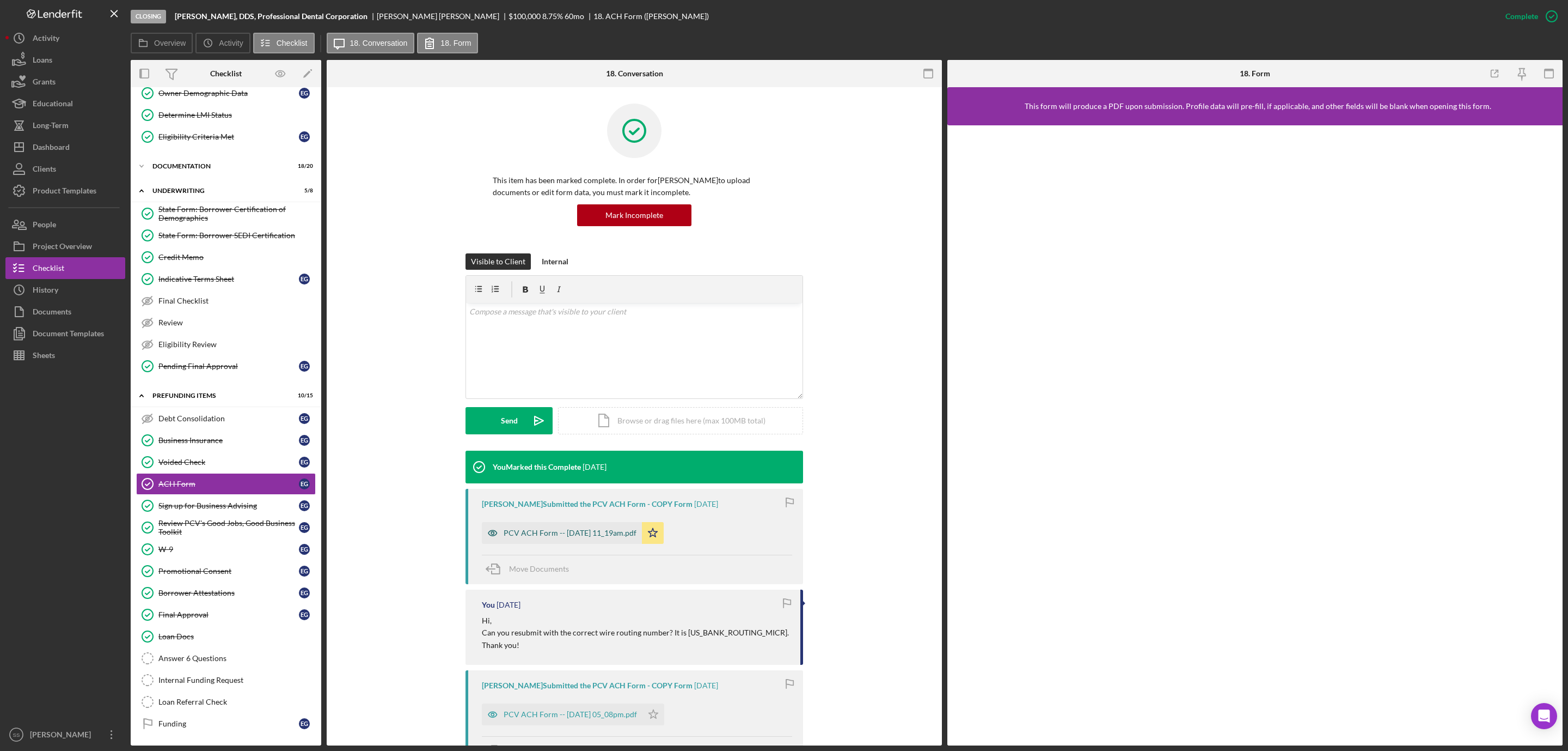
click at [575, 540] on div "PCV ACH Form -- 2025-09-11 11_19am.pdf" at bounding box center [562, 532] width 160 height 22
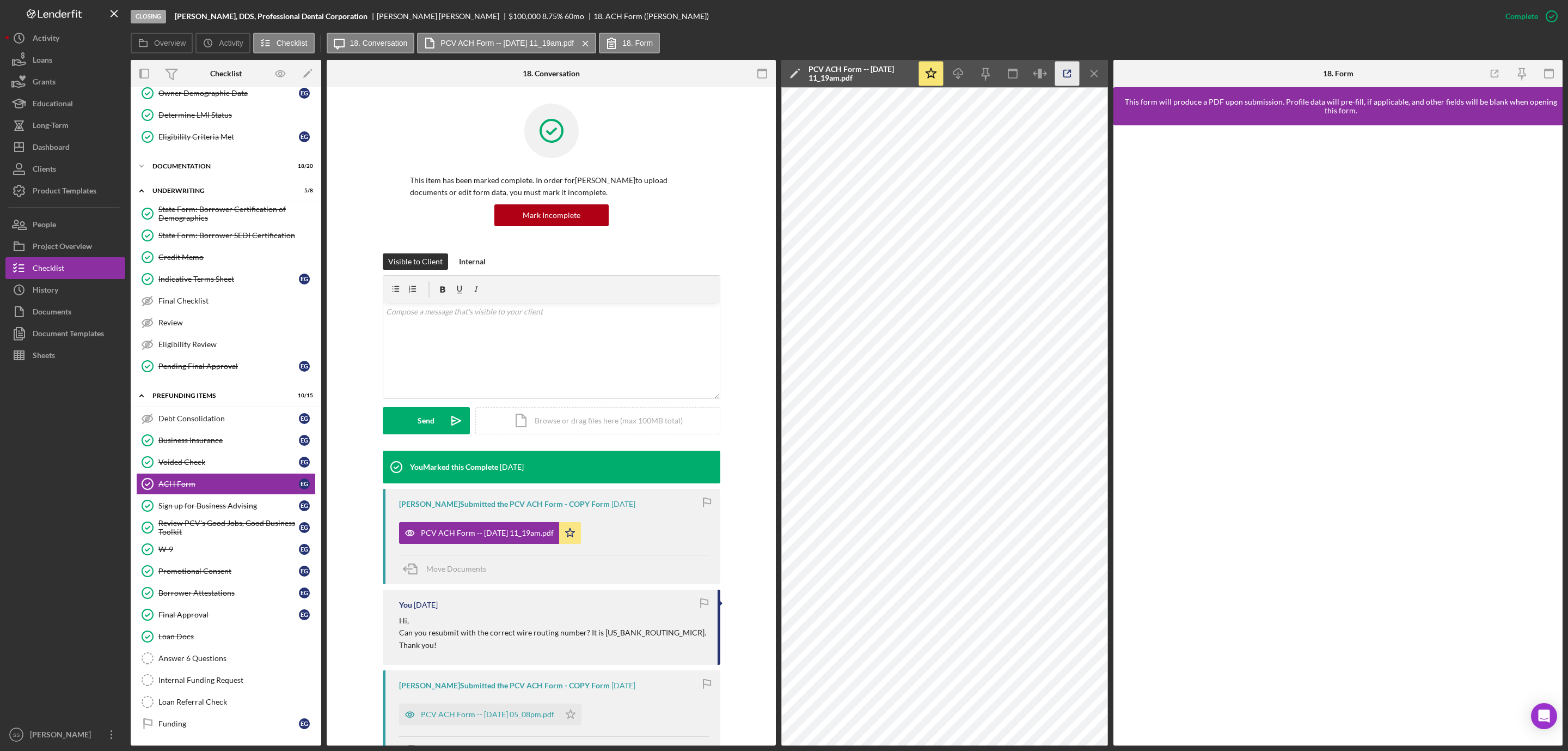
click at [1065, 70] on icon "button" at bounding box center [1067, 73] width 24 height 24
click at [197, 663] on link "Answer 6 Questions Answer 6 Questions" at bounding box center [226, 657] width 179 height 22
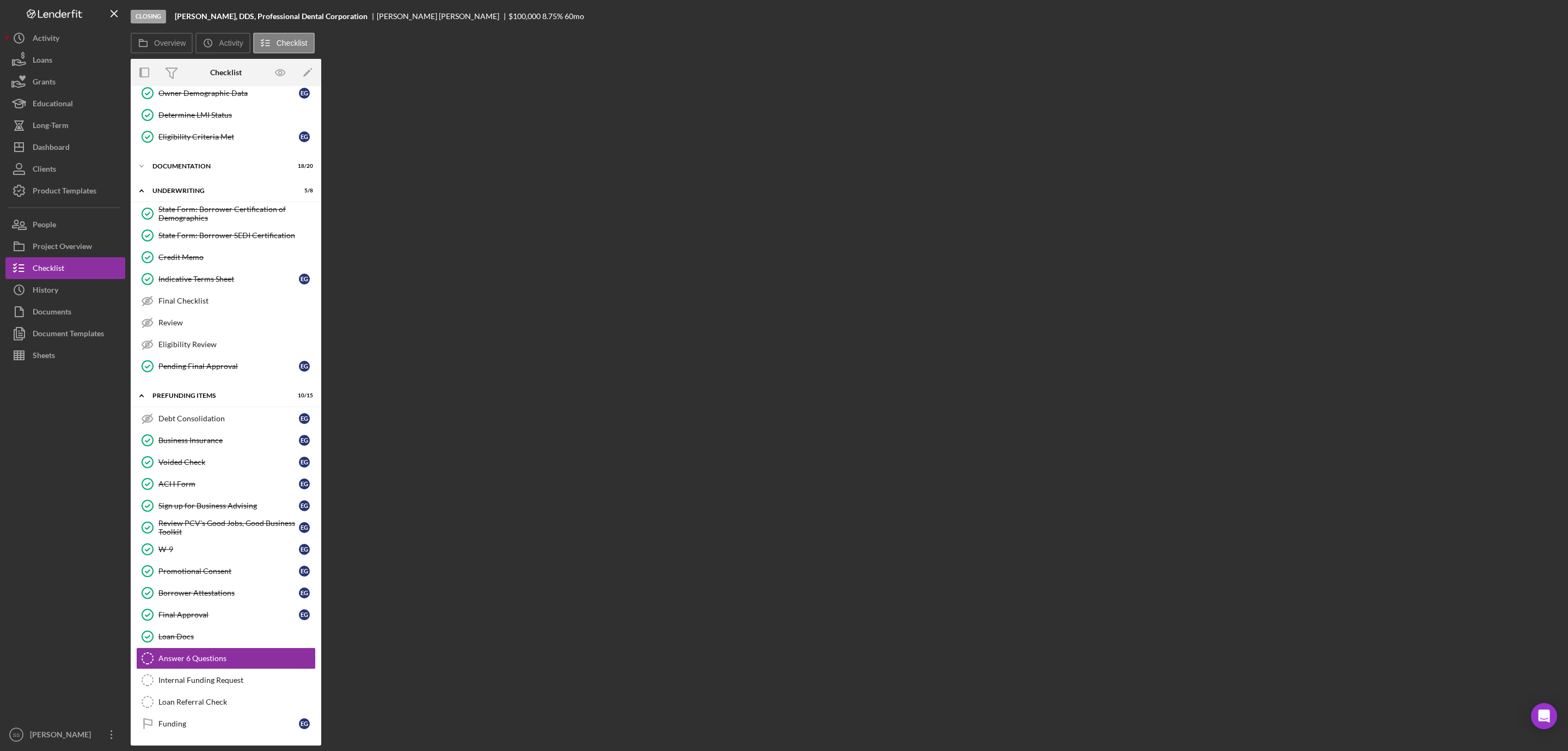
scroll to position [114, 0]
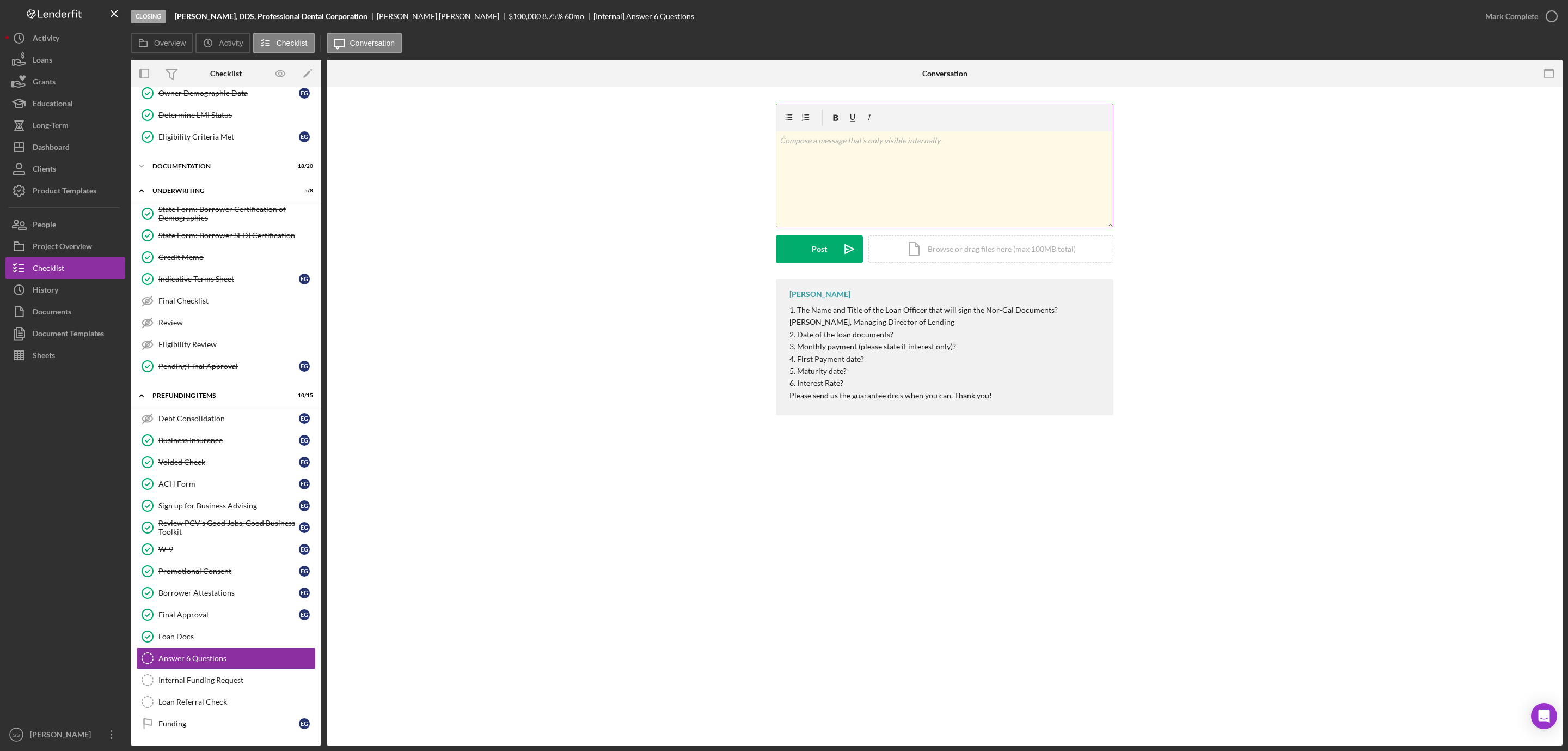
click at [834, 185] on div "v Color teal Color pink Remove color Add row above Add row below Add column bef…" at bounding box center [945, 179] width 337 height 95
click at [799, 258] on button "Post Icon/icon-invite-send" at bounding box center [819, 249] width 87 height 27
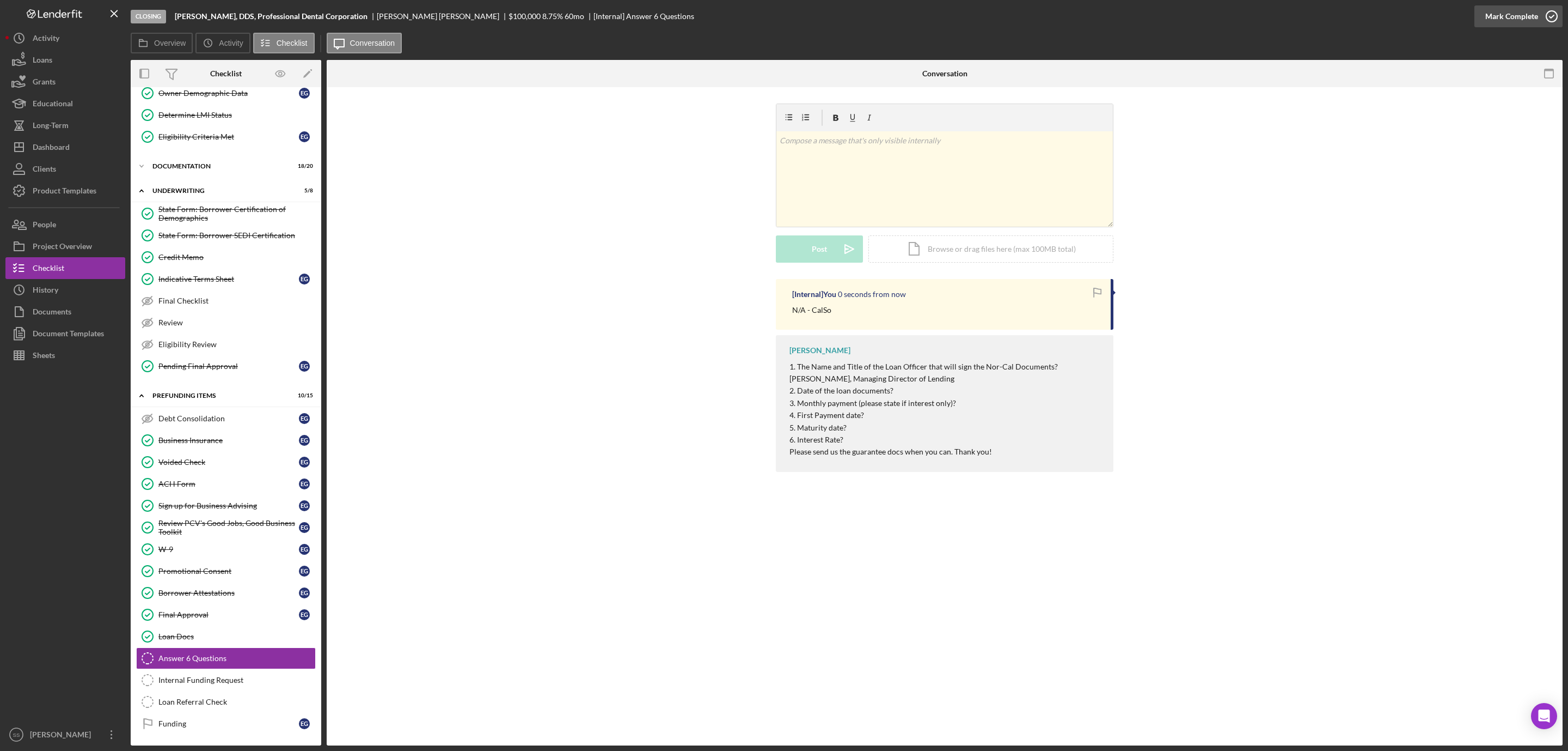
click at [1555, 13] on icon "button" at bounding box center [1552, 16] width 27 height 27
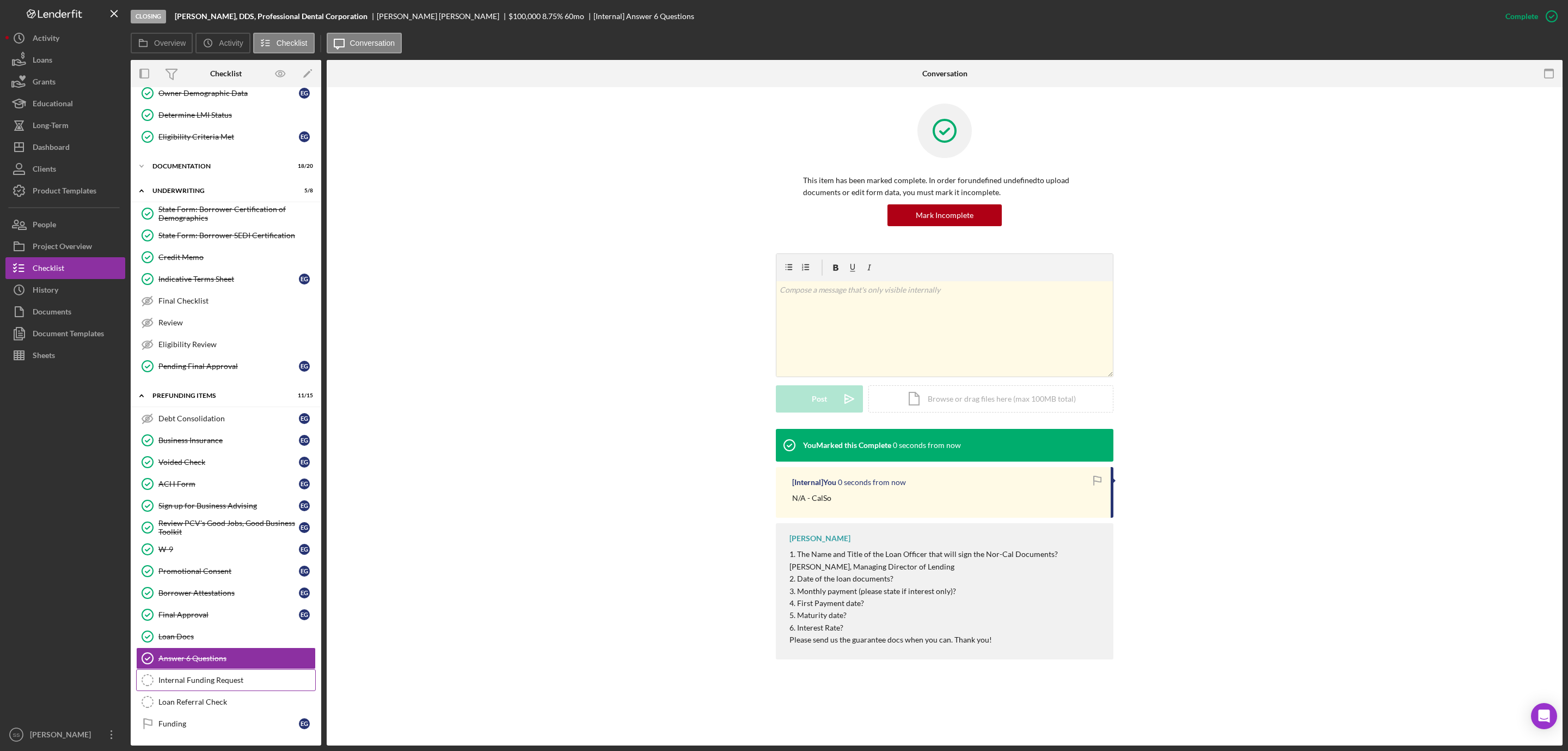
click at [196, 678] on div "Internal Funding Request" at bounding box center [237, 680] width 157 height 9
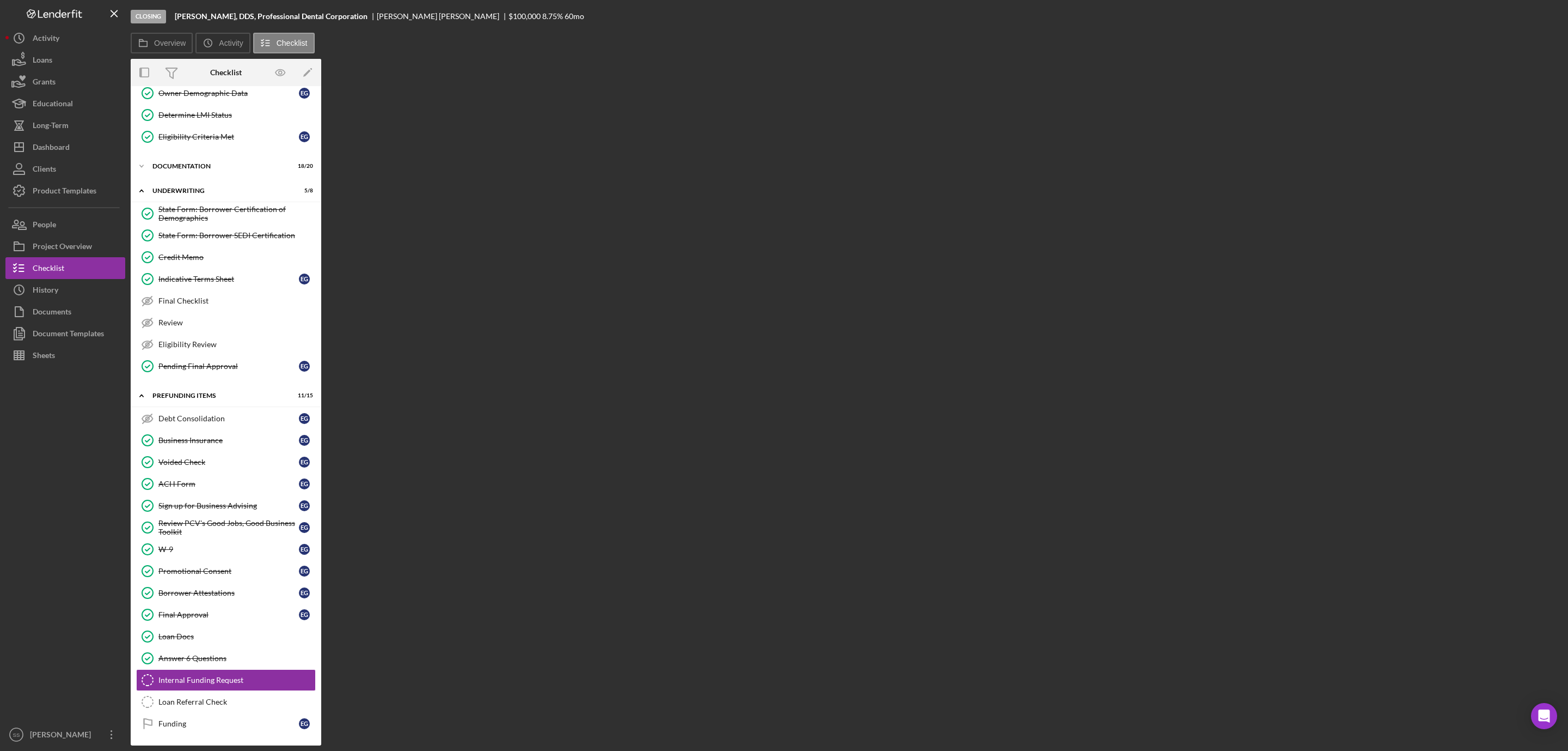
scroll to position [114, 0]
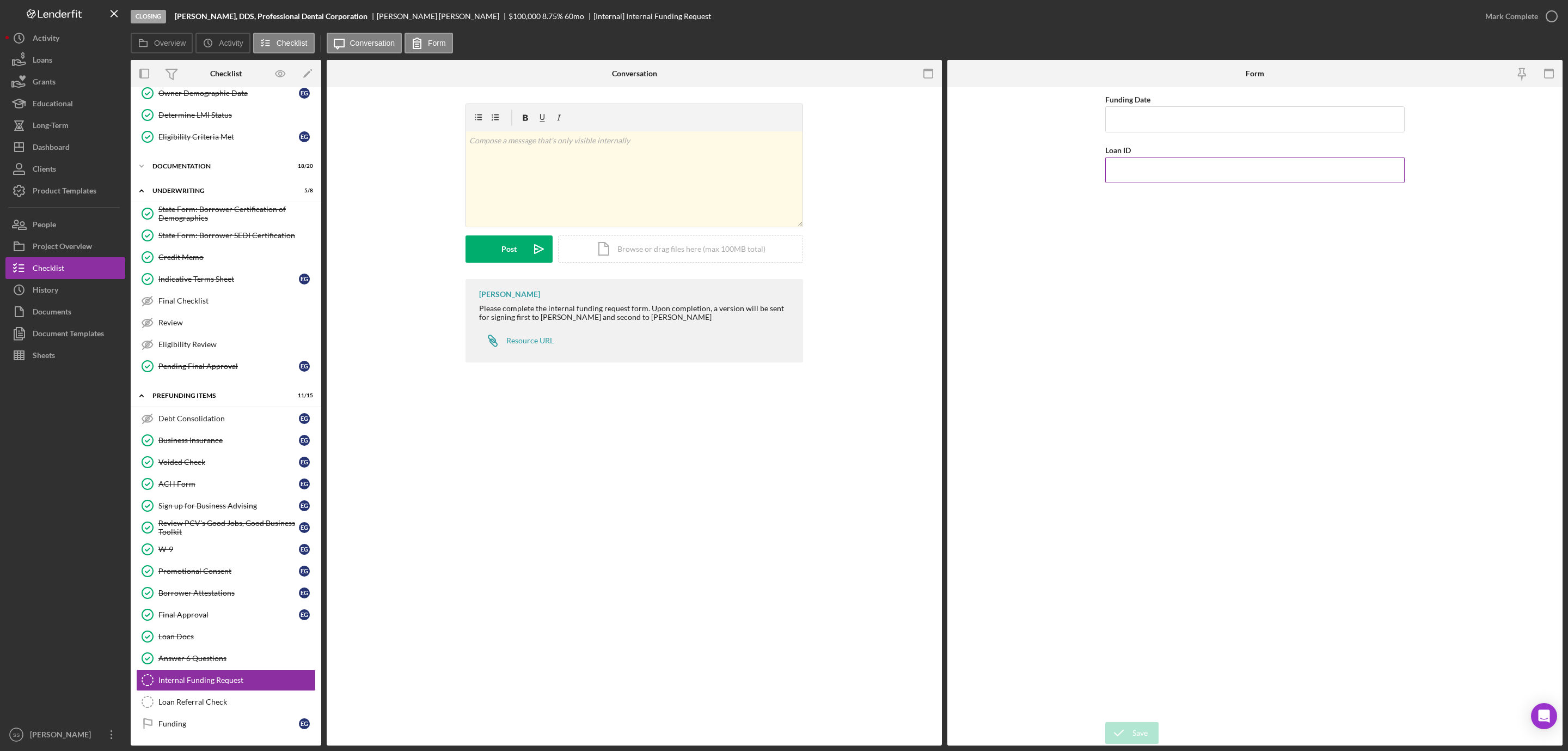
click at [1160, 177] on input "Loan ID" at bounding box center [1255, 169] width 300 height 26
type input "2025105"
click at [1193, 110] on input "Funding Date" at bounding box center [1255, 119] width 300 height 26
type input "09/30/2025"
click at [1150, 730] on button "Save" at bounding box center [1132, 732] width 53 height 22
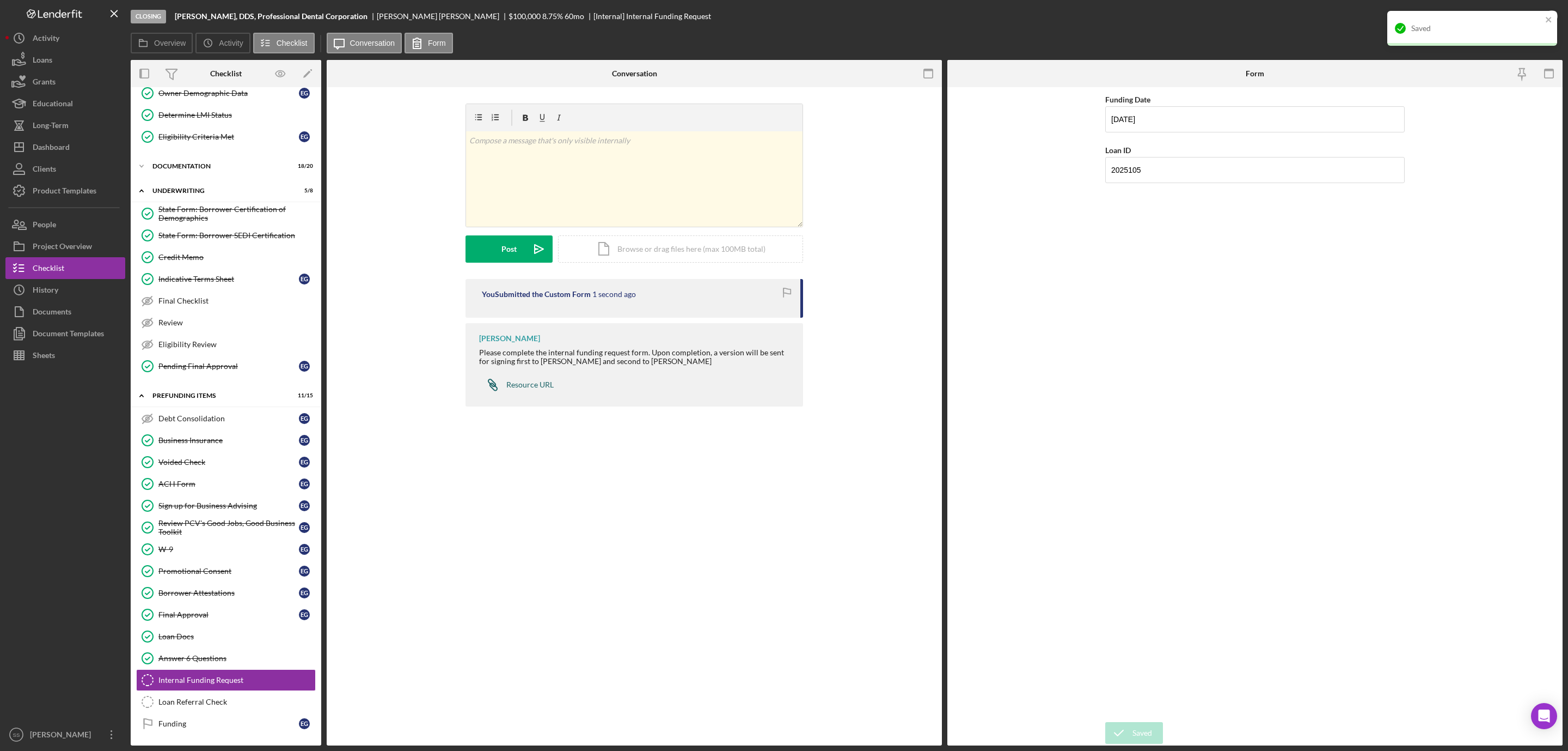
click at [536, 389] on div "Resource URL" at bounding box center [530, 384] width 47 height 9
click at [67, 153] on div "Dashboard" at bounding box center [51, 148] width 37 height 24
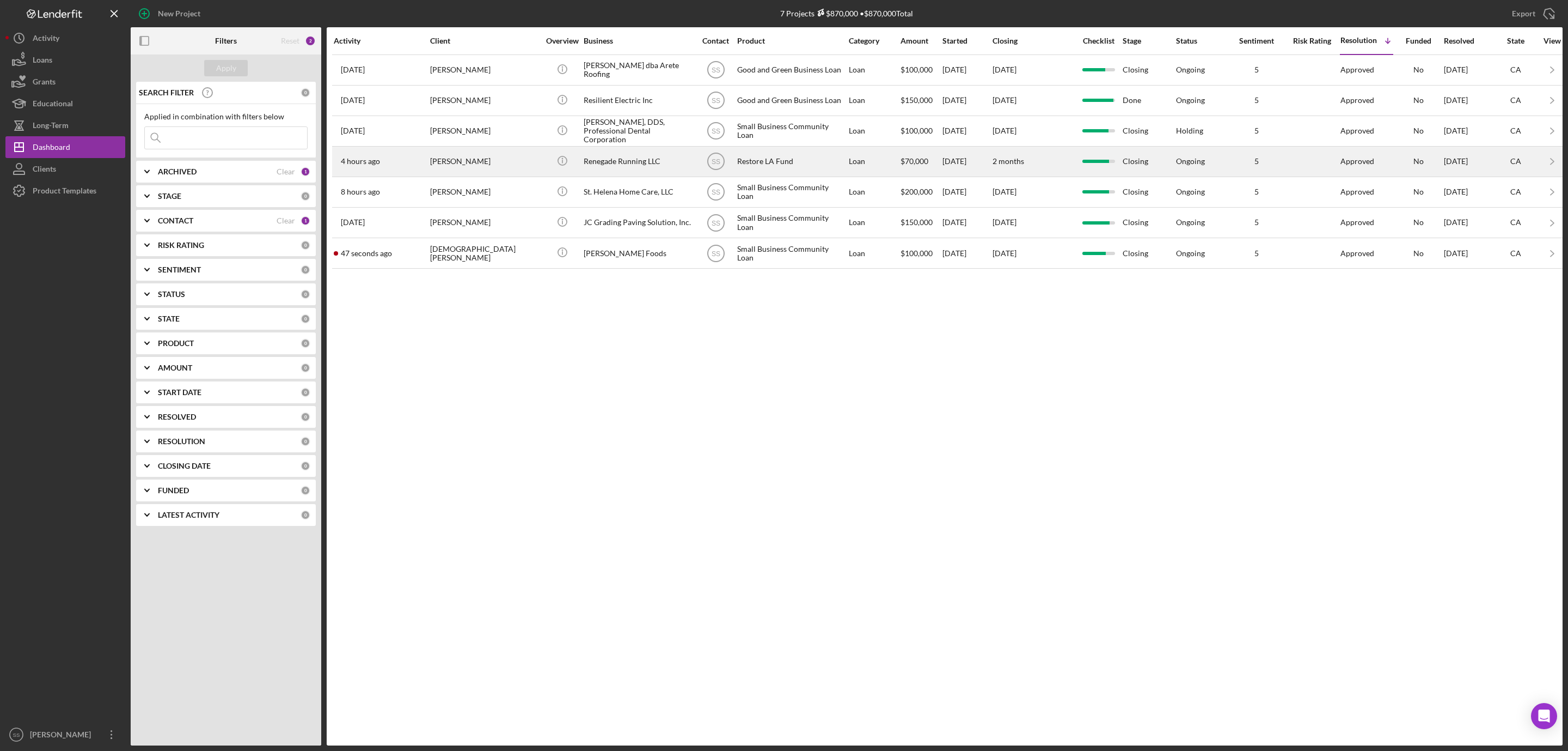
click at [611, 159] on div "Renegade Running LLC" at bounding box center [638, 161] width 109 height 29
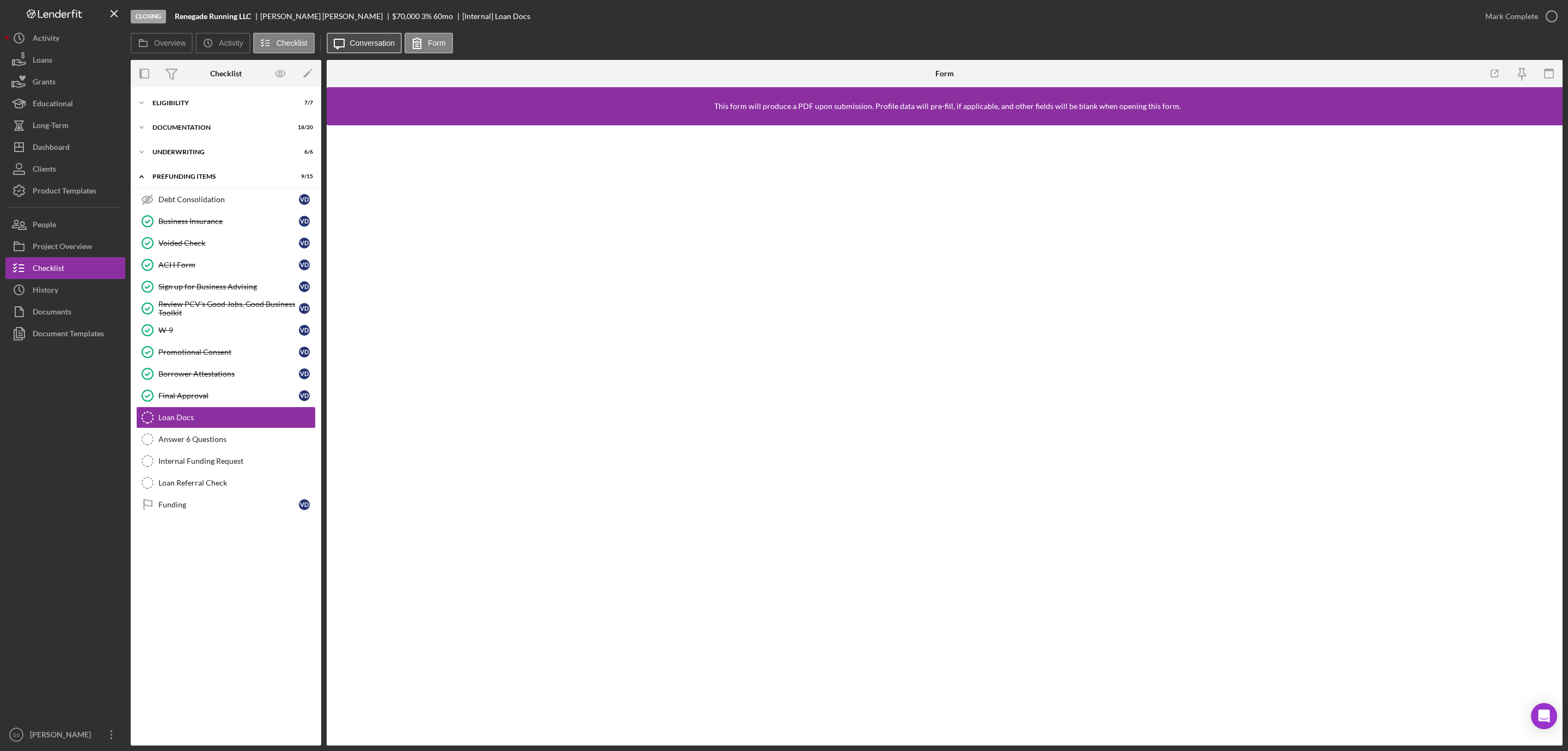
click at [372, 42] on label "Conversation" at bounding box center [372, 43] width 45 height 9
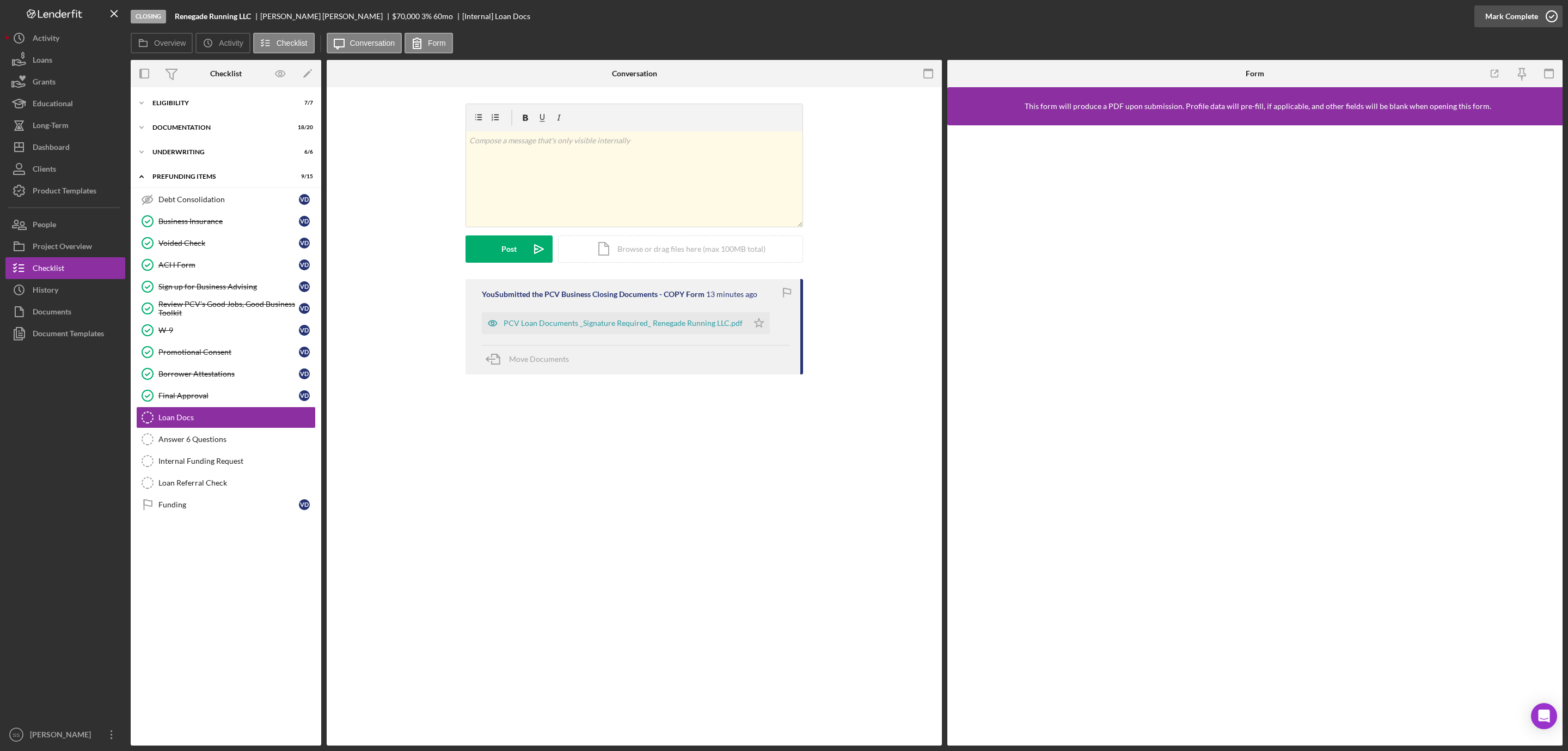
click at [1551, 13] on icon "button" at bounding box center [1552, 16] width 27 height 27
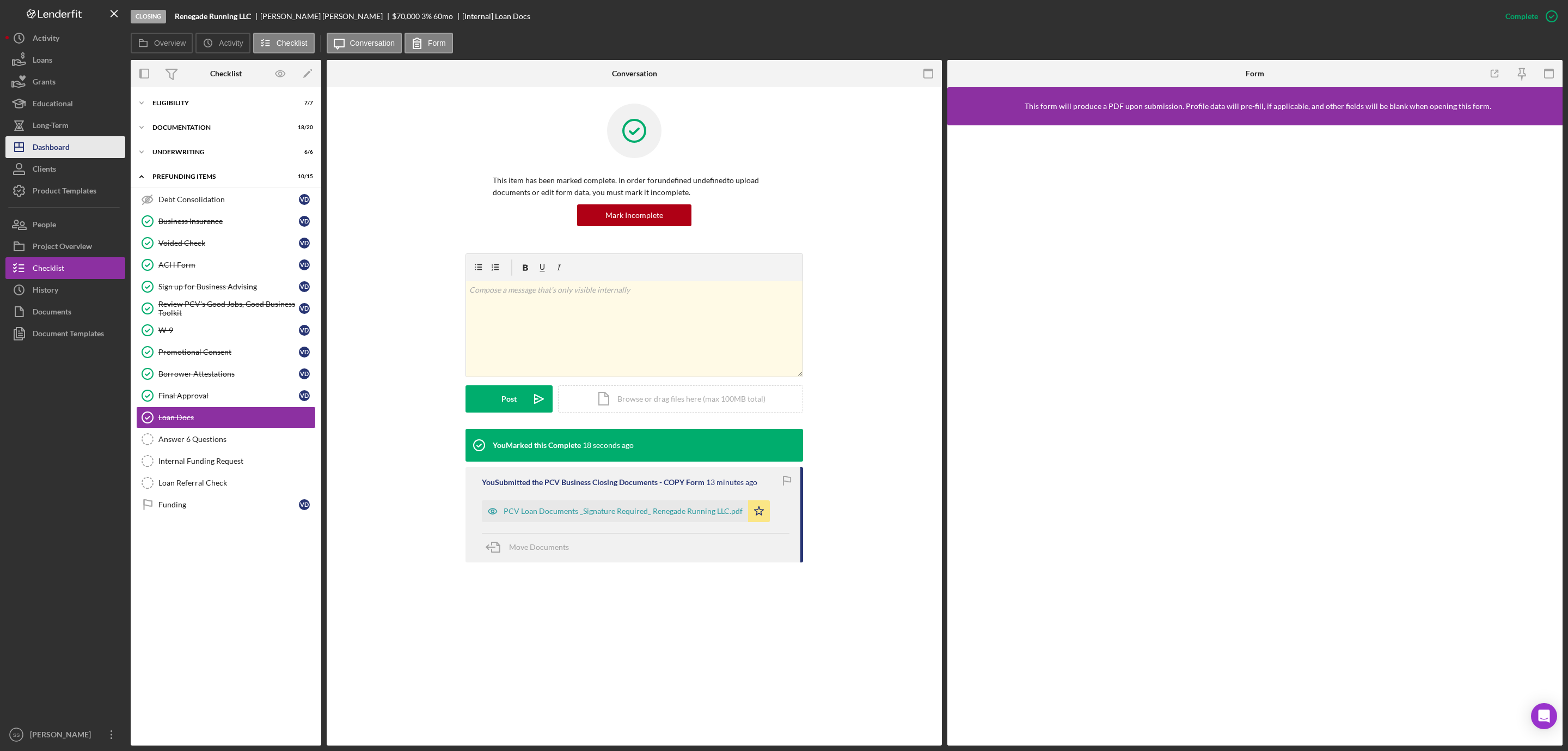
click at [87, 141] on button "Icon/Dashboard Dashboard" at bounding box center [65, 147] width 120 height 22
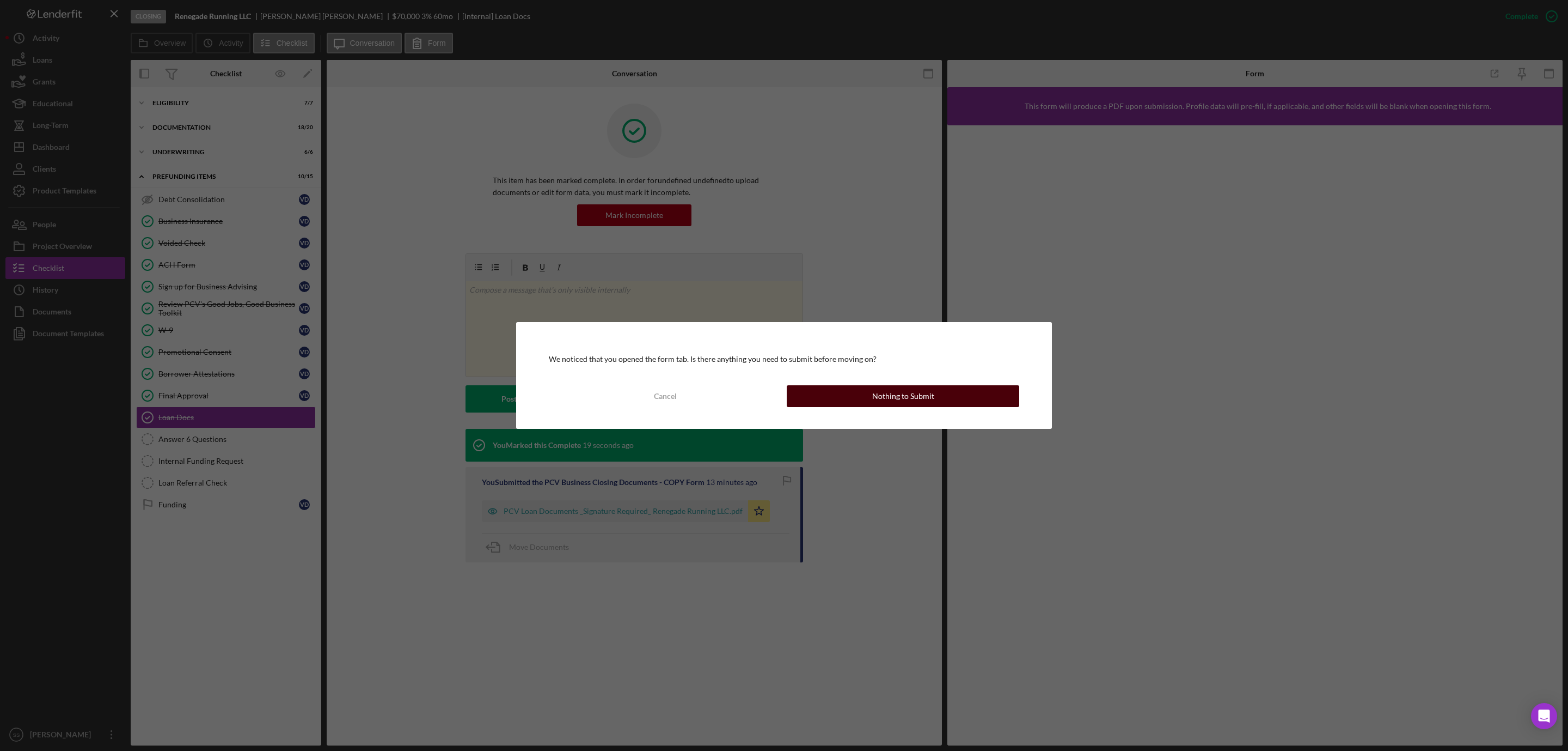
click at [908, 399] on div "Nothing to Submit" at bounding box center [903, 396] width 62 height 22
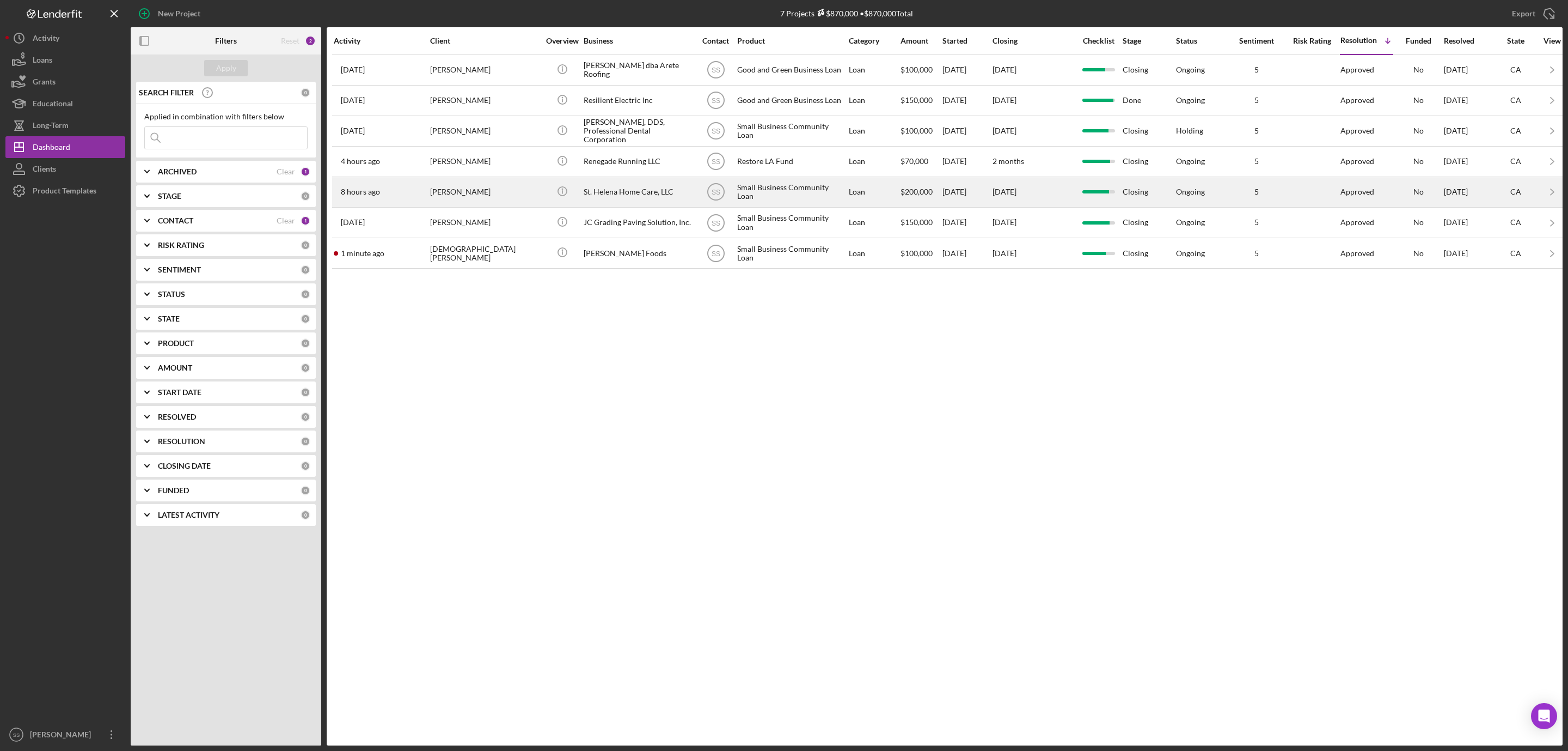
click at [611, 191] on div "St. Helena Home Care, LLC" at bounding box center [638, 191] width 109 height 29
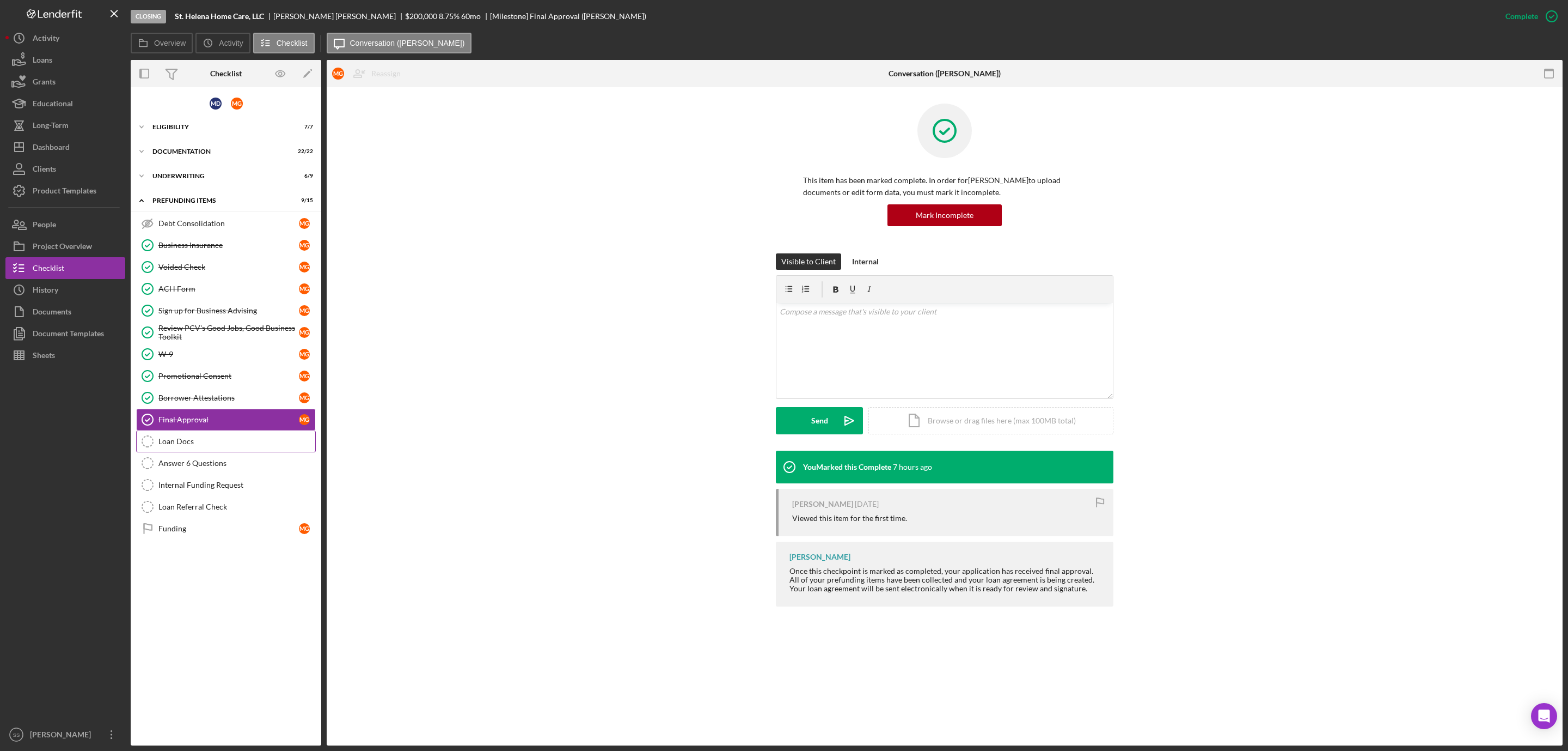
click at [194, 445] on div "Loan Docs" at bounding box center [237, 442] width 157 height 9
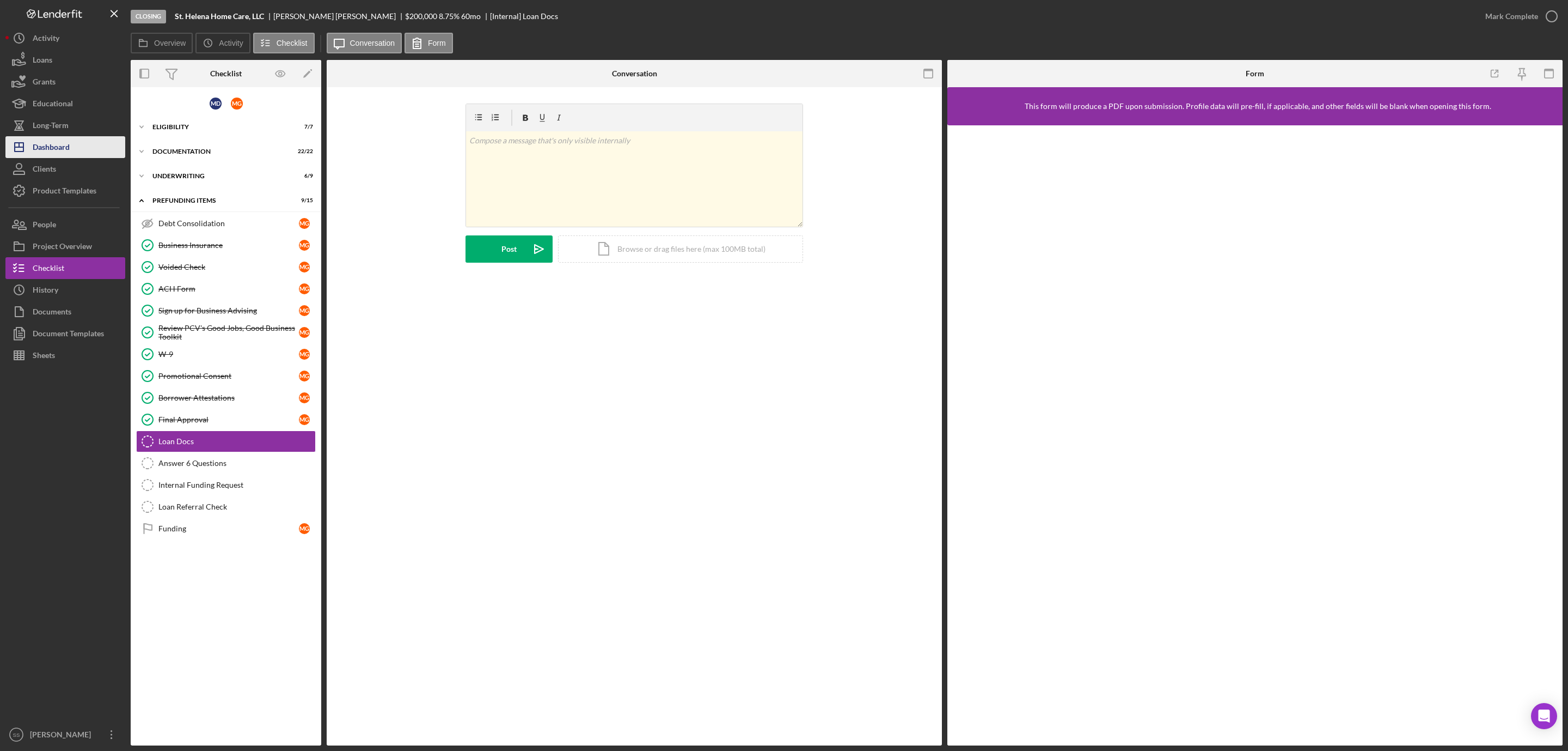
click at [72, 142] on button "Icon/Dashboard Dashboard" at bounding box center [65, 147] width 120 height 22
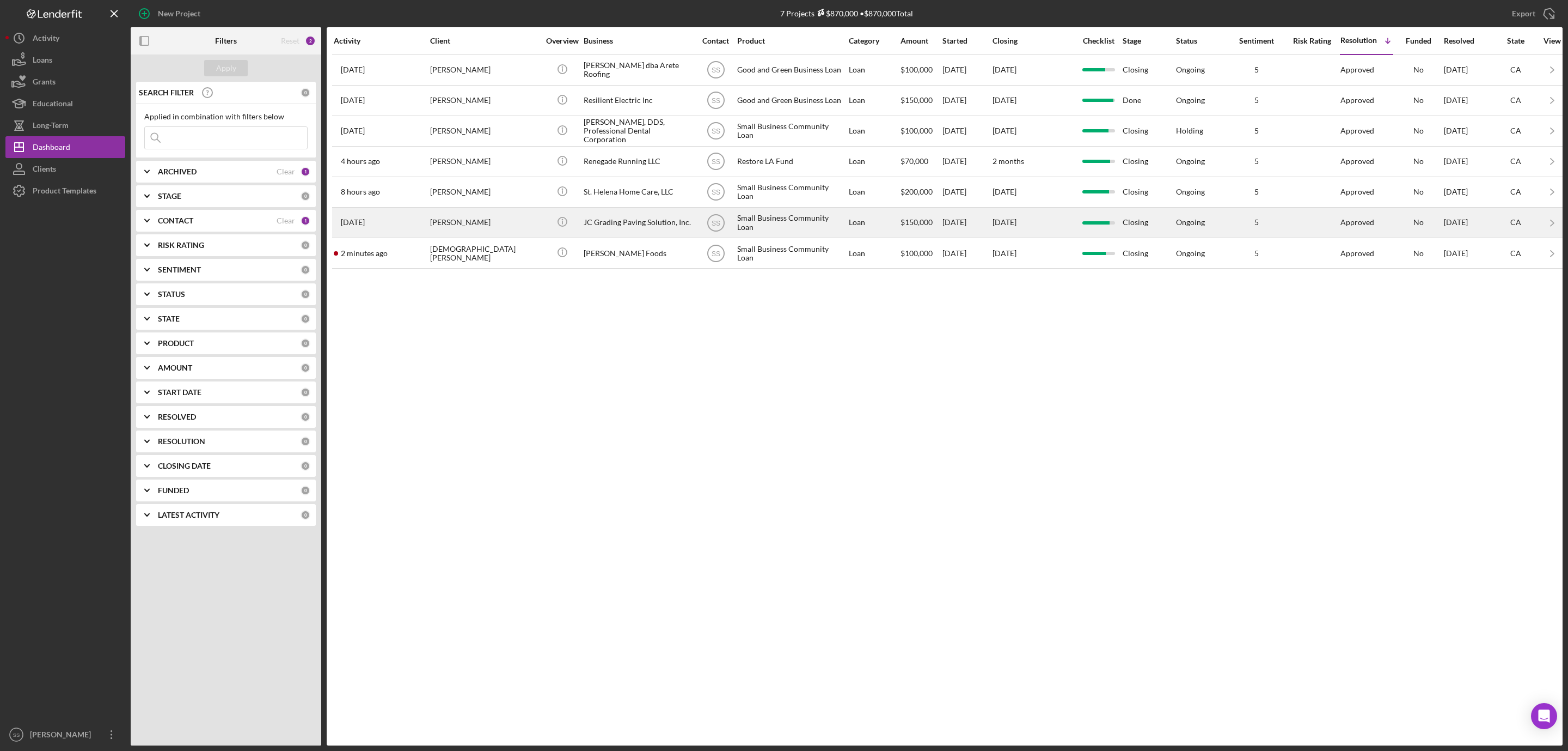
click at [515, 234] on div "Jose Centeno" at bounding box center [484, 222] width 109 height 29
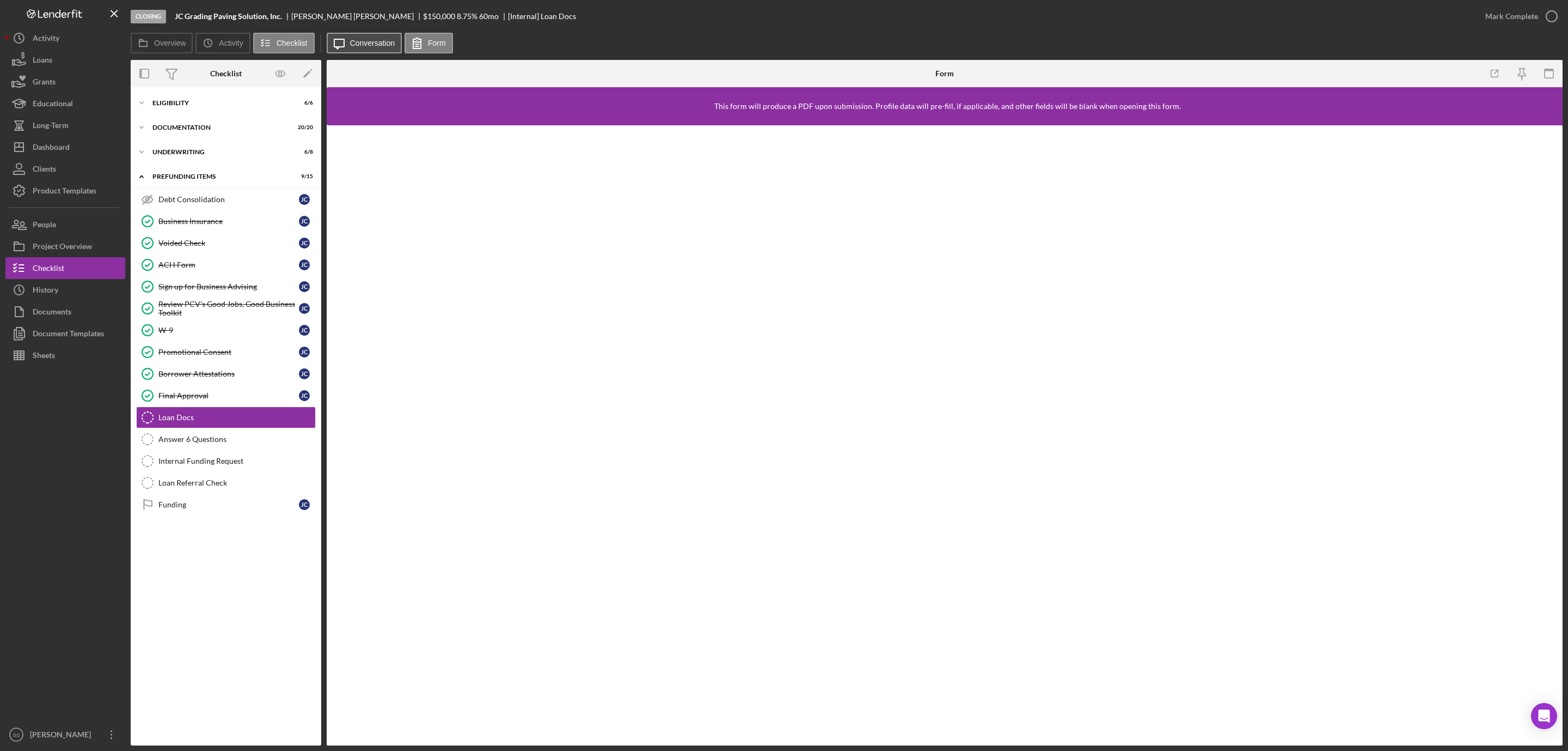
click at [368, 45] on label "Conversation" at bounding box center [372, 43] width 45 height 9
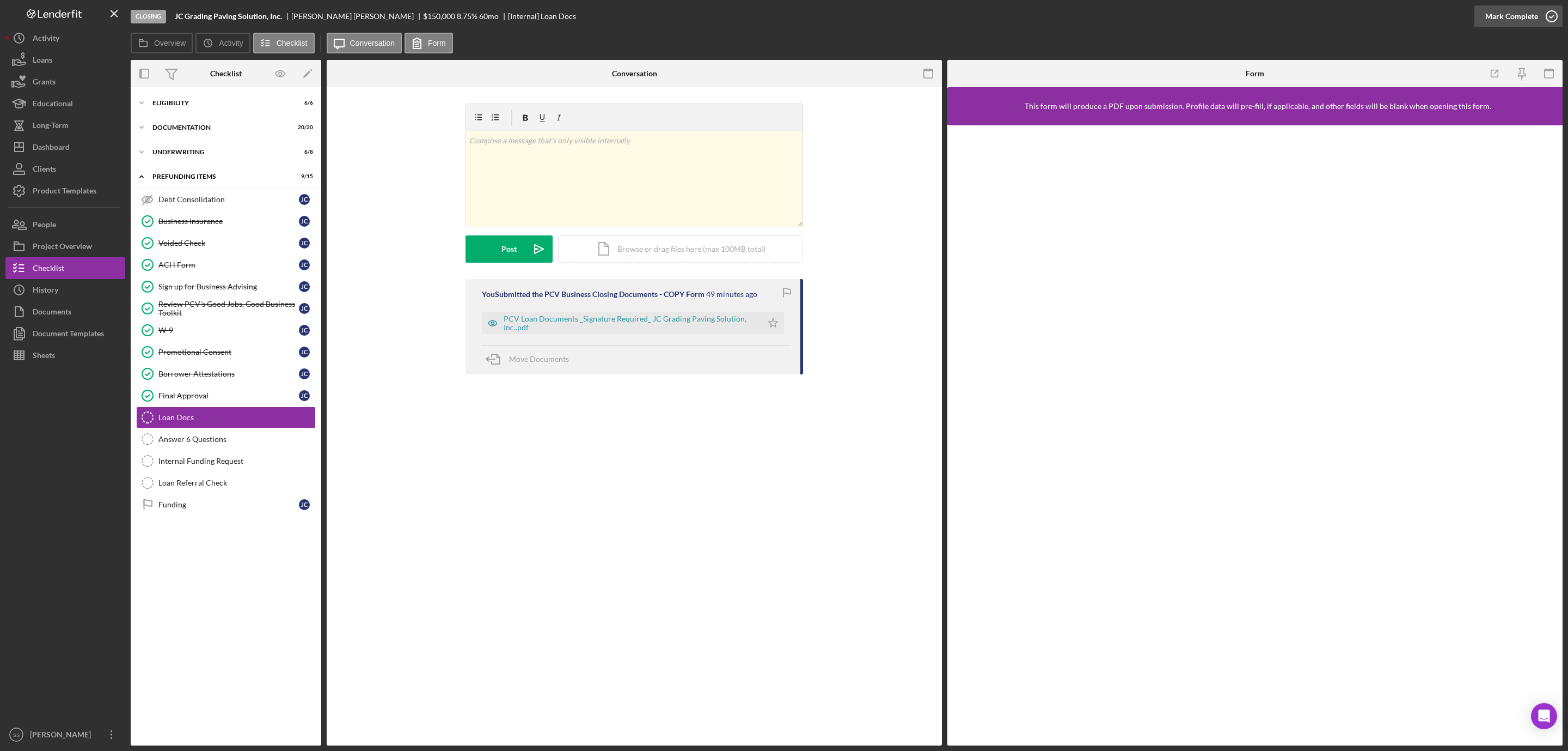
click at [1551, 15] on icon "button" at bounding box center [1552, 16] width 27 height 27
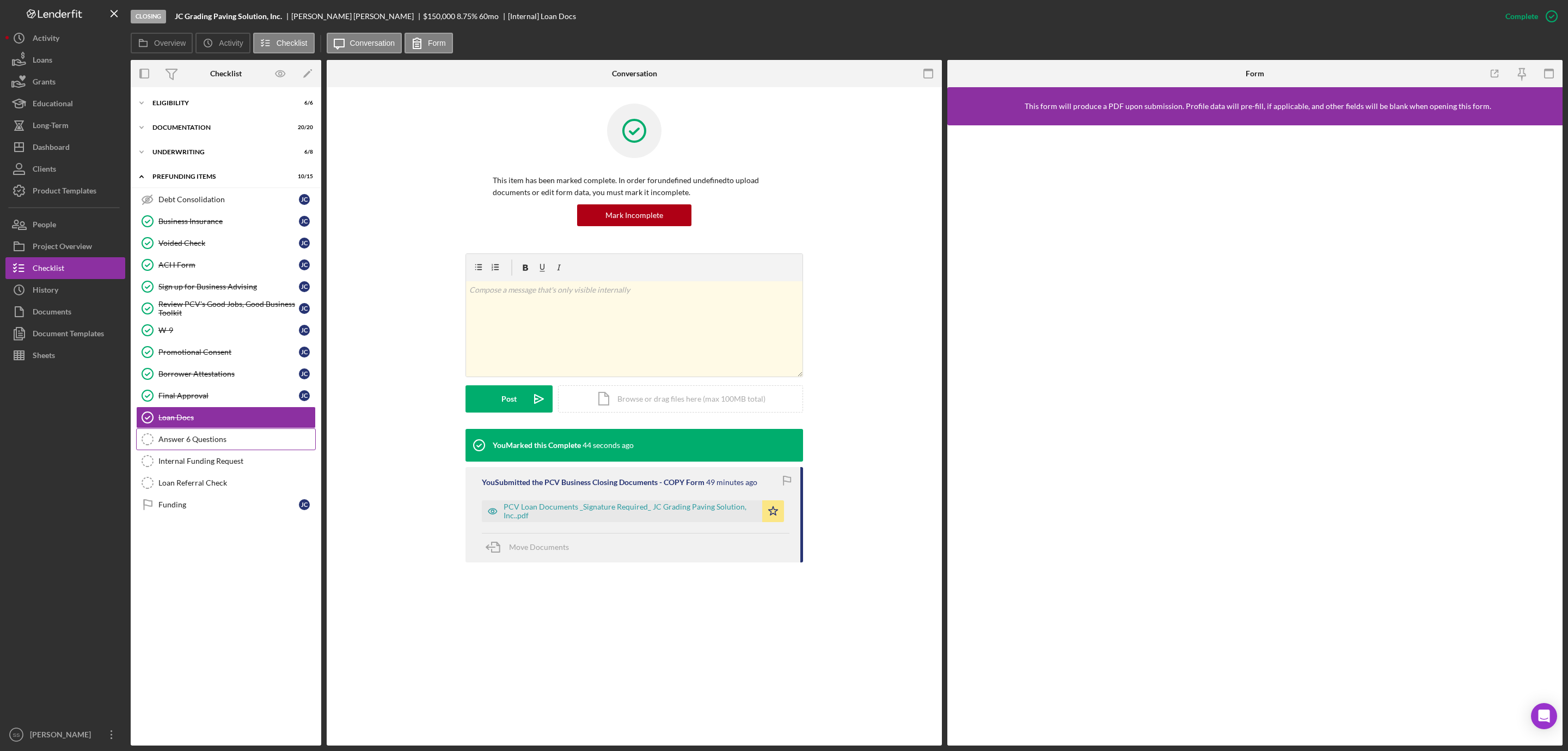
drag, startPoint x: 209, startPoint y: 445, endPoint x: 213, endPoint y: 440, distance: 6.4
click at [211, 443] on div "Answer 6 Questions" at bounding box center [237, 439] width 157 height 9
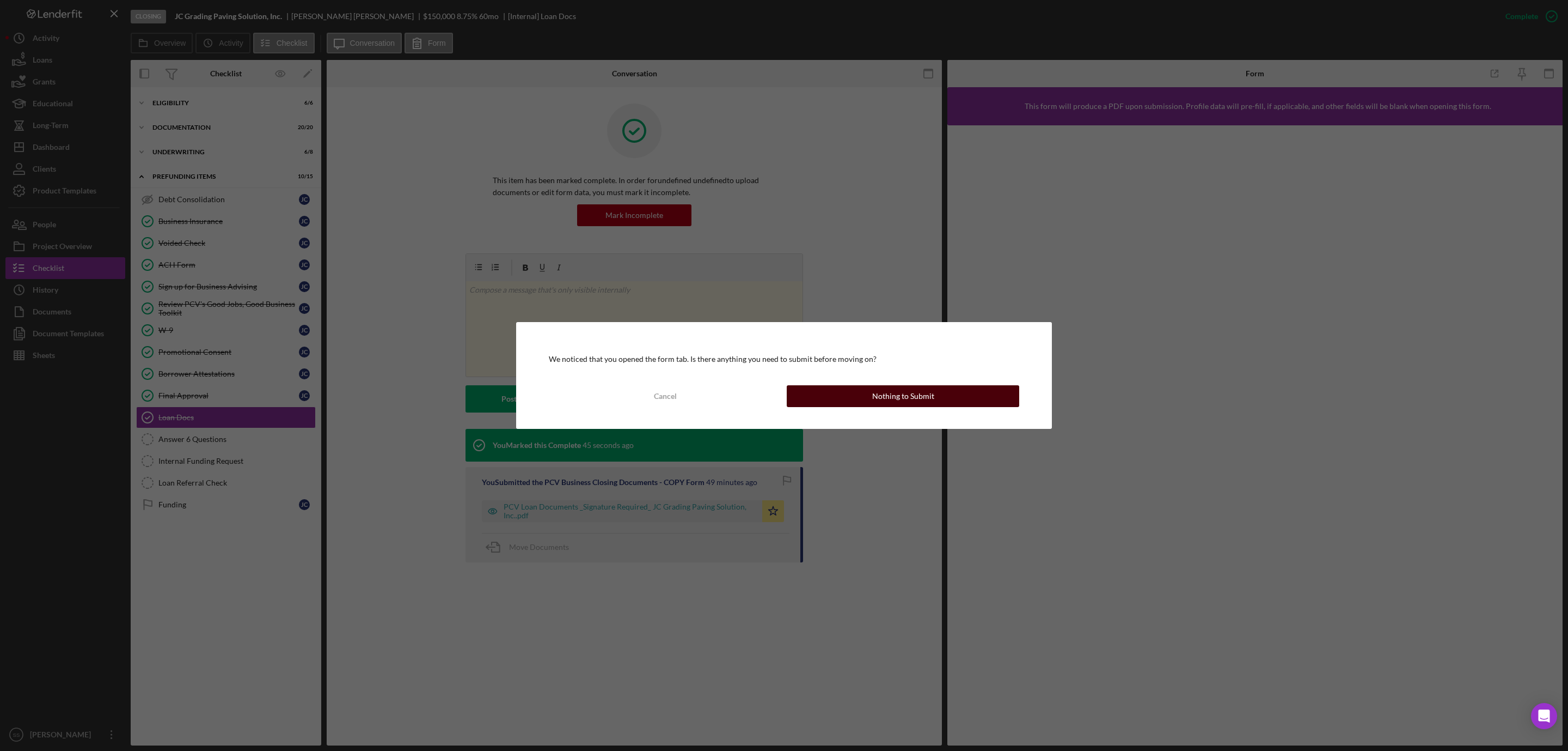
click at [875, 398] on div "Nothing to Submit" at bounding box center [903, 396] width 62 height 22
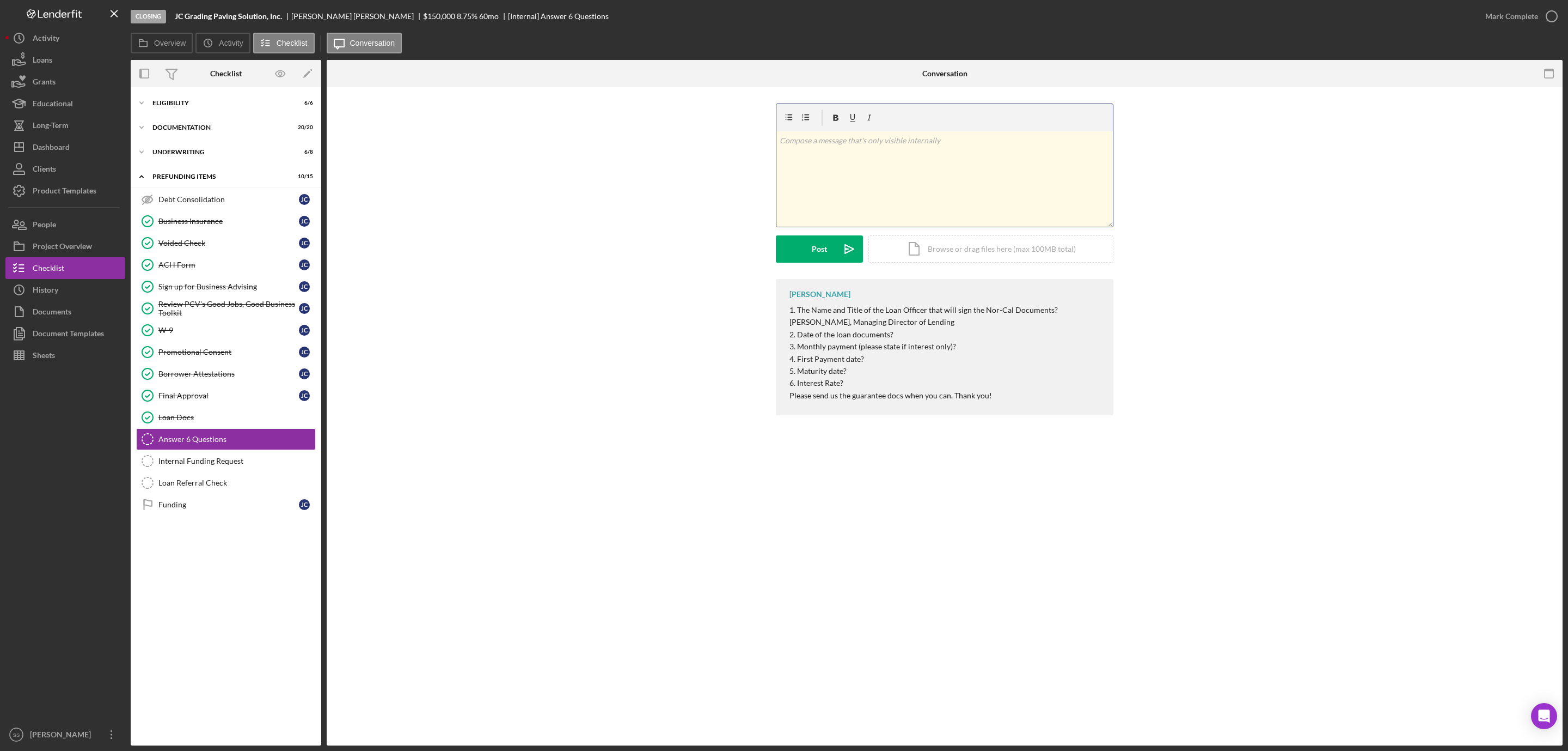
click at [857, 194] on div "v Color teal Color pink Remove color Add row above Add row below Add column bef…" at bounding box center [945, 179] width 337 height 95
click at [807, 247] on button "Post Icon/icon-invite-send" at bounding box center [819, 249] width 87 height 27
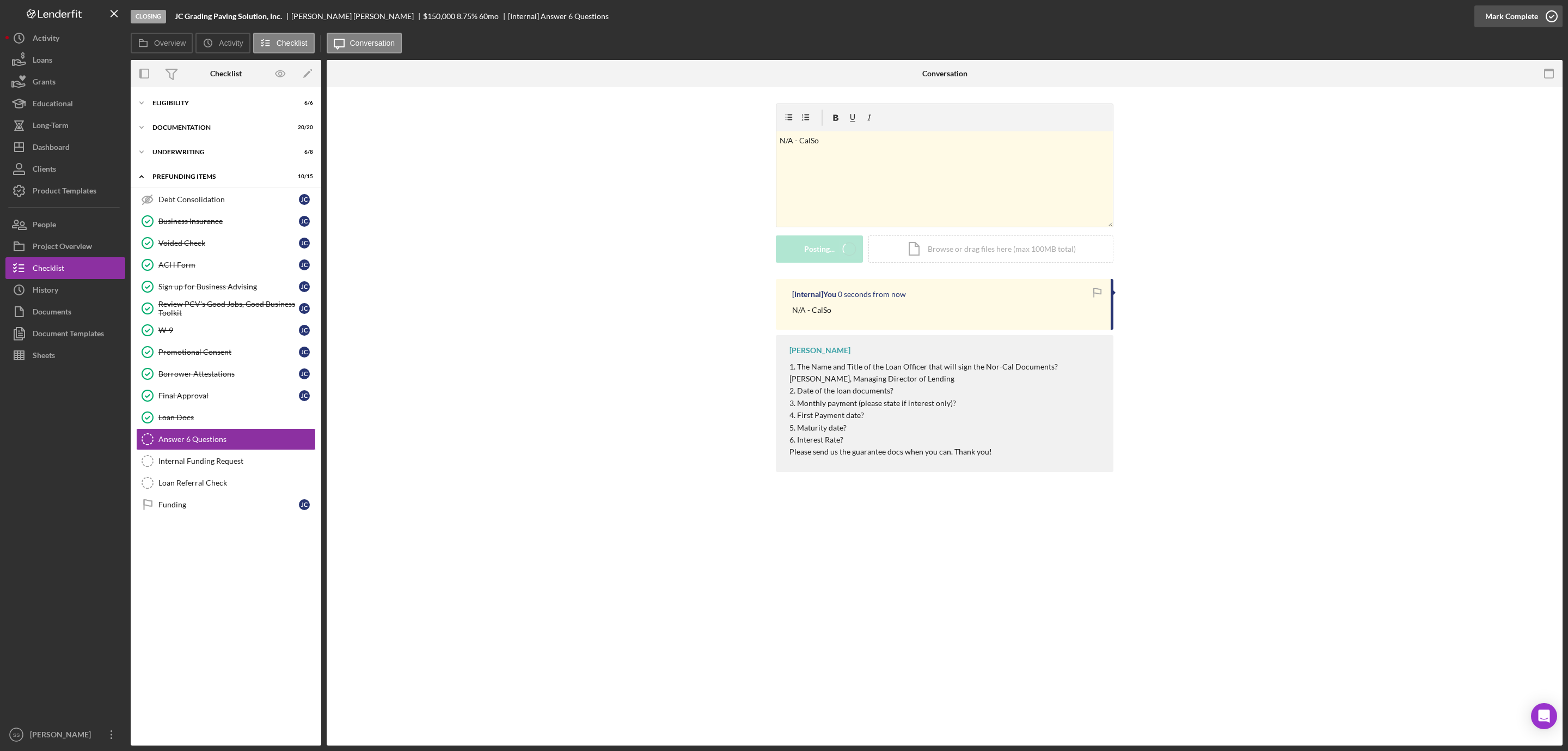
click at [1546, 16] on icon "button" at bounding box center [1552, 16] width 27 height 27
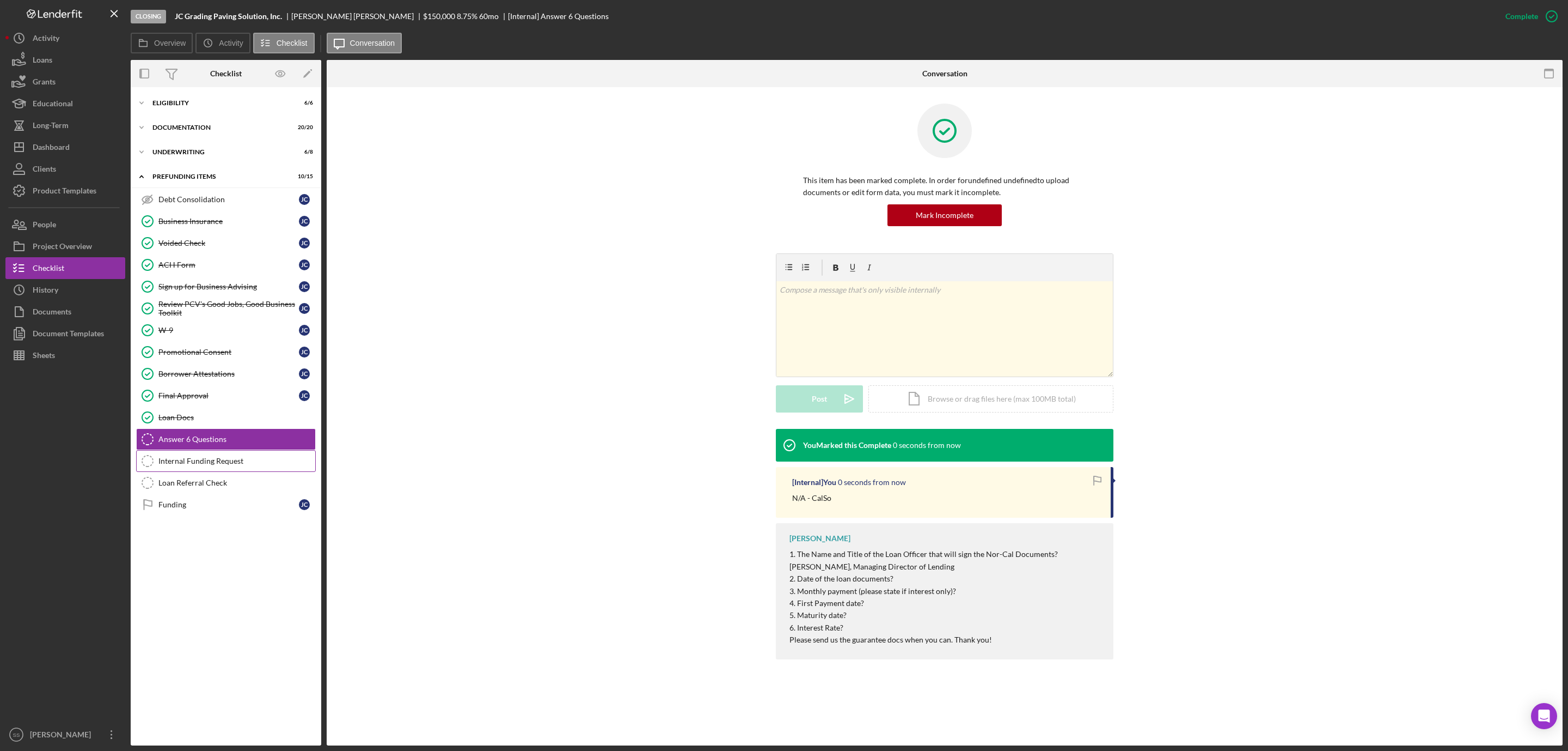
click at [208, 465] on div "Internal Funding Request" at bounding box center [237, 461] width 157 height 9
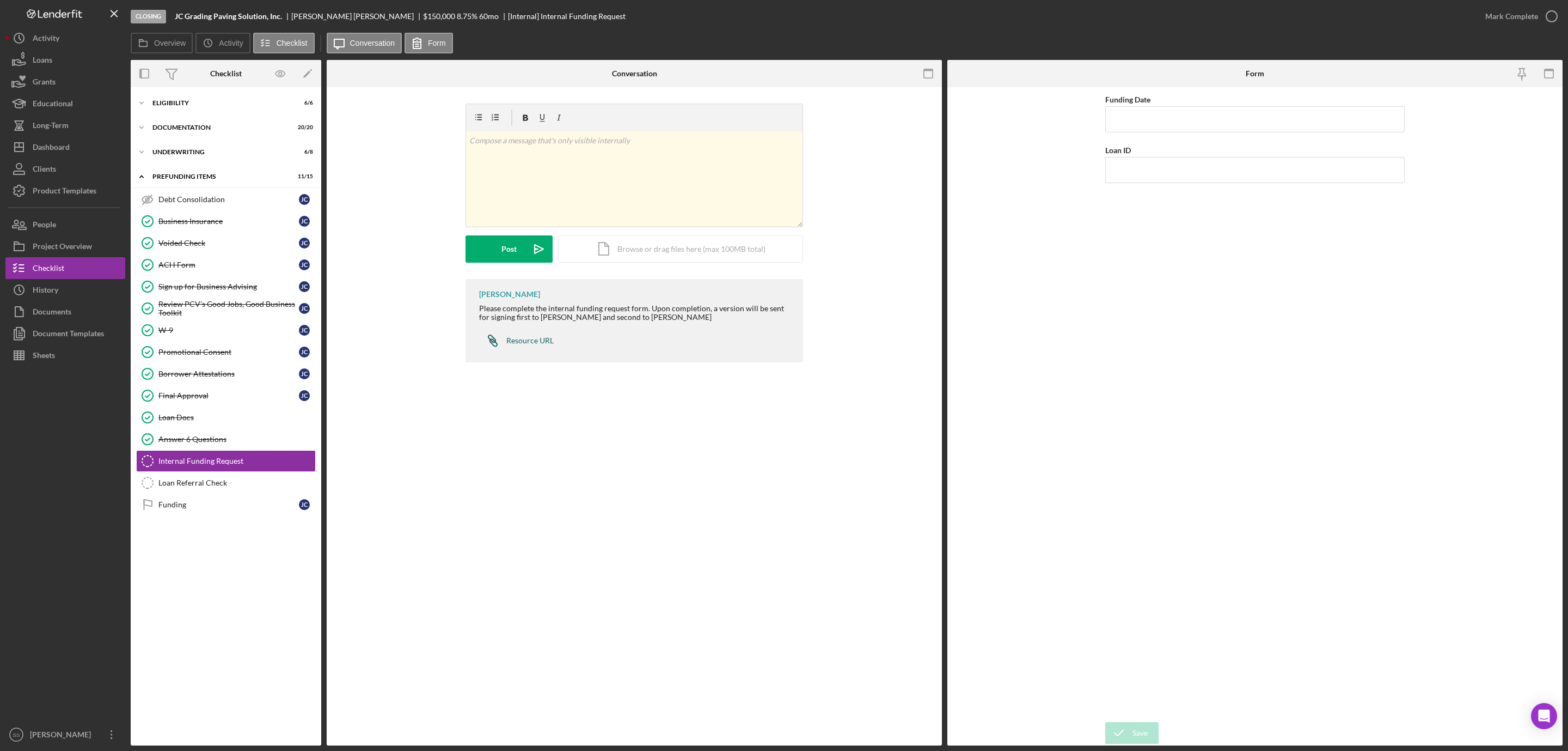
click at [531, 341] on div "Resource URL" at bounding box center [530, 341] width 47 height 9
click at [1130, 178] on input "Loan ID" at bounding box center [1255, 169] width 300 height 26
type input "2025106"
drag, startPoint x: 1113, startPoint y: 115, endPoint x: 1119, endPoint y: 115, distance: 6.0
click at [1116, 115] on input "Funding Date" at bounding box center [1255, 119] width 300 height 26
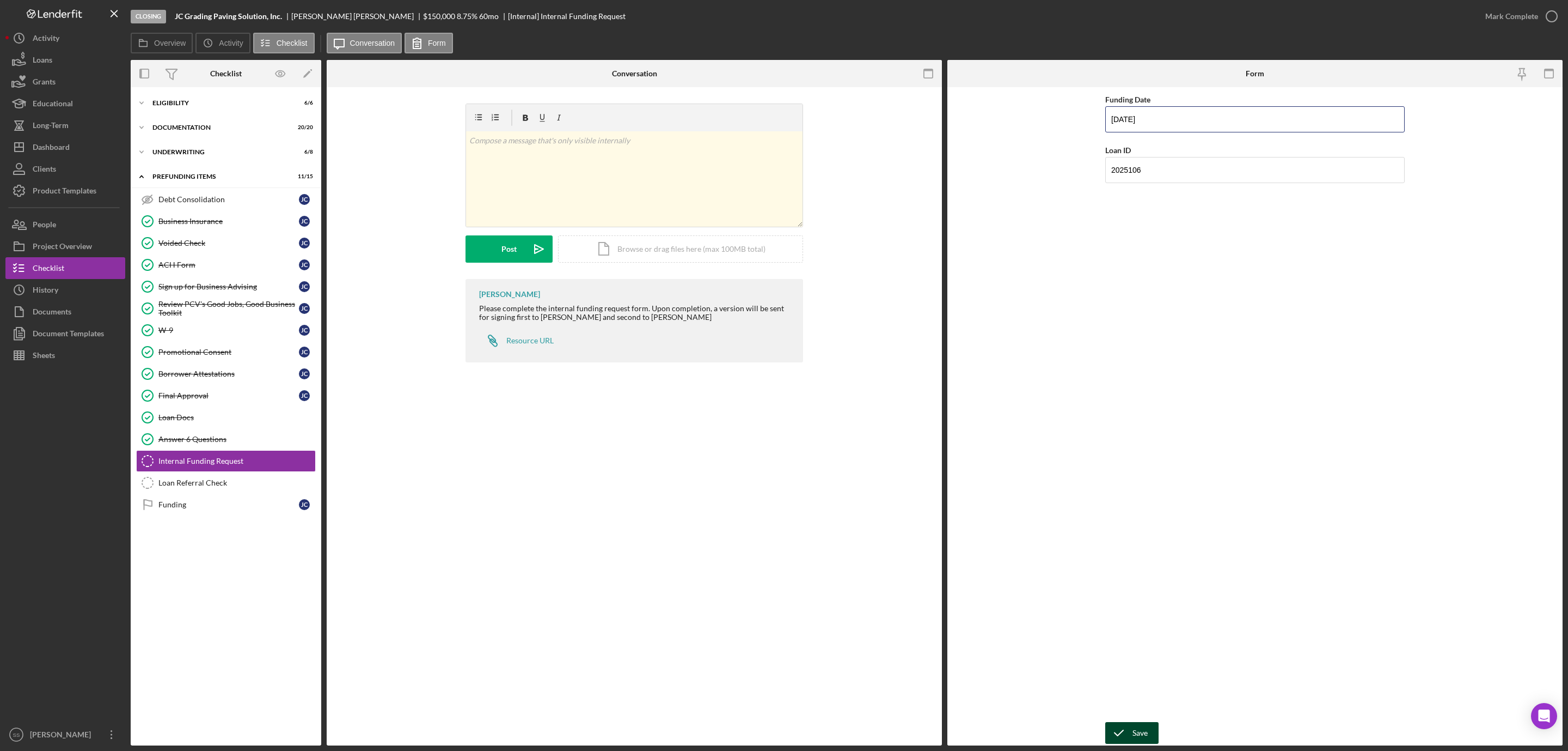
type input "09/30/2025"
click at [1145, 731] on div "Save" at bounding box center [1140, 732] width 16 height 22
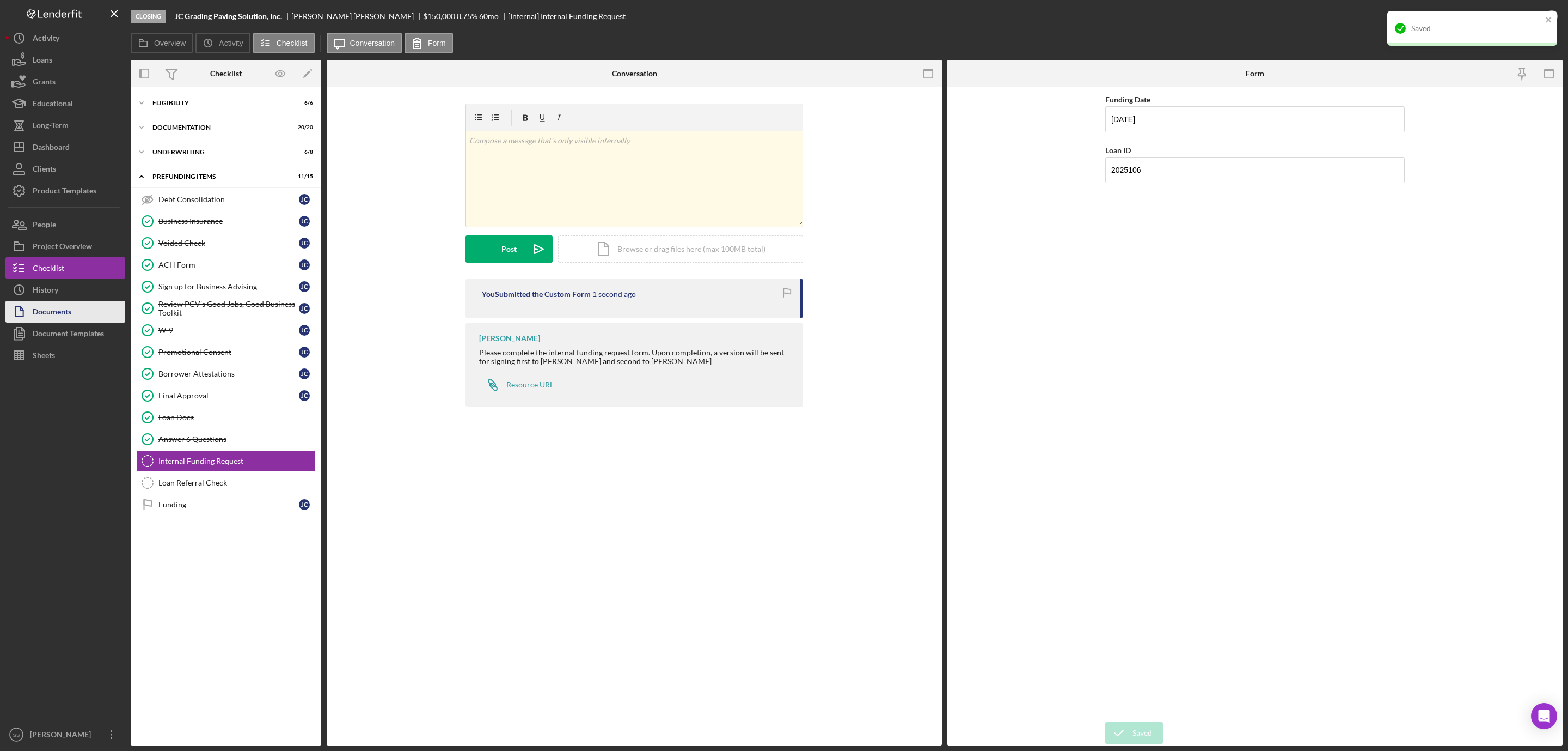
click at [56, 306] on div "Documents" at bounding box center [52, 312] width 39 height 24
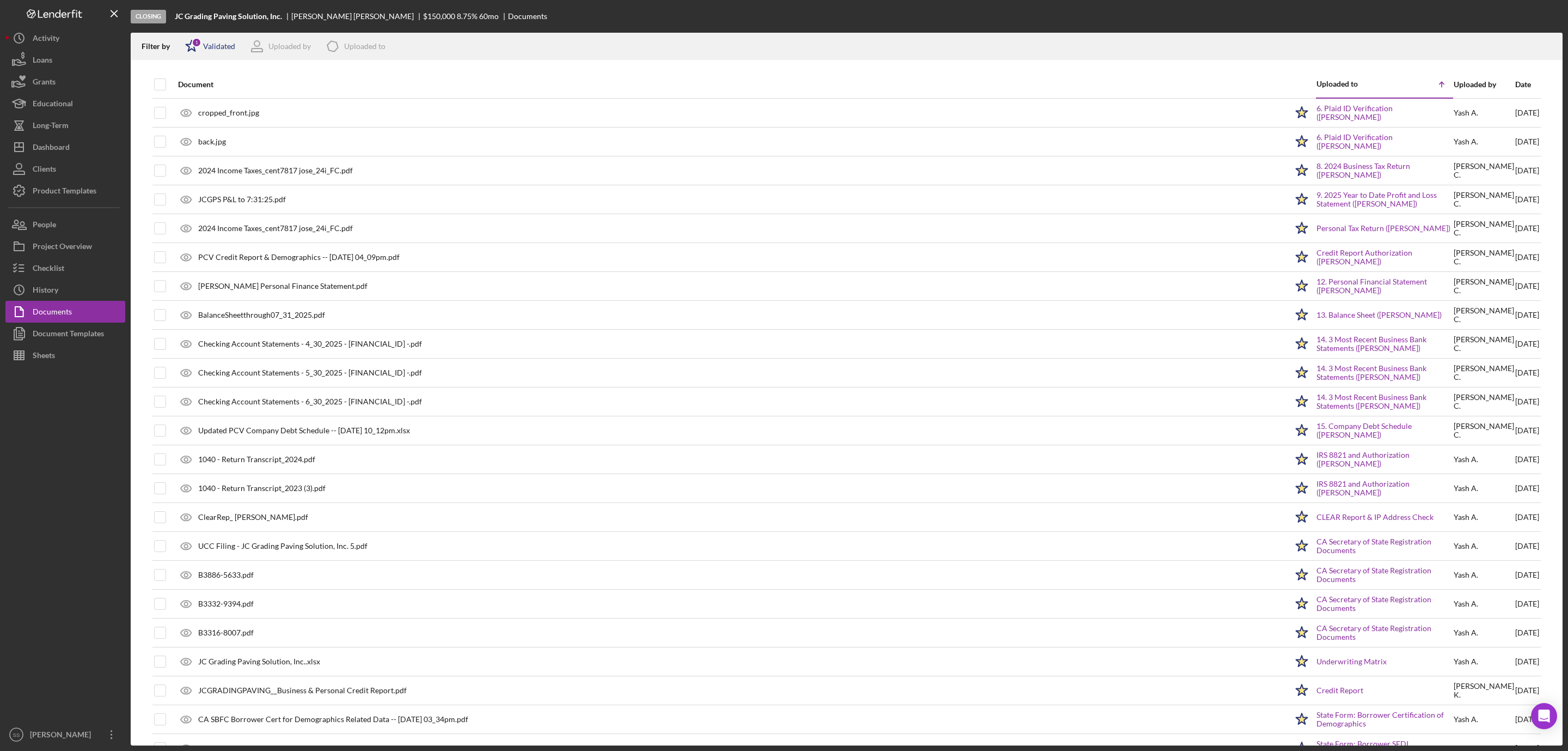
click at [208, 46] on div "Validated" at bounding box center [219, 47] width 32 height 9
click at [187, 103] on input "checkbox" at bounding box center [191, 104] width 11 height 11
checkbox input "true"
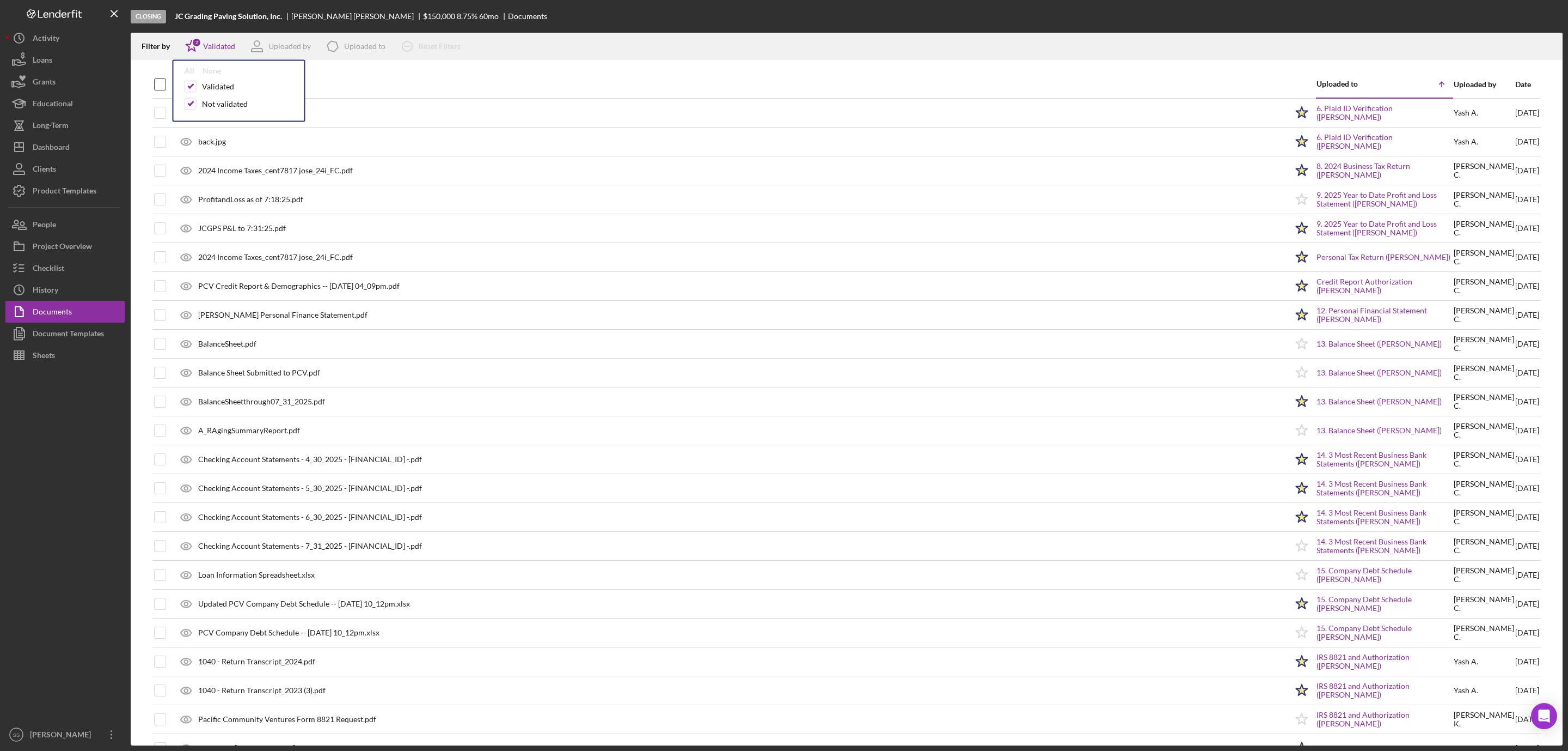
click at [157, 79] on div at bounding box center [160, 85] width 12 height 12
click at [159, 82] on input "checkbox" at bounding box center [159, 84] width 11 height 11
checkbox input "true"
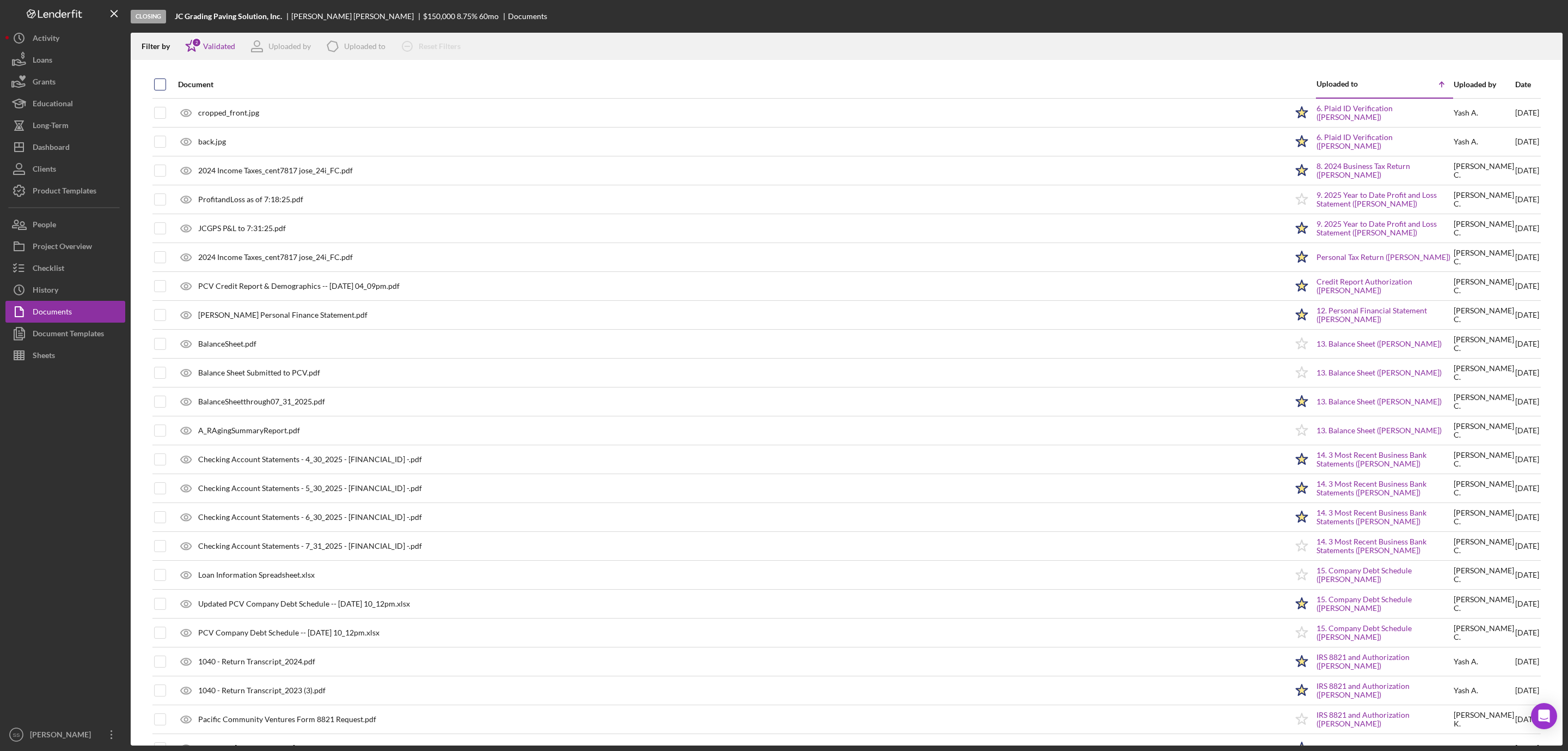
checkbox input "true"
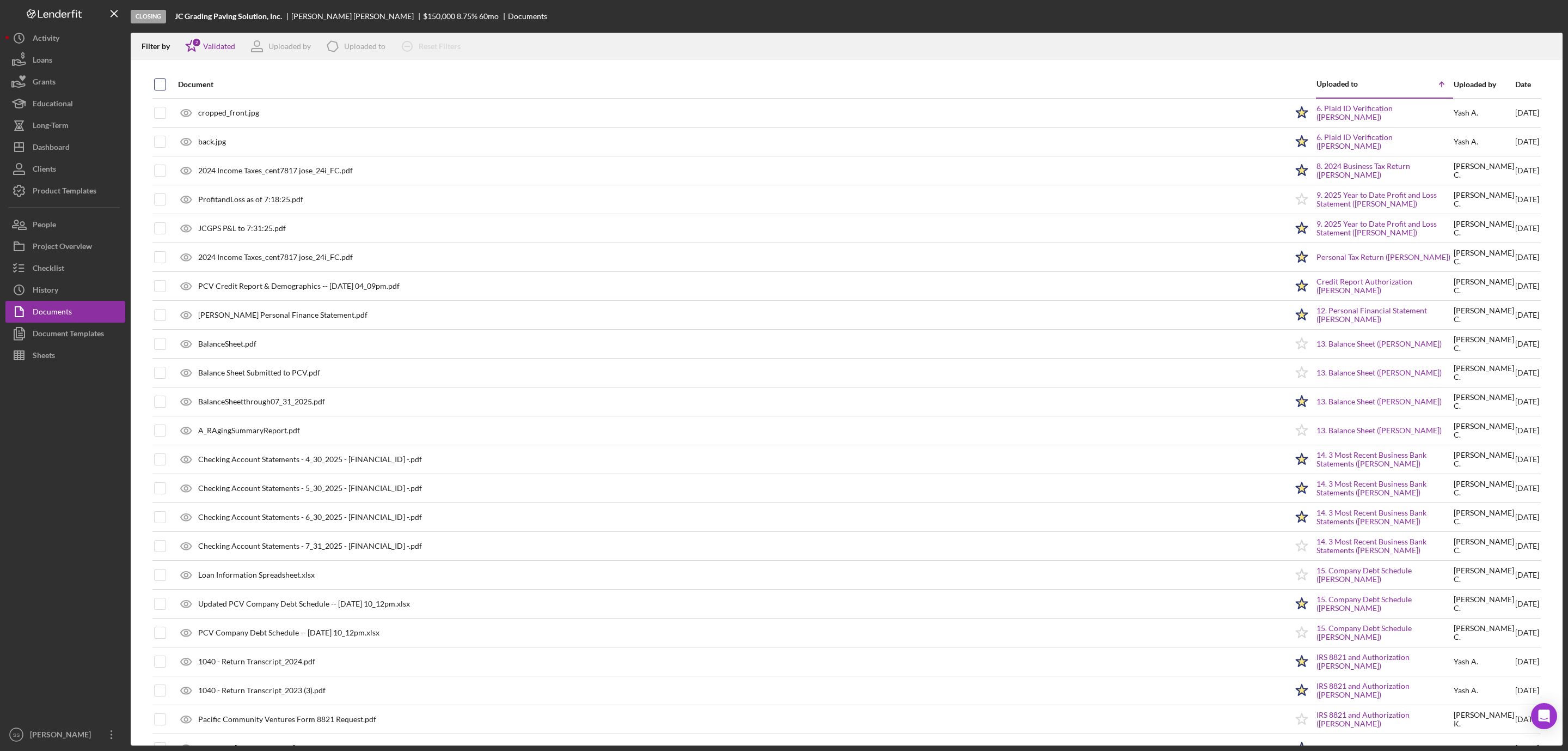
checkbox input "true"
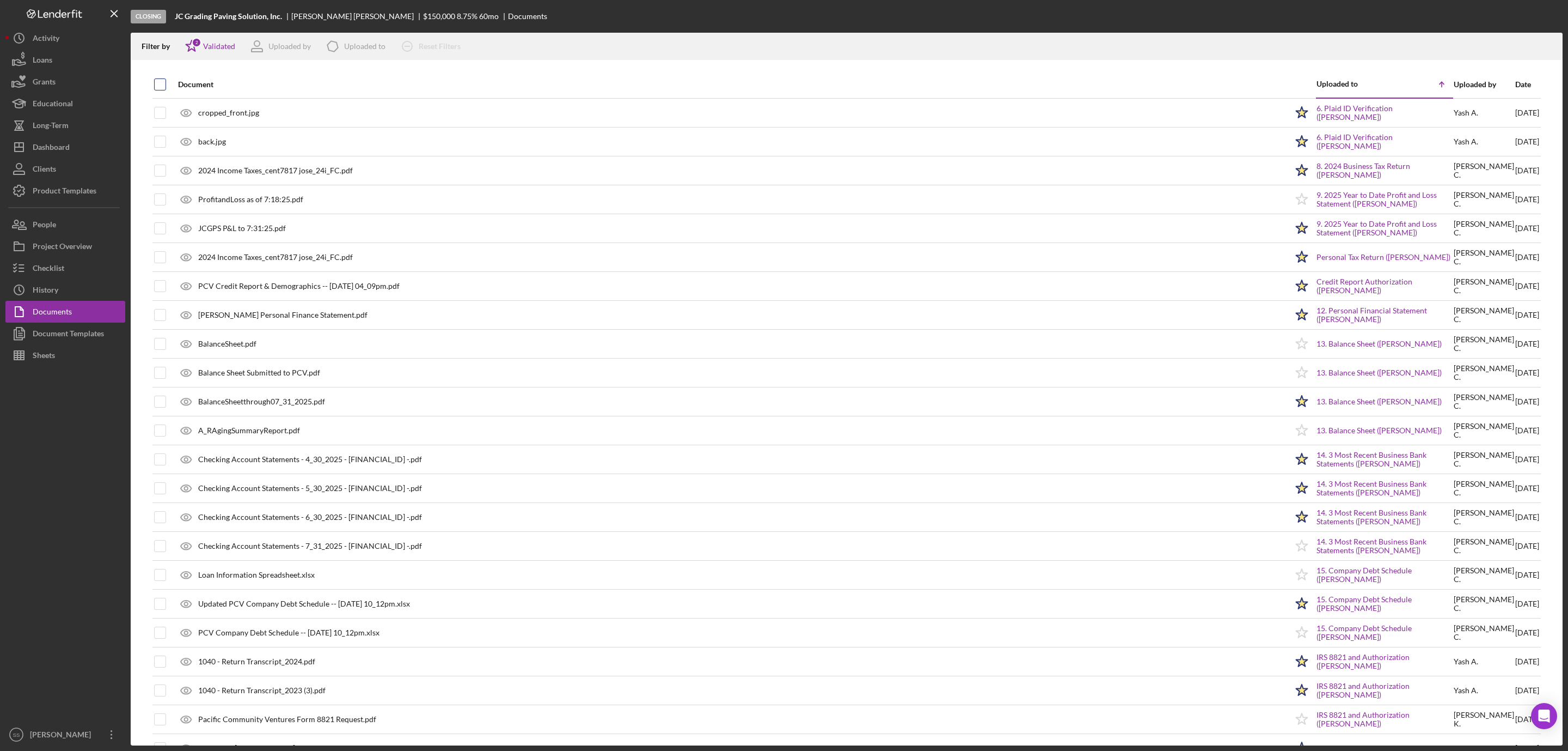
checkbox input "true"
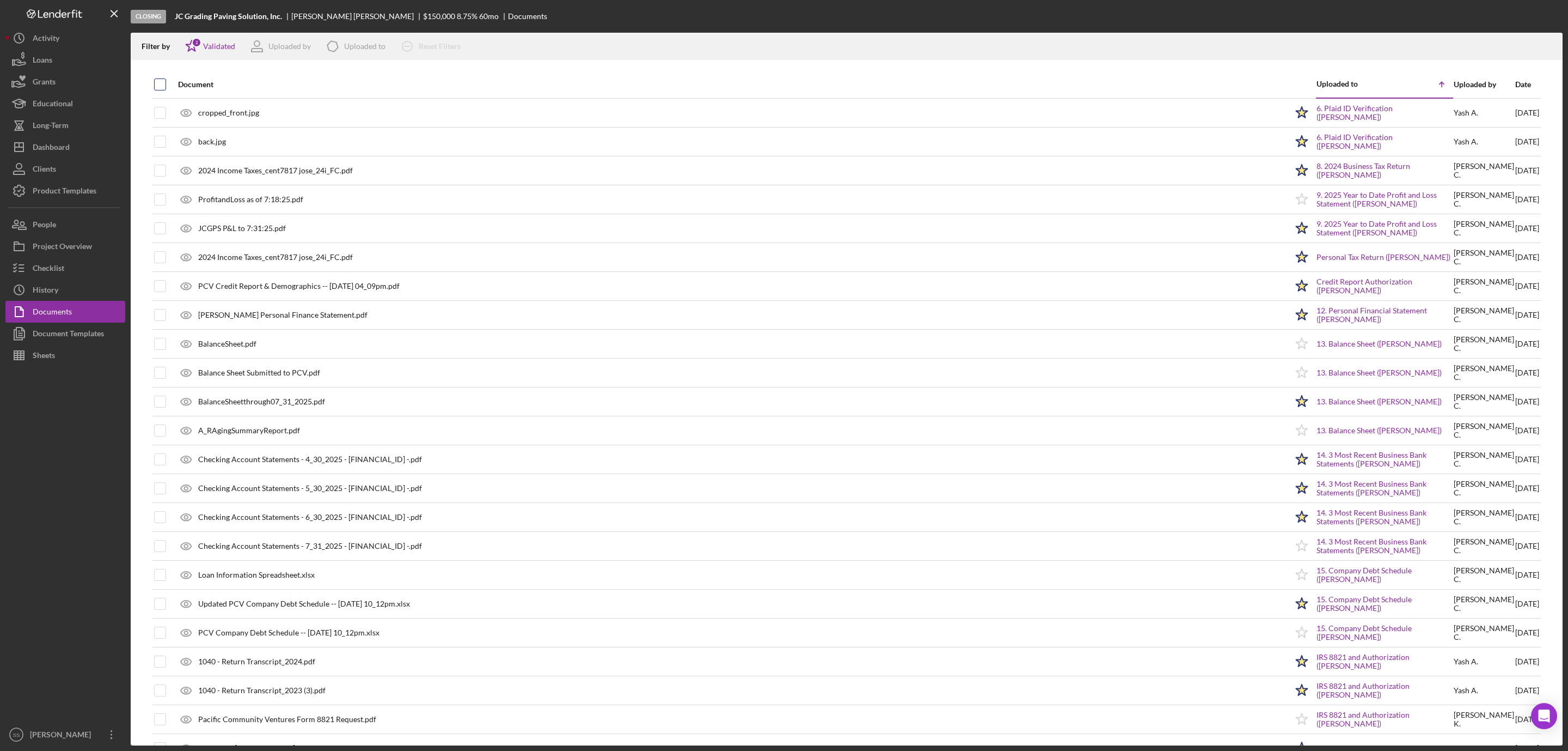
checkbox input "true"
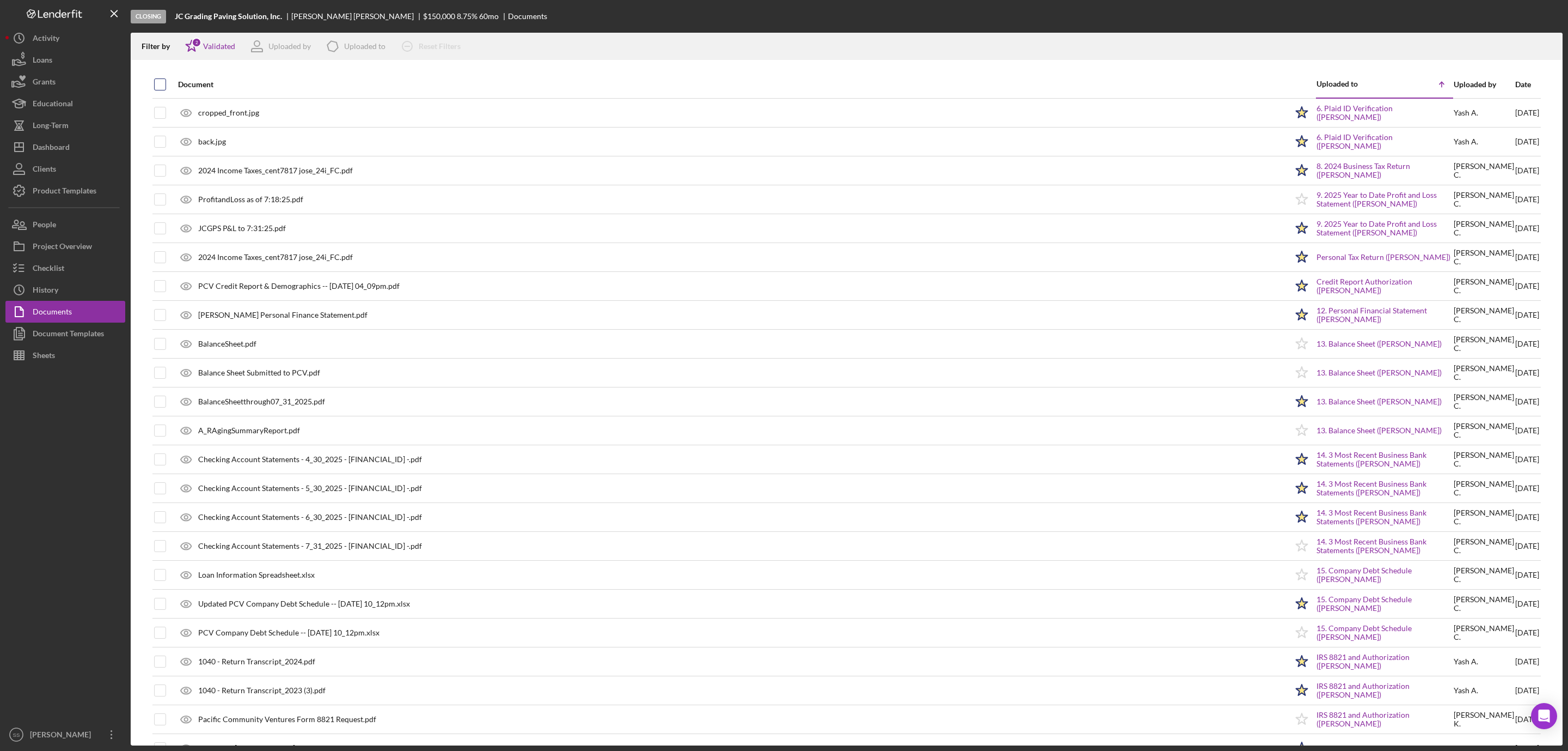
checkbox input "true"
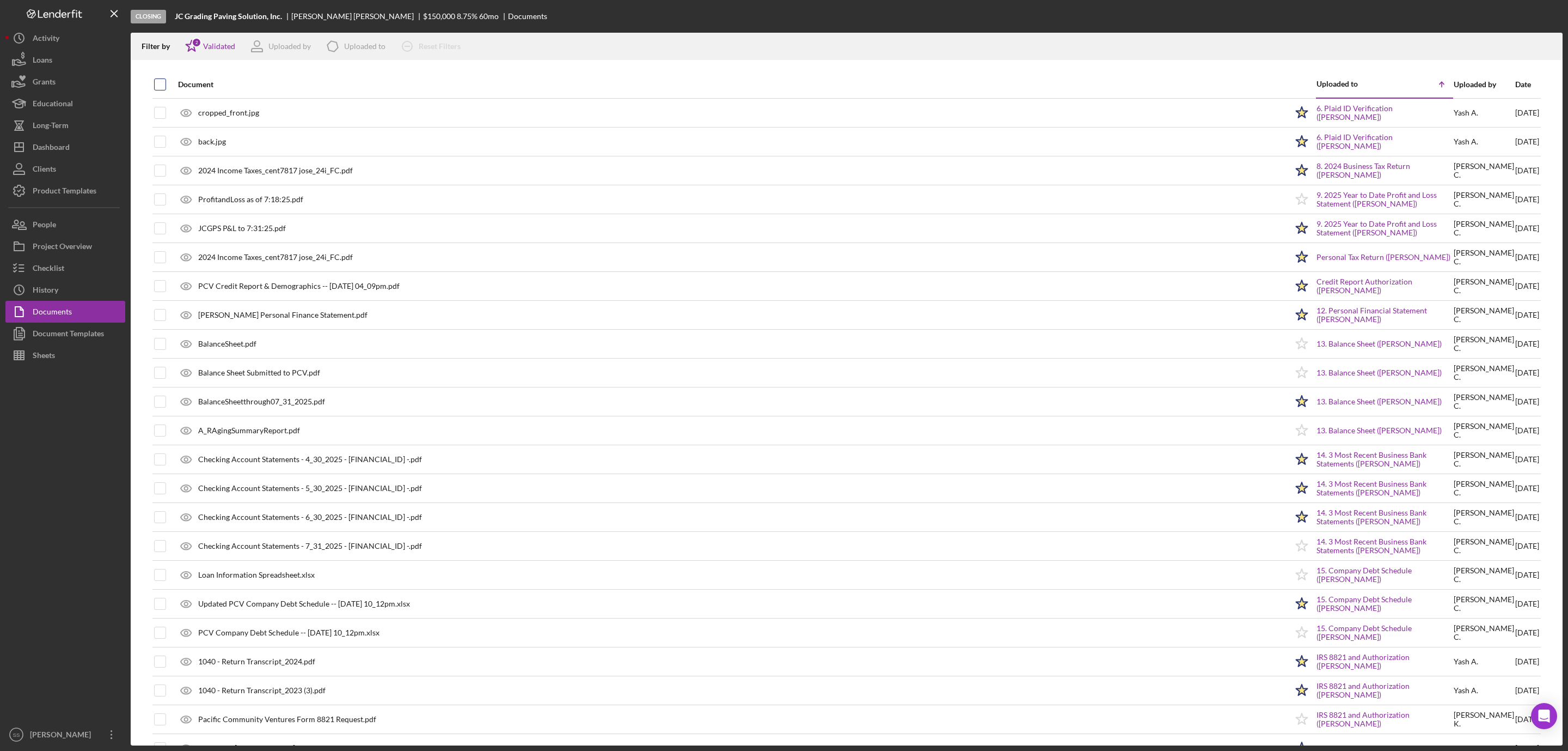
checkbox input "true"
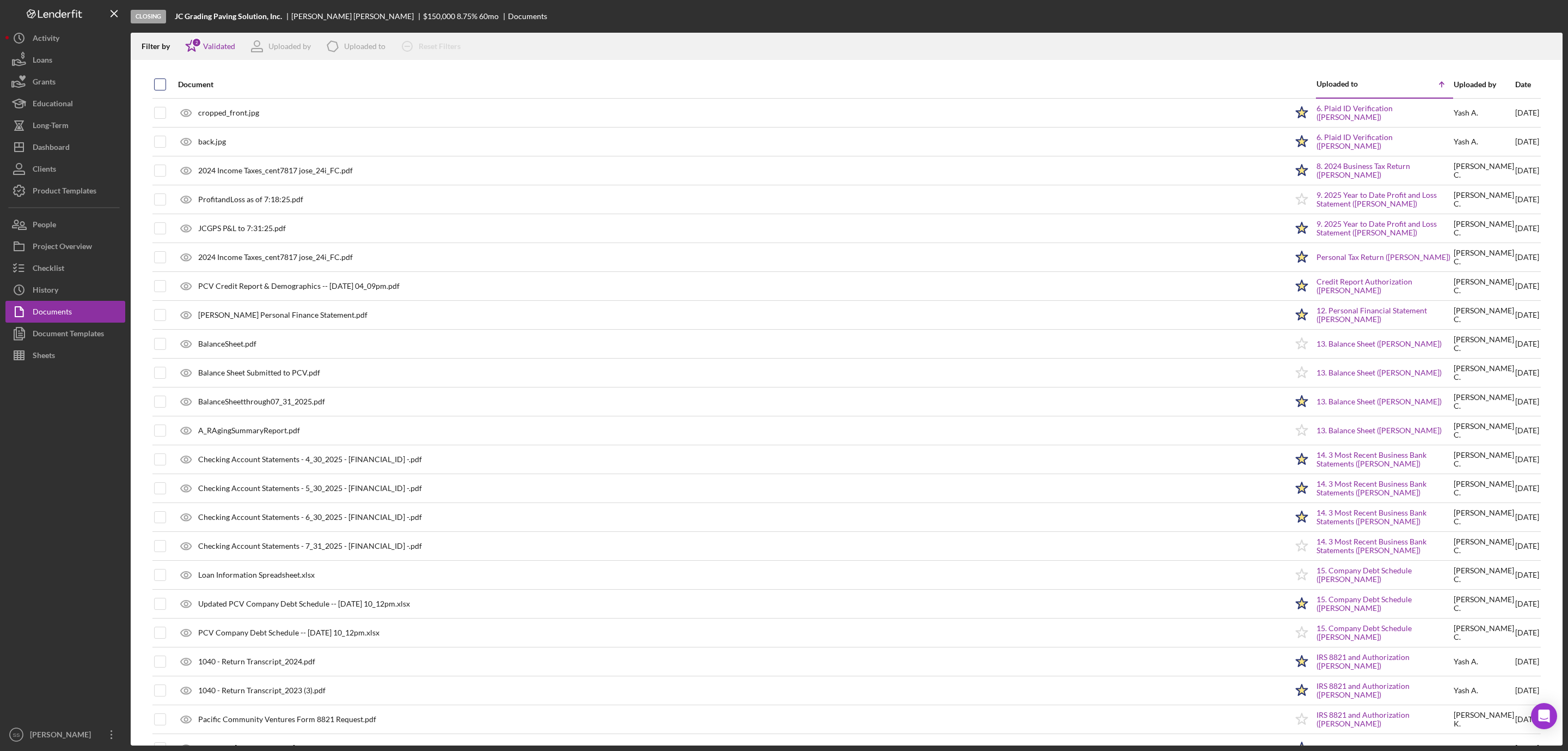
checkbox input "true"
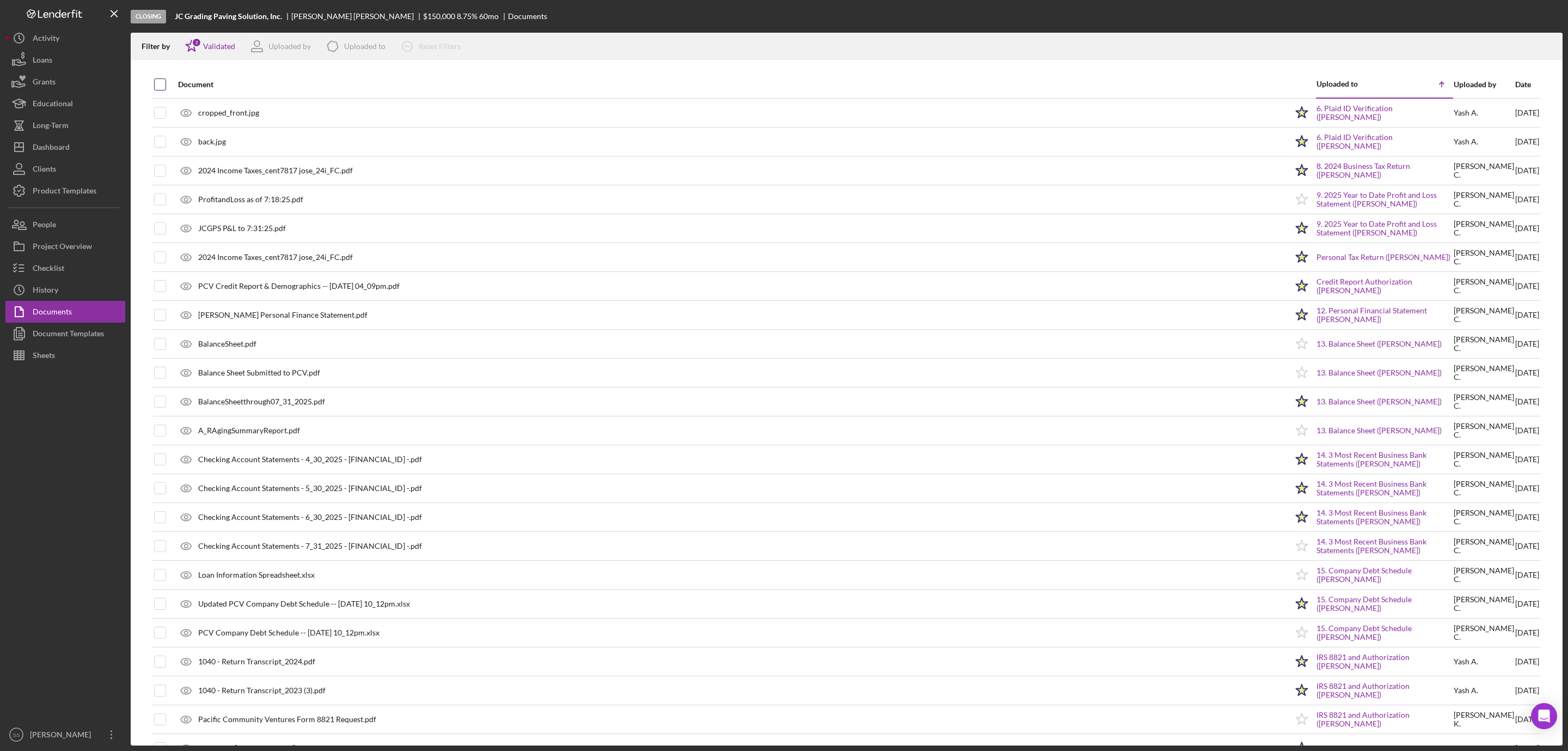
checkbox input "true"
click at [1551, 49] on icon "Icon/Download" at bounding box center [1549, 46] width 24 height 24
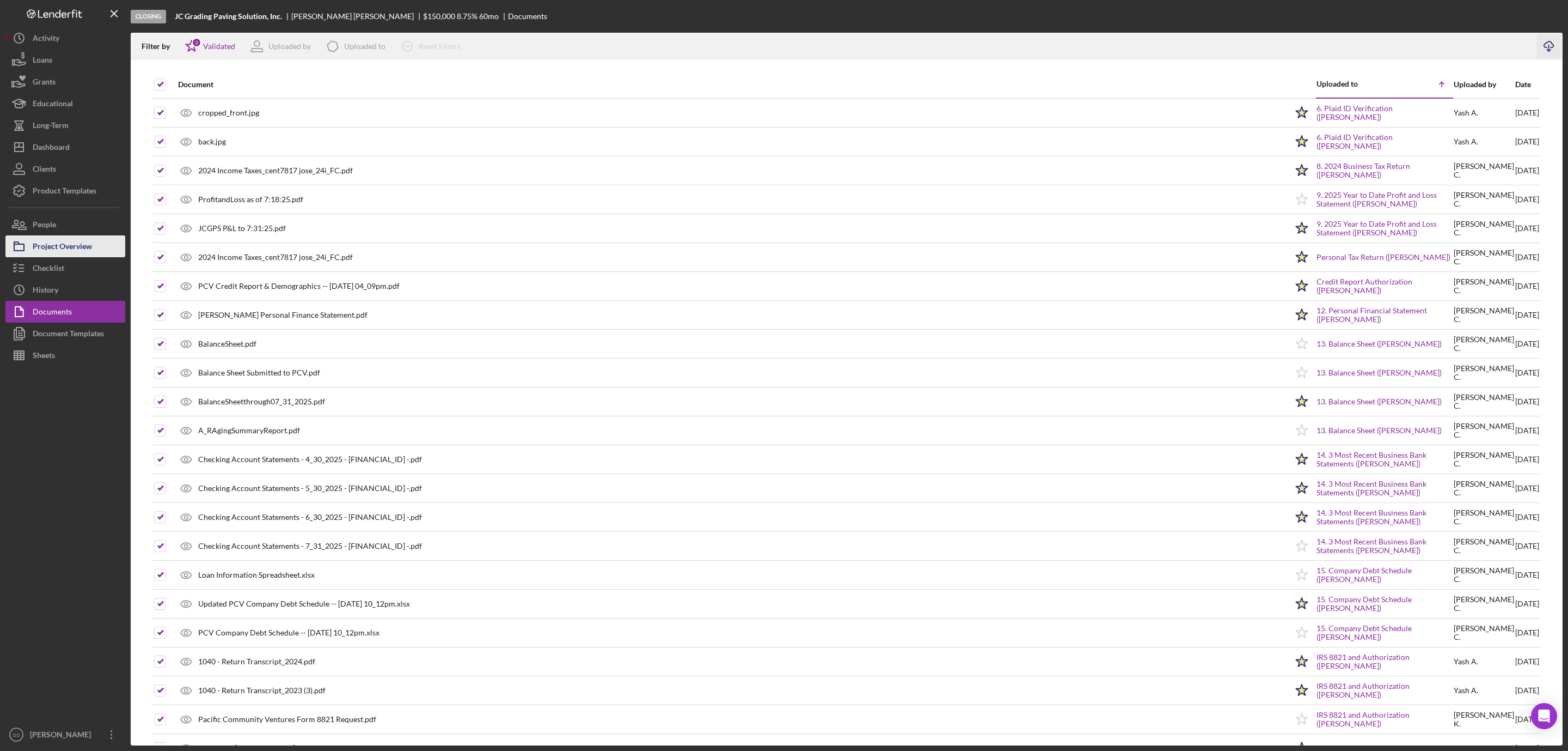
click at [65, 255] on div "Project Overview" at bounding box center [62, 247] width 59 height 24
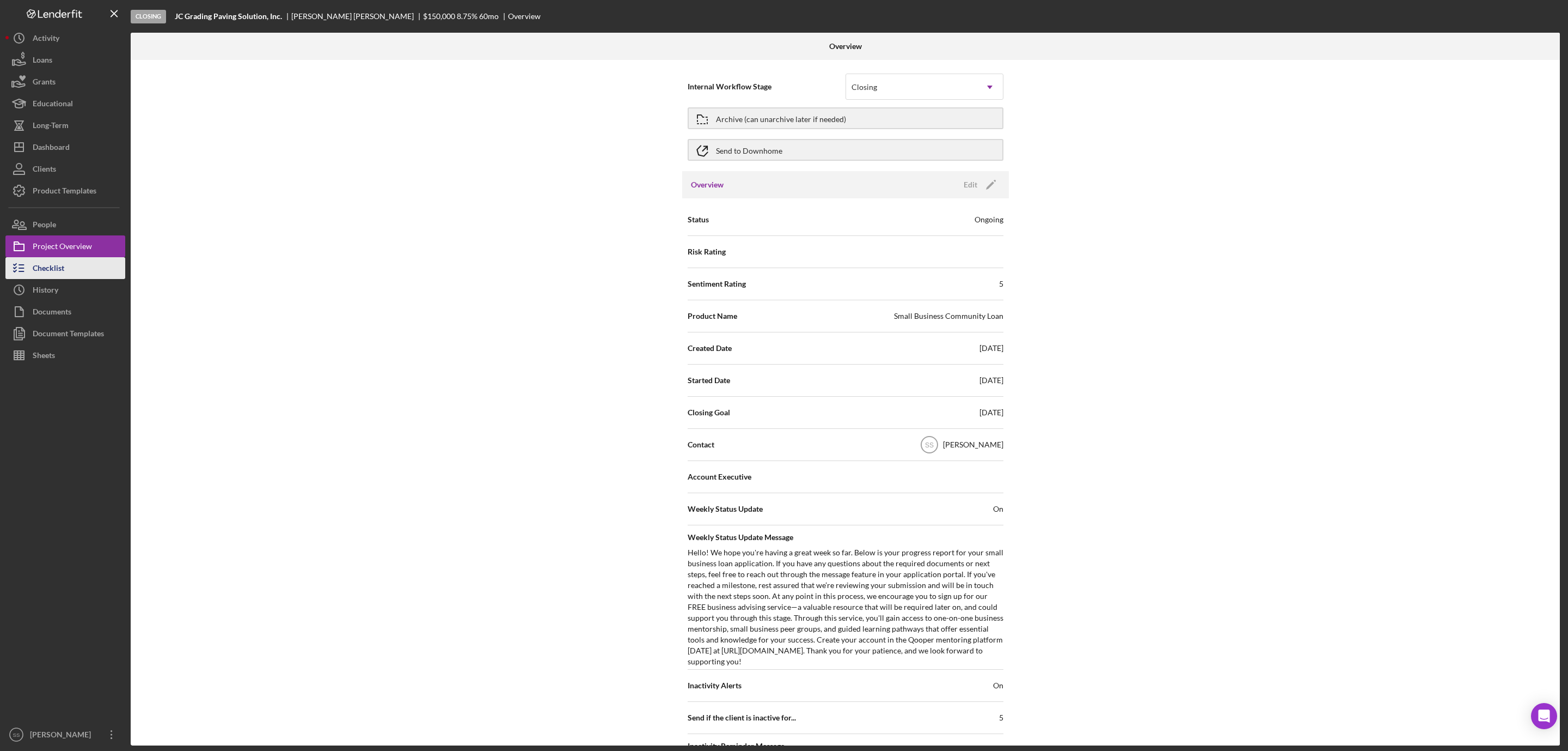
click at [65, 267] on button "Checklist" at bounding box center [65, 268] width 120 height 22
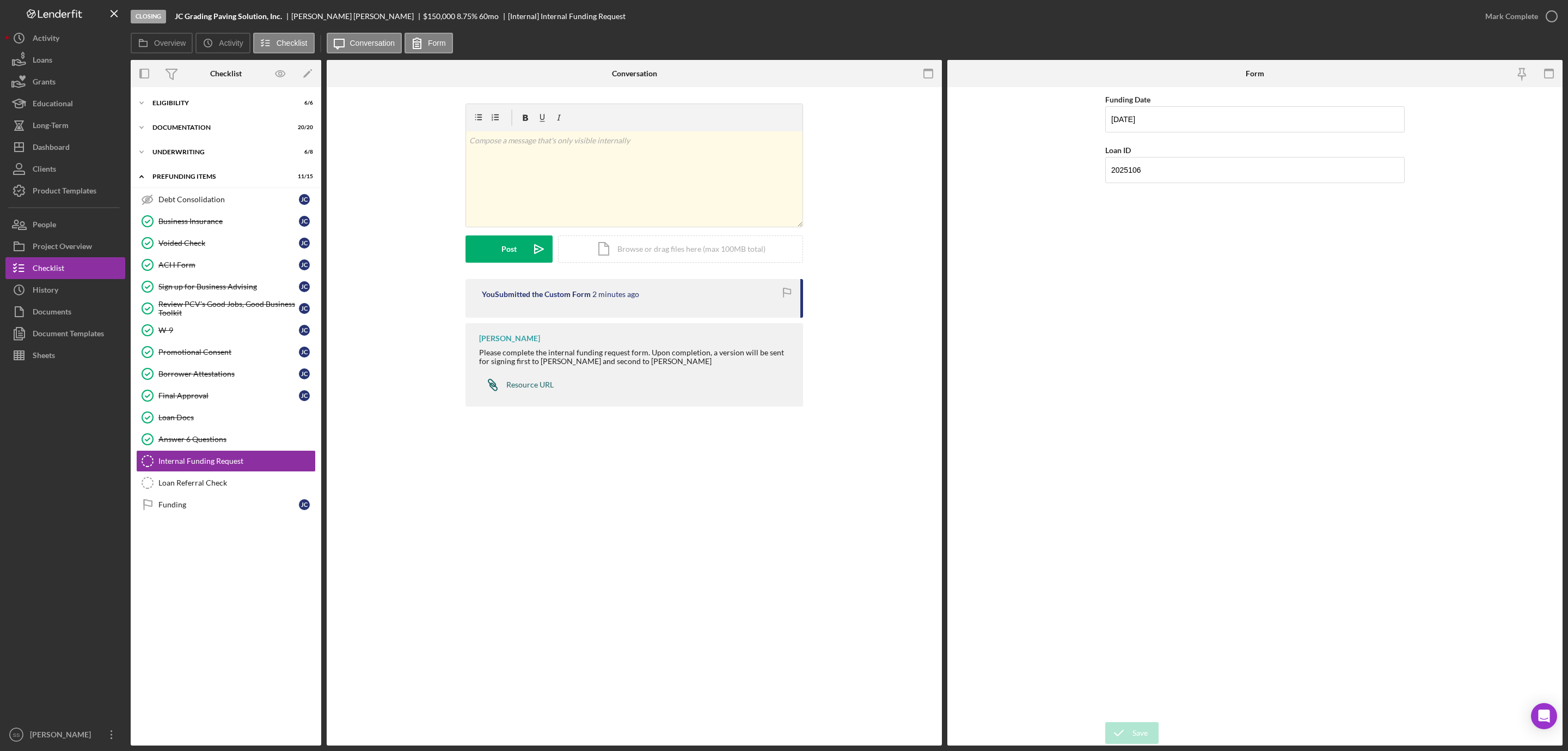
click at [525, 382] on div "Resource URL" at bounding box center [530, 384] width 47 height 9
click at [205, 417] on link "Loan Docs Loan Docs" at bounding box center [226, 417] width 179 height 22
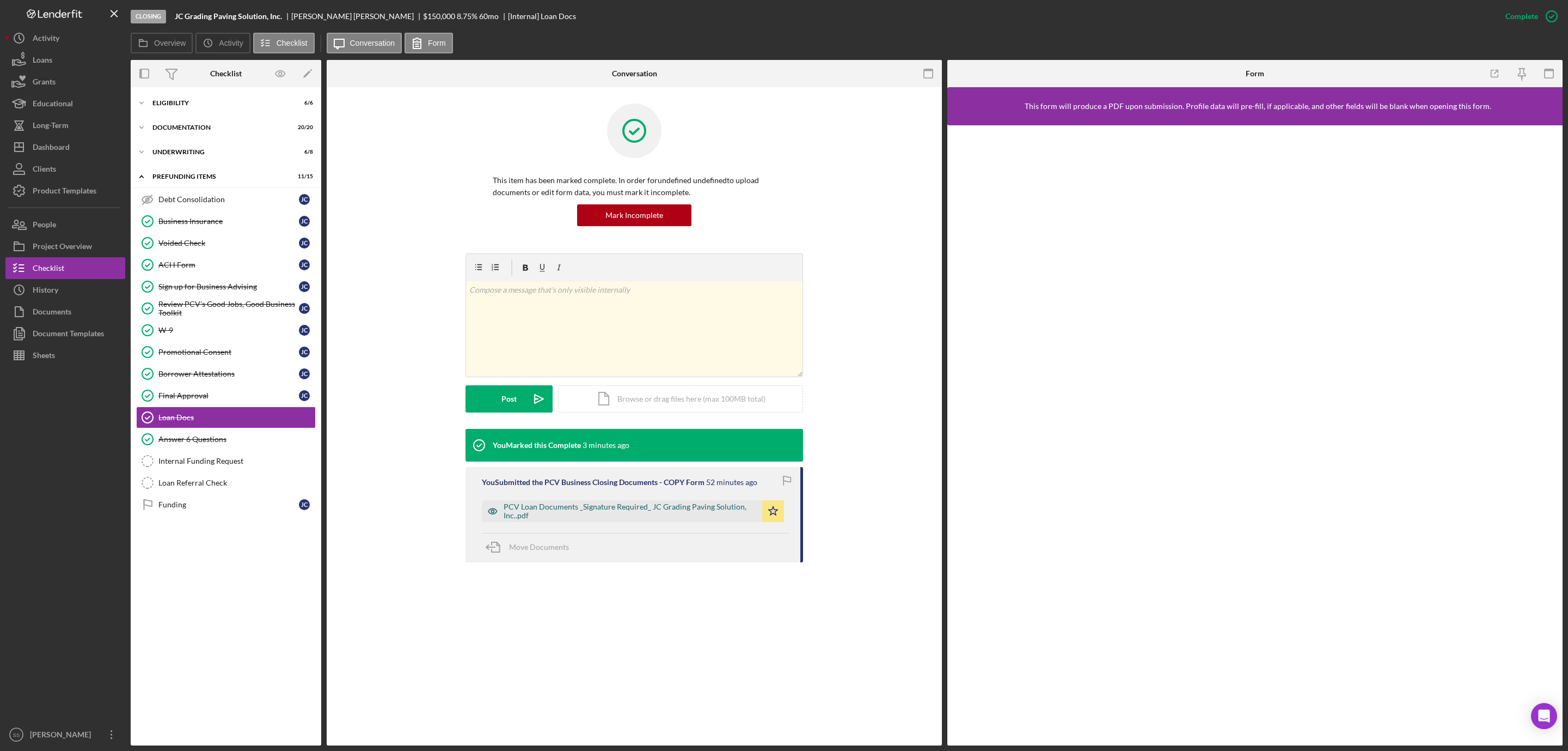
click at [569, 511] on div "PCV Loan Documents _Signature Required_ JC Grading Paving Solution, Inc..pdf" at bounding box center [630, 511] width 253 height 17
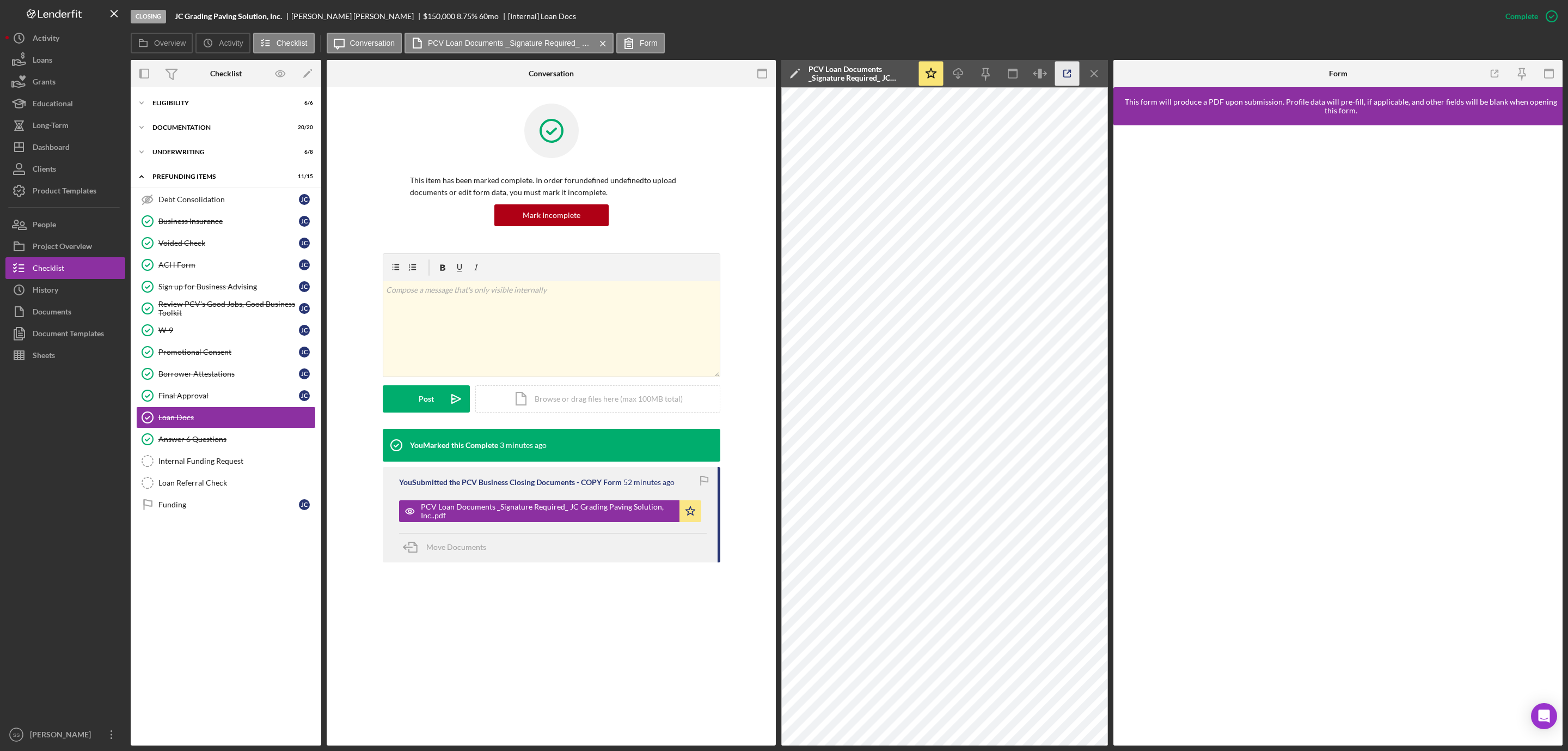
click at [1070, 73] on icon "button" at bounding box center [1067, 73] width 24 height 24
click at [197, 266] on div "ACH Form" at bounding box center [228, 265] width 140 height 9
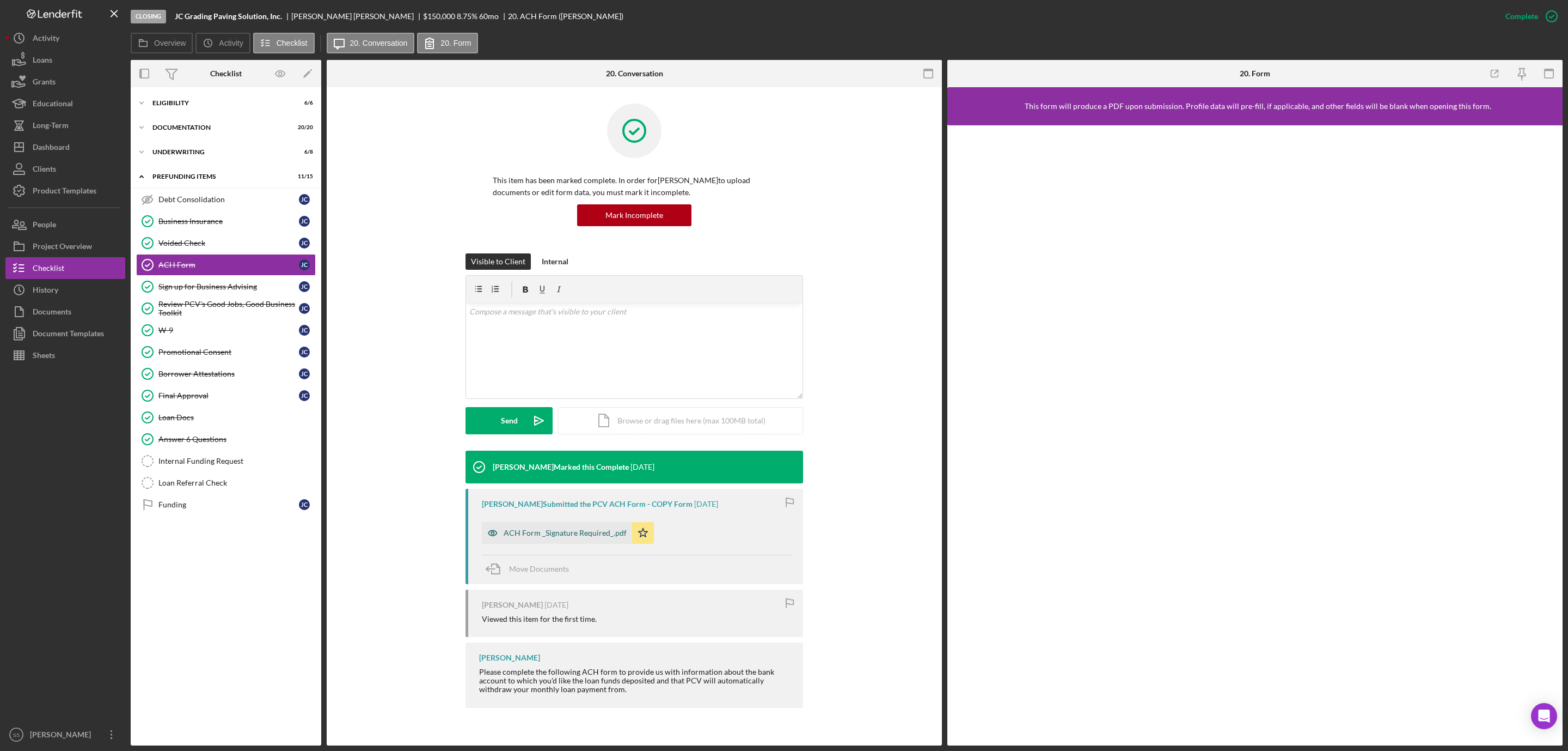
click at [581, 531] on div "ACH Form _Signature Required_.pdf" at bounding box center [565, 533] width 123 height 9
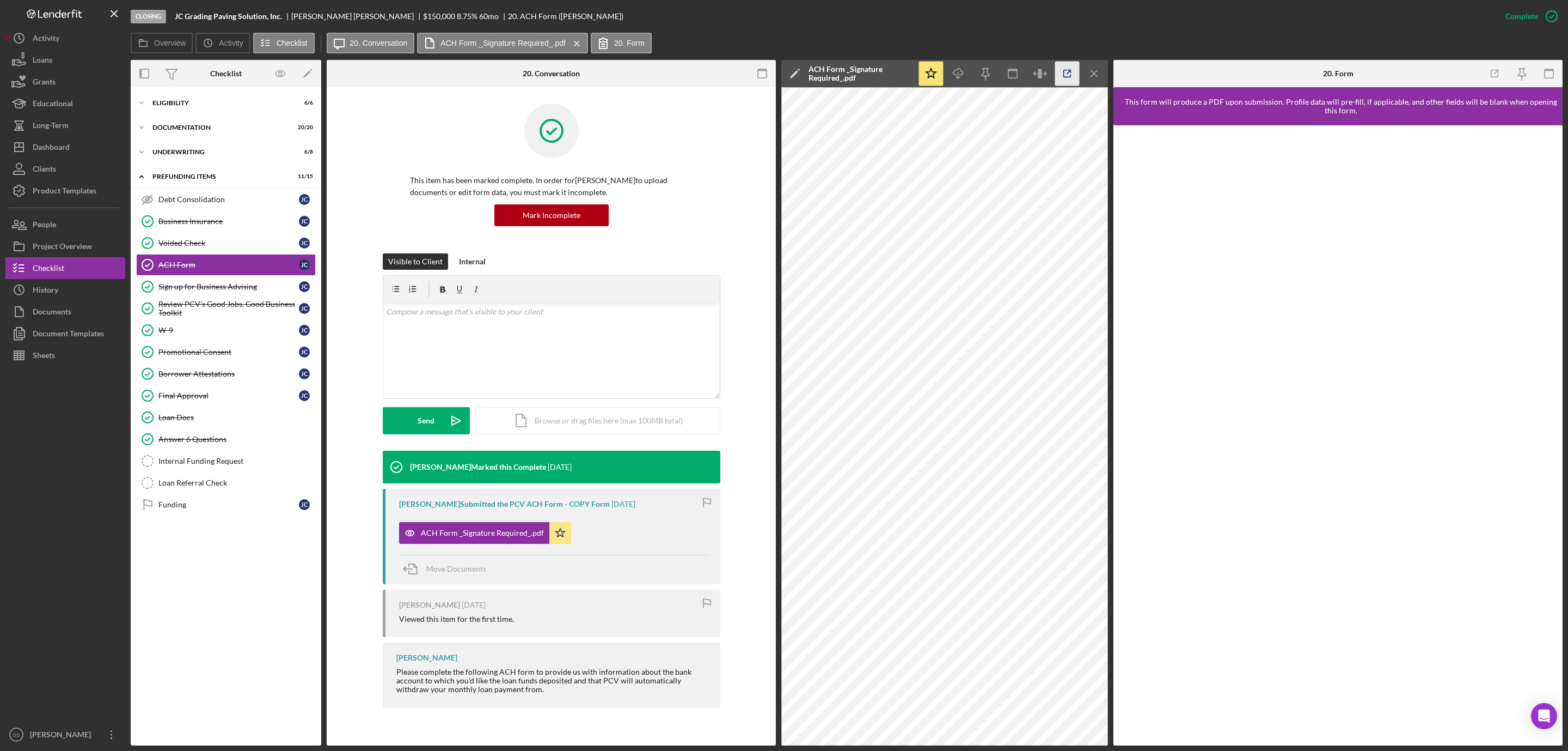
click at [1068, 73] on line "button" at bounding box center [1069, 72] width 3 height 3
click at [196, 146] on div "Icon/Expander Underwriting 6 / 8" at bounding box center [225, 151] width 191 height 22
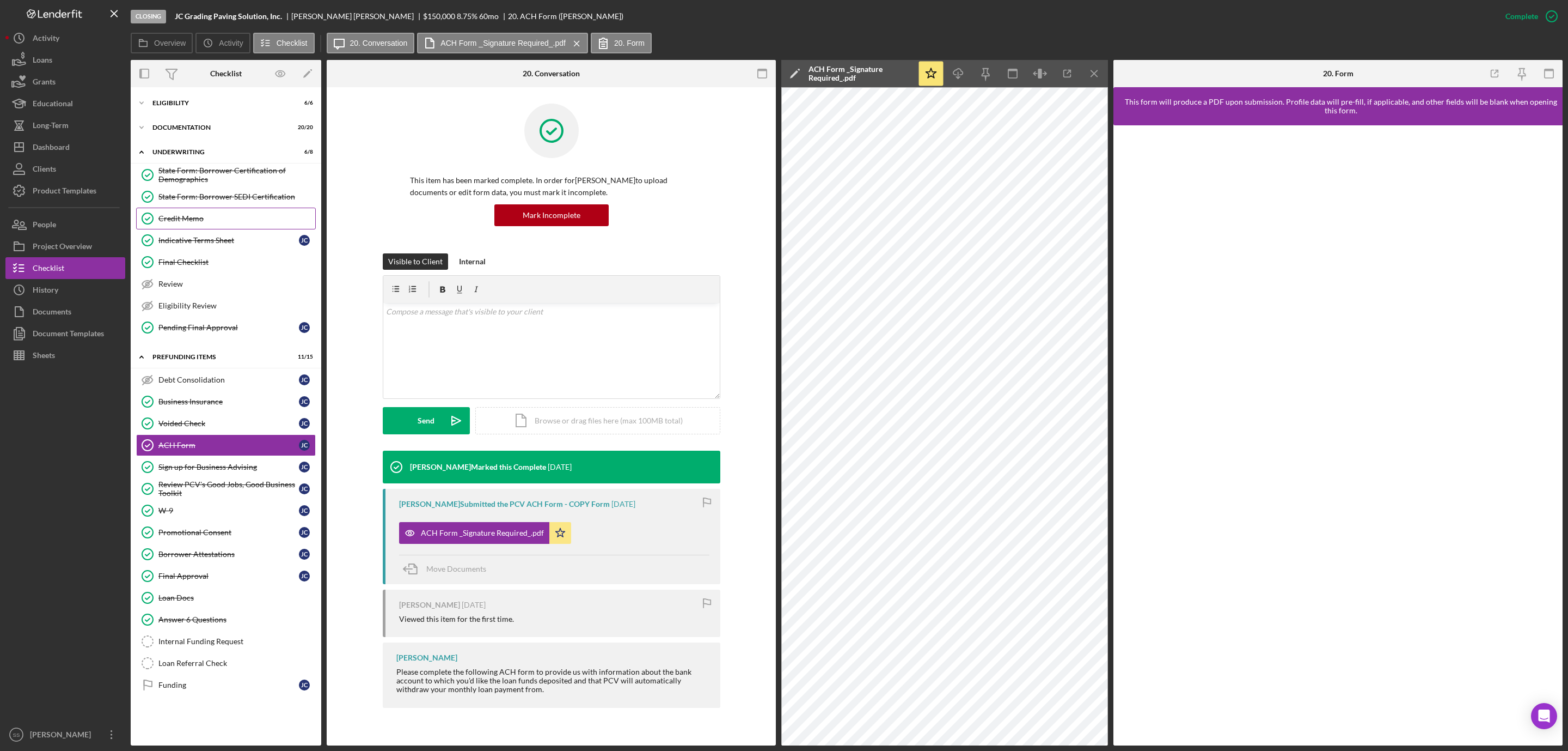
click at [205, 223] on div "Credit Memo" at bounding box center [237, 219] width 157 height 9
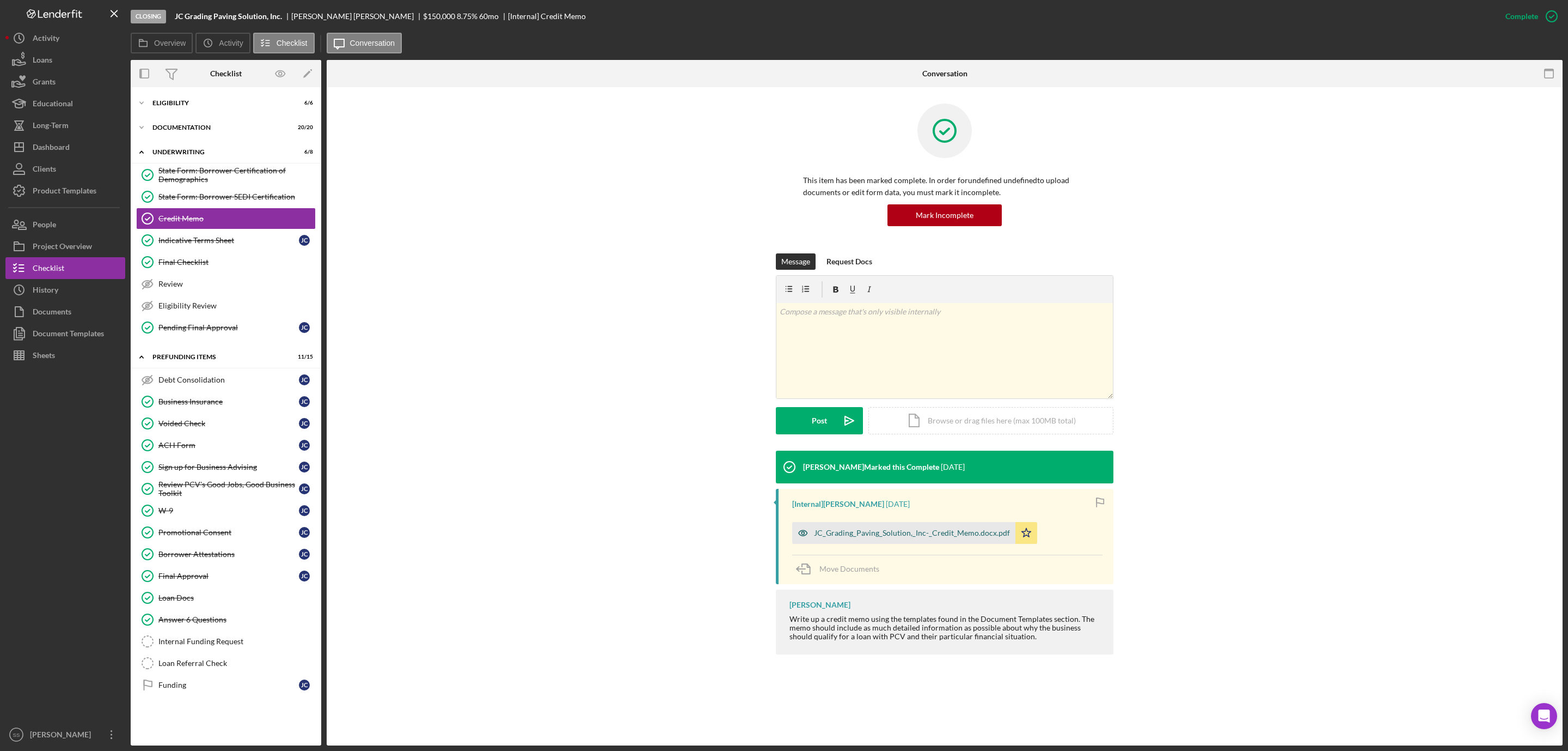
click at [837, 541] on div "JC_Grading_Paving_Solution,_Inc-_Credit_Memo.docx.pdf" at bounding box center [903, 532] width 223 height 22
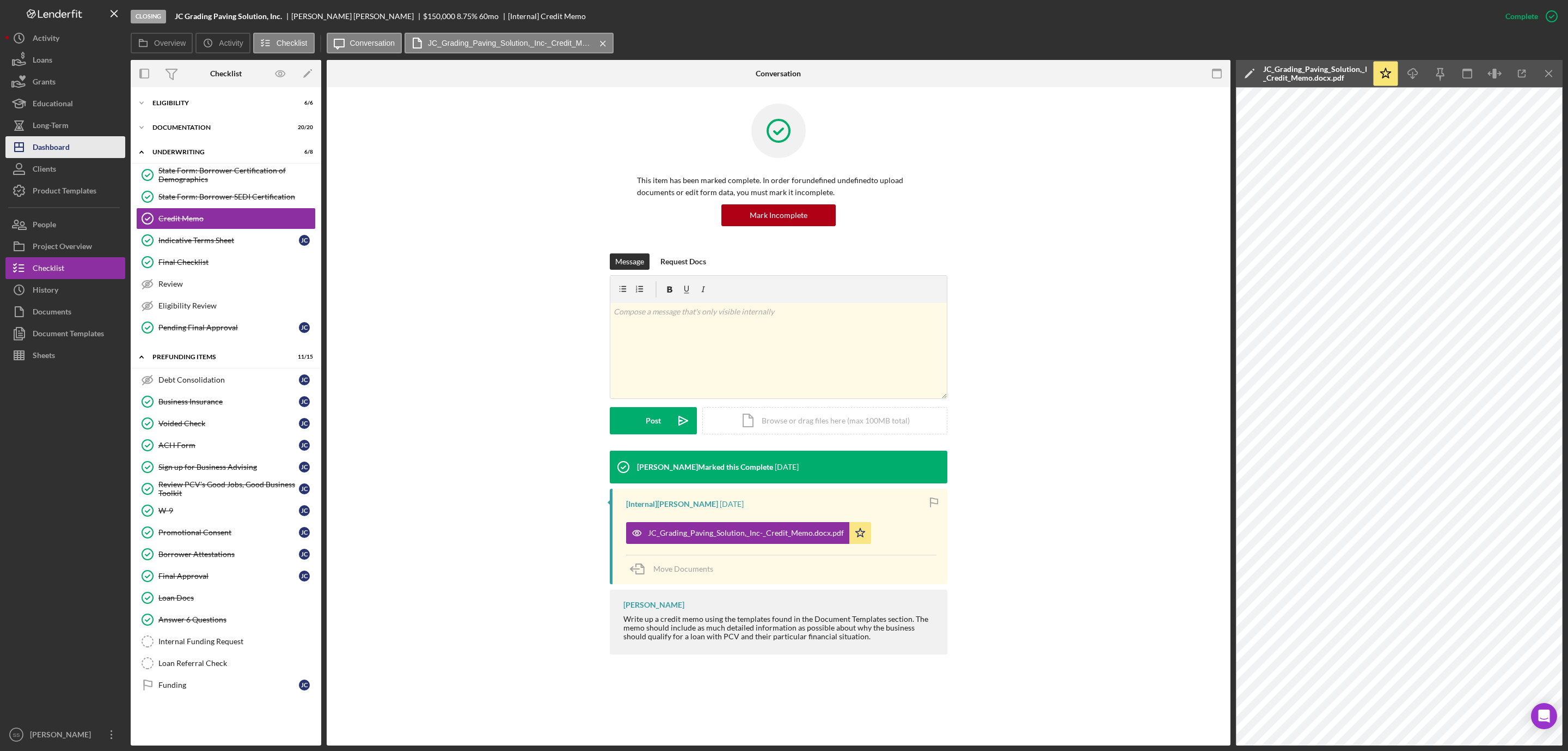
click at [73, 154] on button "Icon/Dashboard Dashboard" at bounding box center [65, 147] width 120 height 22
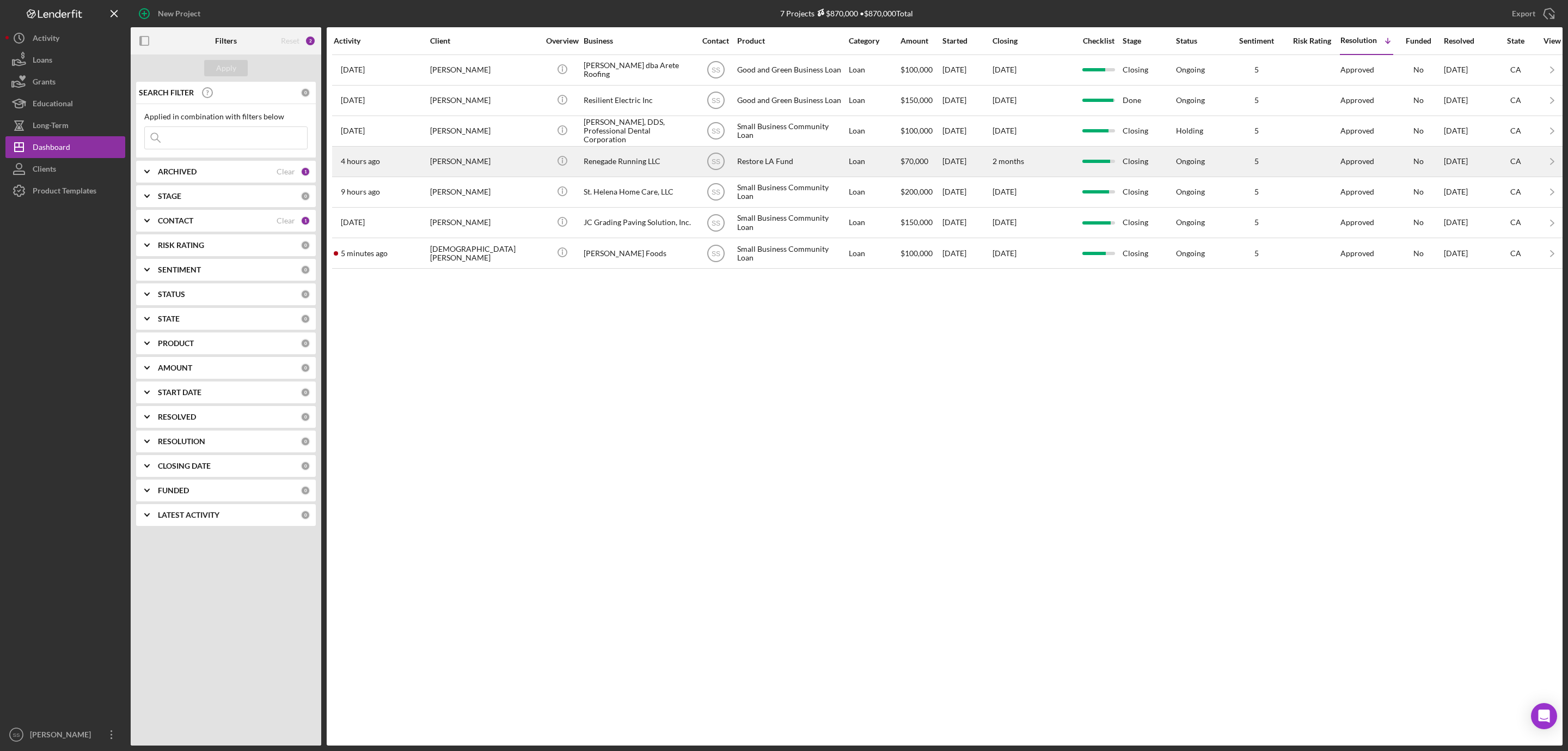
click at [531, 163] on div "[PERSON_NAME]" at bounding box center [484, 161] width 109 height 29
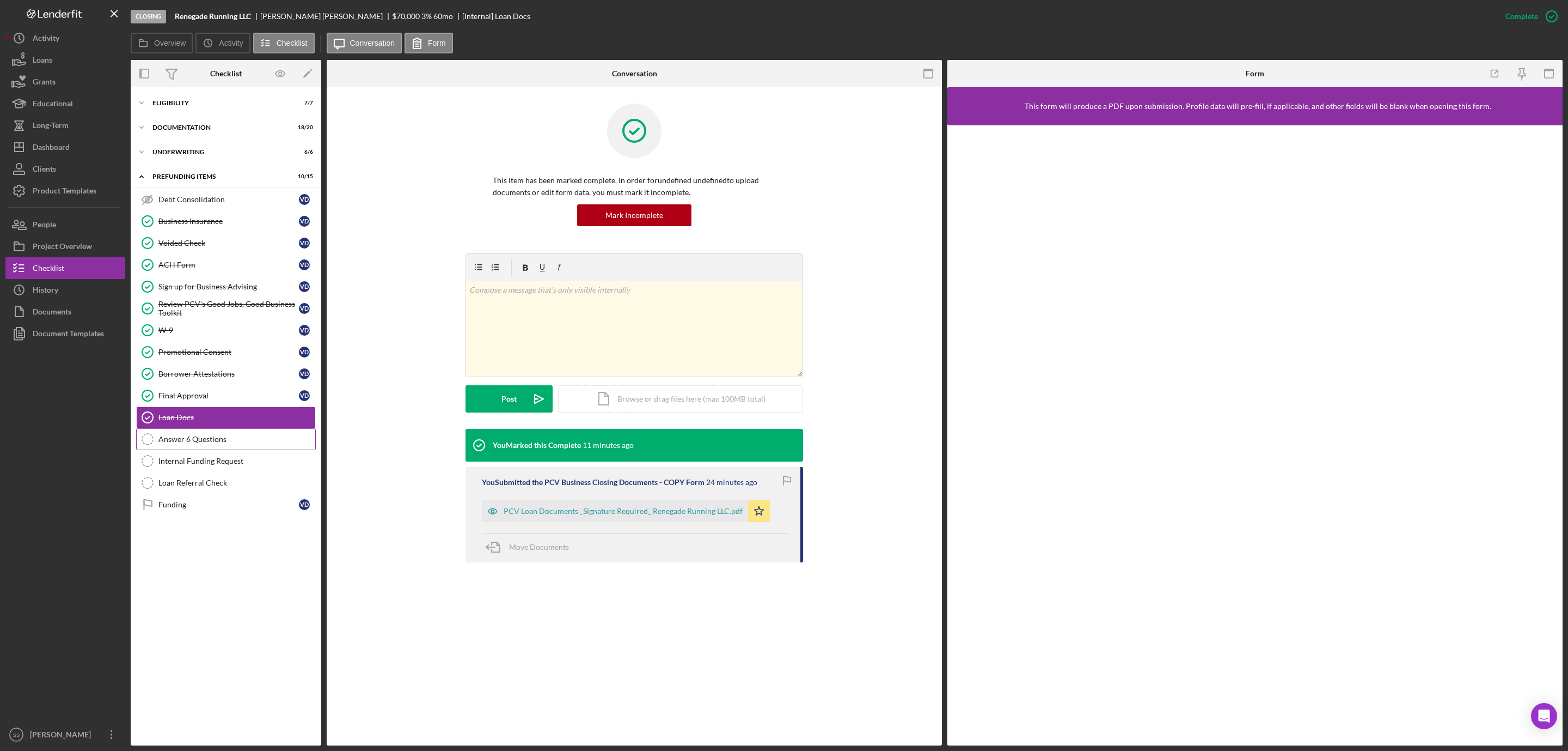
click at [214, 444] on div "Answer 6 Questions" at bounding box center [237, 439] width 157 height 9
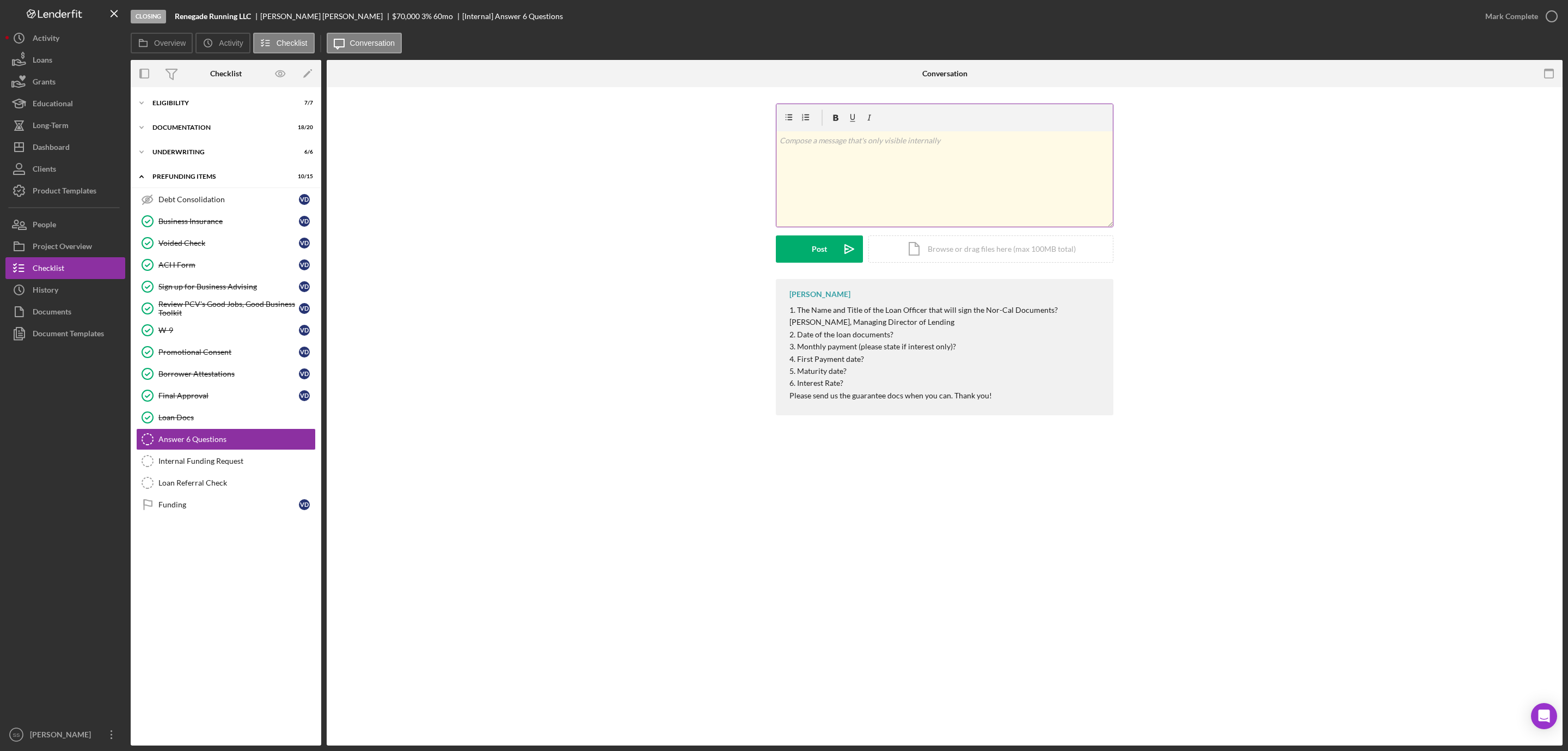
click at [853, 174] on div "v Color teal Color pink Remove color Add row above Add row below Add column bef…" at bounding box center [945, 179] width 337 height 95
click at [810, 252] on button "Post Icon/icon-invite-send" at bounding box center [819, 249] width 87 height 27
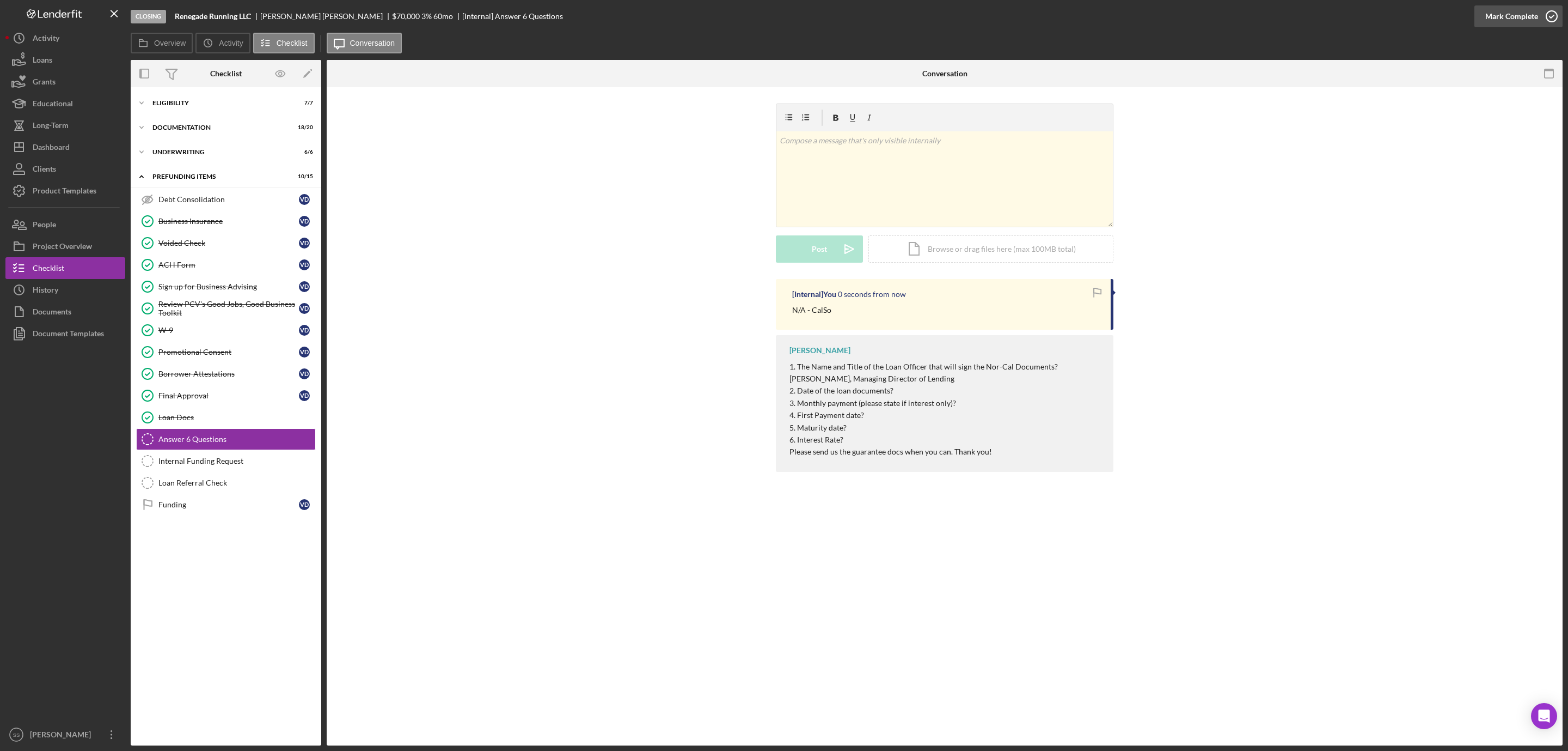
click at [1550, 10] on icon "button" at bounding box center [1552, 16] width 27 height 27
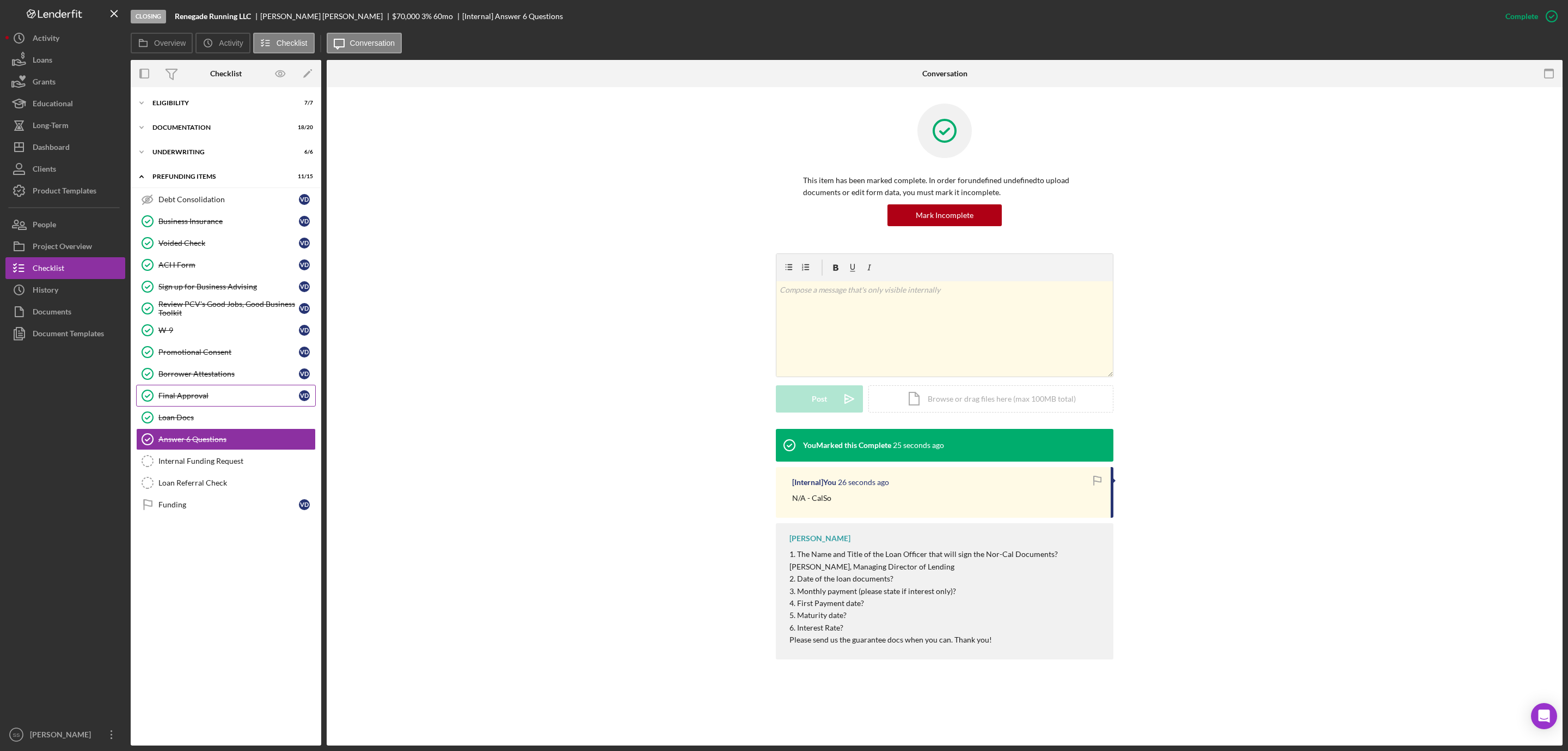
drag, startPoint x: 214, startPoint y: 468, endPoint x: 314, endPoint y: 389, distance: 127.4
click at [214, 465] on div "Internal Funding Request" at bounding box center [237, 461] width 157 height 9
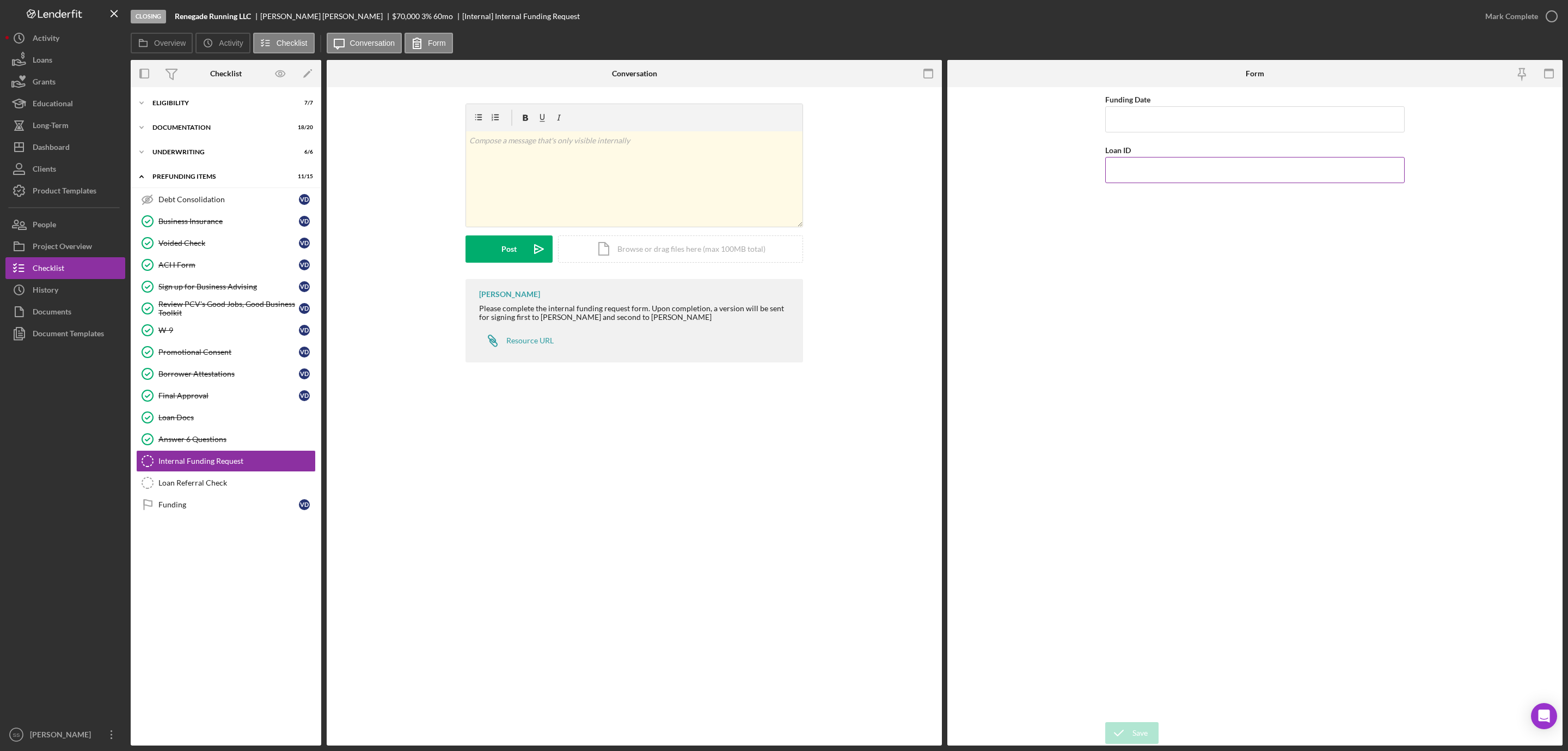
click at [1193, 175] on input "Loan ID" at bounding box center [1255, 169] width 300 height 26
type input "2025107"
click at [1204, 117] on input "Funding Date" at bounding box center [1255, 119] width 300 height 26
type input "09/30/2025"
click at [1134, 722] on div "Save" at bounding box center [1140, 732] width 16 height 22
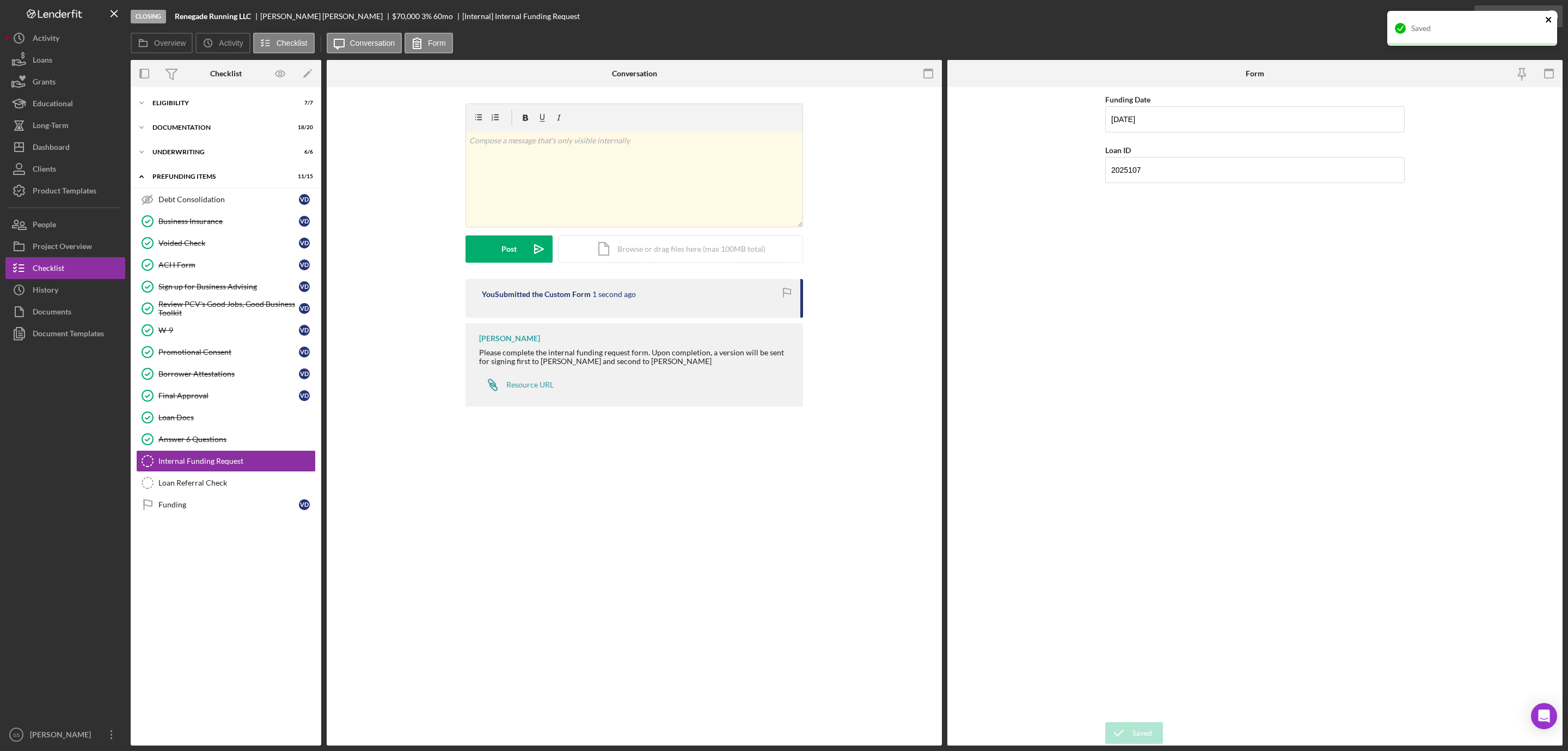
click at [1552, 16] on icon "close" at bounding box center [1549, 20] width 7 height 9
click at [1552, 16] on div "Saved" at bounding box center [1472, 33] width 174 height 48
click at [533, 383] on div "Resource URL" at bounding box center [530, 384] width 47 height 9
drag, startPoint x: 175, startPoint y: 422, endPoint x: 267, endPoint y: 391, distance: 97.1
click at [175, 422] on div "Loan Docs" at bounding box center [237, 417] width 157 height 9
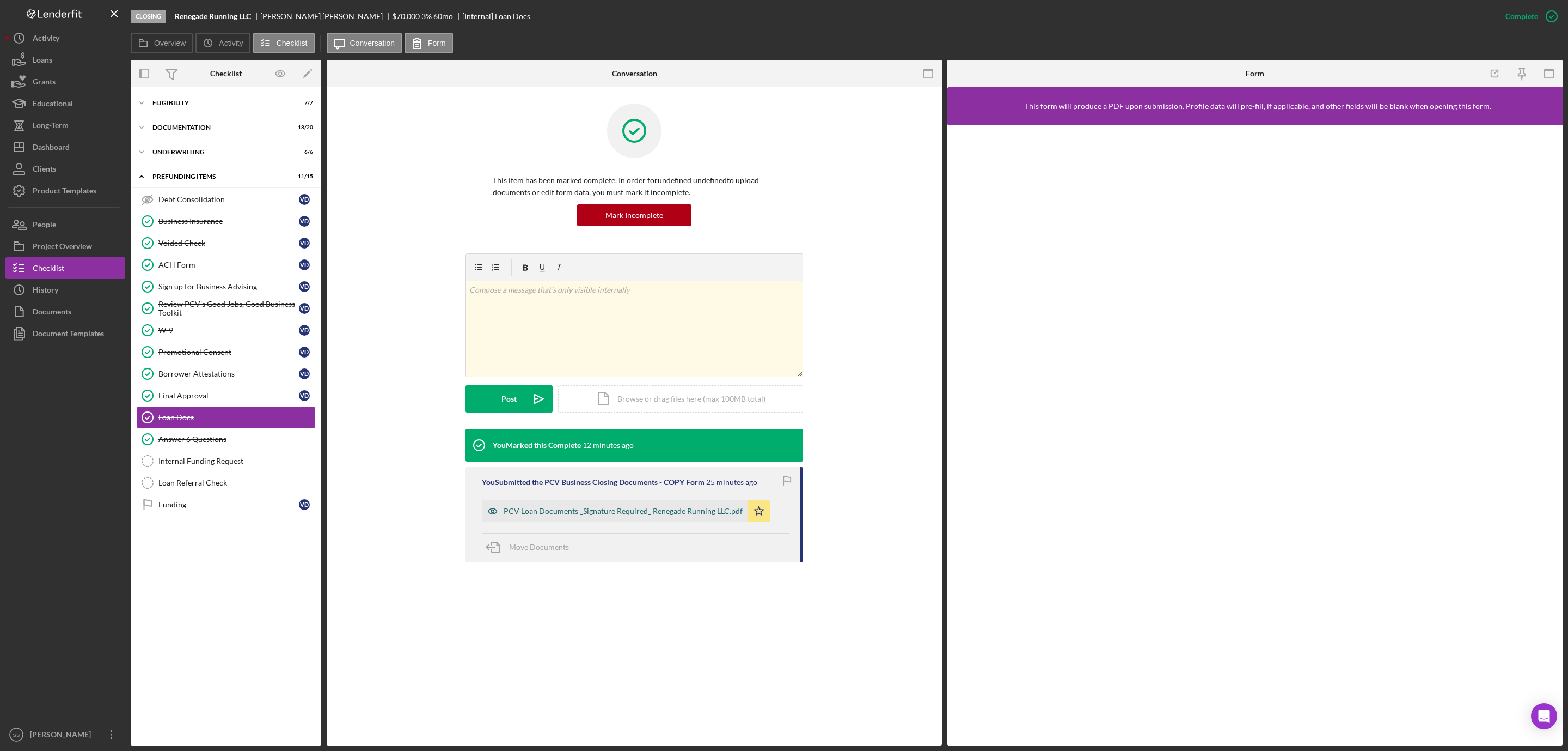
click at [579, 511] on div "PCV Loan Documents _Signature Required_ Renegade Running LLC.pdf" at bounding box center [623, 511] width 239 height 9
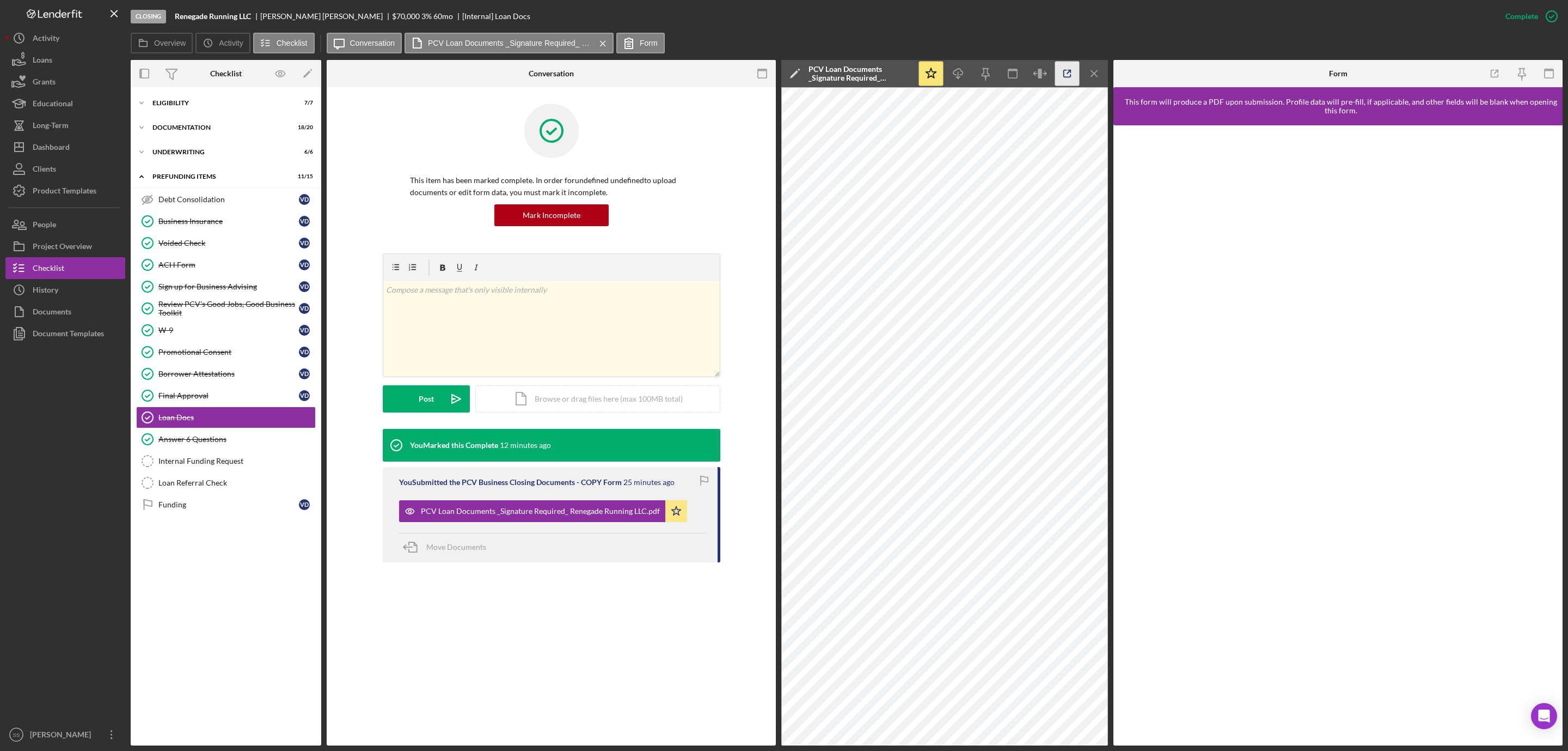
click at [1069, 73] on icon "button" at bounding box center [1067, 73] width 24 height 24
click at [181, 269] on div "ACH Form" at bounding box center [228, 265] width 140 height 9
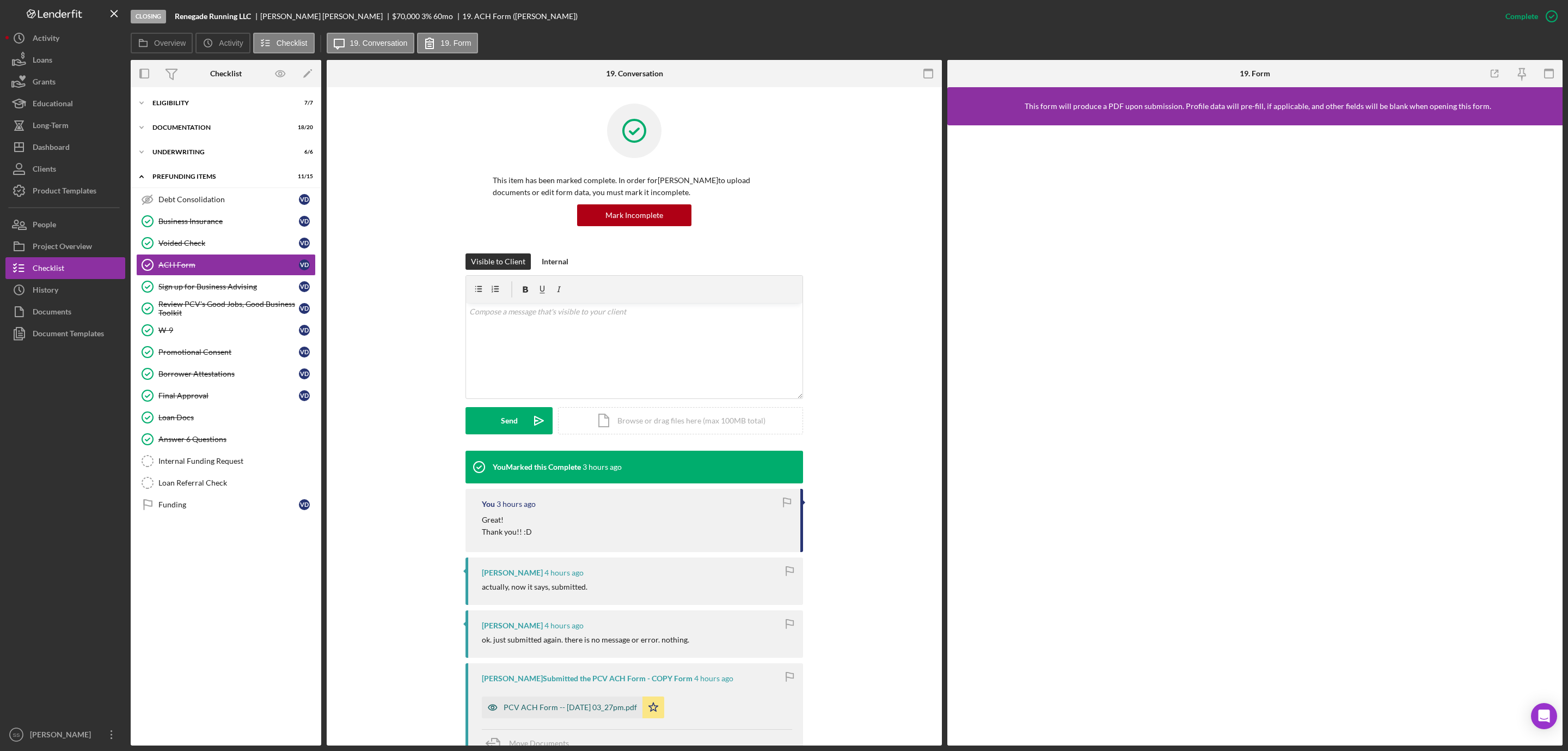
click at [582, 708] on div "PCV ACH Form -- [DATE] 03_27pm.pdf" at bounding box center [570, 707] width 134 height 9
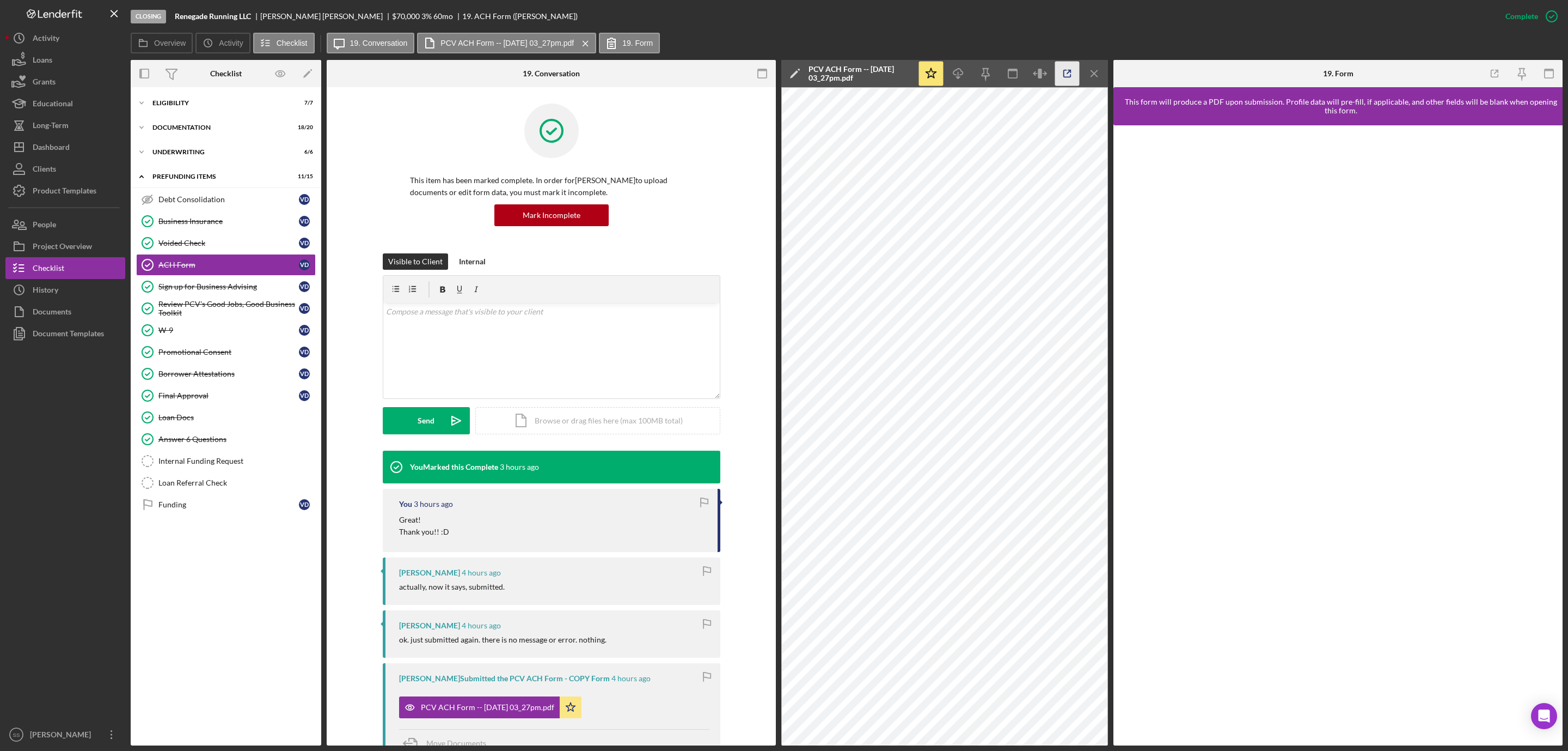
click at [1065, 75] on icon "button" at bounding box center [1067, 73] width 24 height 24
click at [54, 312] on div "Documents" at bounding box center [52, 312] width 39 height 24
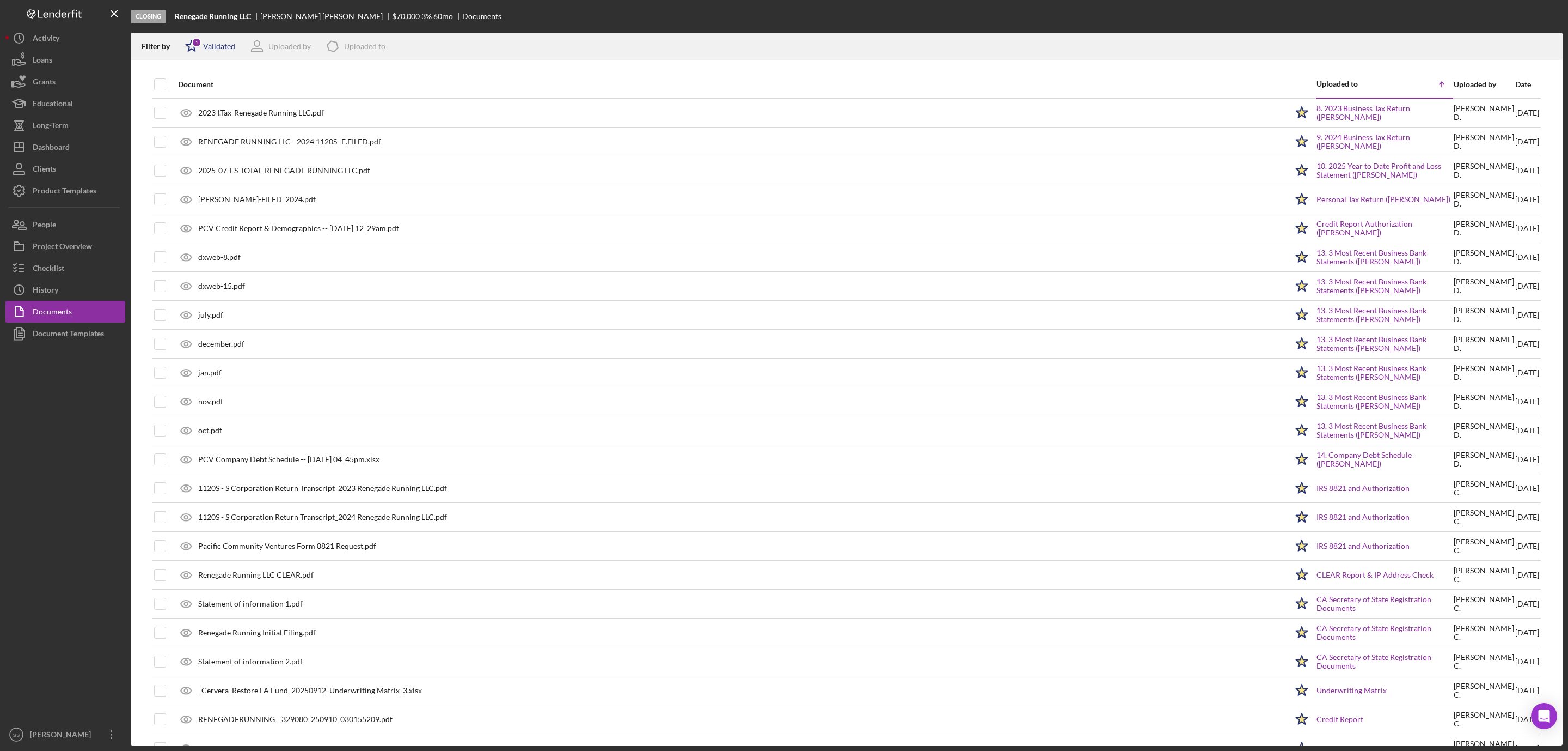
click at [220, 44] on div "Validated" at bounding box center [219, 47] width 32 height 9
click at [193, 105] on input "checkbox" at bounding box center [191, 104] width 11 height 11
checkbox input "true"
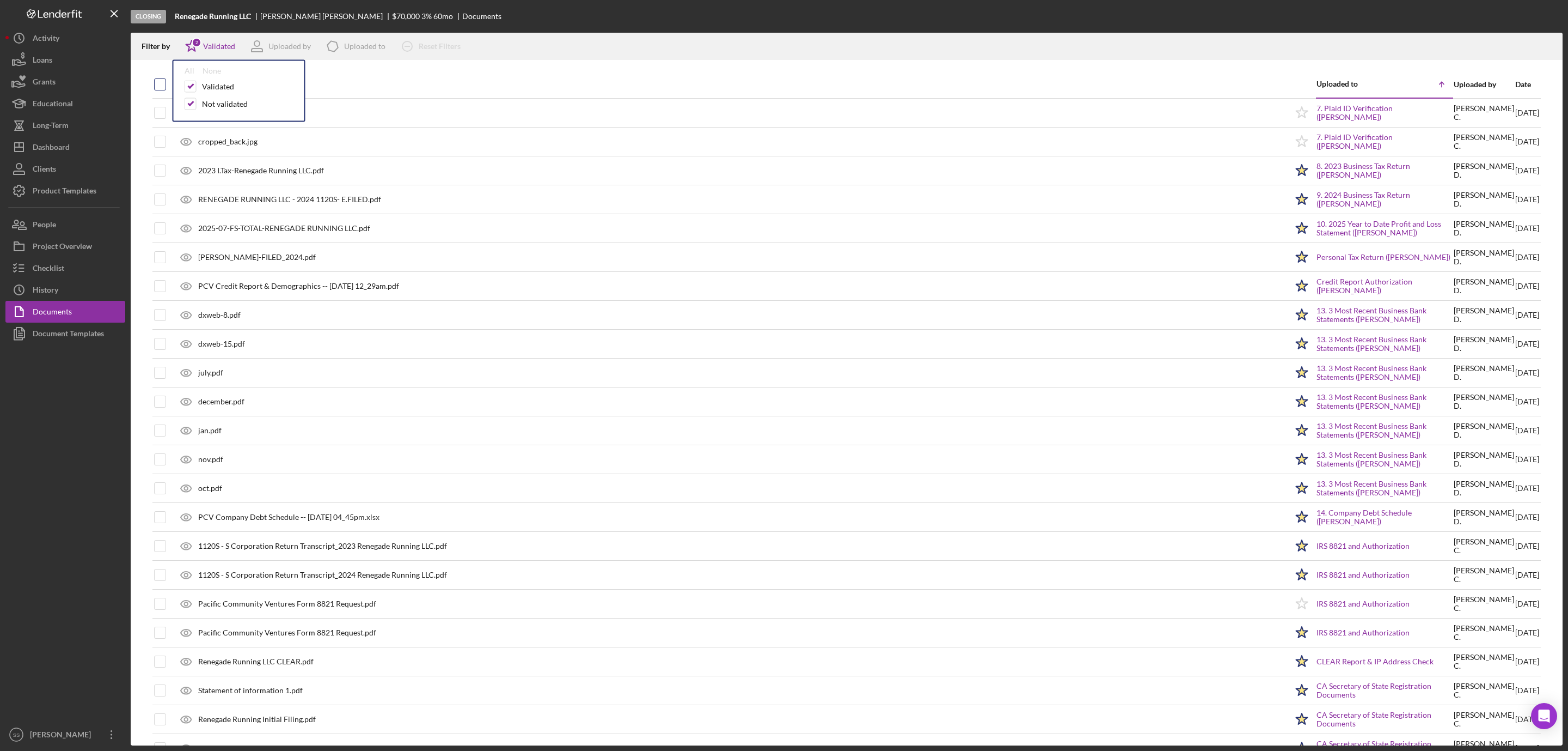
click at [162, 82] on input "checkbox" at bounding box center [159, 84] width 11 height 11
checkbox input "true"
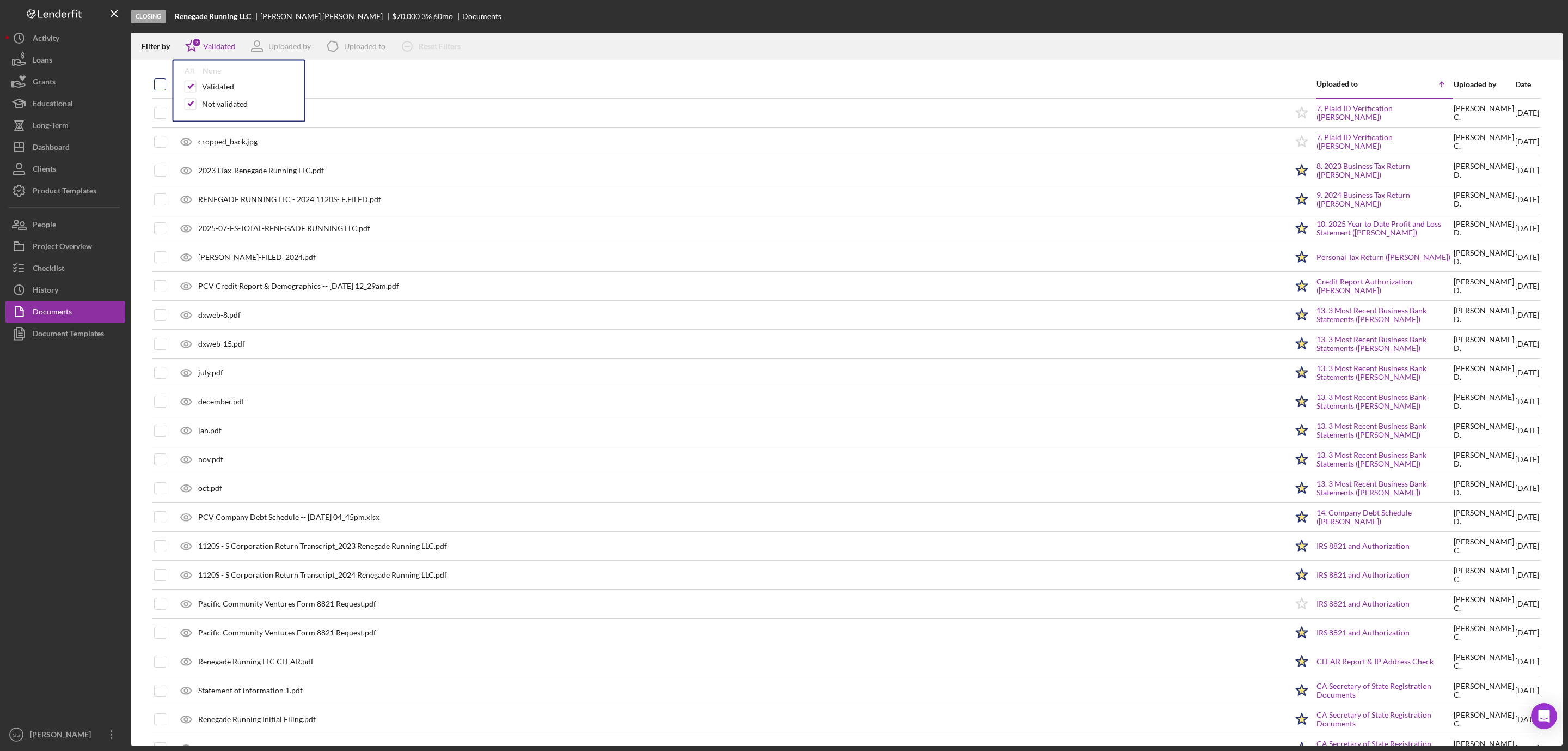
checkbox input "true"
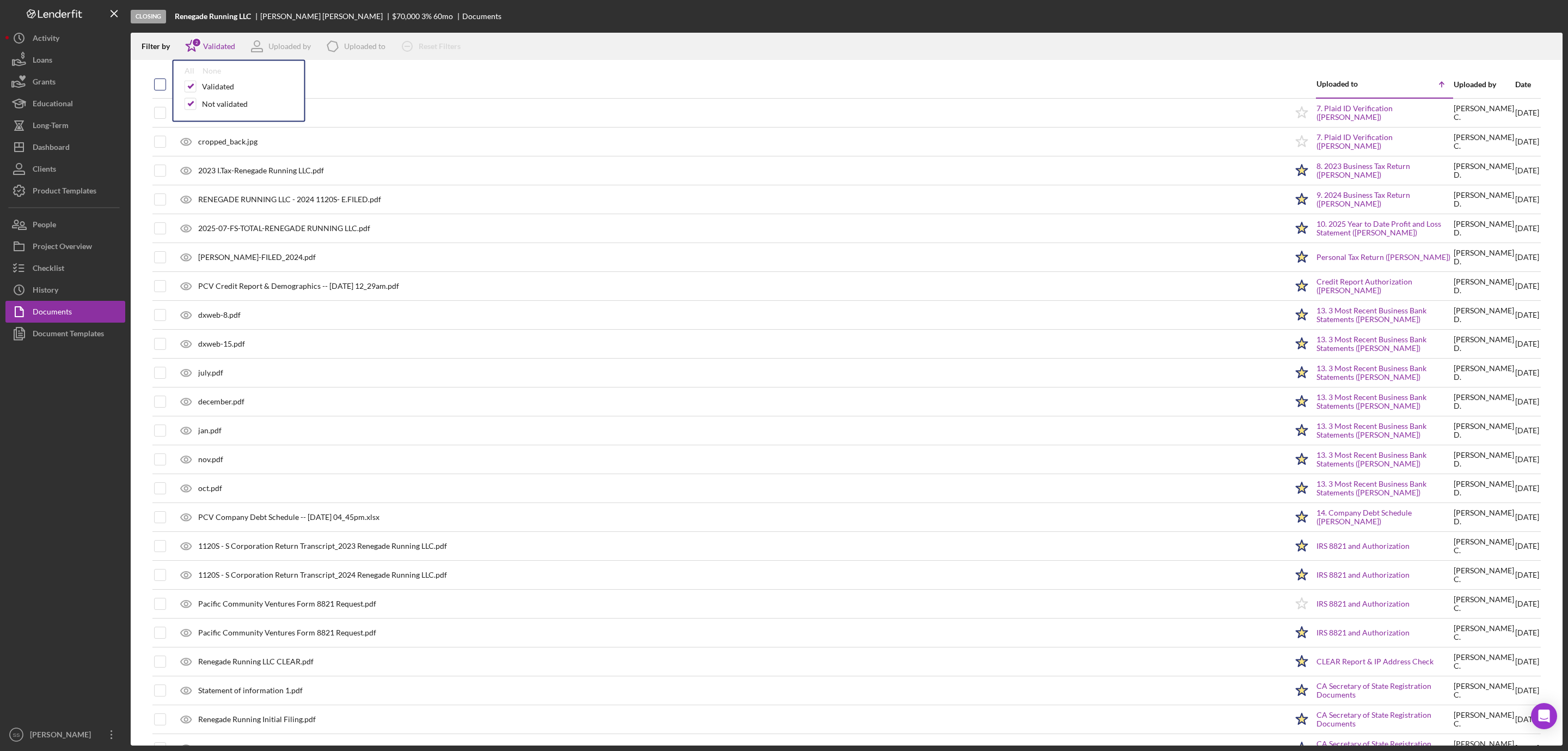
checkbox input "true"
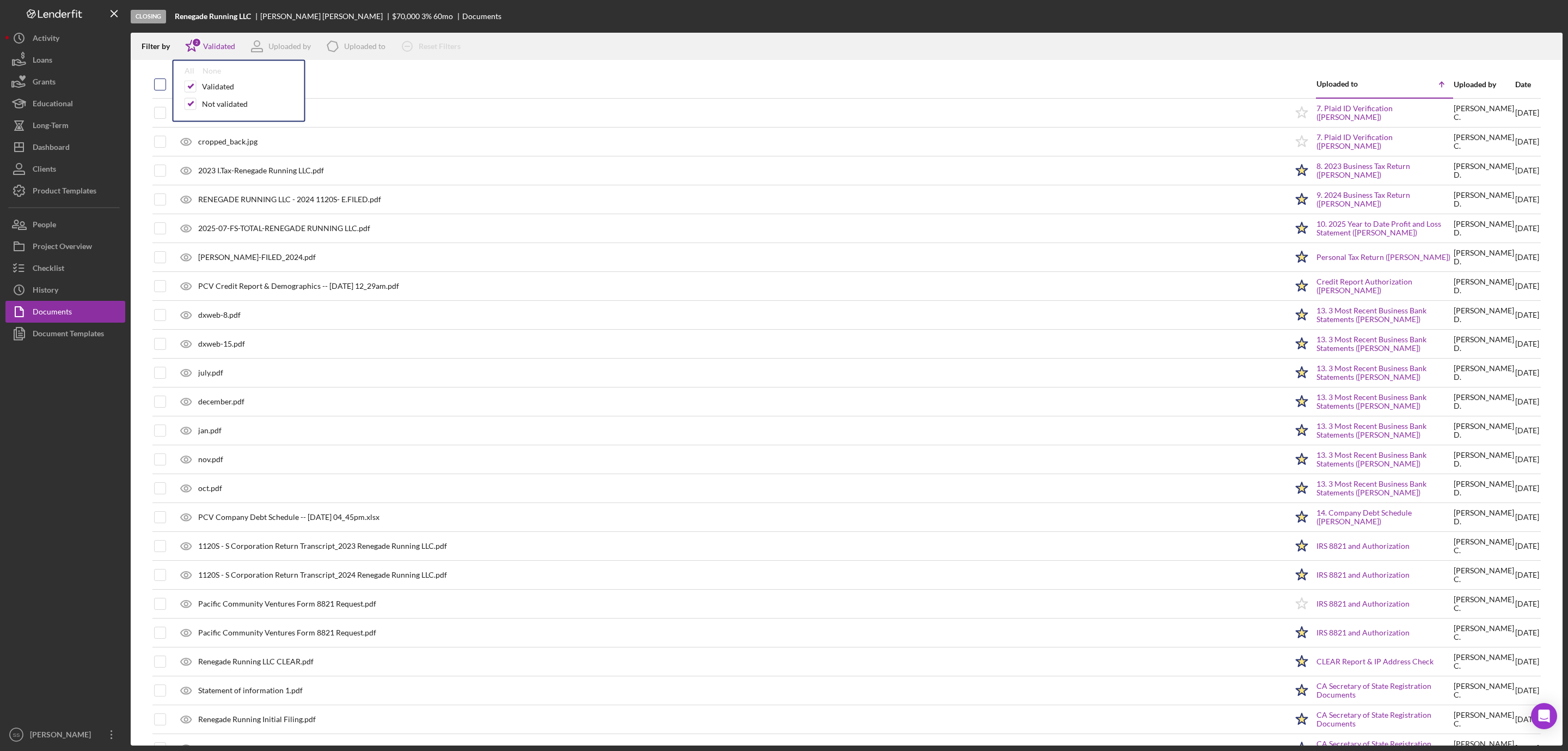
checkbox input "true"
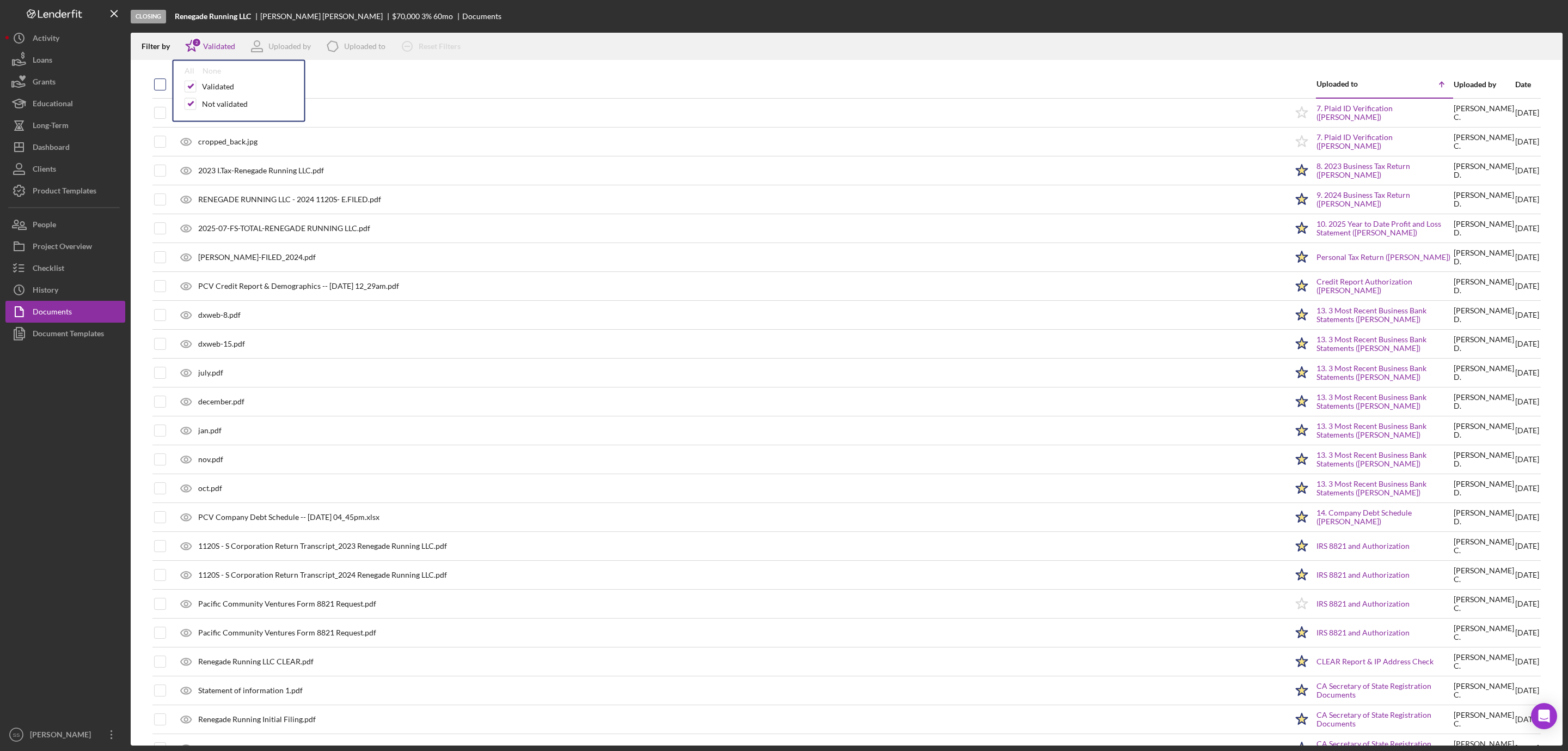
checkbox input "true"
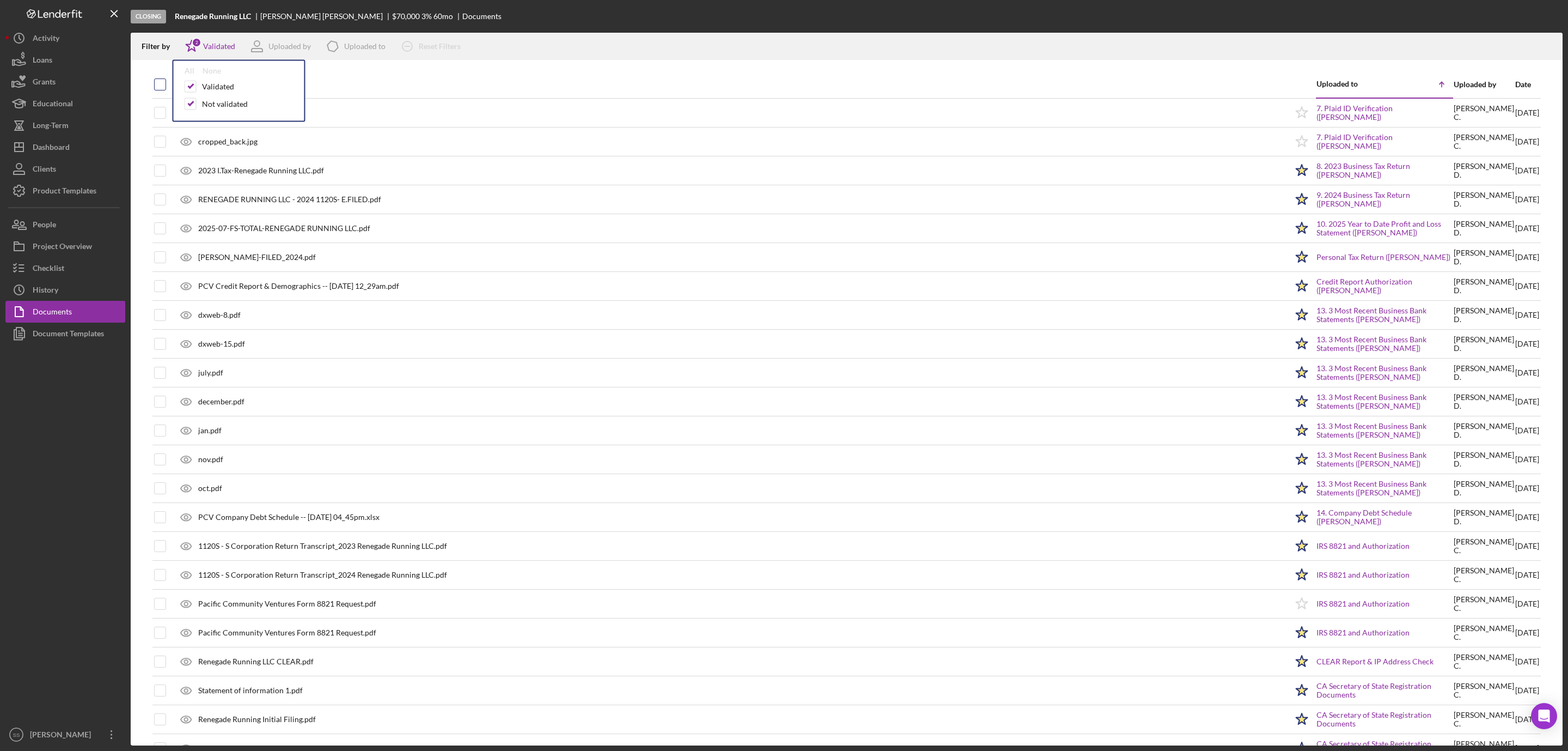
checkbox input "true"
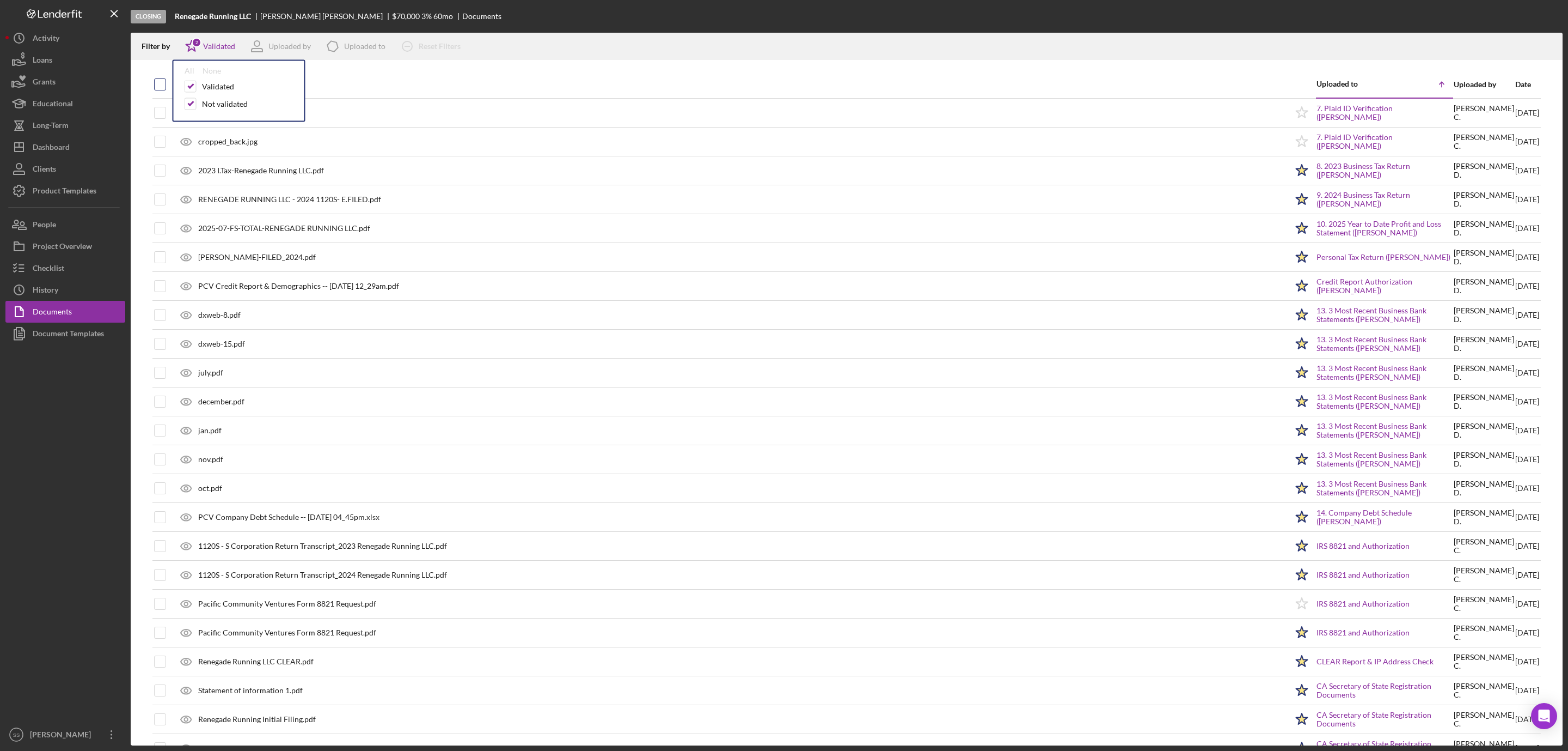
checkbox input "true"
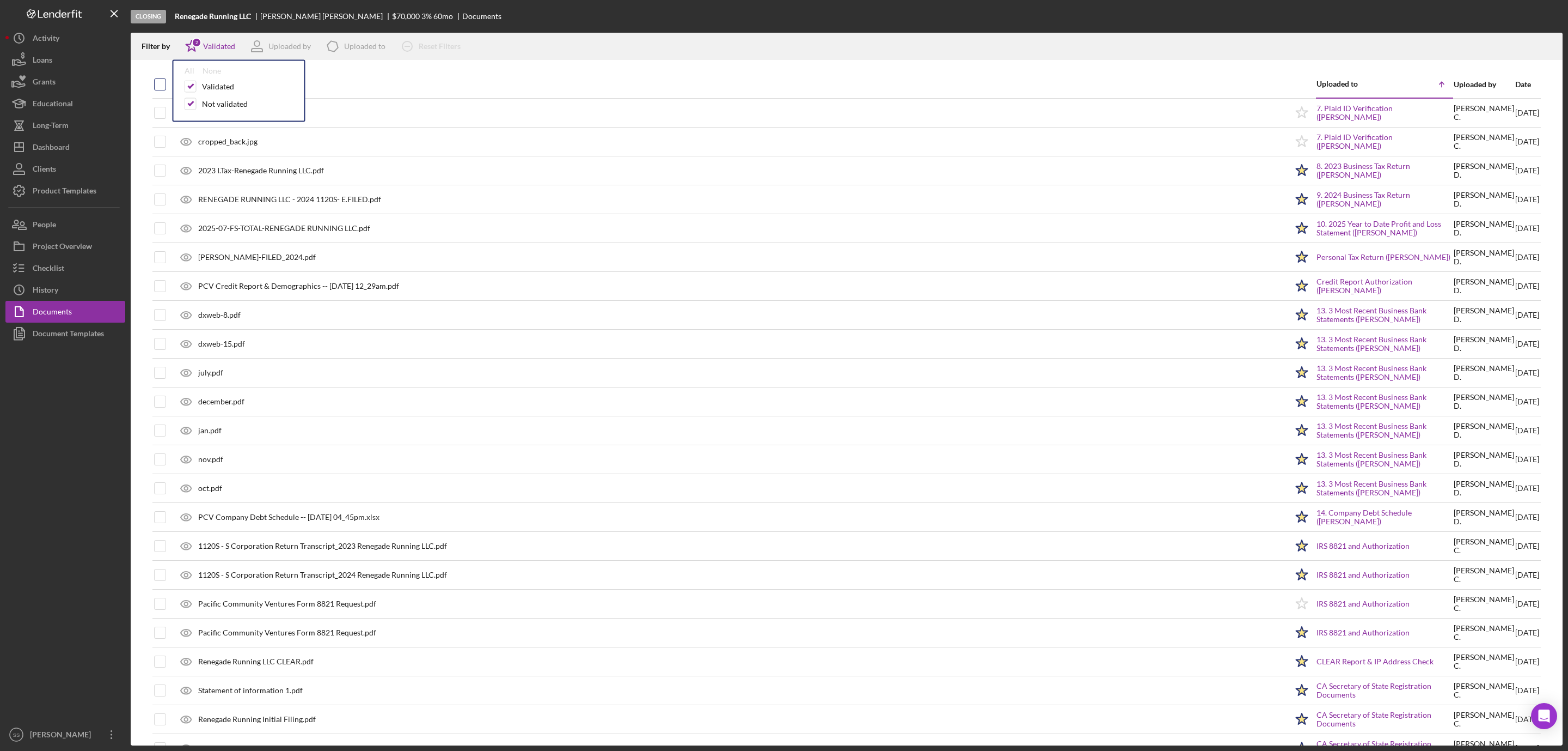
checkbox input "true"
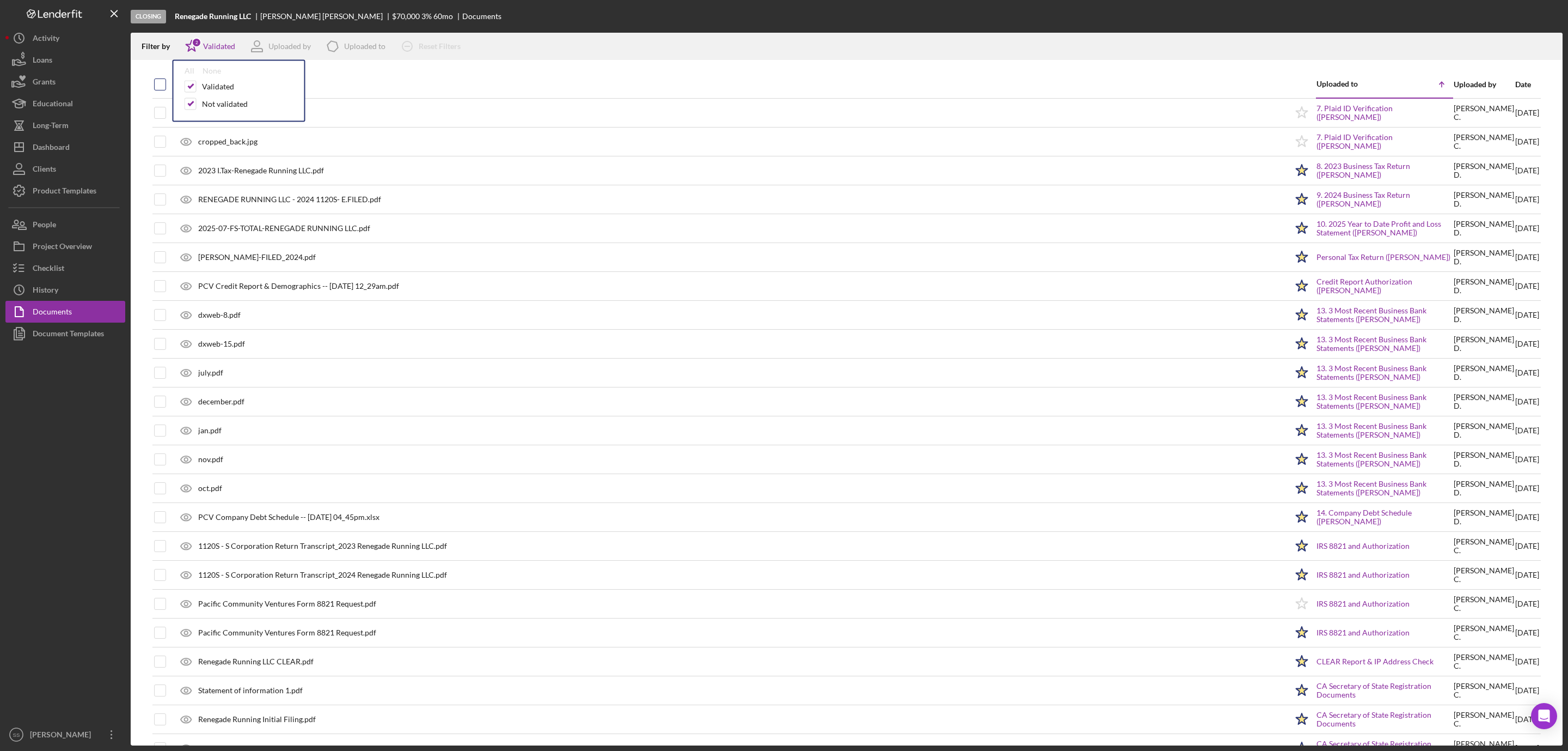
checkbox input "true"
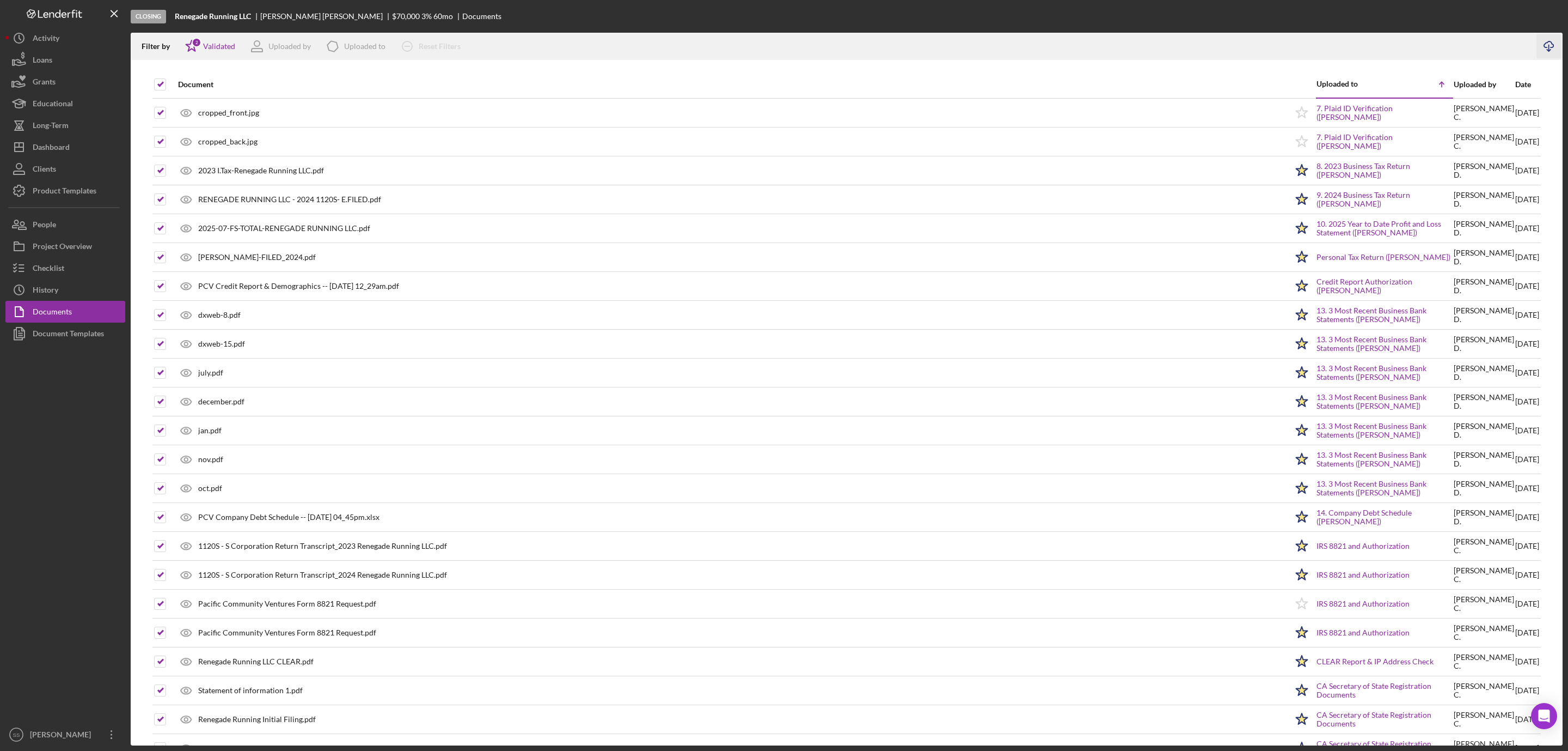
click at [1545, 45] on icon "Icon/Download" at bounding box center [1549, 46] width 24 height 24
click at [1474, 27] on div "Download complete" at bounding box center [1477, 28] width 131 height 9
click at [62, 269] on div "Checklist" at bounding box center [48, 269] width 32 height 24
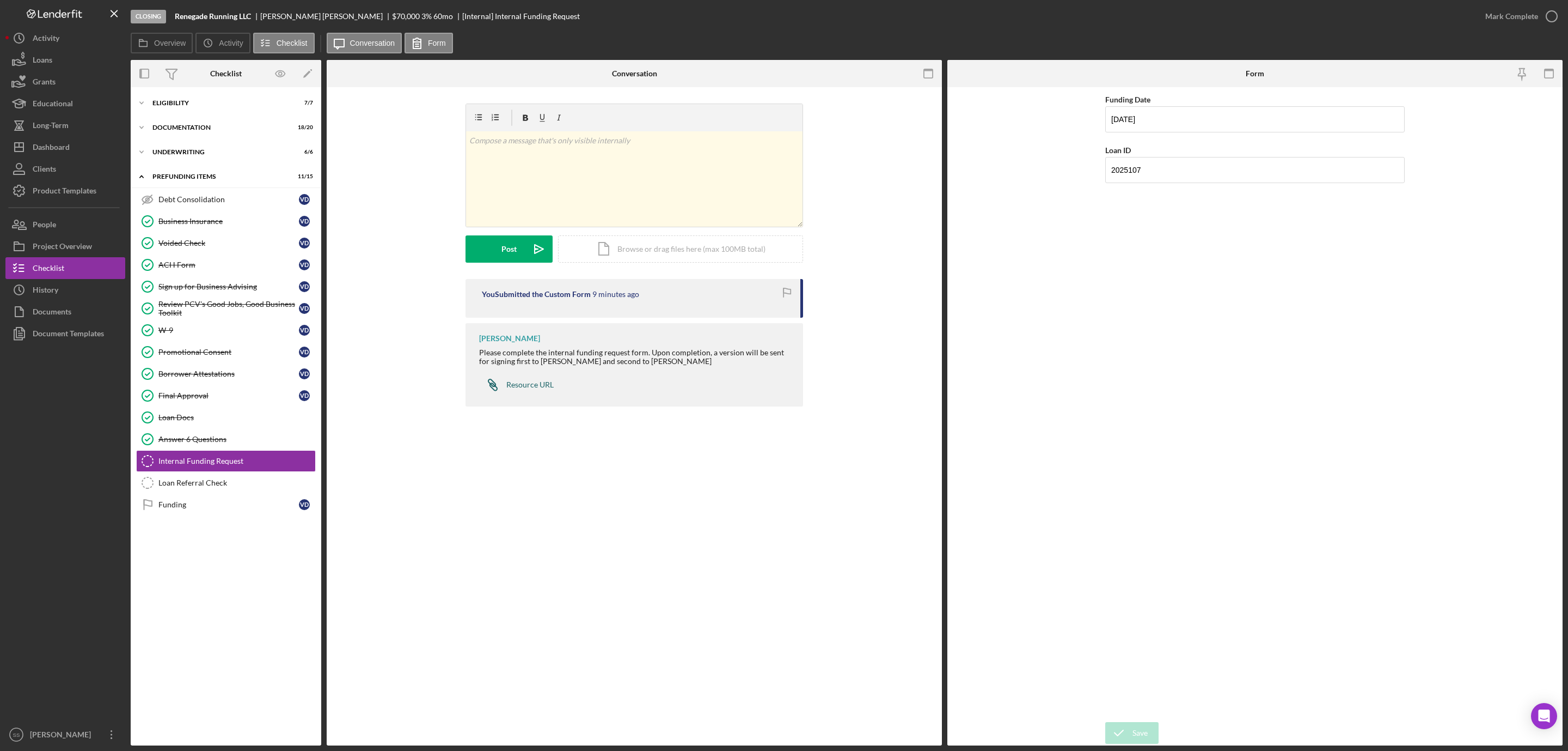
click at [524, 386] on div "Resource URL" at bounding box center [530, 384] width 47 height 9
